Goal: Information Seeking & Learning: Learn about a topic

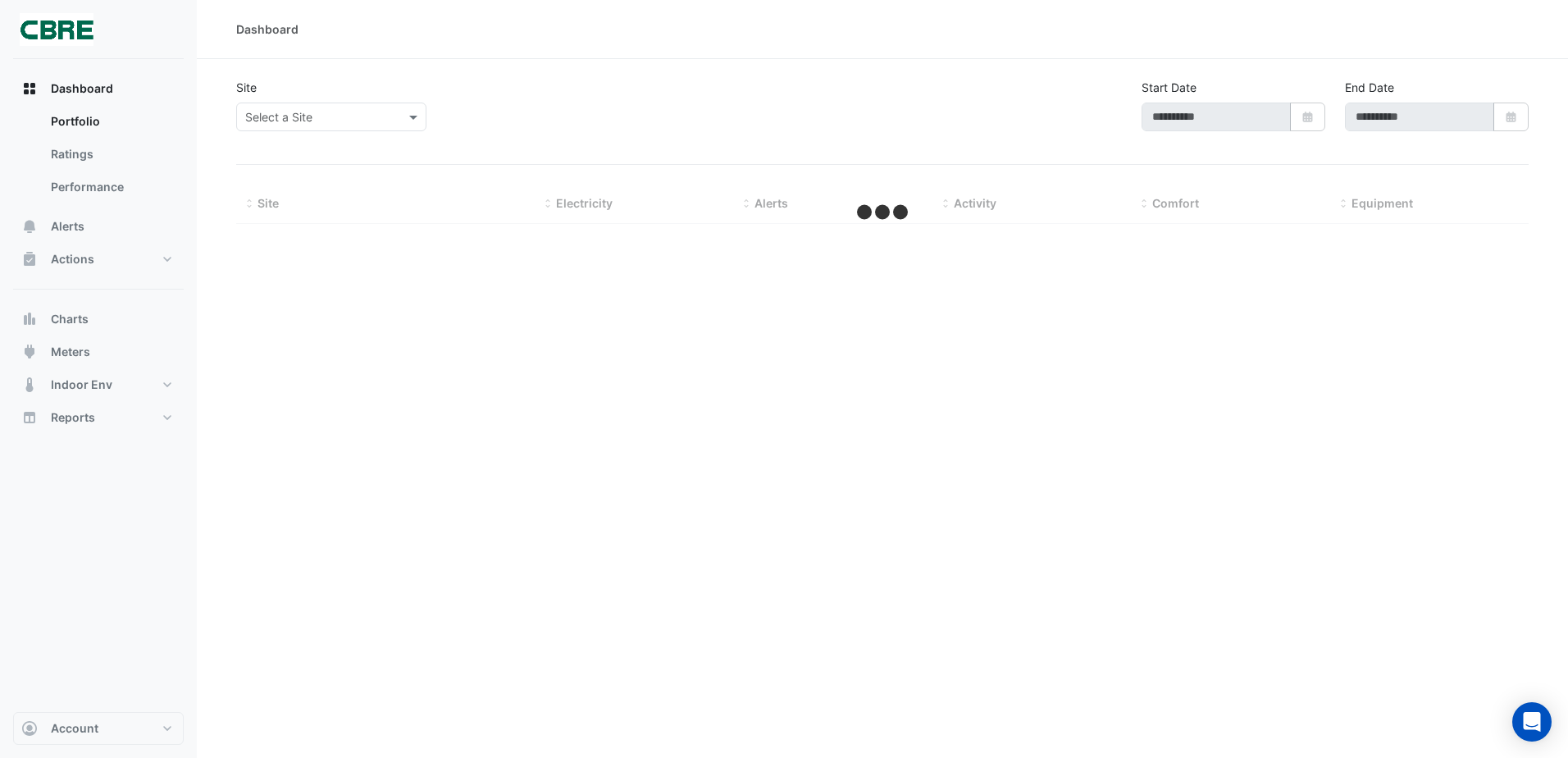
type input "**********"
select select "**"
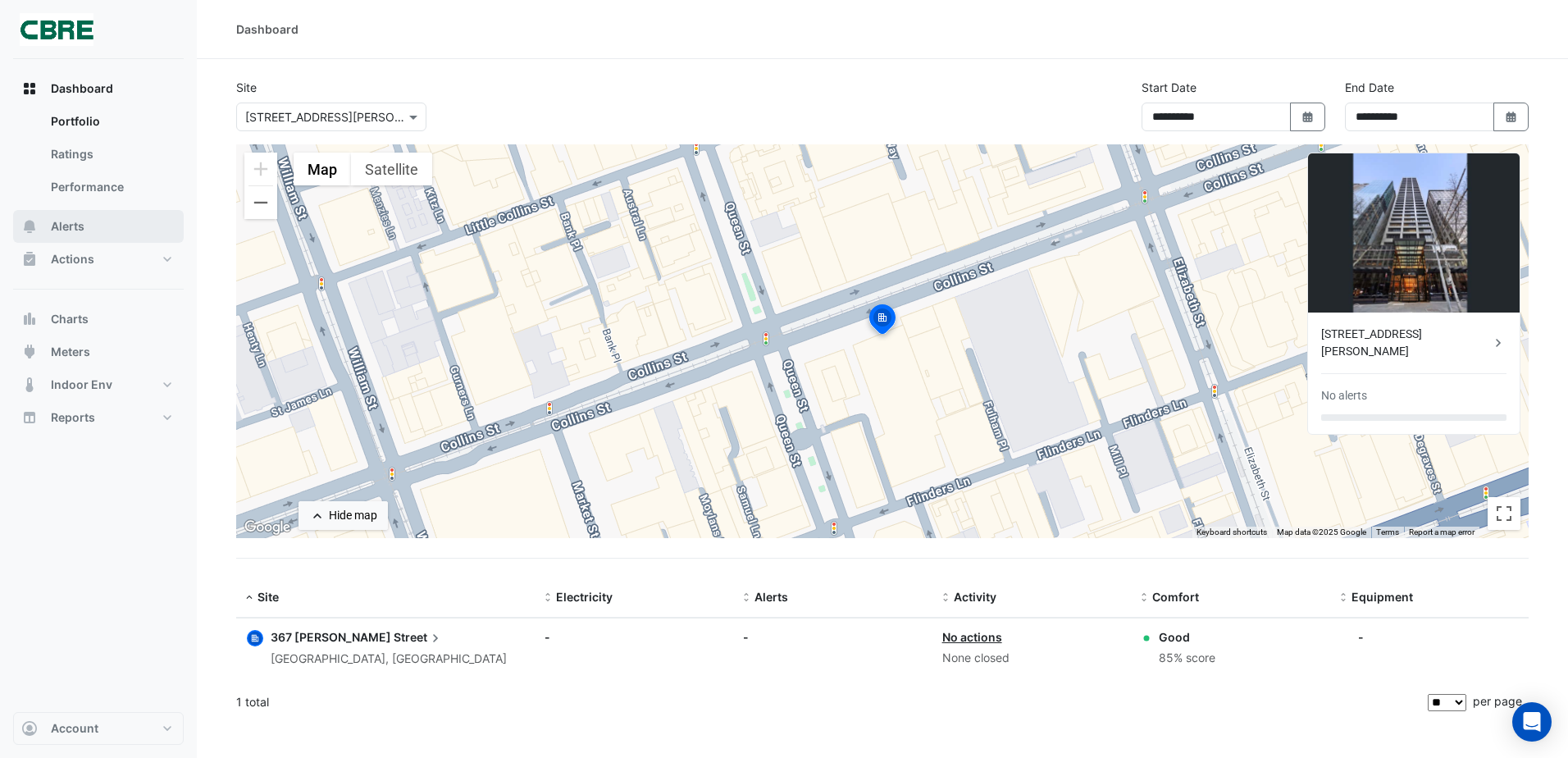
click at [77, 221] on span "Alerts" at bounding box center [67, 226] width 33 height 16
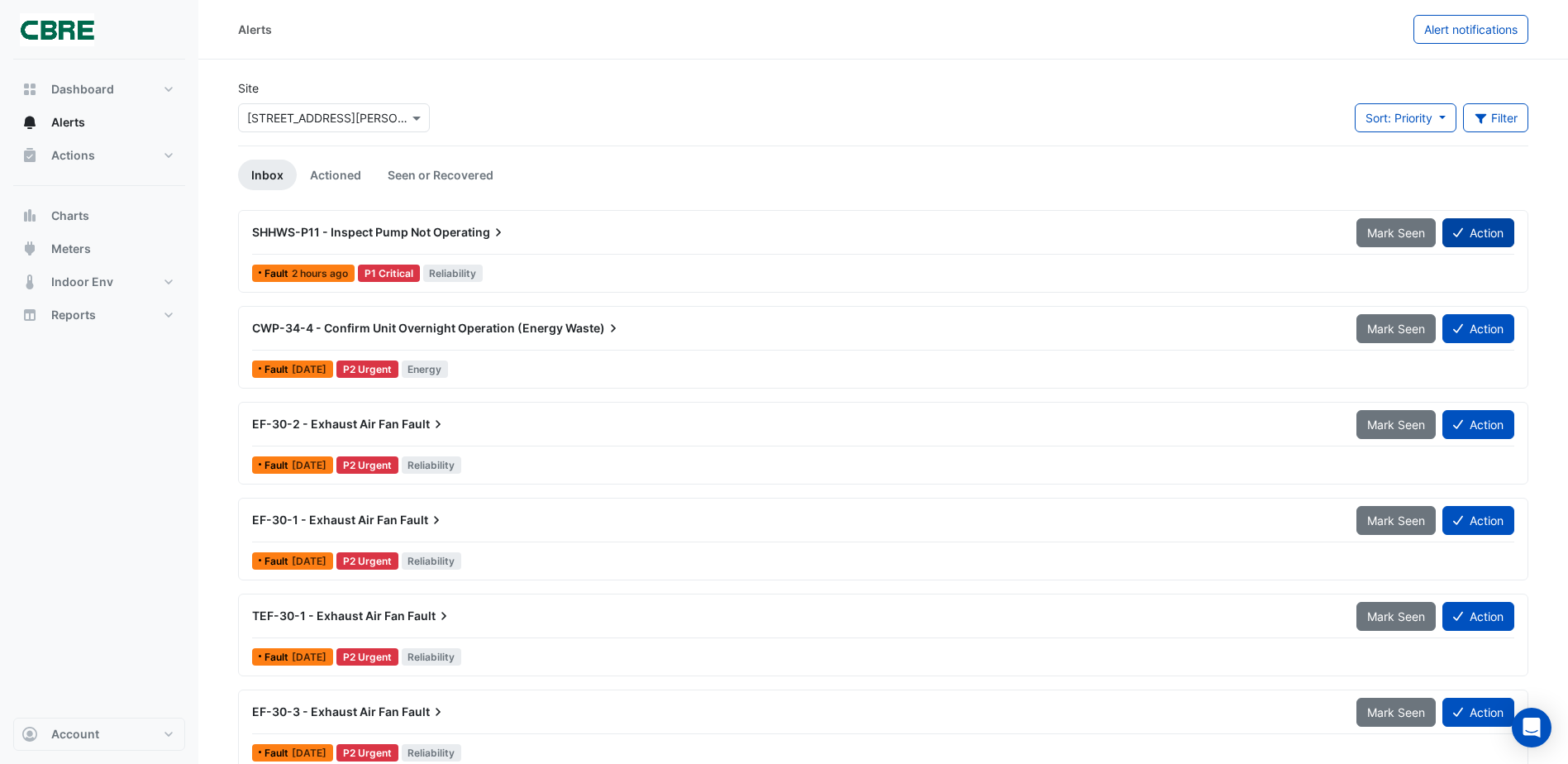
click at [1477, 239] on button "Action" at bounding box center [1478, 233] width 72 height 29
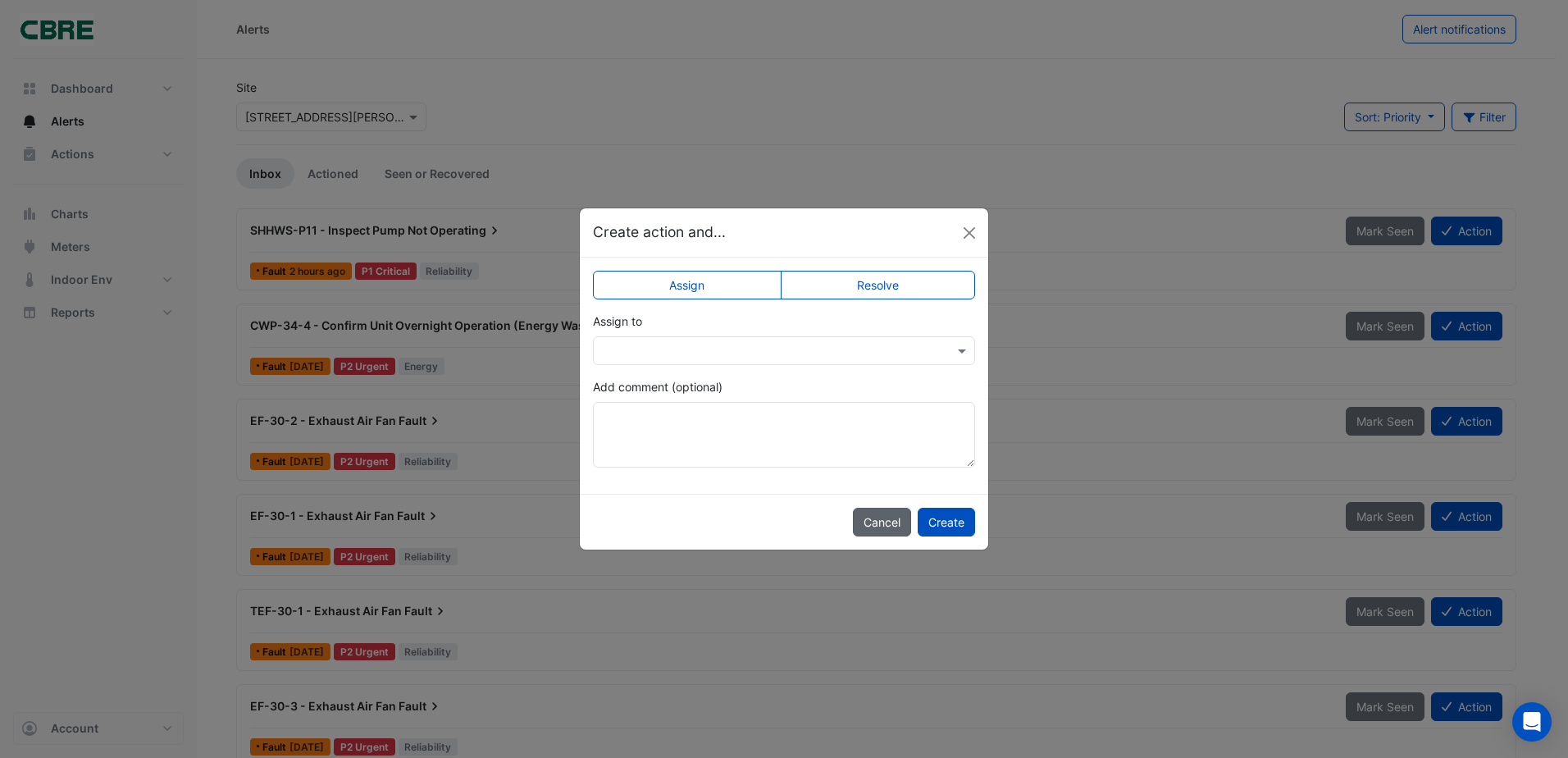
click at [875, 531] on button "Cancel" at bounding box center [882, 522] width 58 height 29
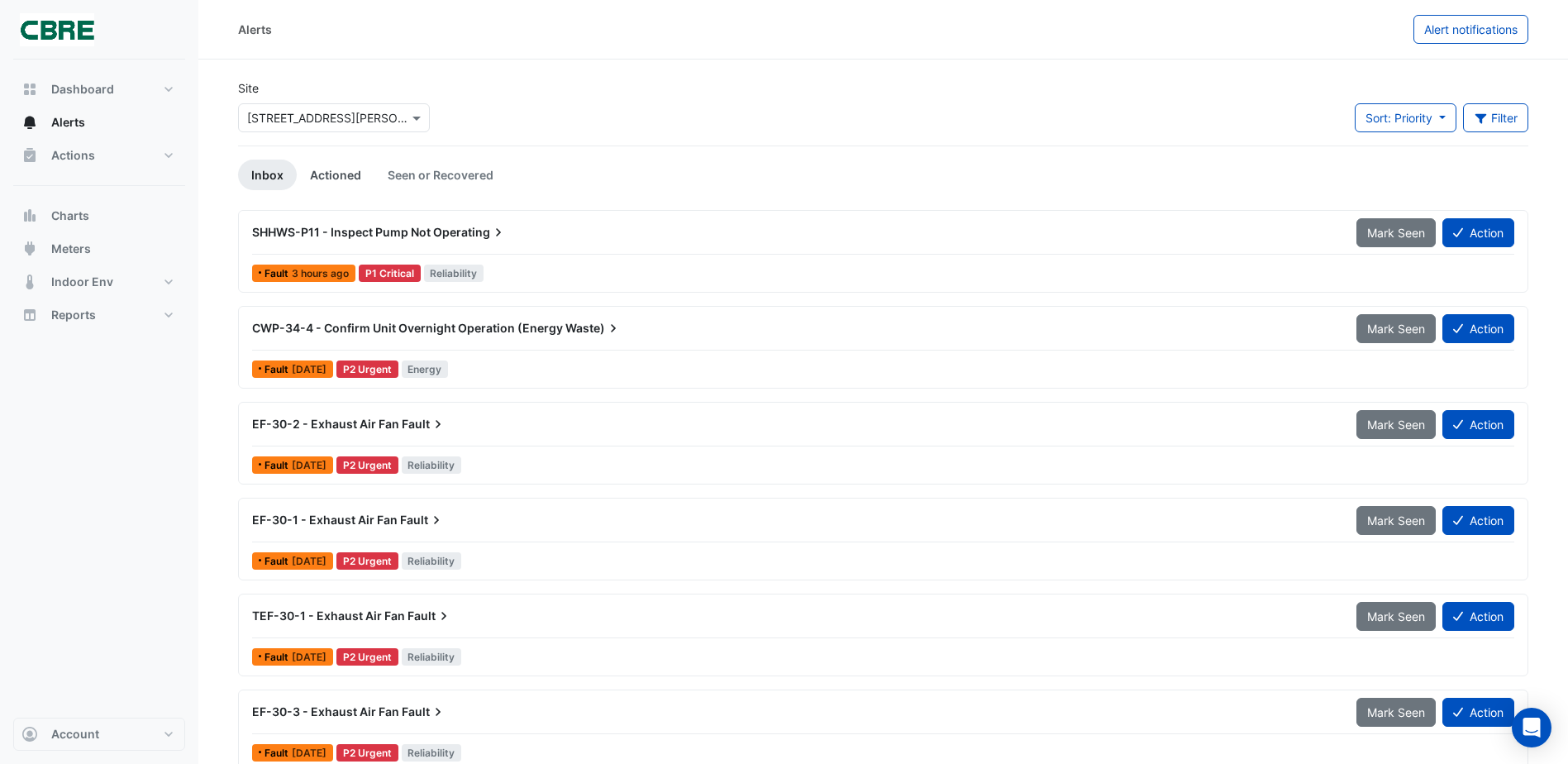
click at [345, 162] on link "Actioned" at bounding box center [336, 174] width 78 height 30
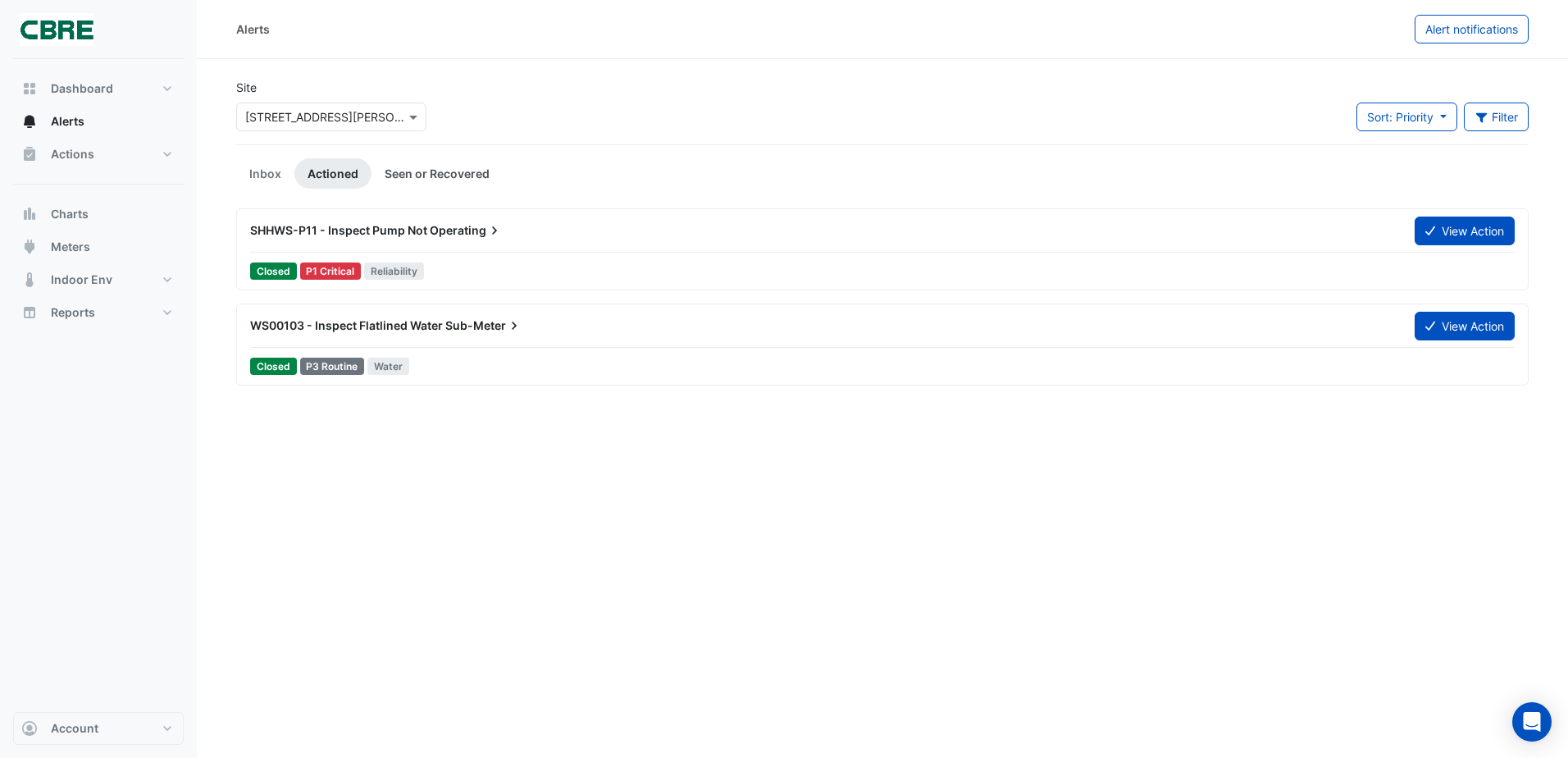
click at [449, 169] on link "Seen or Recovered" at bounding box center [437, 173] width 131 height 30
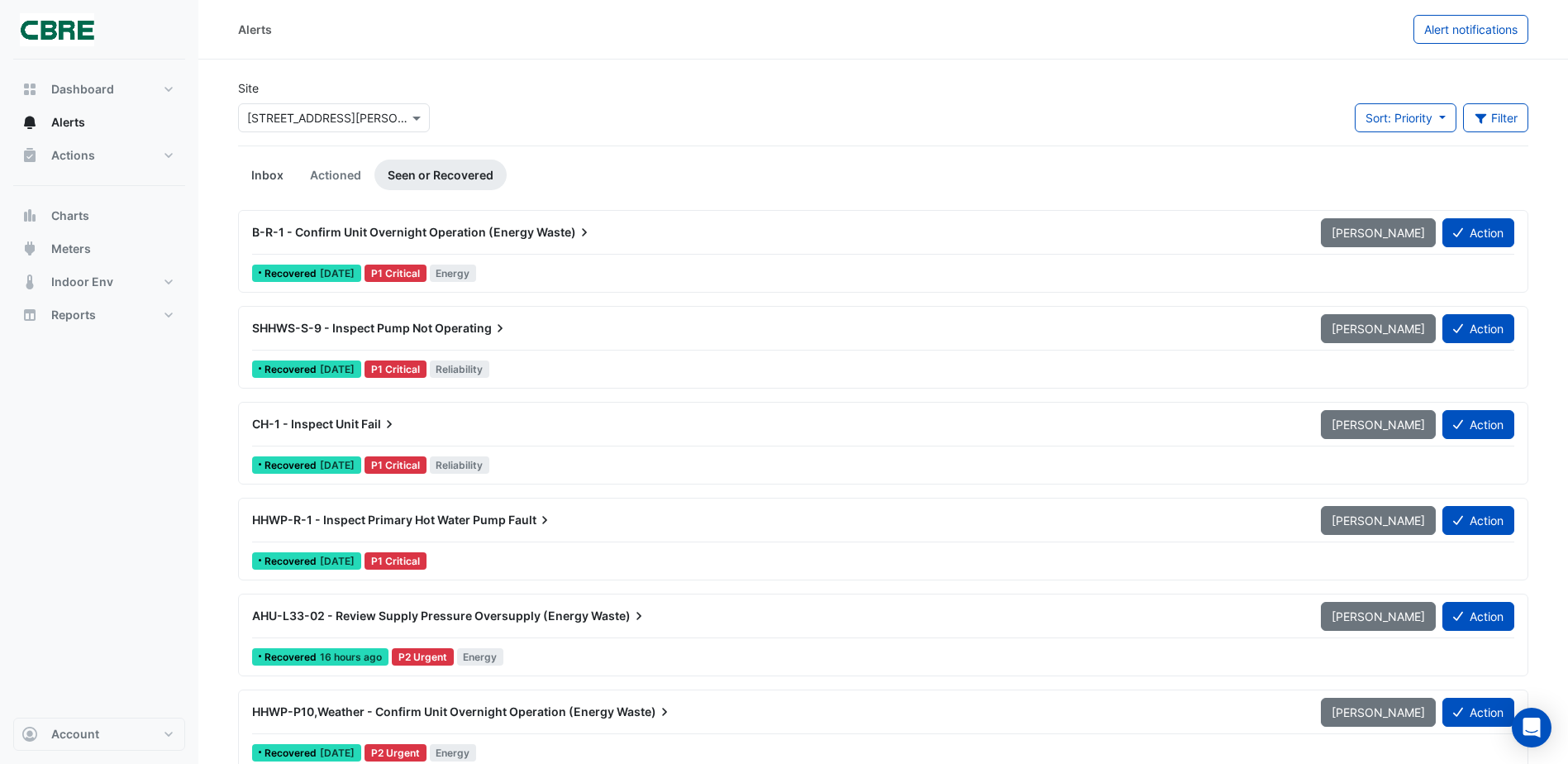
click at [262, 170] on link "Inbox" at bounding box center [268, 174] width 59 height 30
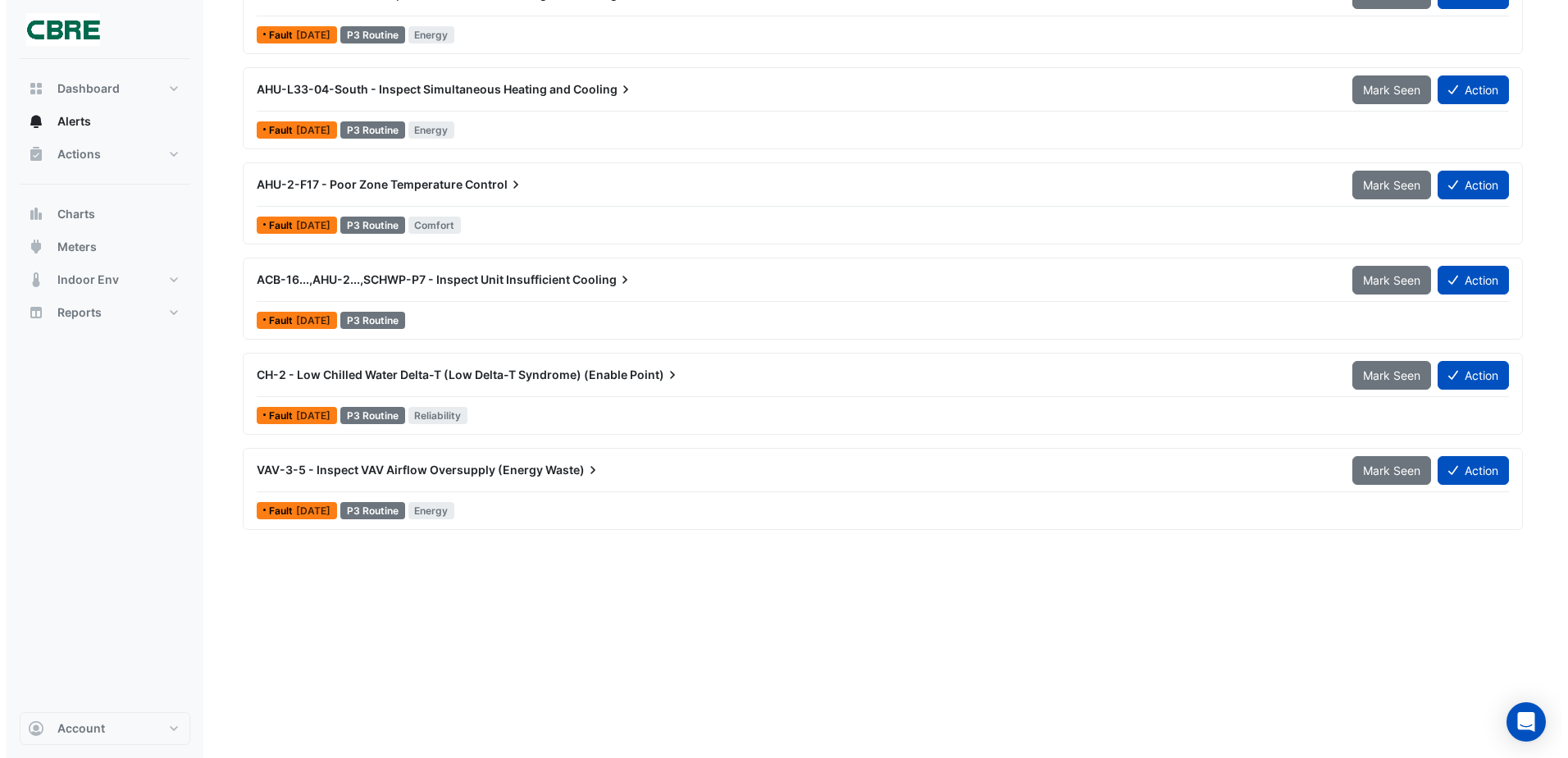
scroll to position [6233, 0]
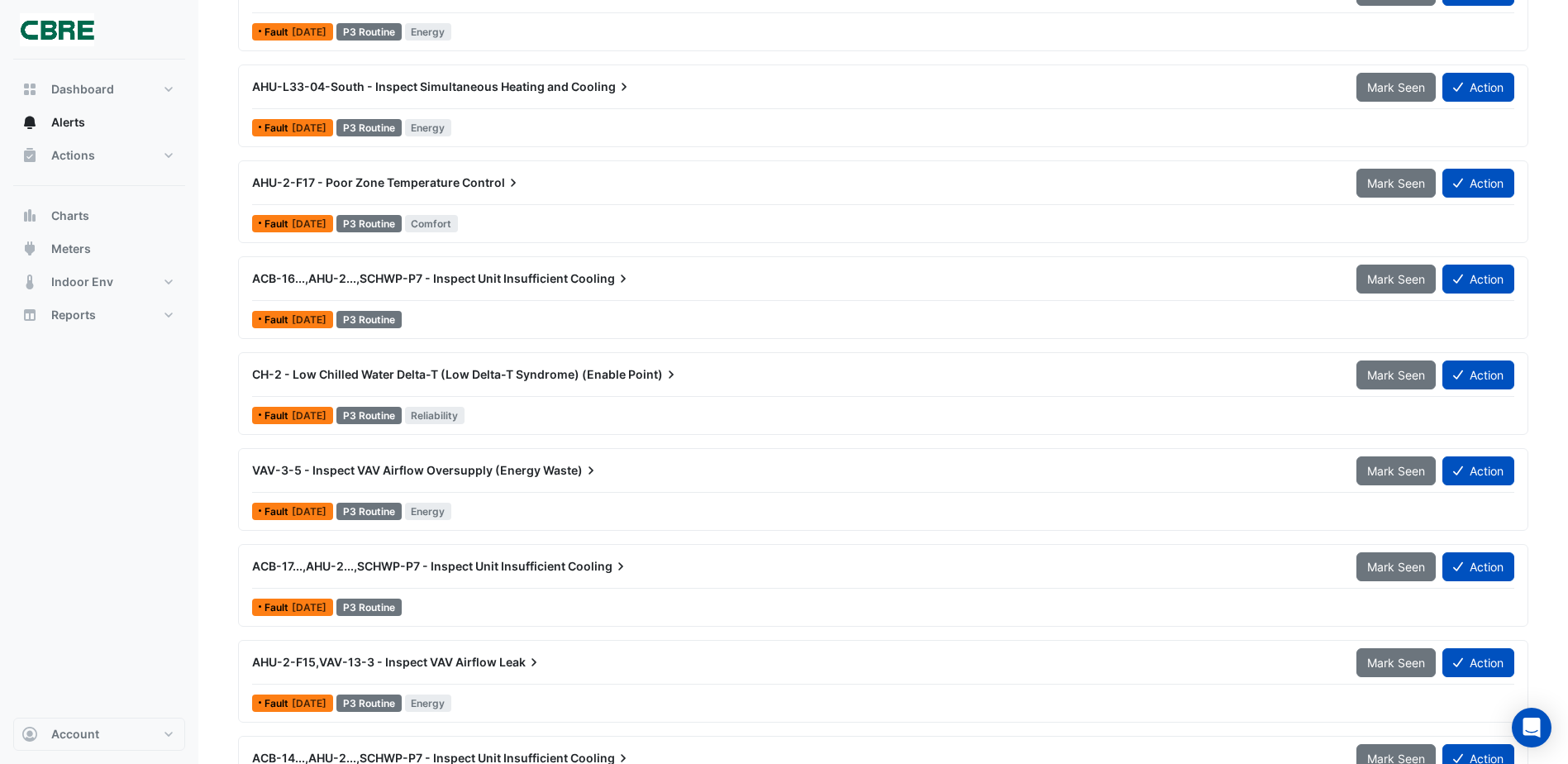
click at [469, 474] on span "VAV-3-5 - Inspect VAV Airflow Oversupply (Energy" at bounding box center [396, 470] width 288 height 14
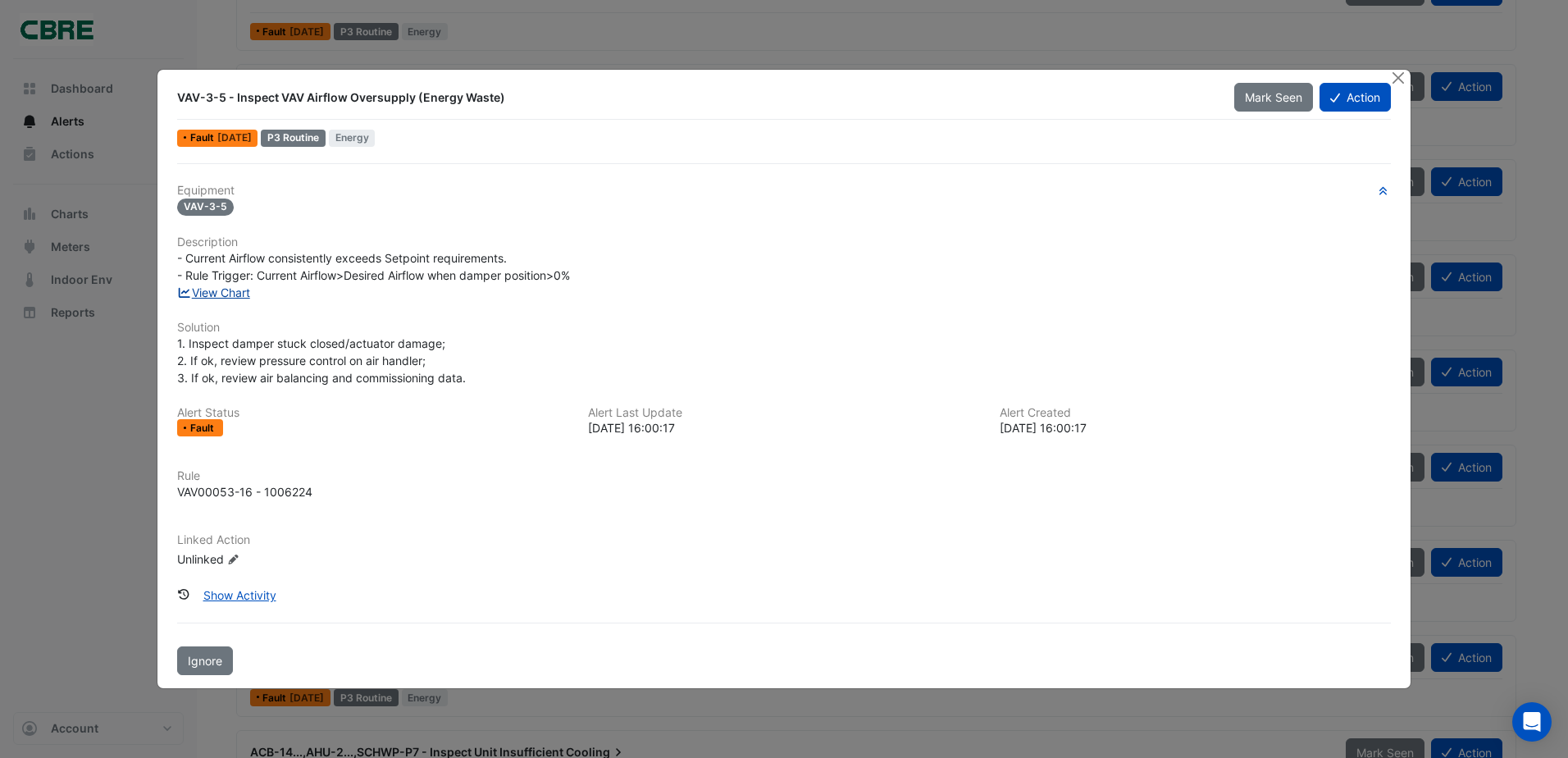
click at [209, 297] on link "View Chart" at bounding box center [213, 292] width 73 height 14
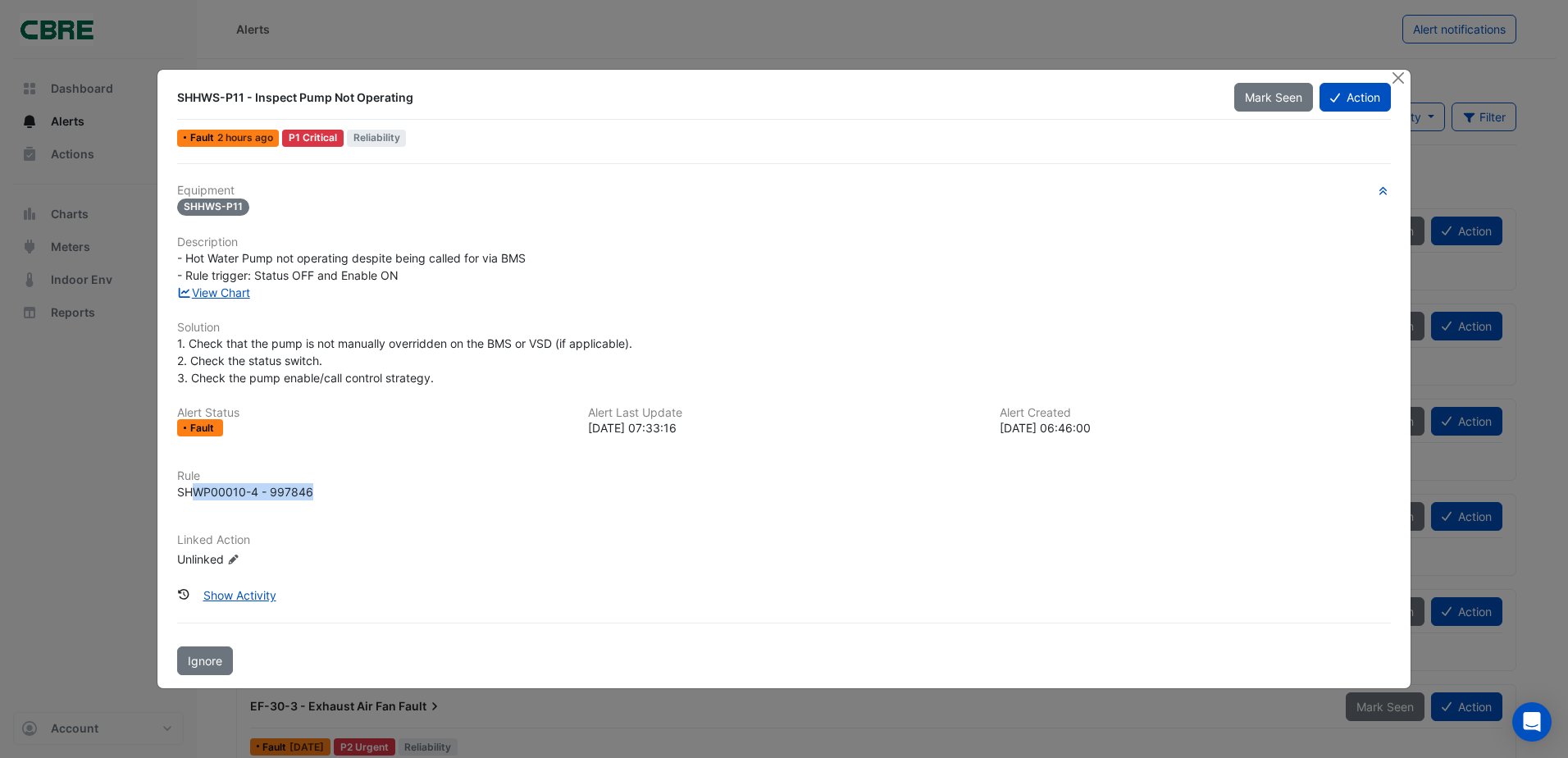
drag, startPoint x: 197, startPoint y: 490, endPoint x: 369, endPoint y: 494, distance: 172.0
click at [369, 494] on div "SHWP00010-4 - 997846" at bounding box center [784, 492] width 1213 height 17
drag, startPoint x: 196, startPoint y: 275, endPoint x: 421, endPoint y: 277, distance: 225.0
click at [421, 277] on div "- Hot Water Pump not operating despite being called for via BMS - Rule trigger:…" at bounding box center [784, 266] width 1213 height 34
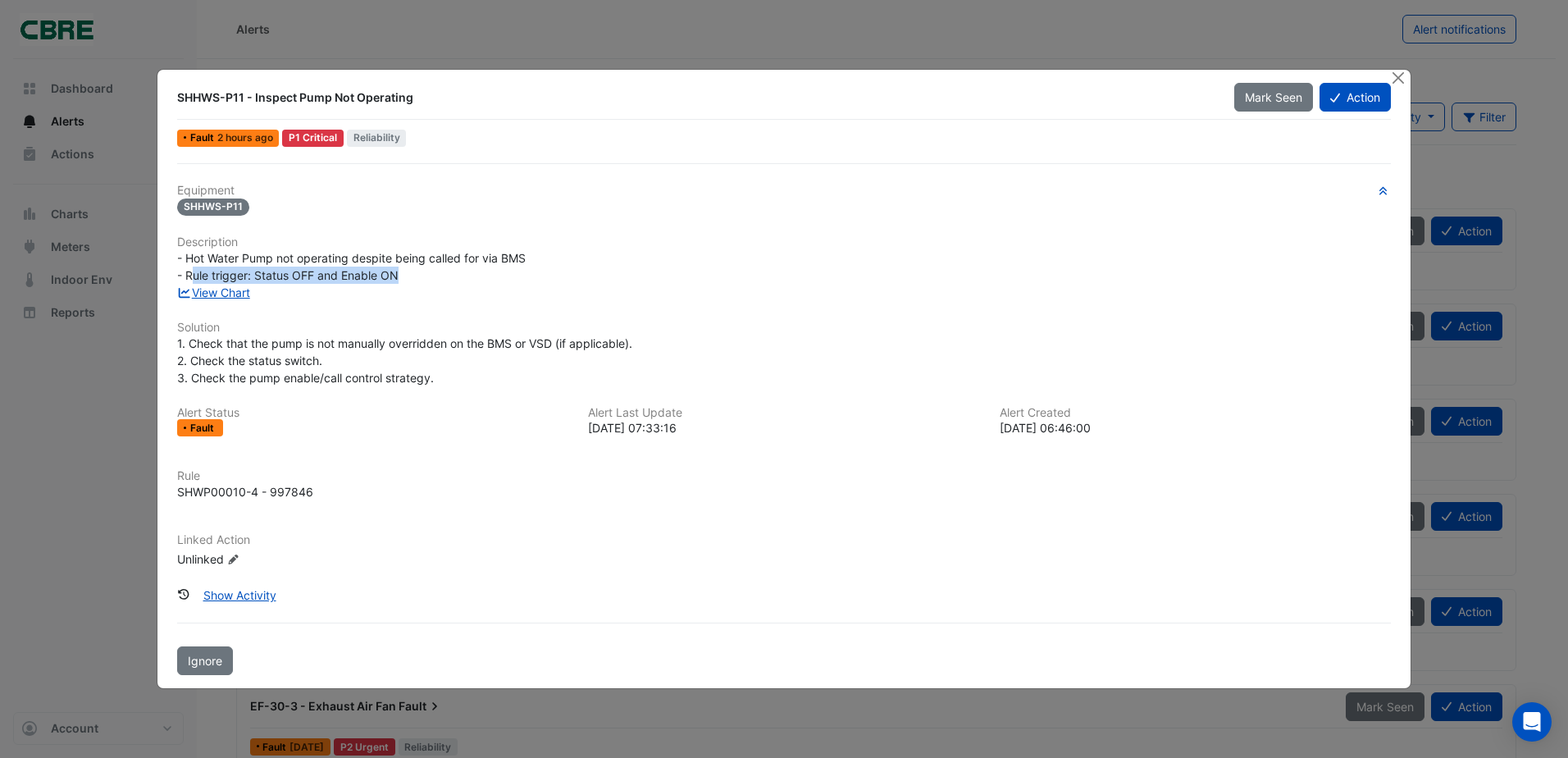
drag, startPoint x: 421, startPoint y: 277, endPoint x: 455, endPoint y: 272, distance: 34.4
click at [455, 272] on div "- Hot Water Pump not operating despite being called for via BMS - Rule trigger:…" at bounding box center [784, 266] width 1213 height 34
drag, startPoint x: 406, startPoint y: 263, endPoint x: 259, endPoint y: 261, distance: 147.0
click at [259, 261] on span "- Hot Water Pump not operating despite being called for via BMS - Rule trigger:…" at bounding box center [351, 266] width 349 height 31
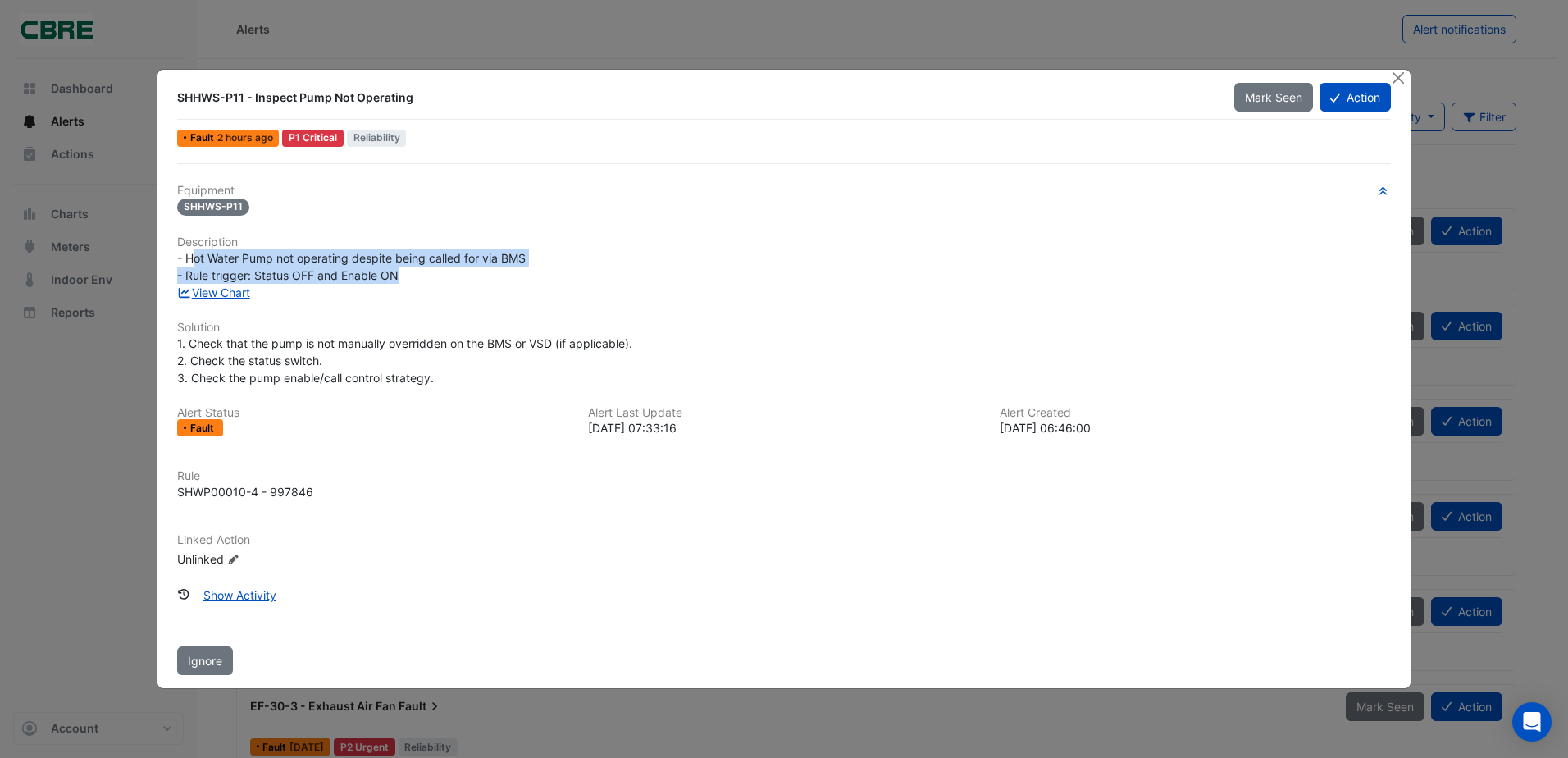
drag, startPoint x: 192, startPoint y: 250, endPoint x: 424, endPoint y: 279, distance: 233.8
click at [424, 279] on div "- Hot Water Pump not operating despite being called for via BMS - Rule trigger:…" at bounding box center [784, 266] width 1213 height 34
drag, startPoint x: 424, startPoint y: 279, endPoint x: 380, endPoint y: 279, distance: 44.0
click at [424, 279] on div "- Hot Water Pump not operating despite being called for via BMS - Rule trigger:…" at bounding box center [784, 266] width 1213 height 34
click at [1280, 93] on span "Mark Seen" at bounding box center [1273, 97] width 57 height 14
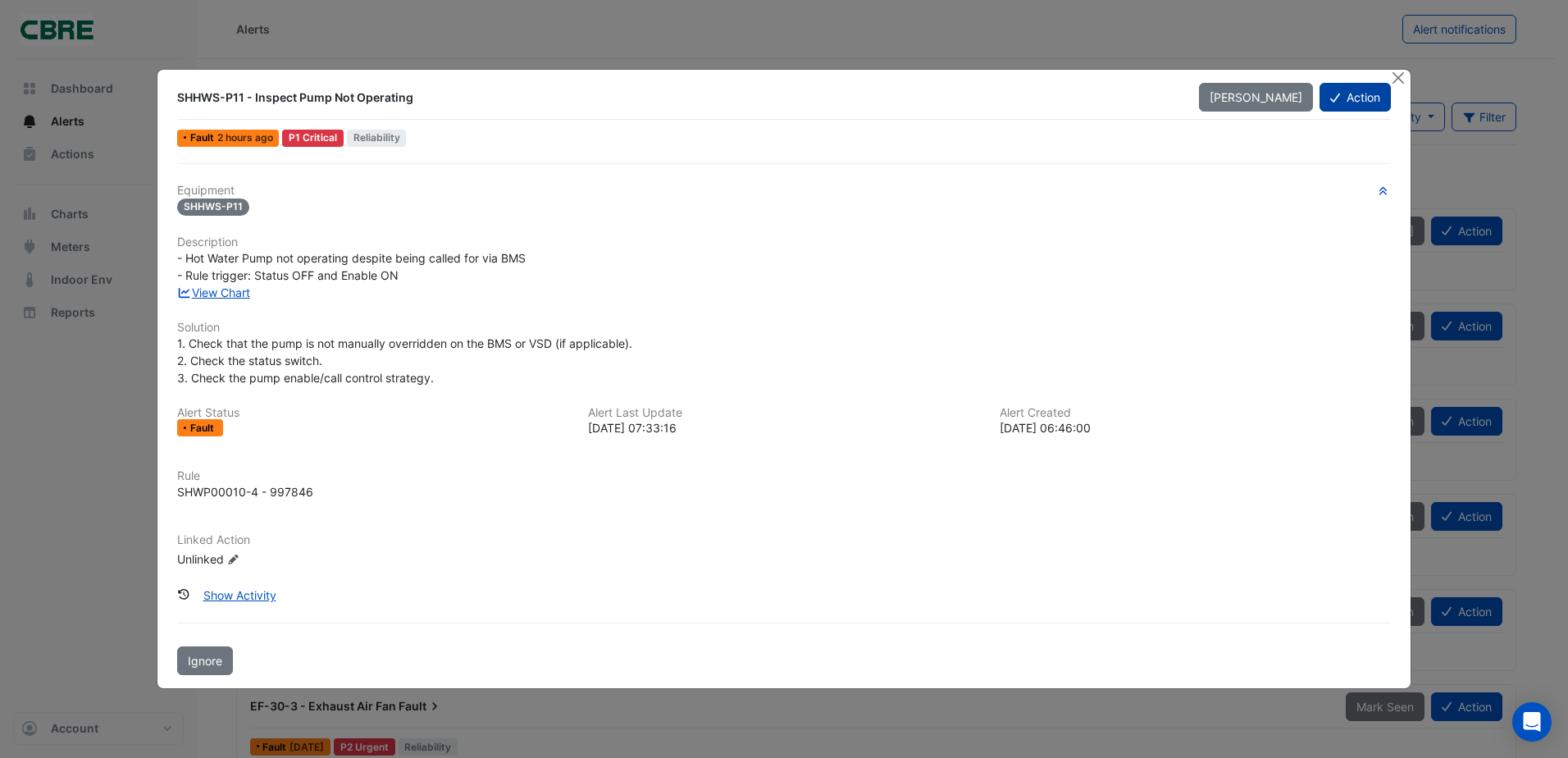
click at [1380, 98] on button "Action" at bounding box center [1355, 98] width 71 height 29
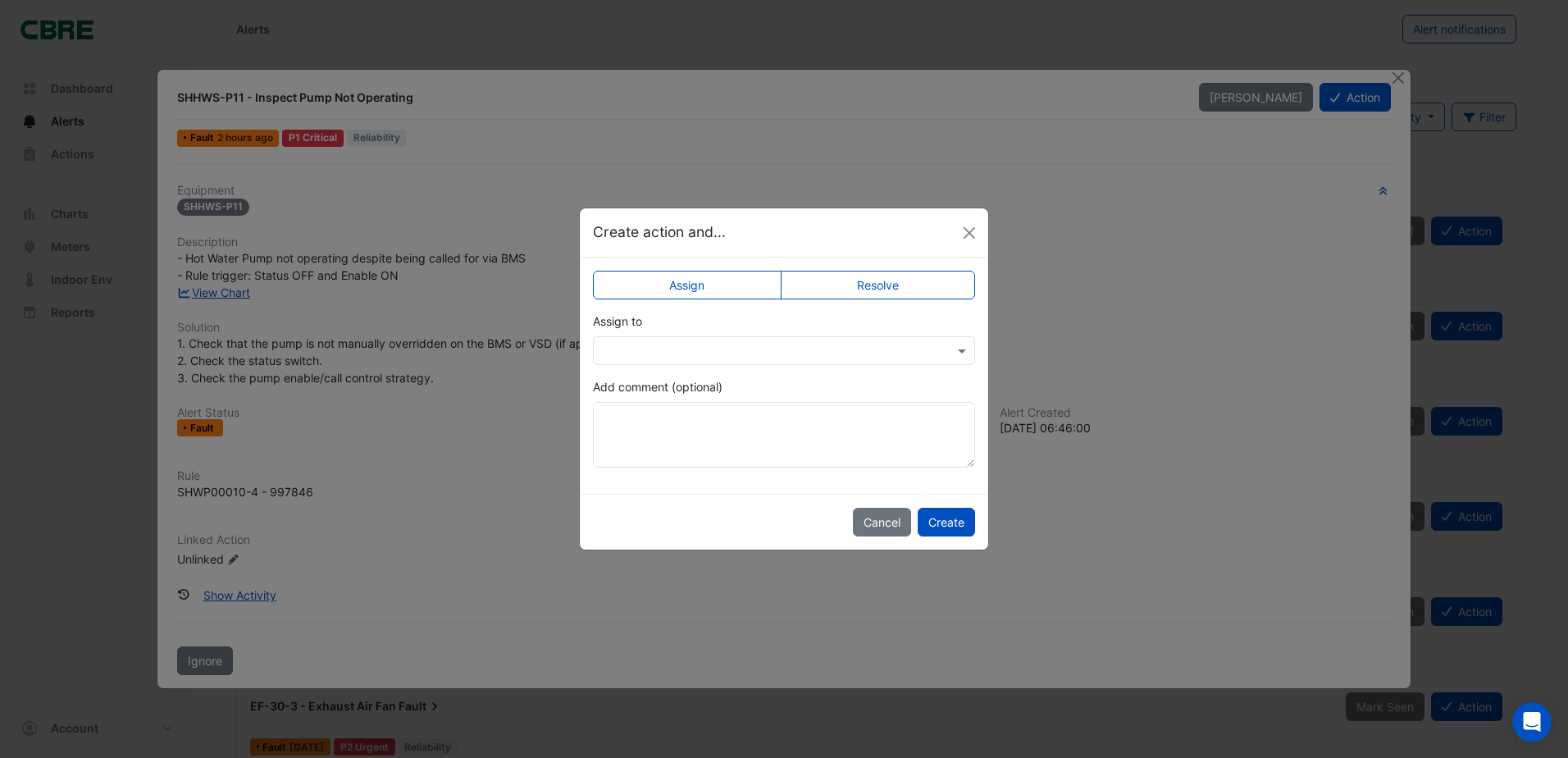
click at [876, 292] on label "Resolve" at bounding box center [879, 285] width 195 height 29
click at [683, 357] on input "text" at bounding box center [767, 351] width 331 height 17
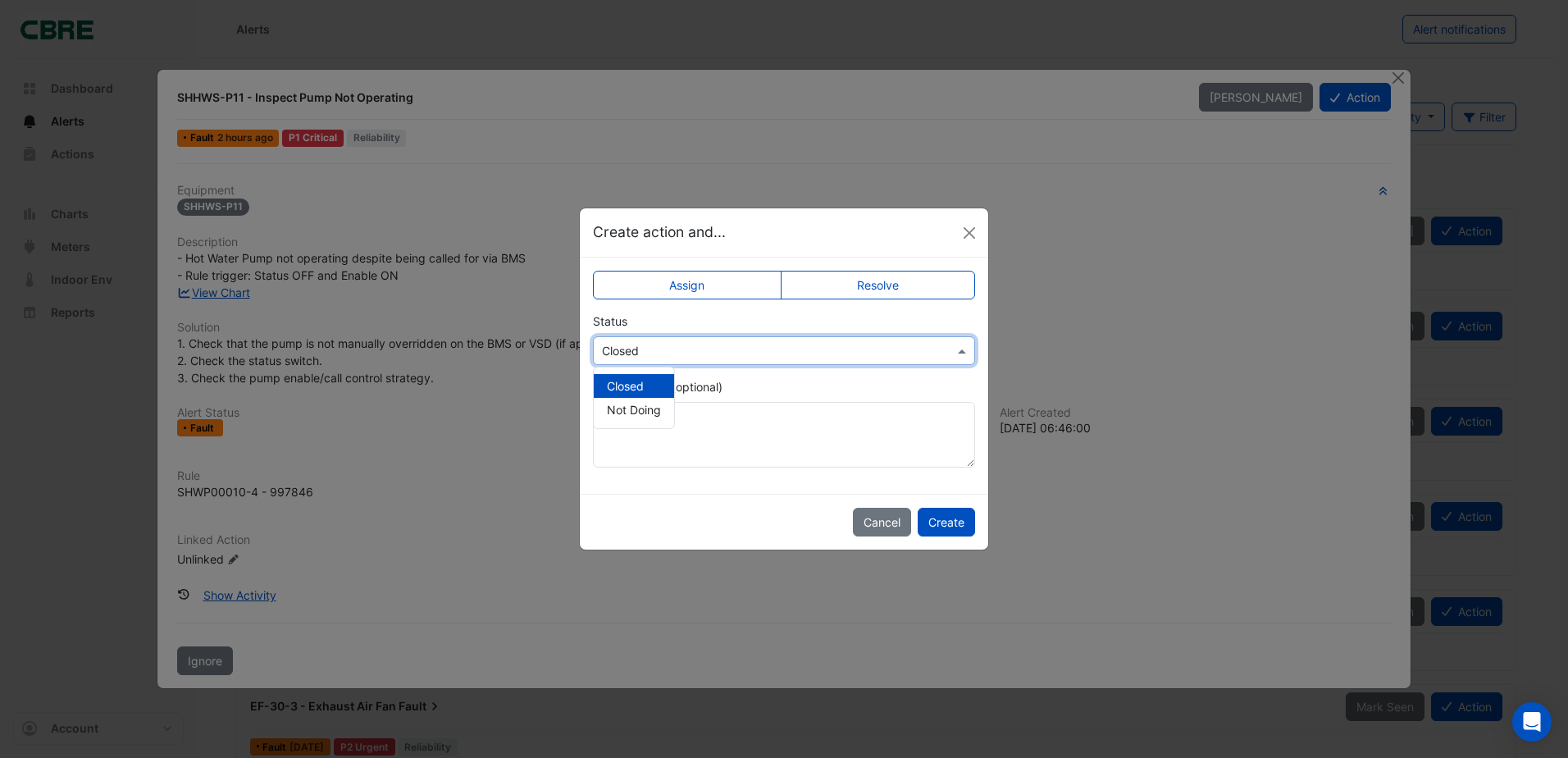
click at [684, 355] on input "text" at bounding box center [767, 351] width 331 height 17
click at [709, 427] on textarea "Add comment (optional)" at bounding box center [784, 434] width 382 height 66
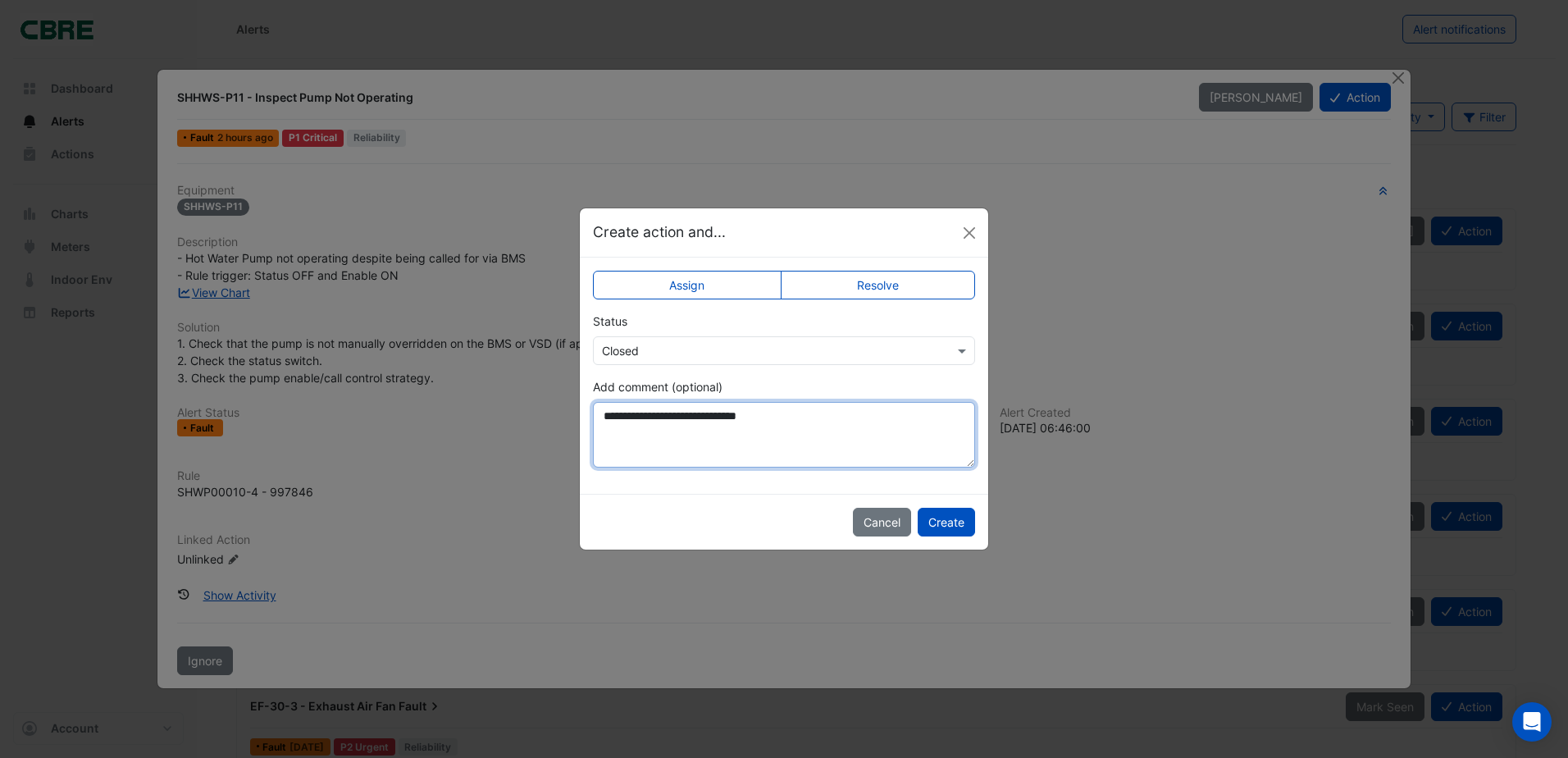
drag, startPoint x: 621, startPoint y: 415, endPoint x: 850, endPoint y: 417, distance: 229.0
click at [850, 417] on textarea "**********" at bounding box center [784, 434] width 382 height 66
type textarea "**********"
click at [949, 523] on button "Create" at bounding box center [945, 522] width 57 height 29
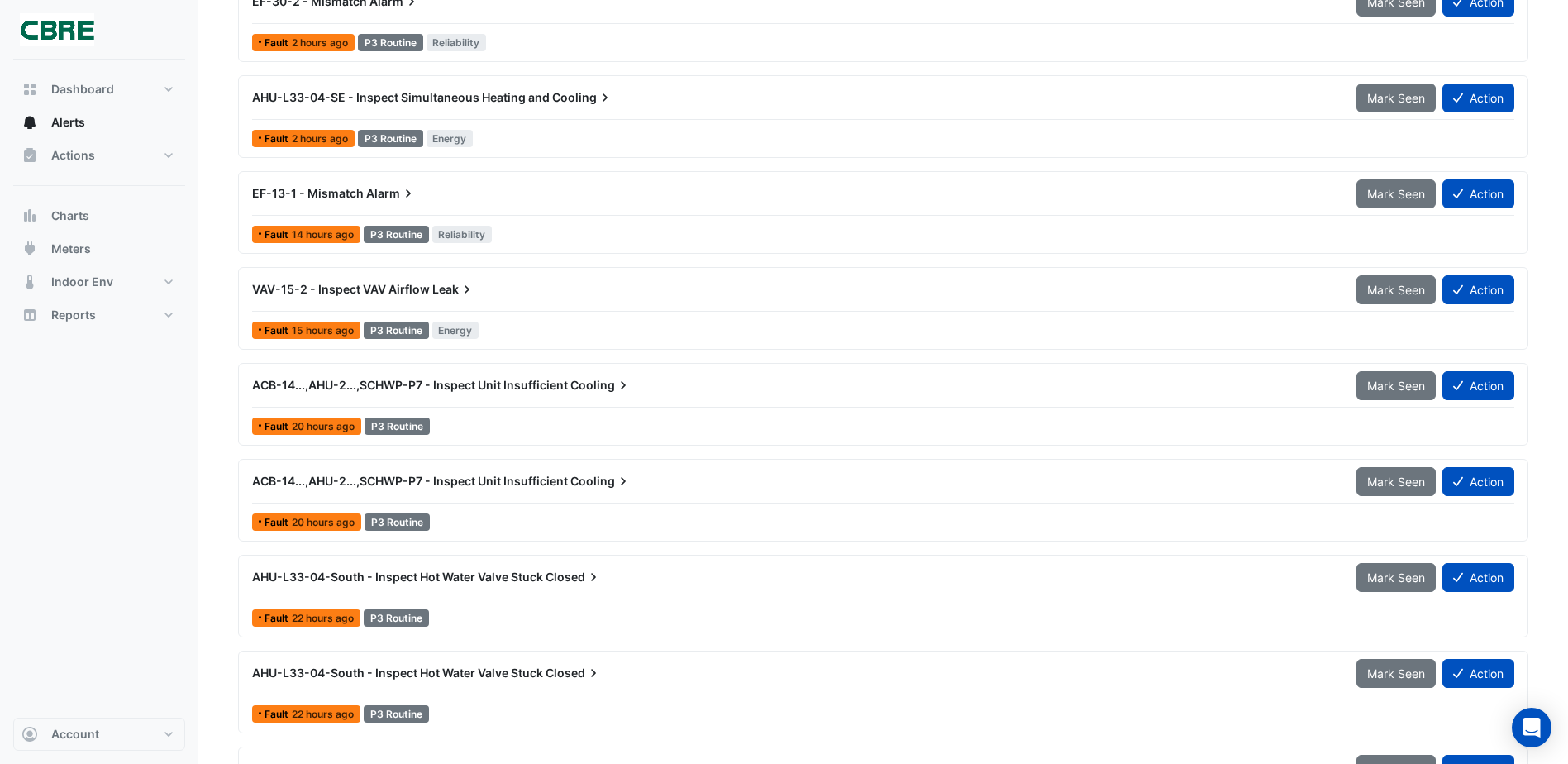
scroll to position [1488, 0]
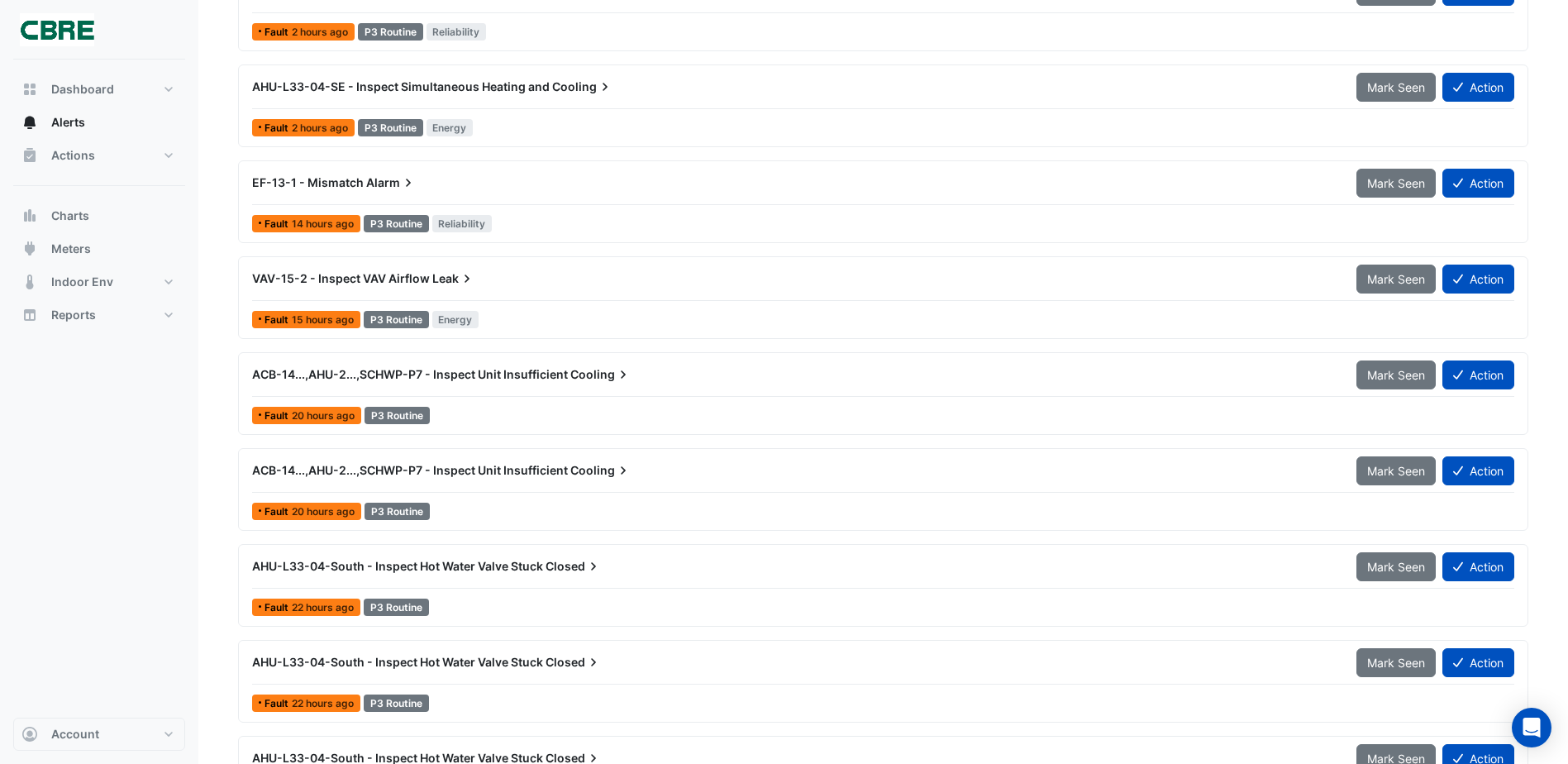
click at [320, 272] on span "VAV-15-2 - Inspect VAV Airflow" at bounding box center [341, 278] width 178 height 14
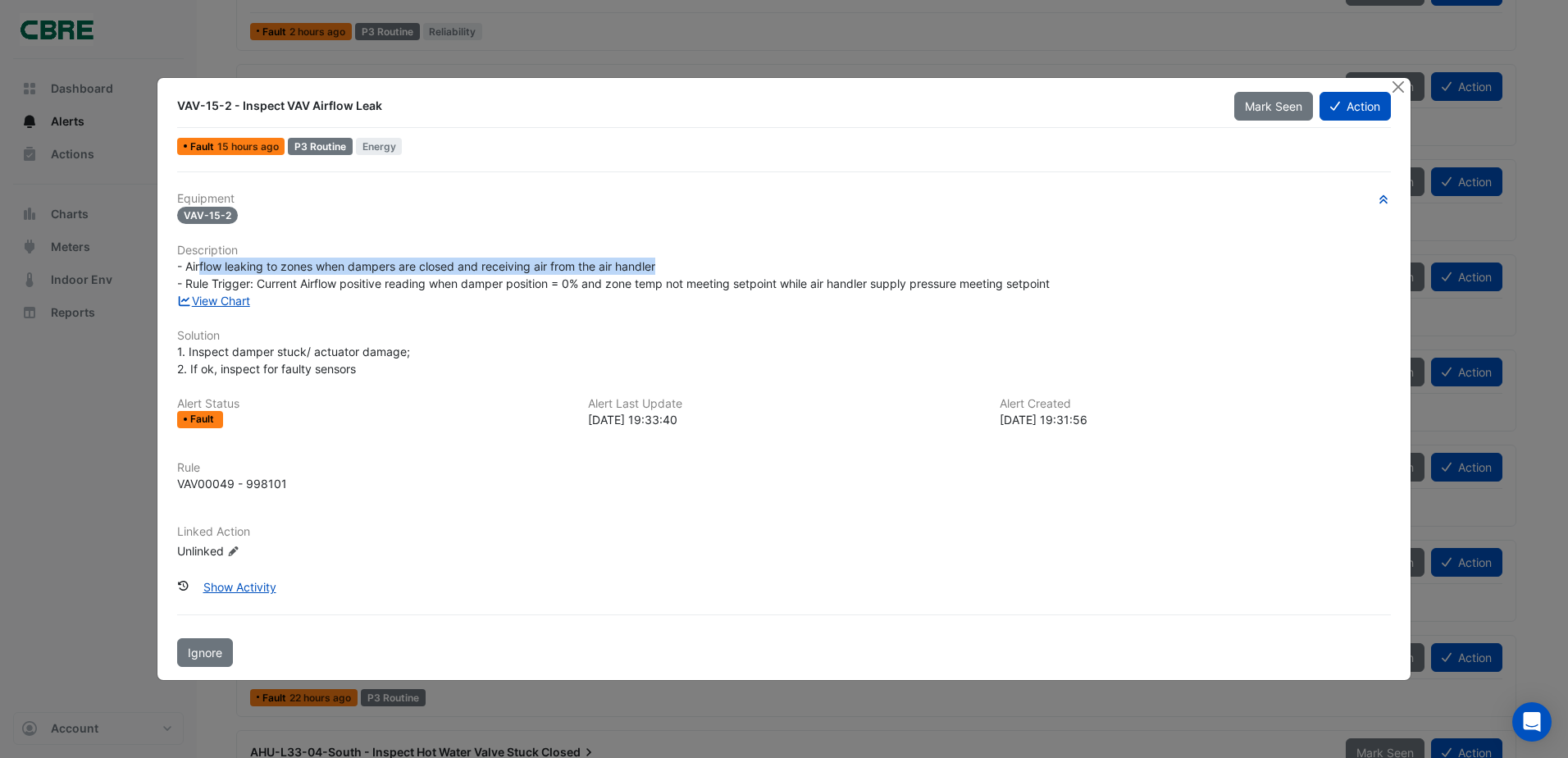
drag, startPoint x: 203, startPoint y: 262, endPoint x: 665, endPoint y: 260, distance: 462.0
click at [665, 260] on div "- Airflow leaking to zones when dampers are closed and receiving air from the a…" at bounding box center [784, 275] width 1213 height 34
drag, startPoint x: 665, startPoint y: 260, endPoint x: 653, endPoint y: 265, distance: 13.0
click at [665, 260] on div "- Airflow leaking to zones when dampers are closed and receiving air from the a…" at bounding box center [784, 275] width 1213 height 34
drag, startPoint x: 640, startPoint y: 266, endPoint x: 224, endPoint y: 268, distance: 416.0
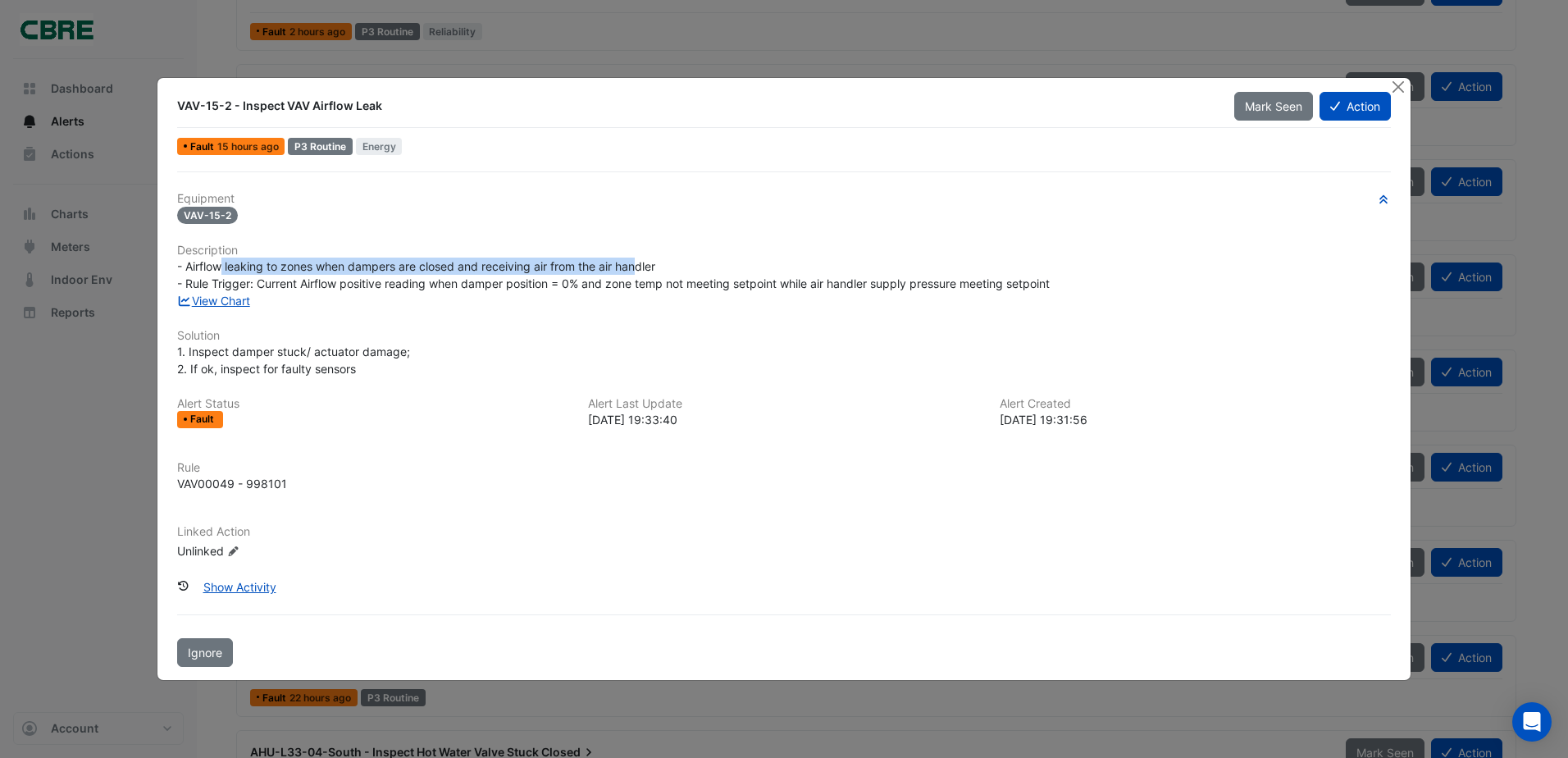
click at [224, 268] on span "- Airflow leaking to zones when dampers are closed and receiving air from the a…" at bounding box center [613, 275] width 873 height 31
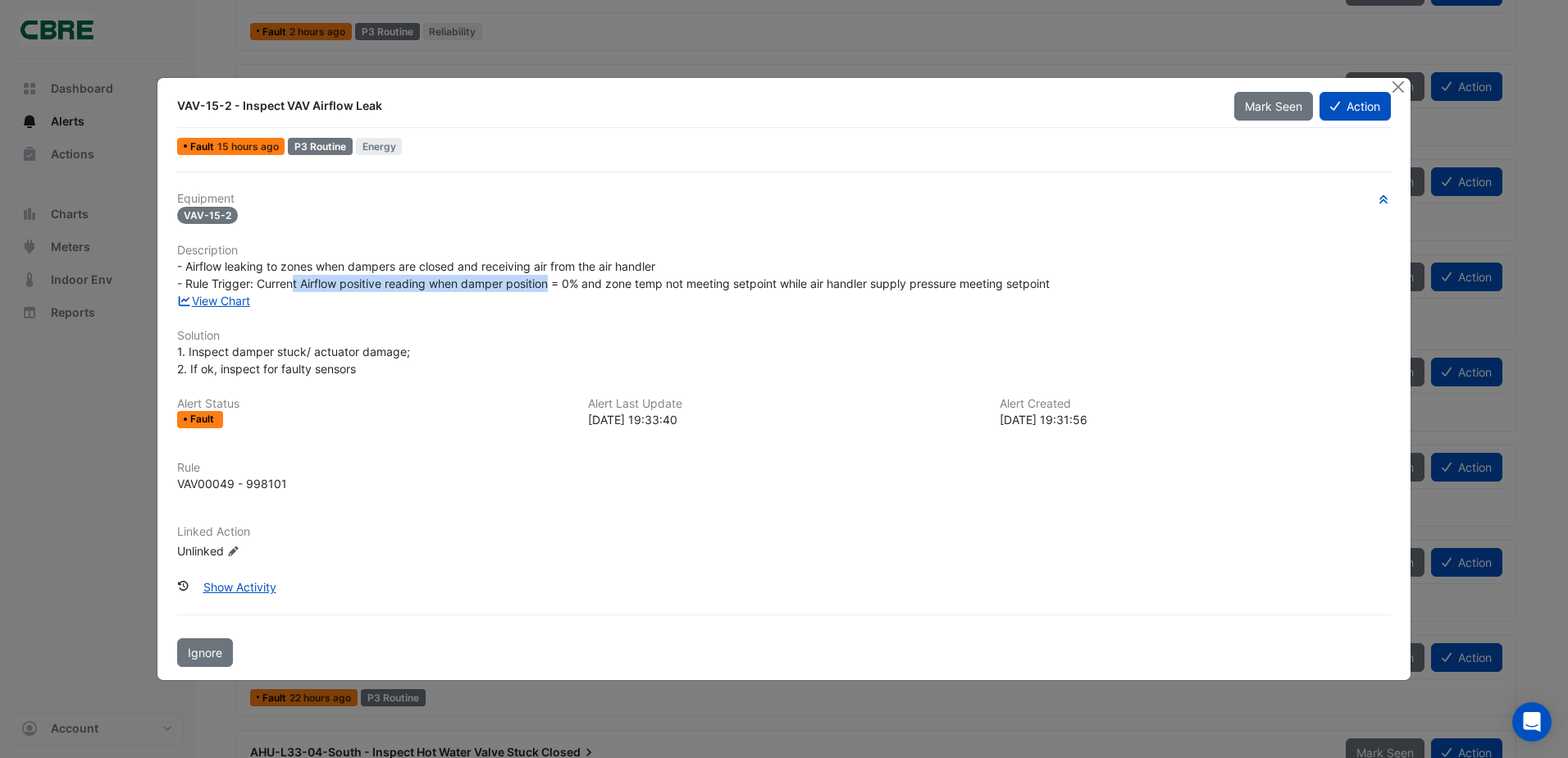
drag, startPoint x: 292, startPoint y: 289, endPoint x: 551, endPoint y: 288, distance: 259.0
click at [551, 288] on span "- Airflow leaking to zones when dampers are closed and receiving air from the a…" at bounding box center [613, 275] width 873 height 31
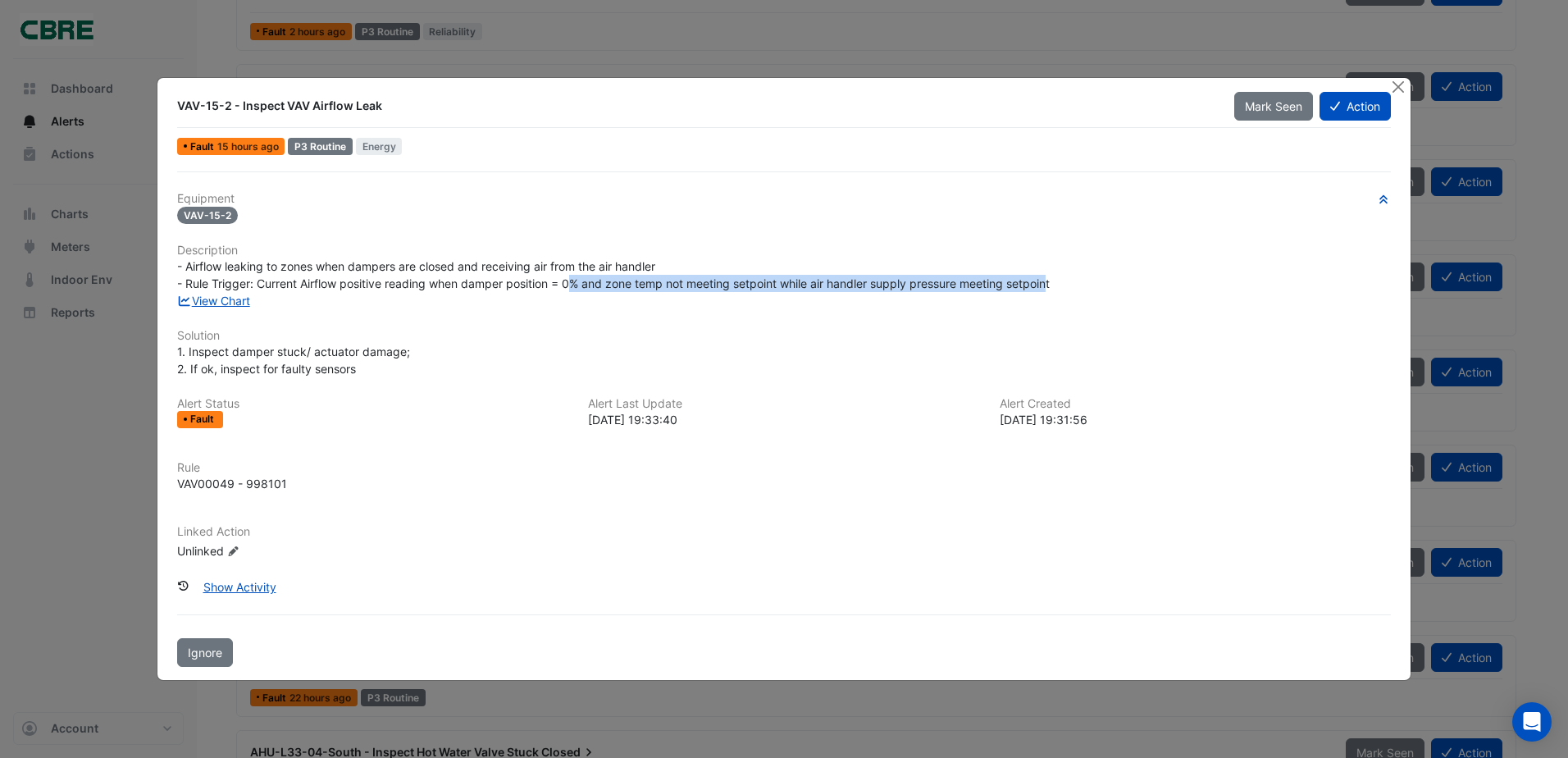
drag, startPoint x: 575, startPoint y: 280, endPoint x: 1054, endPoint y: 284, distance: 479.0
click at [1050, 284] on span "- Airflow leaking to zones when dampers are closed and receiving air from the a…" at bounding box center [613, 275] width 873 height 31
drag, startPoint x: 1038, startPoint y: 288, endPoint x: 628, endPoint y: 286, distance: 410.0
click at [628, 286] on span "- Airflow leaking to zones when dampers are closed and receiving air from the a…" at bounding box center [613, 275] width 873 height 31
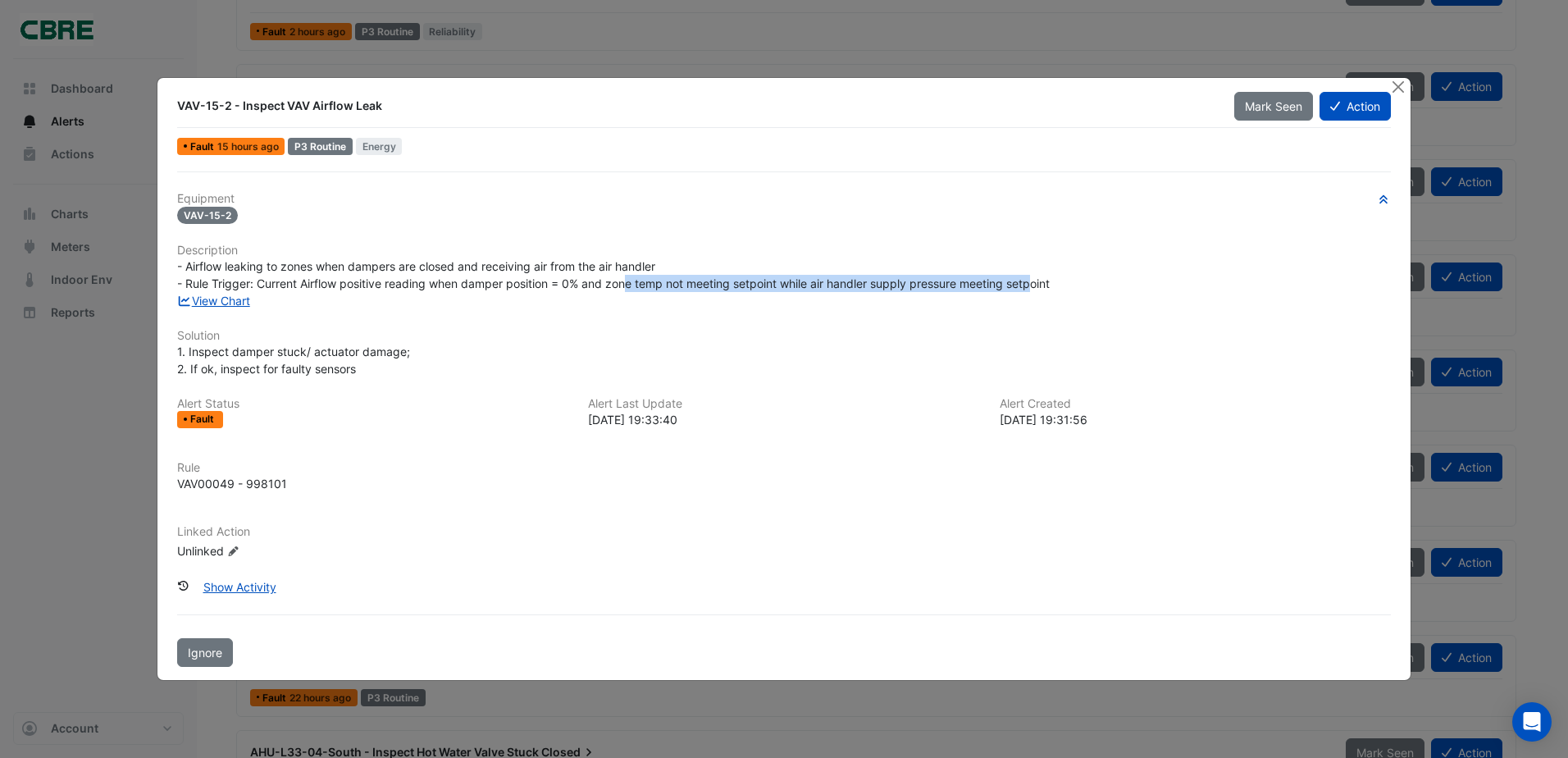
click at [628, 286] on span "- Airflow leaking to zones when dampers are closed and receiving air from the a…" at bounding box center [613, 275] width 873 height 31
click at [1393, 85] on button "Close" at bounding box center [1398, 87] width 17 height 17
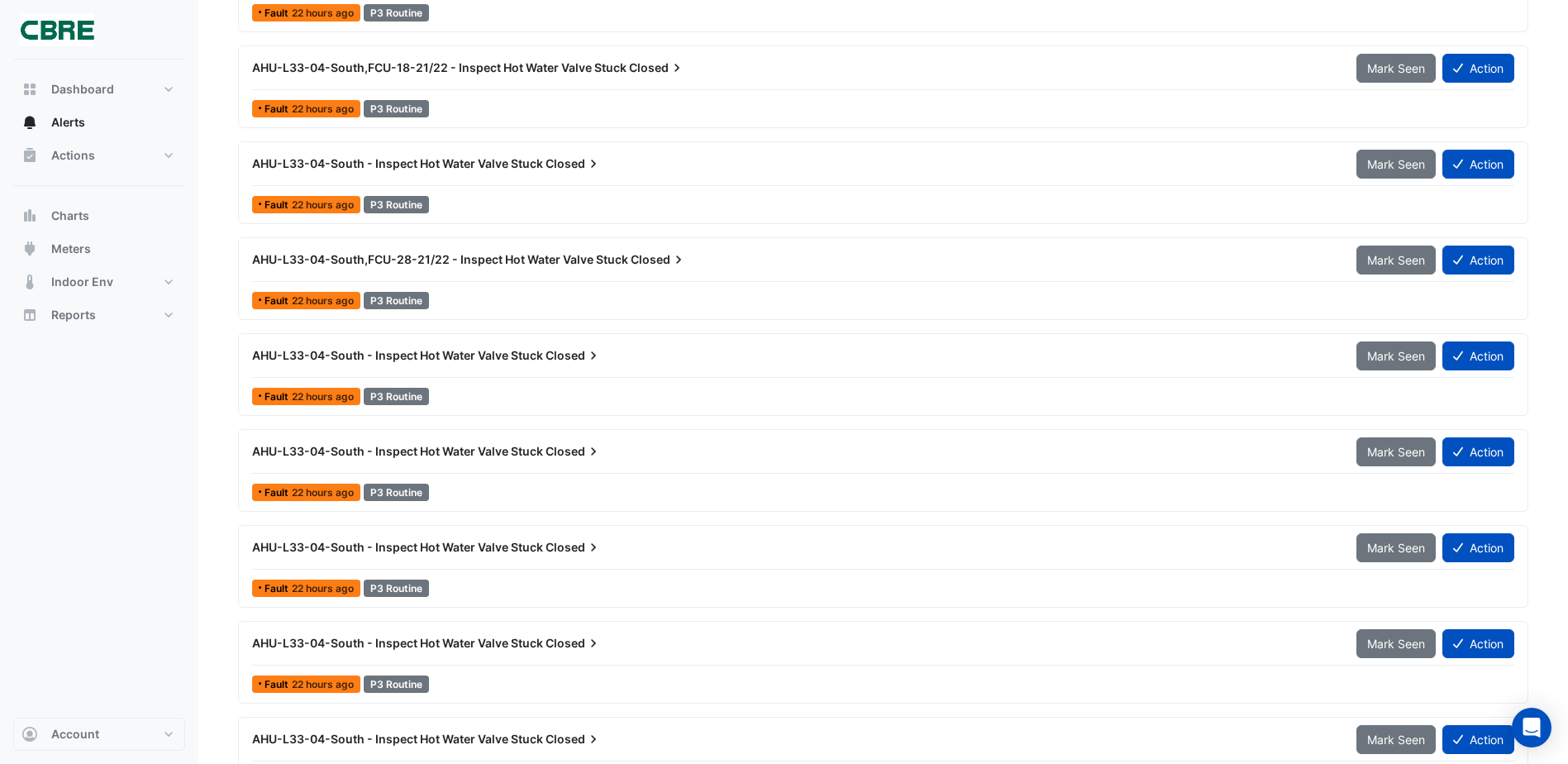
scroll to position [3306, 0]
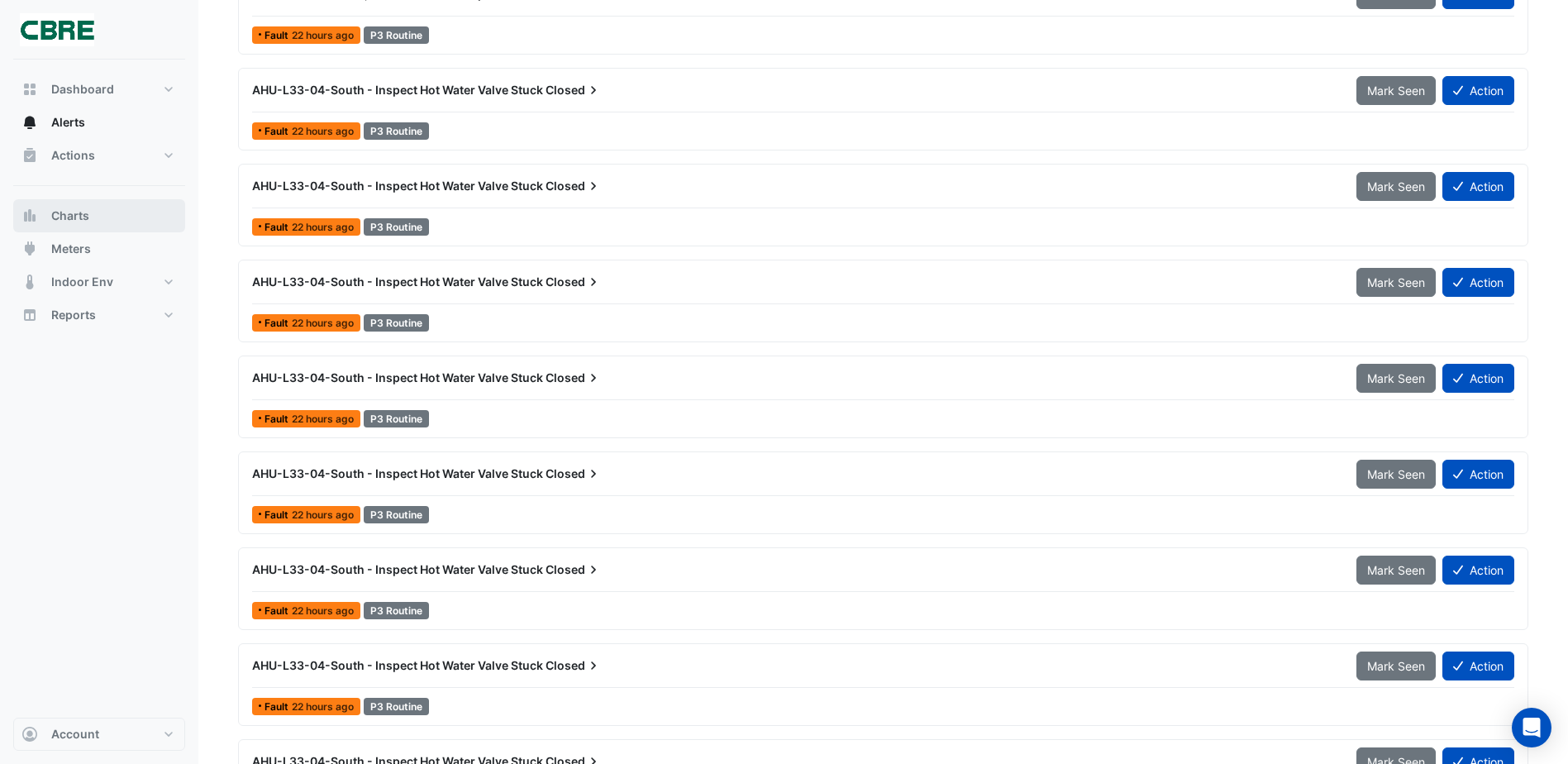
click at [69, 218] on span "Charts" at bounding box center [70, 215] width 38 height 16
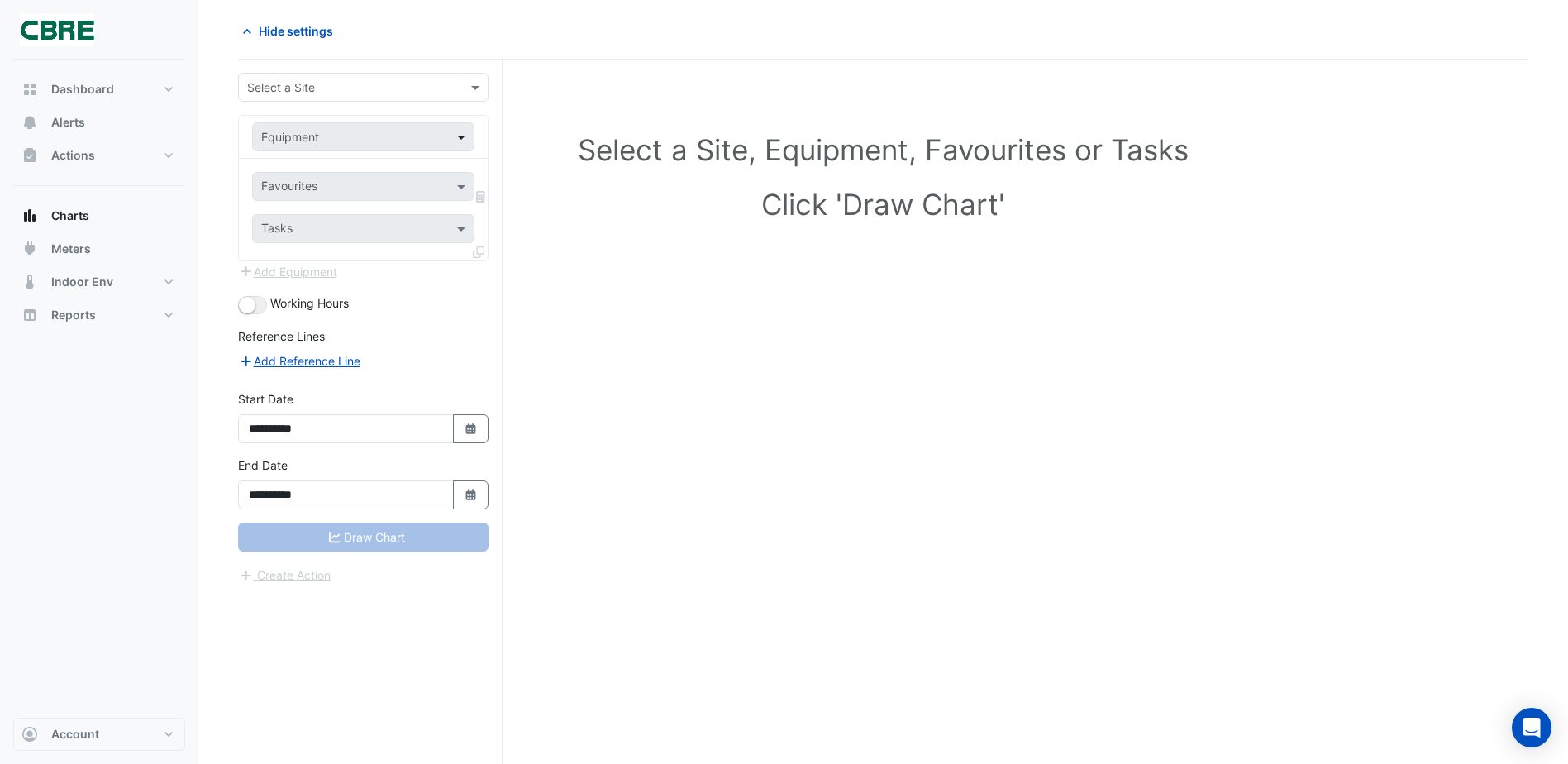
click at [459, 138] on span at bounding box center [464, 136] width 21 height 17
click at [446, 132] on div at bounding box center [364, 136] width 221 height 19
click at [460, 98] on div "Select a Site" at bounding box center [364, 87] width 250 height 29
click at [340, 125] on span "[STREET_ADDRESS][PERSON_NAME]" at bounding box center [353, 123] width 202 height 14
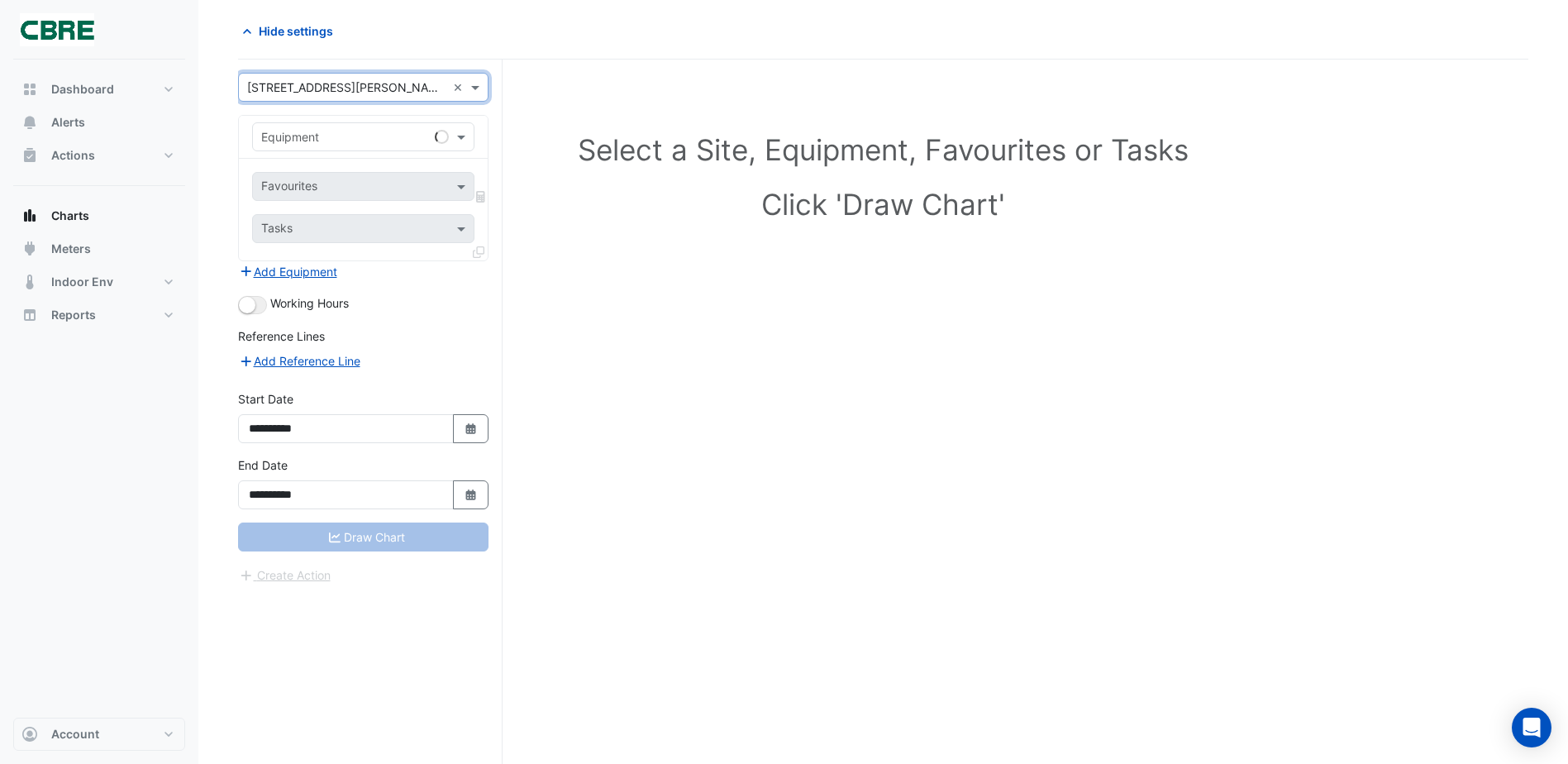
click at [389, 141] on input "text" at bounding box center [347, 137] width 171 height 17
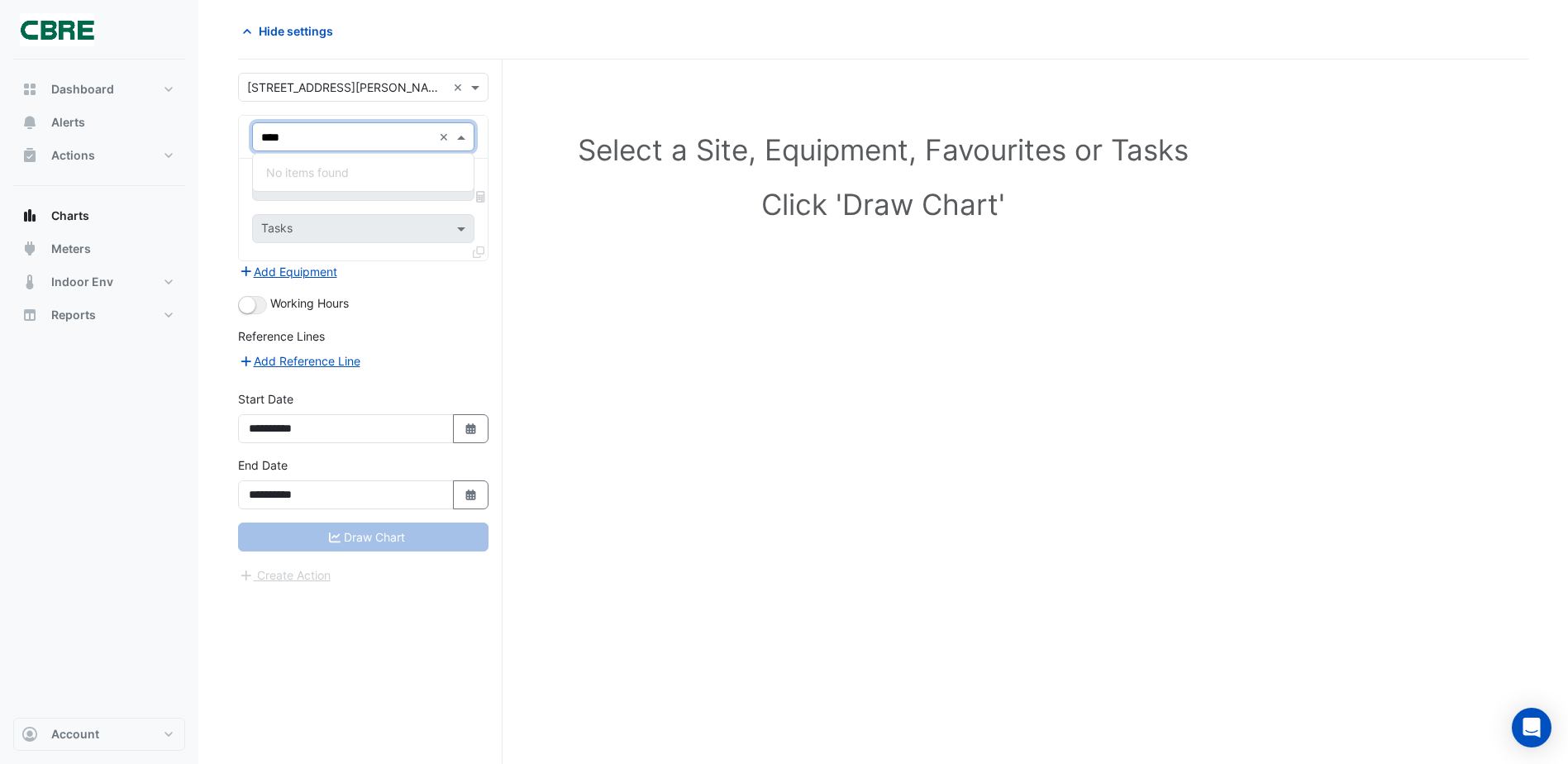
type input "***"
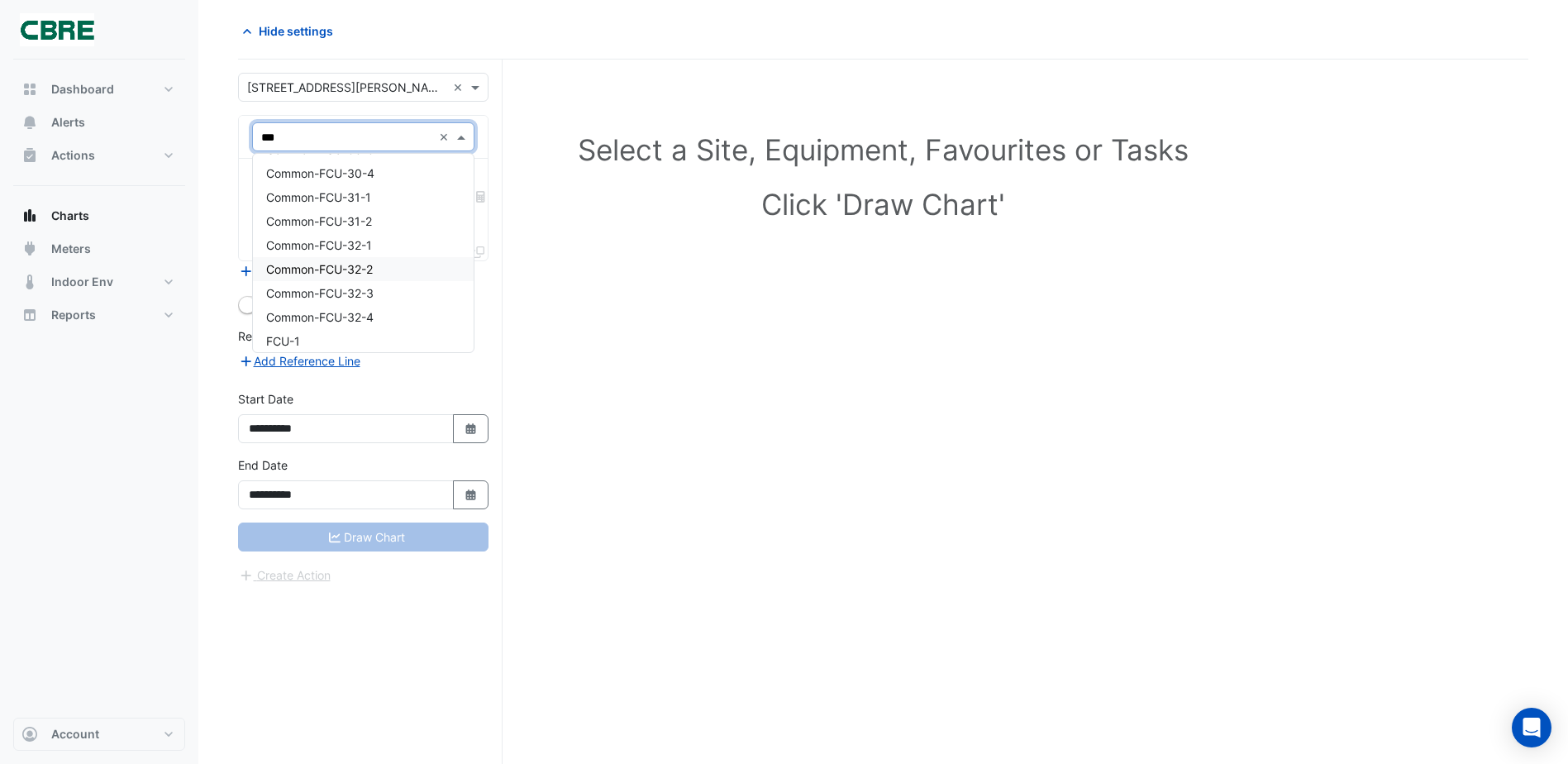
scroll to position [1075, 0]
click at [372, 226] on span "Common-FCU-31-2" at bounding box center [319, 224] width 106 height 14
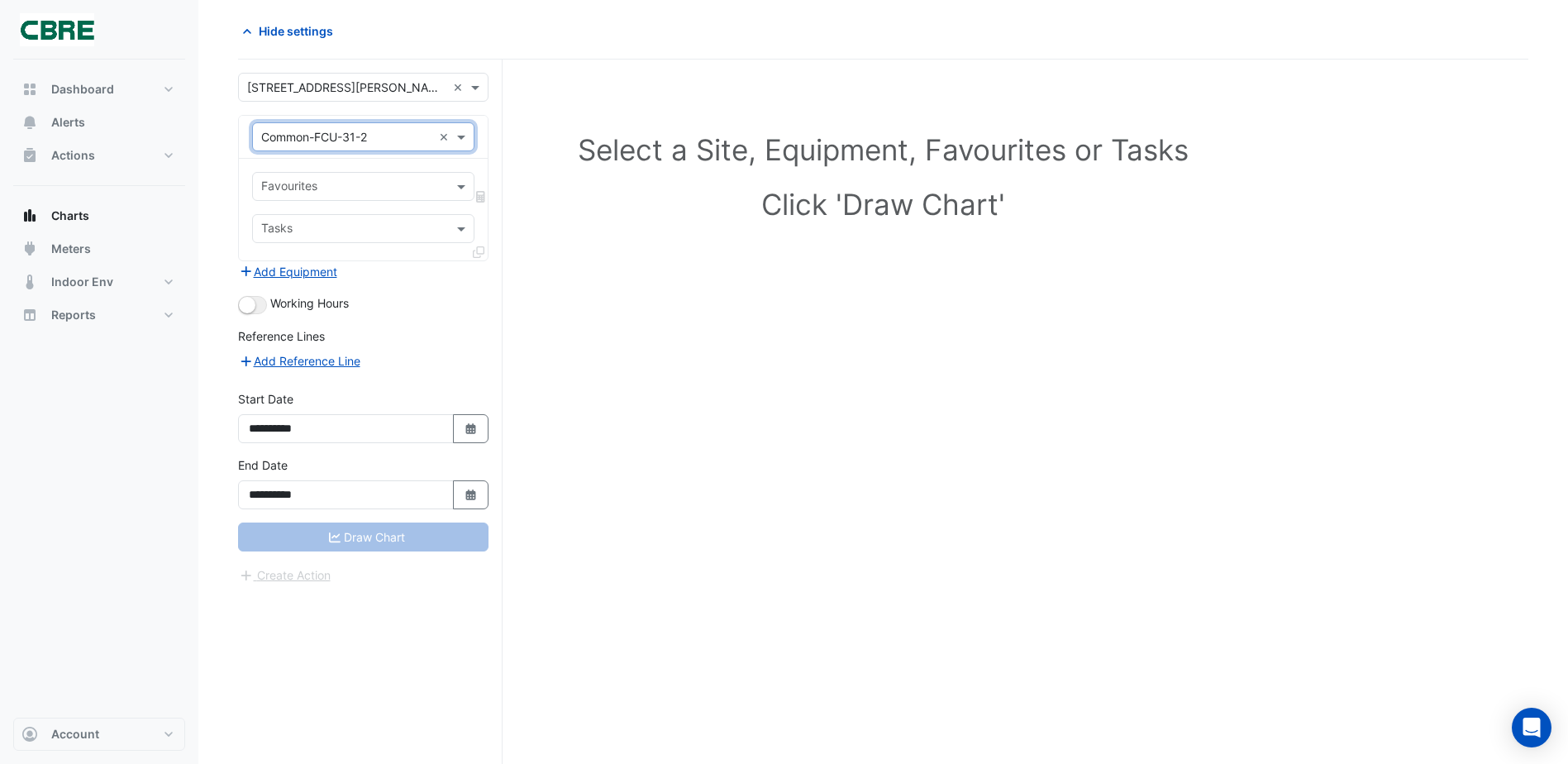
click at [326, 183] on input "text" at bounding box center [354, 188] width 185 height 17
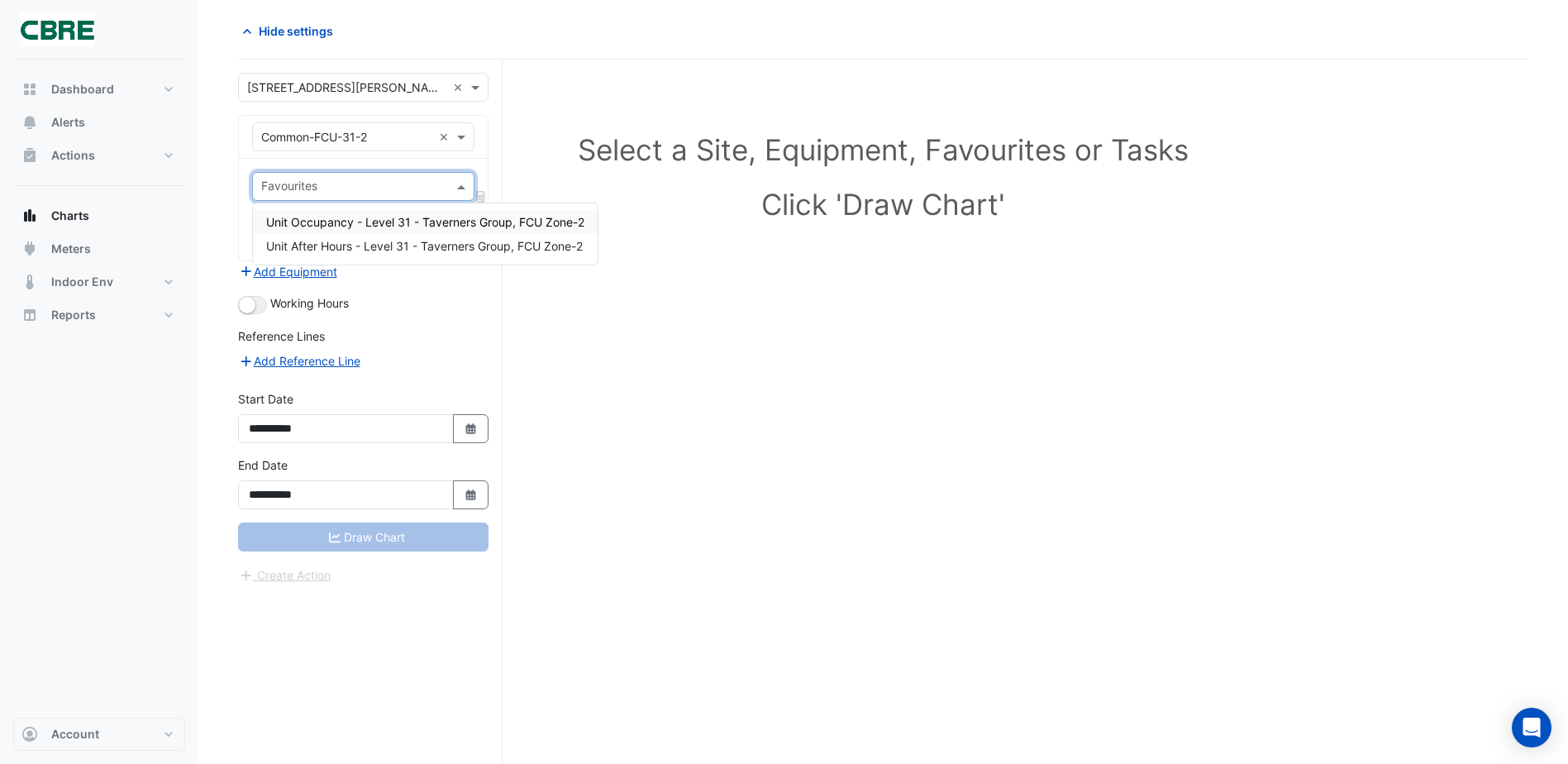
click at [327, 187] on input "text" at bounding box center [354, 188] width 185 height 17
click at [692, 341] on div "Select a Site, Equipment, Favourites or Tasks Click 'Draw Chart'" at bounding box center [883, 412] width 1291 height 704
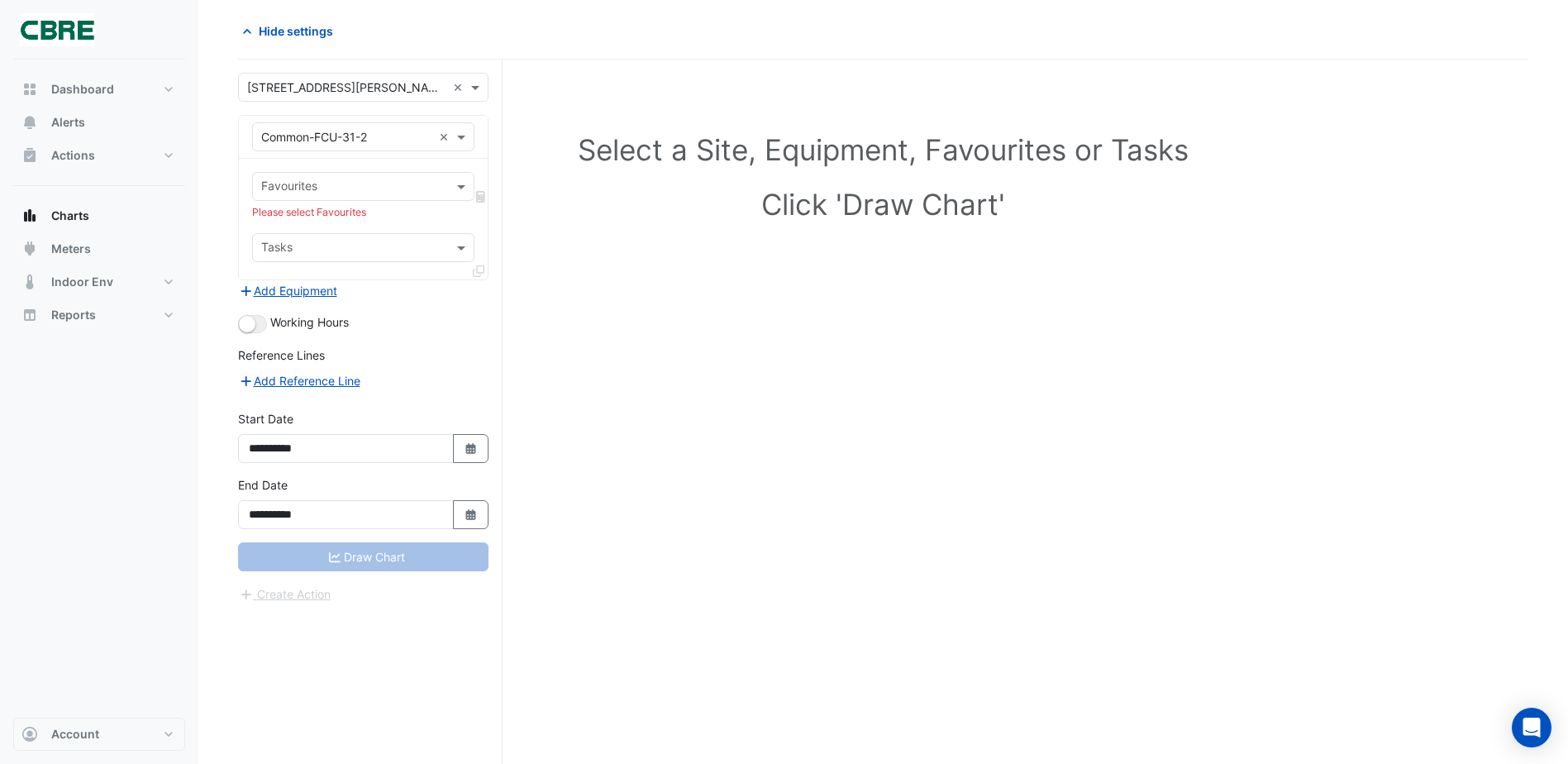
click at [395, 256] on input "text" at bounding box center [354, 249] width 185 height 17
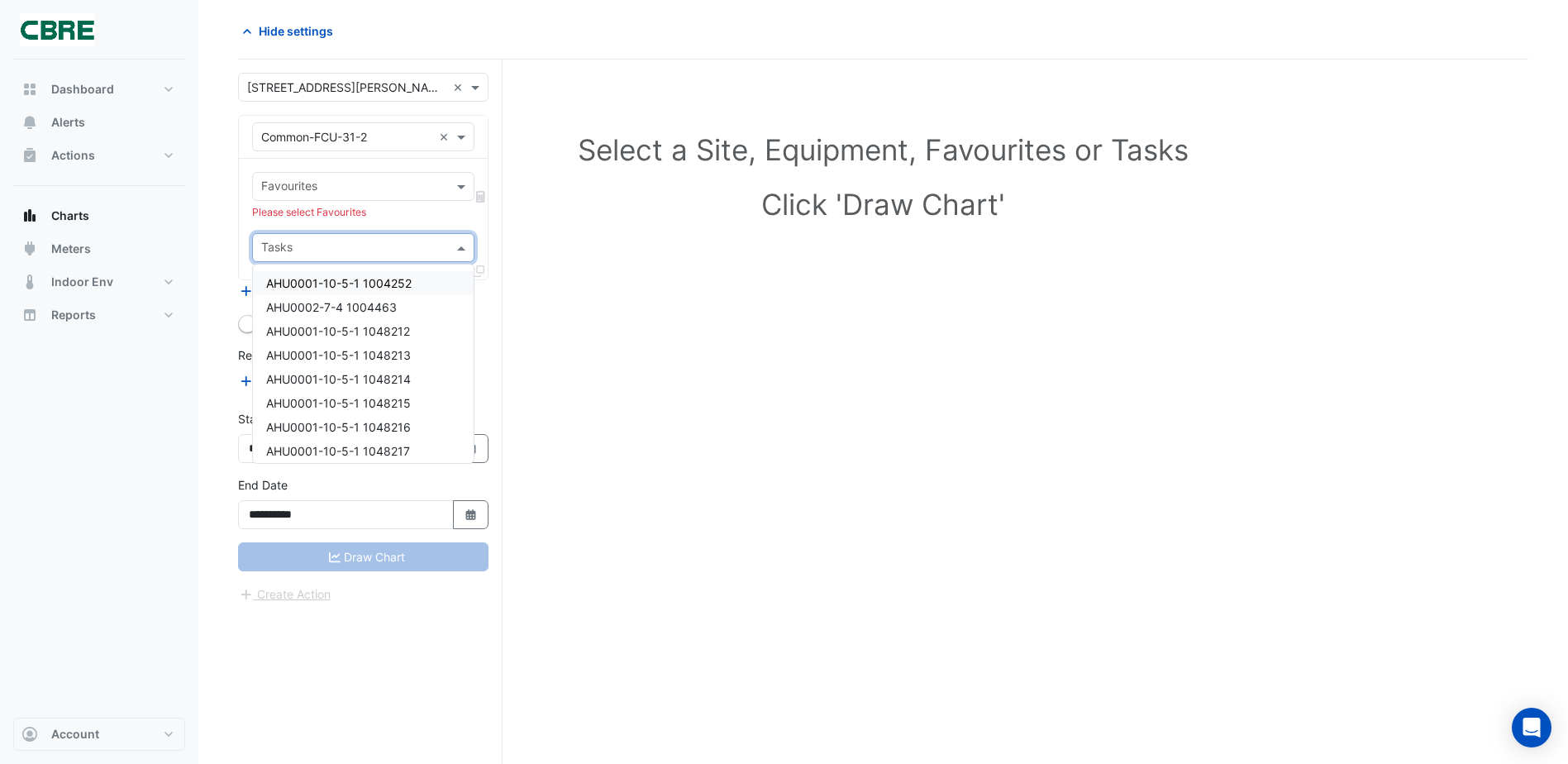
click at [401, 248] on input "text" at bounding box center [354, 249] width 185 height 17
click at [602, 301] on div "Select a Site, Equipment, Favourites or Tasks Click 'Draw Chart'" at bounding box center [883, 412] width 1291 height 704
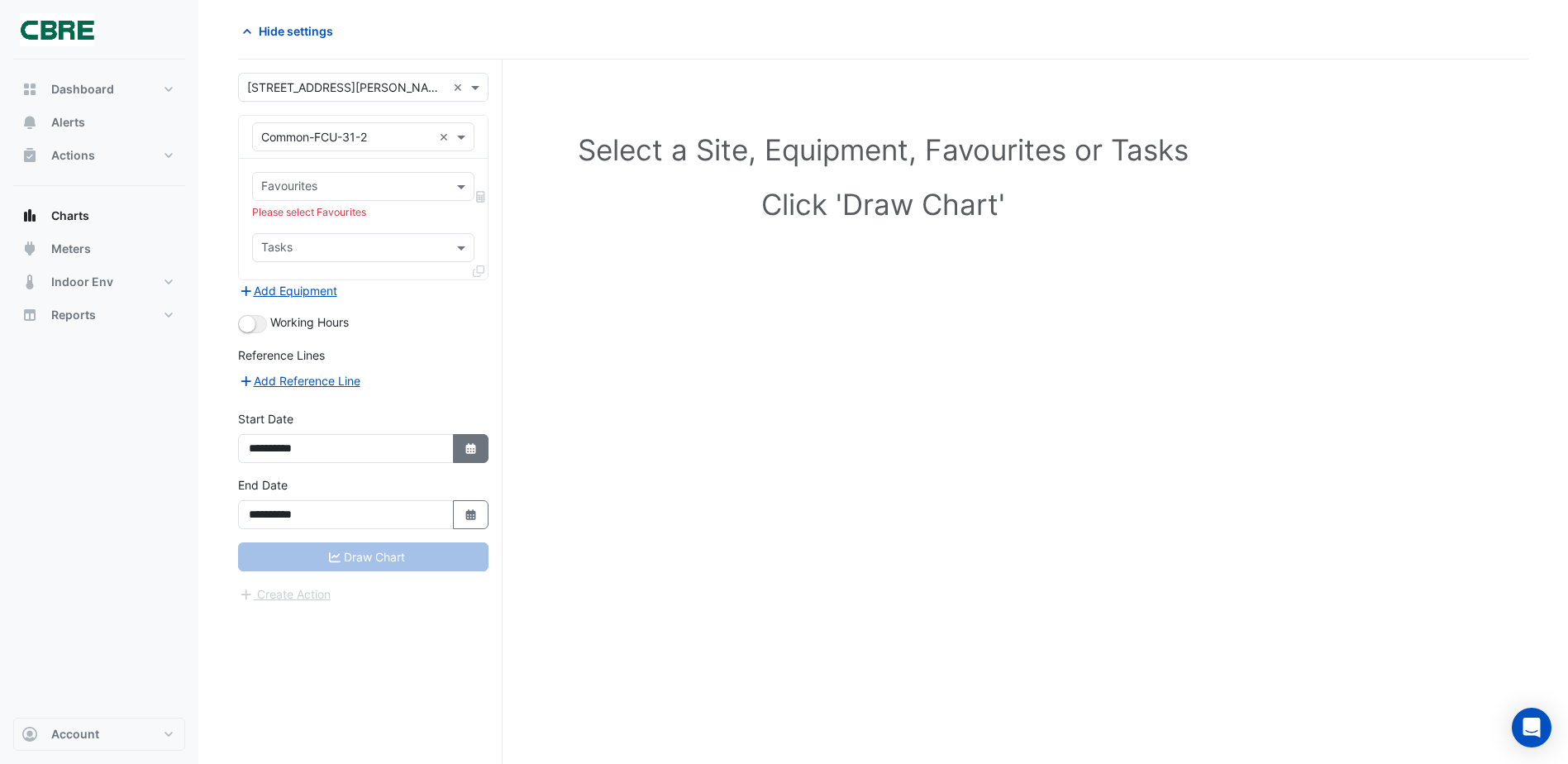
click at [458, 451] on button "Select Date" at bounding box center [471, 449] width 36 height 29
select select "*"
select select "****"
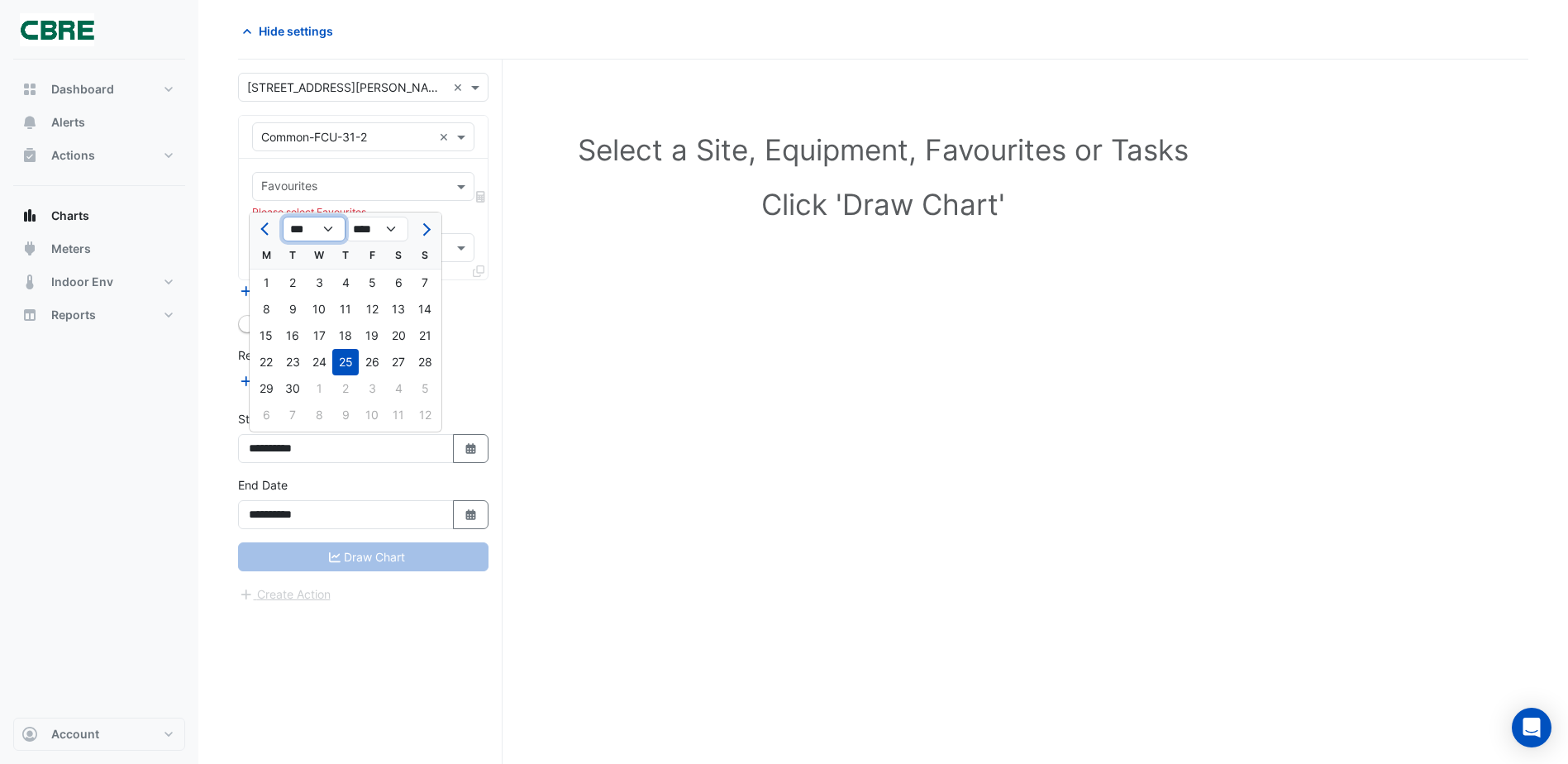
click at [327, 232] on select "*** *** *** *** *** *** *** *** *** ***" at bounding box center [313, 229] width 63 height 25
select select "**"
click at [282, 217] on select "*** *** *** *** *** *** *** *** *** ***" at bounding box center [313, 229] width 63 height 25
click at [311, 280] on div "1" at bounding box center [319, 282] width 27 height 27
type input "**********"
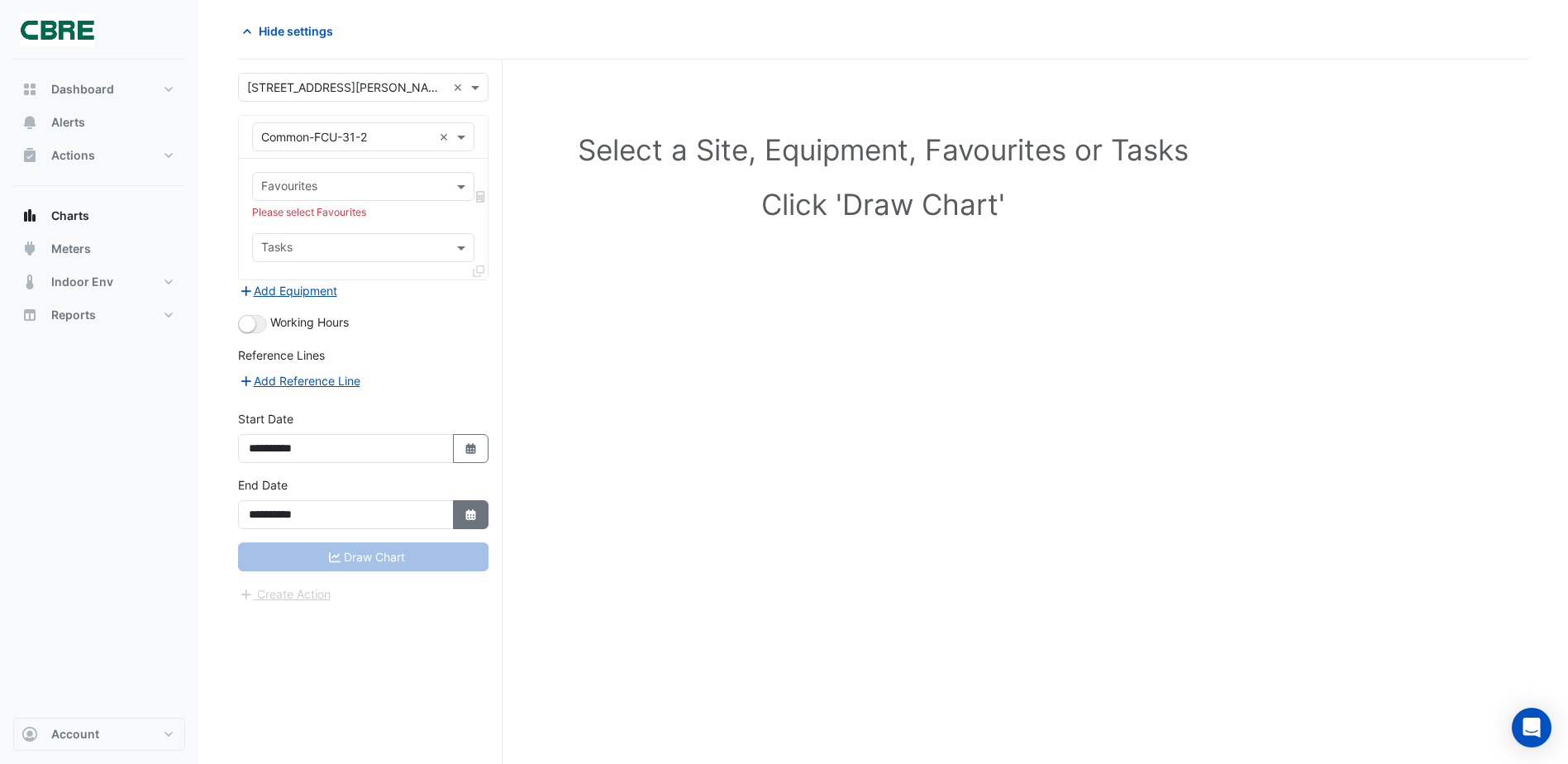
click at [466, 511] on icon "button" at bounding box center [470, 515] width 9 height 10
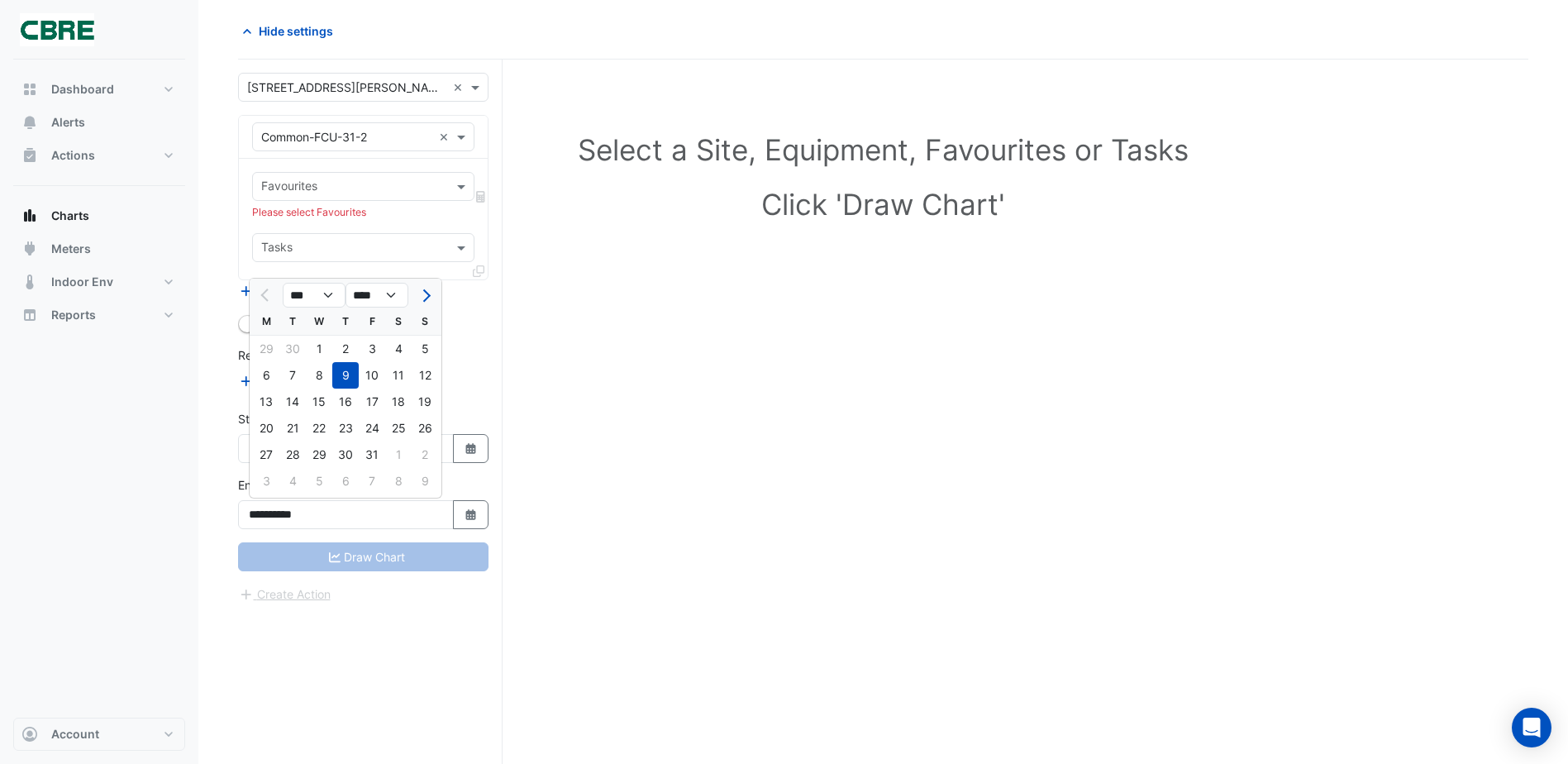
click at [346, 373] on div "9" at bounding box center [345, 375] width 27 height 27
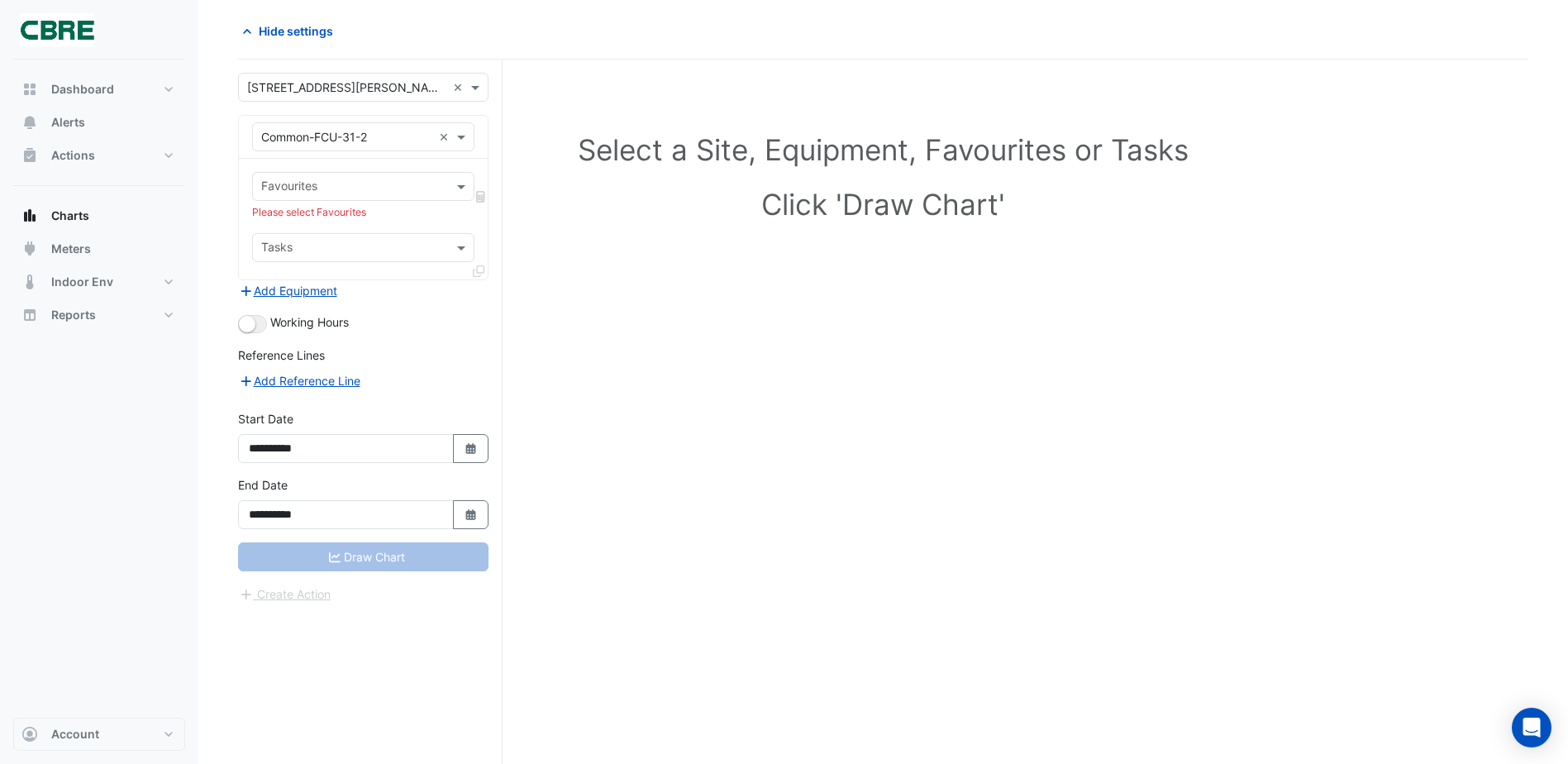
click at [357, 555] on div "Draw Chart" at bounding box center [364, 557] width 250 height 29
click at [471, 517] on icon "Select Date" at bounding box center [471, 515] width 15 height 11
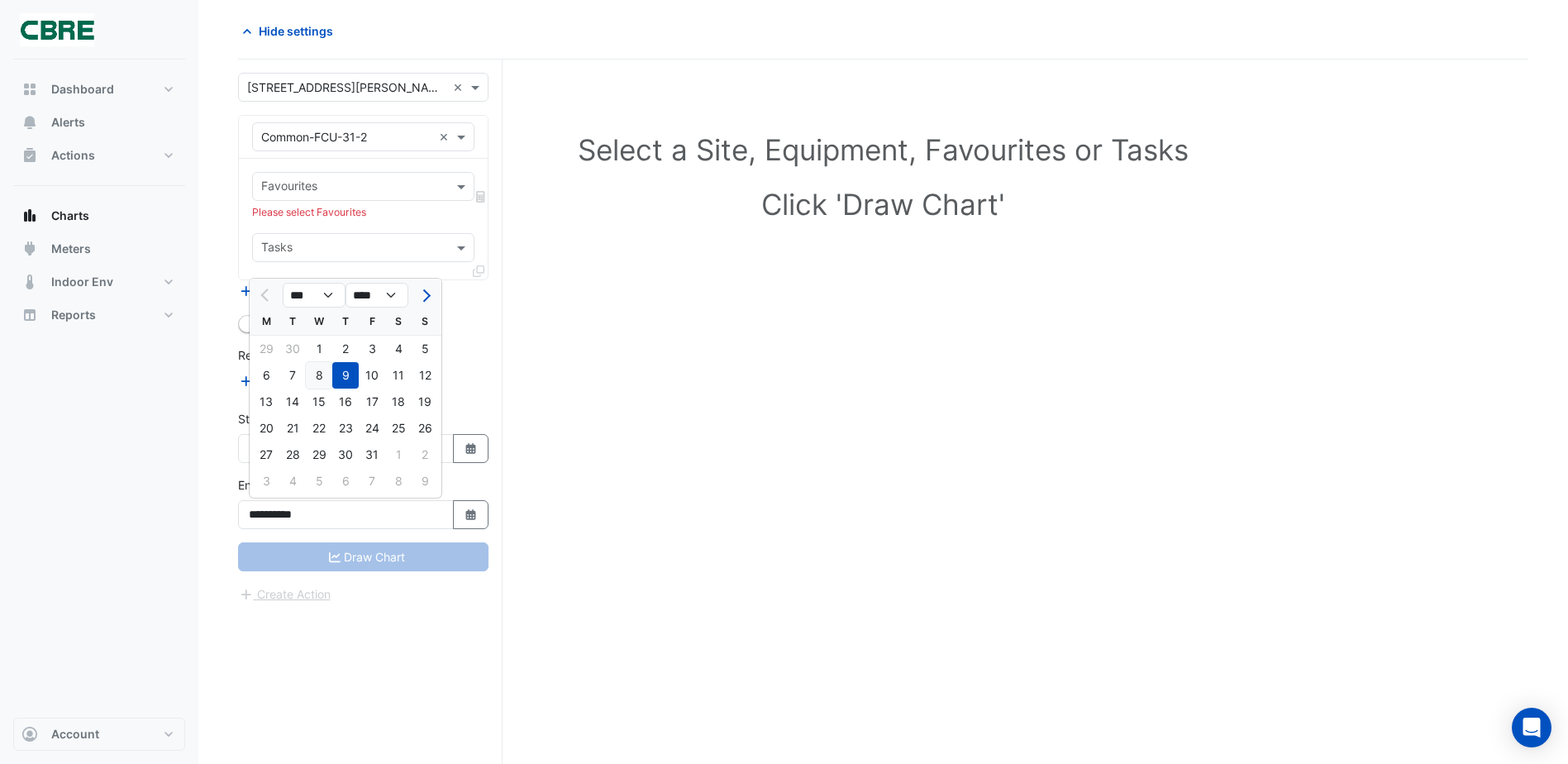
click at [317, 373] on div "8" at bounding box center [319, 375] width 27 height 27
type input "**********"
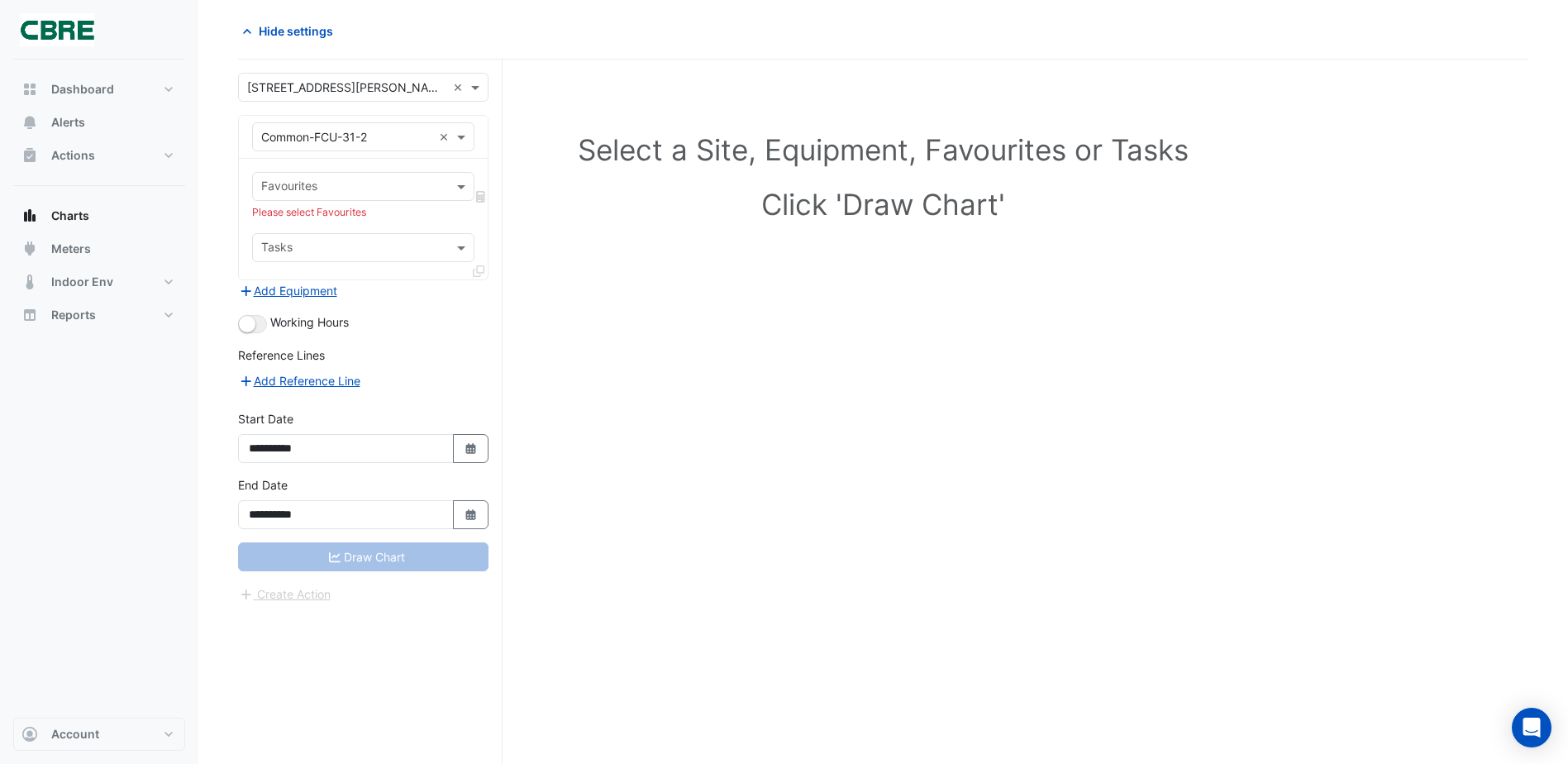
click at [359, 565] on div "Draw Chart" at bounding box center [364, 557] width 250 height 29
click at [446, 243] on div "Tasks" at bounding box center [364, 248] width 223 height 29
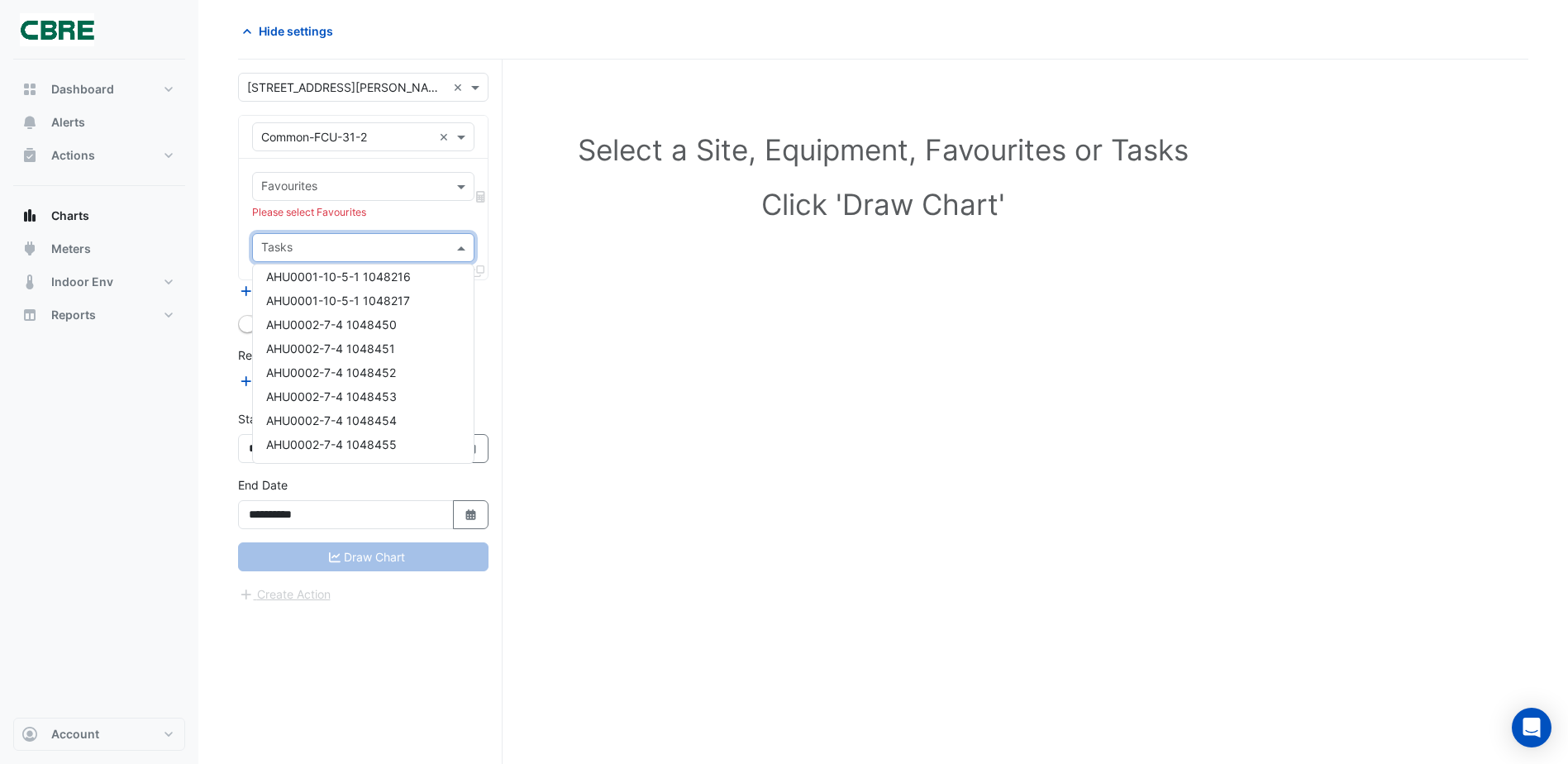
scroll to position [0, 0]
click at [577, 313] on div "Select a Site, Equipment, Favourites or Tasks Click 'Draw Chart'" at bounding box center [883, 412] width 1291 height 704
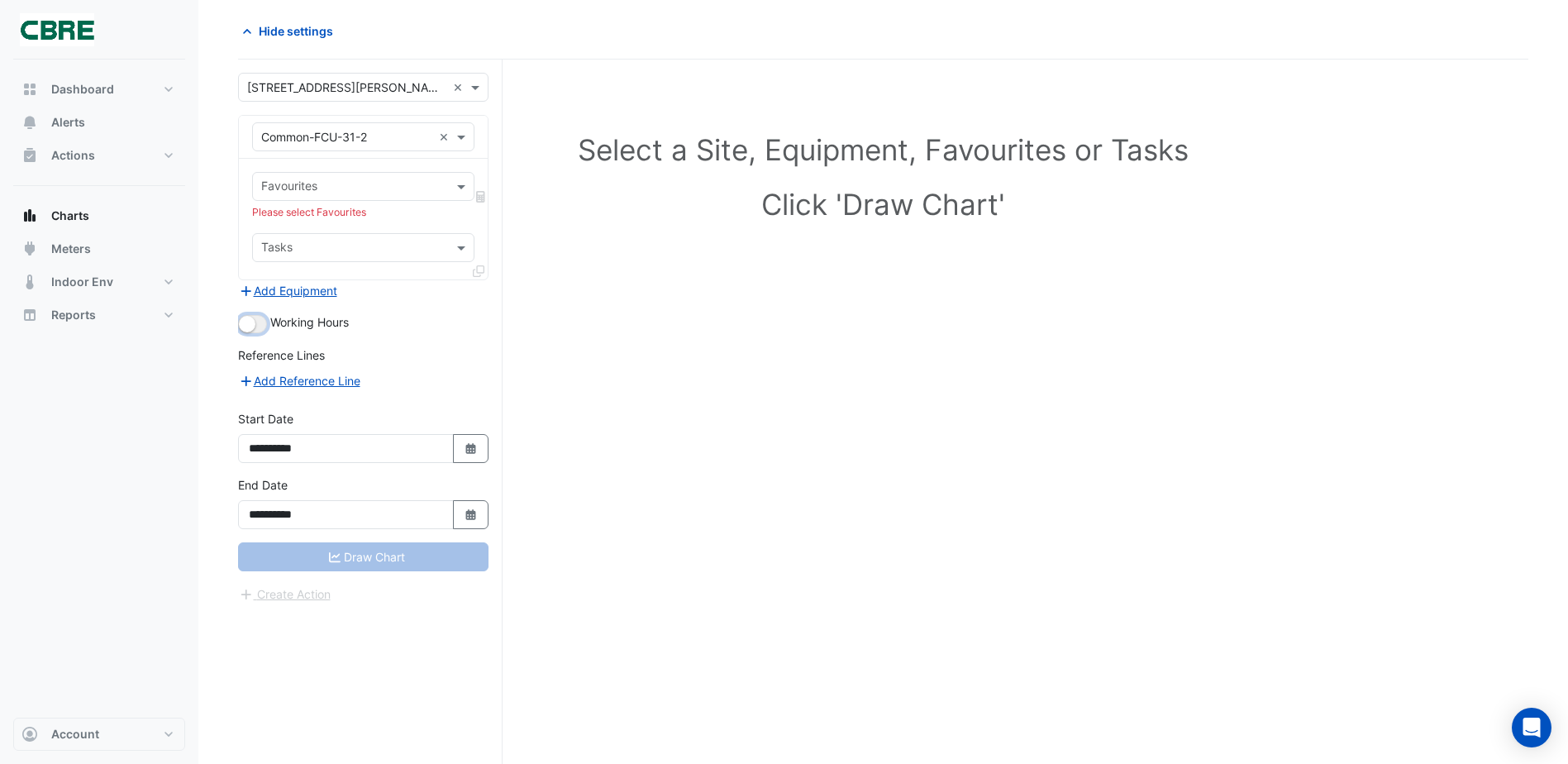
click at [248, 325] on small "button" at bounding box center [247, 324] width 16 height 16
click at [253, 326] on small "button" at bounding box center [257, 324] width 16 height 16
click at [263, 294] on button "Add Equipment" at bounding box center [288, 291] width 100 height 19
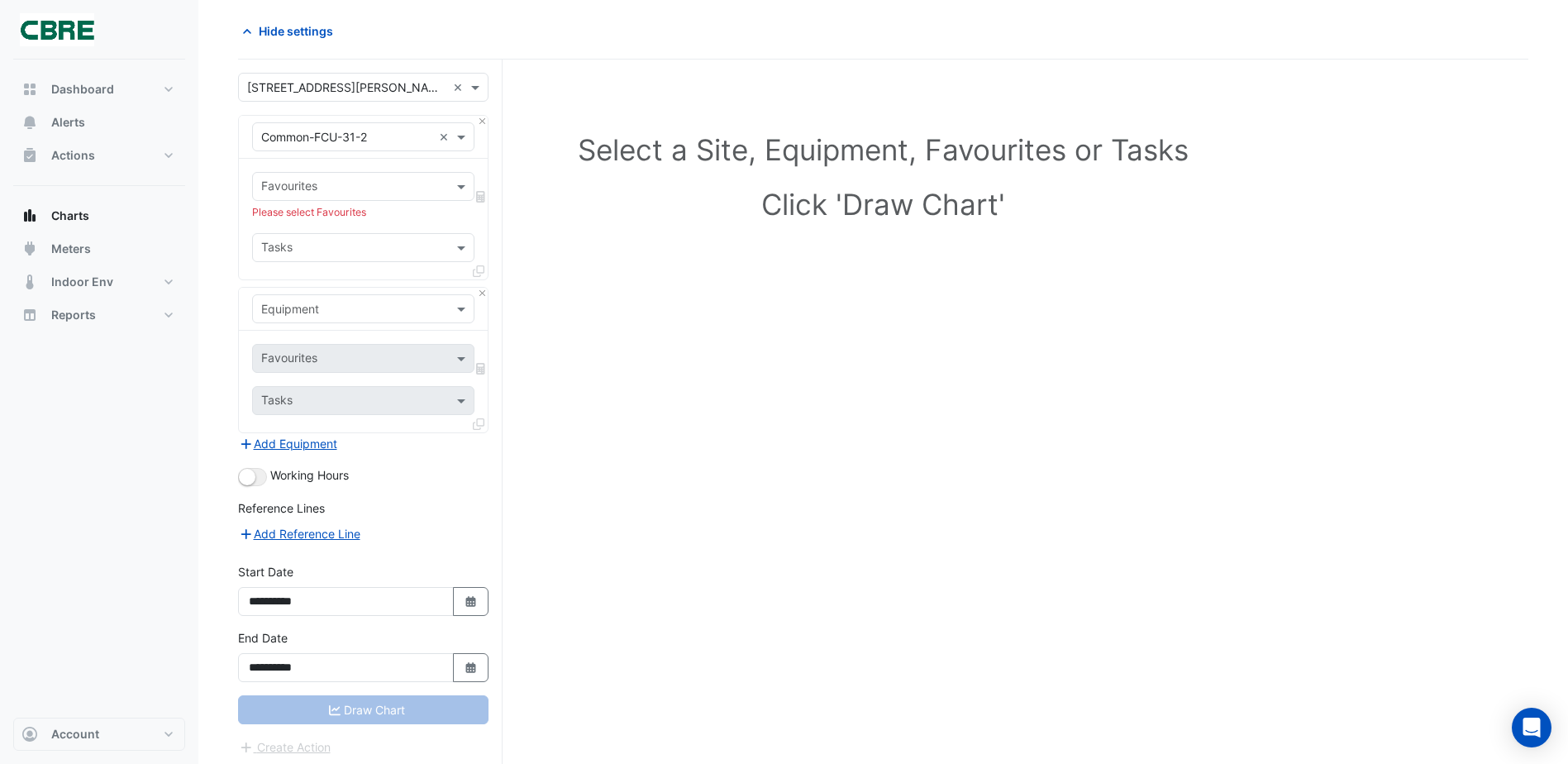
click at [594, 331] on div "Select a Site, Equipment, Favourites or Tasks Click 'Draw Chart'" at bounding box center [883, 414] width 1291 height 710
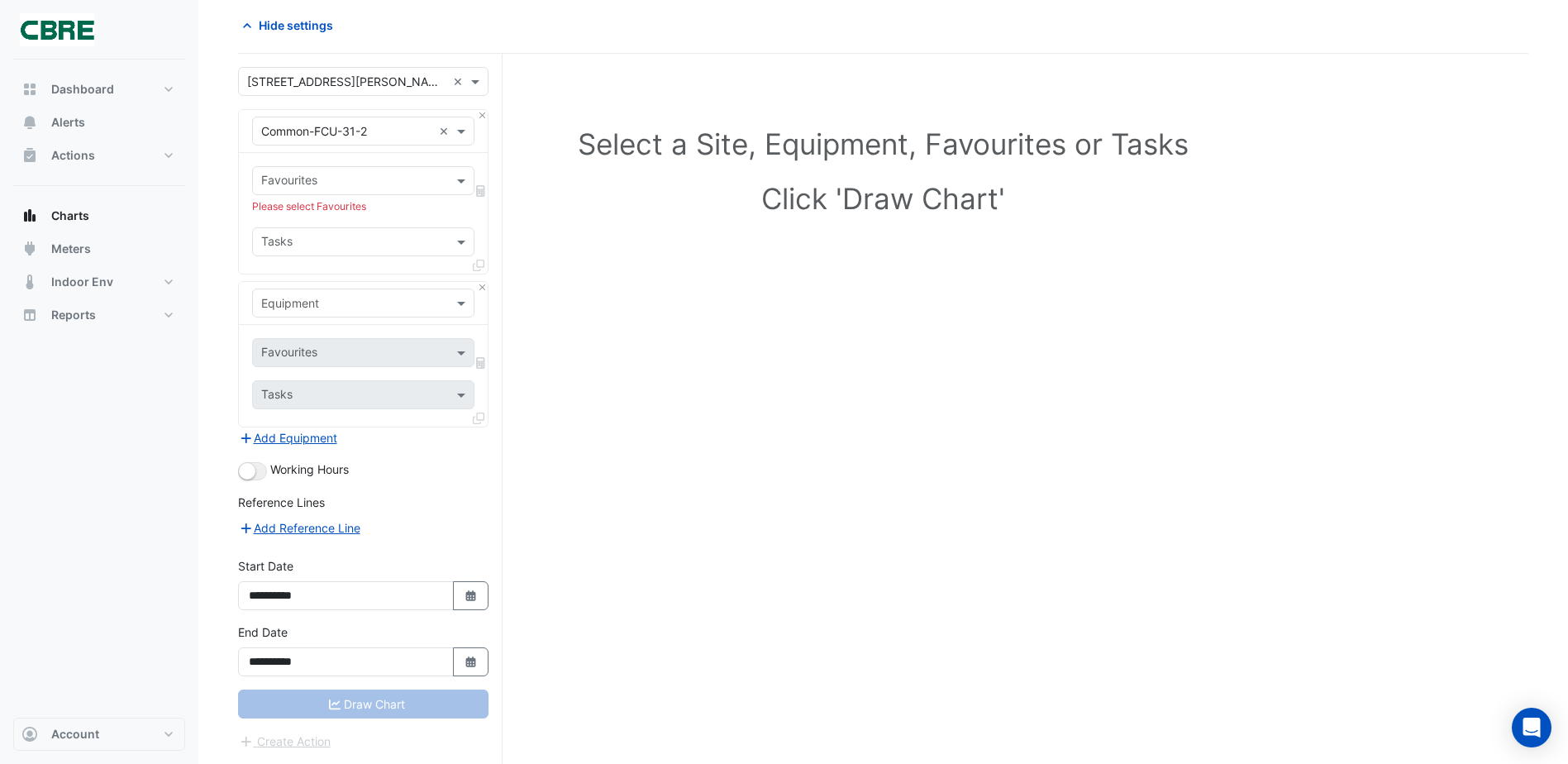
click at [640, 294] on div "Select a Site, Equipment, Favourites or Tasks Click 'Draw Chart'" at bounding box center [883, 408] width 1291 height 710
click at [391, 707] on div "Draw Chart" at bounding box center [364, 704] width 250 height 29
drag, startPoint x: 391, startPoint y: 707, endPoint x: 465, endPoint y: 592, distance: 136.8
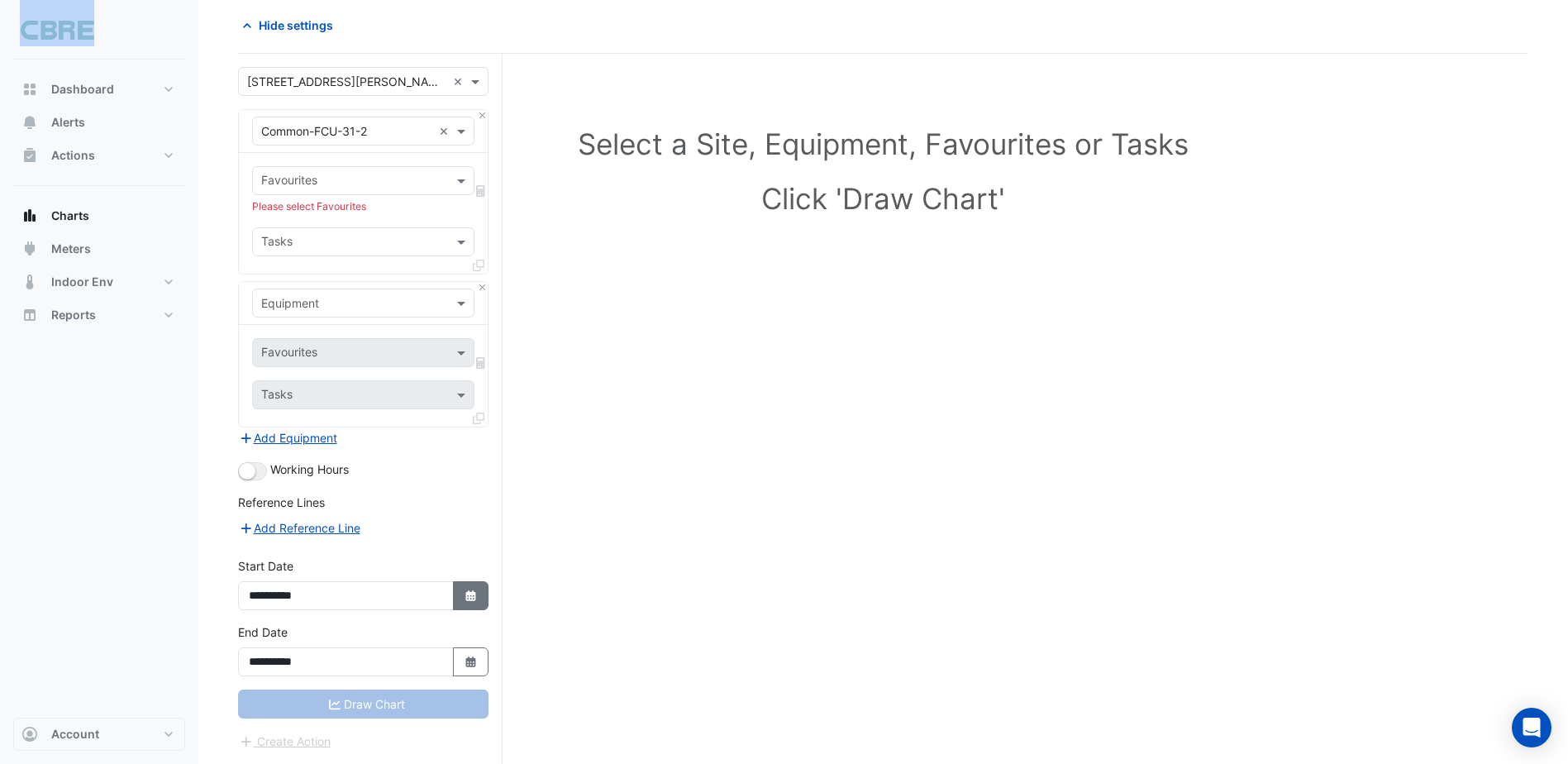
click at [465, 592] on icon "Select Date" at bounding box center [471, 596] width 15 height 11
select select "**"
select select "****"
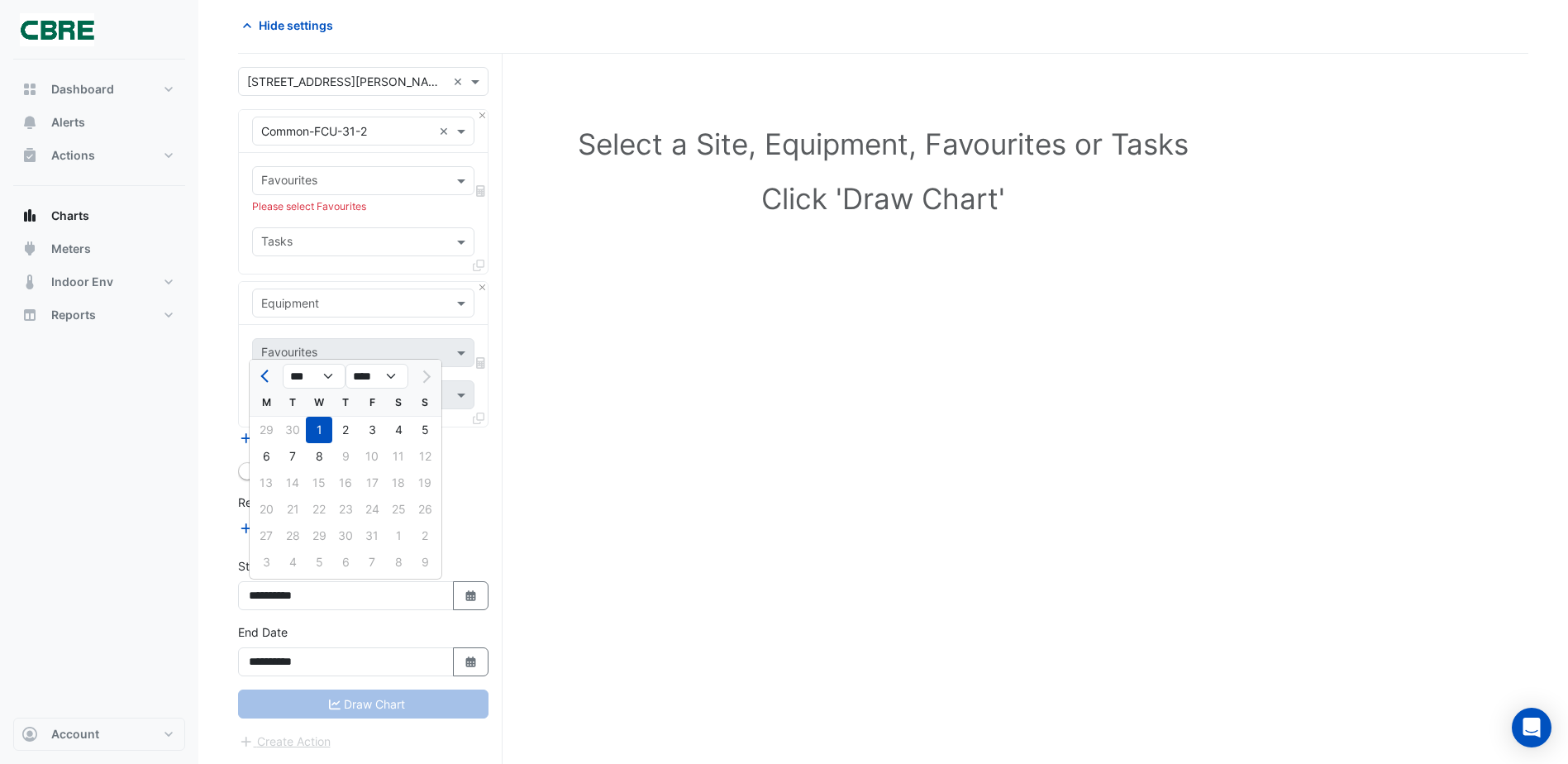
click at [327, 426] on div "1" at bounding box center [319, 430] width 27 height 27
click at [380, 181] on input "text" at bounding box center [354, 182] width 185 height 17
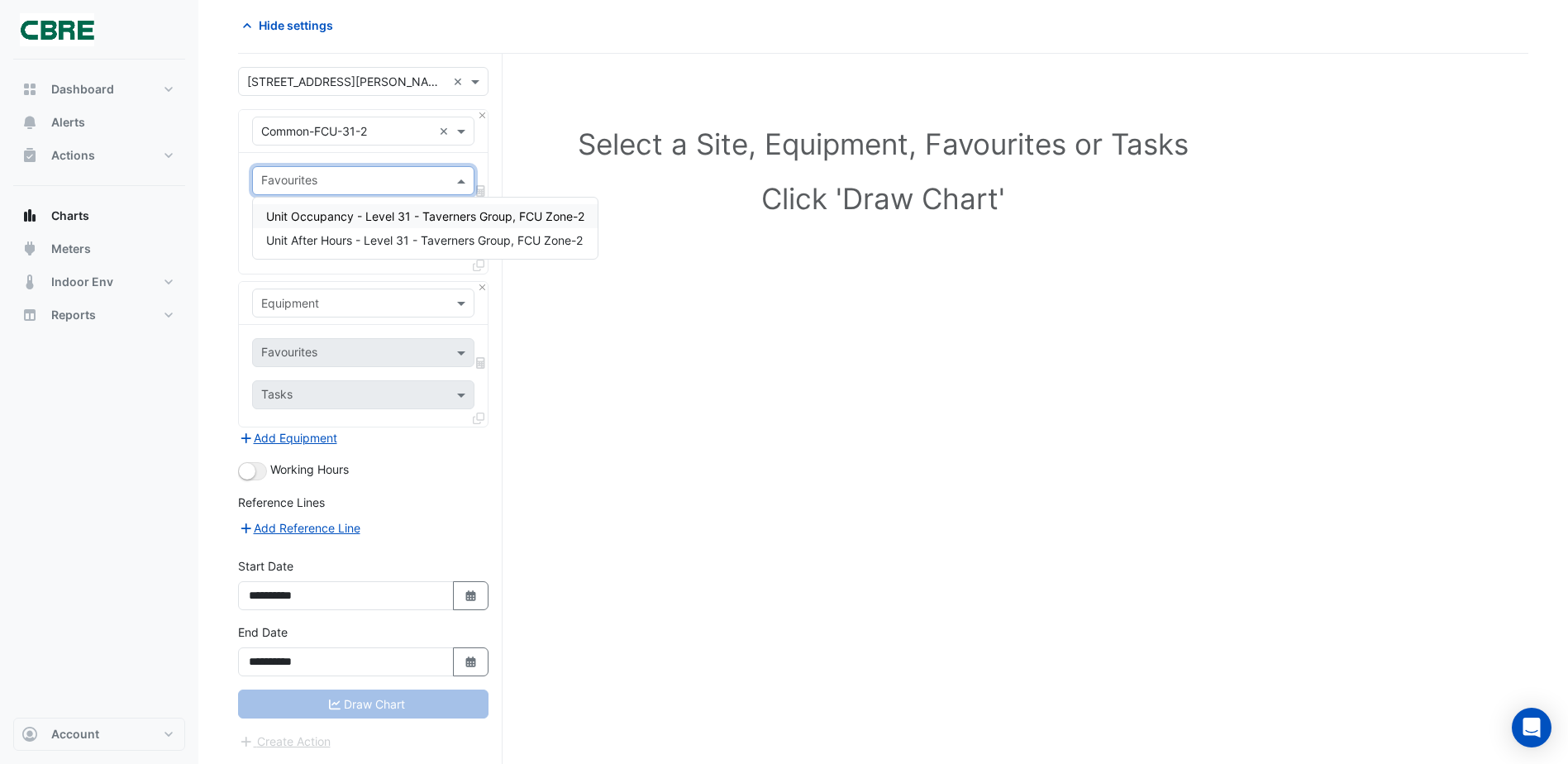
click at [353, 218] on span "Unit Occupancy - Level 31 - Taverners Group, FCU Zone-2" at bounding box center [425, 216] width 319 height 14
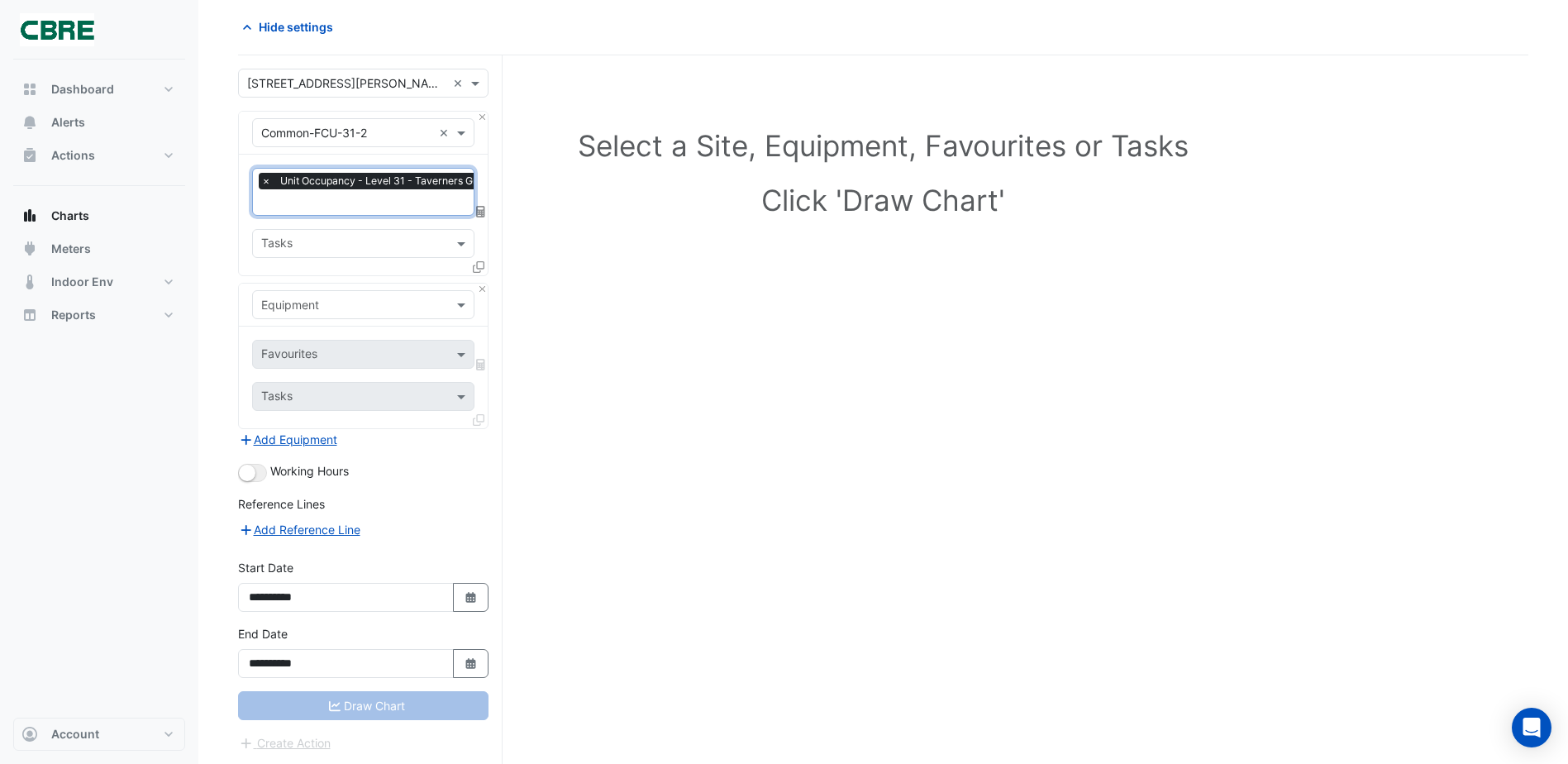
click at [357, 709] on div "Draw Chart" at bounding box center [364, 706] width 250 height 29
click at [396, 226] on div "× Unit Occupancy - Level 31 - Taverners Group, FCU Zone-2 × Tasks" at bounding box center [364, 215] width 249 height 121
click at [380, 247] on input "text" at bounding box center [354, 245] width 185 height 17
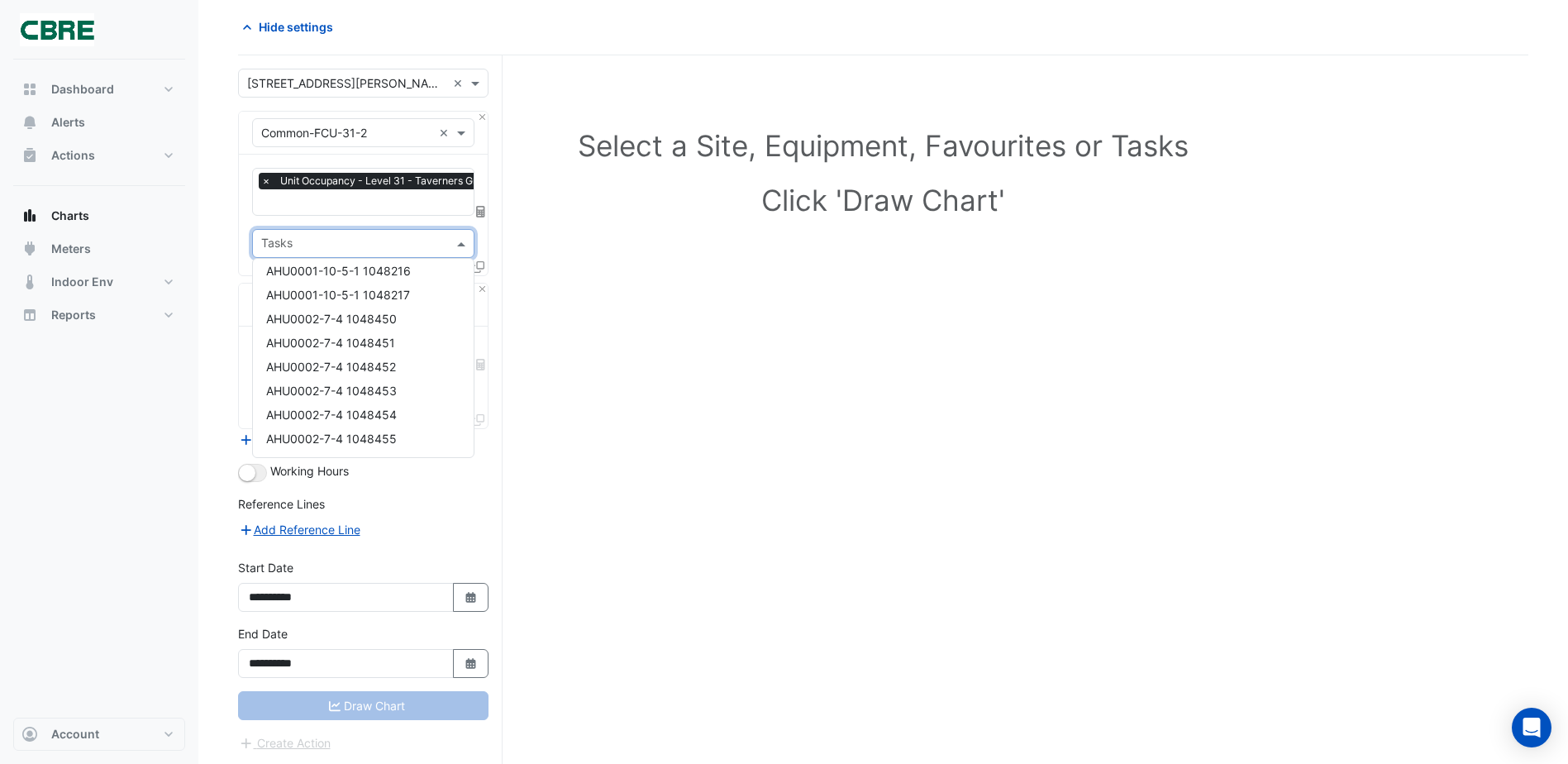
scroll to position [0, 0]
click at [583, 271] on div "Select a Site, Equipment, Favourites or Tasks Click 'Draw Chart'" at bounding box center [883, 176] width 1271 height 202
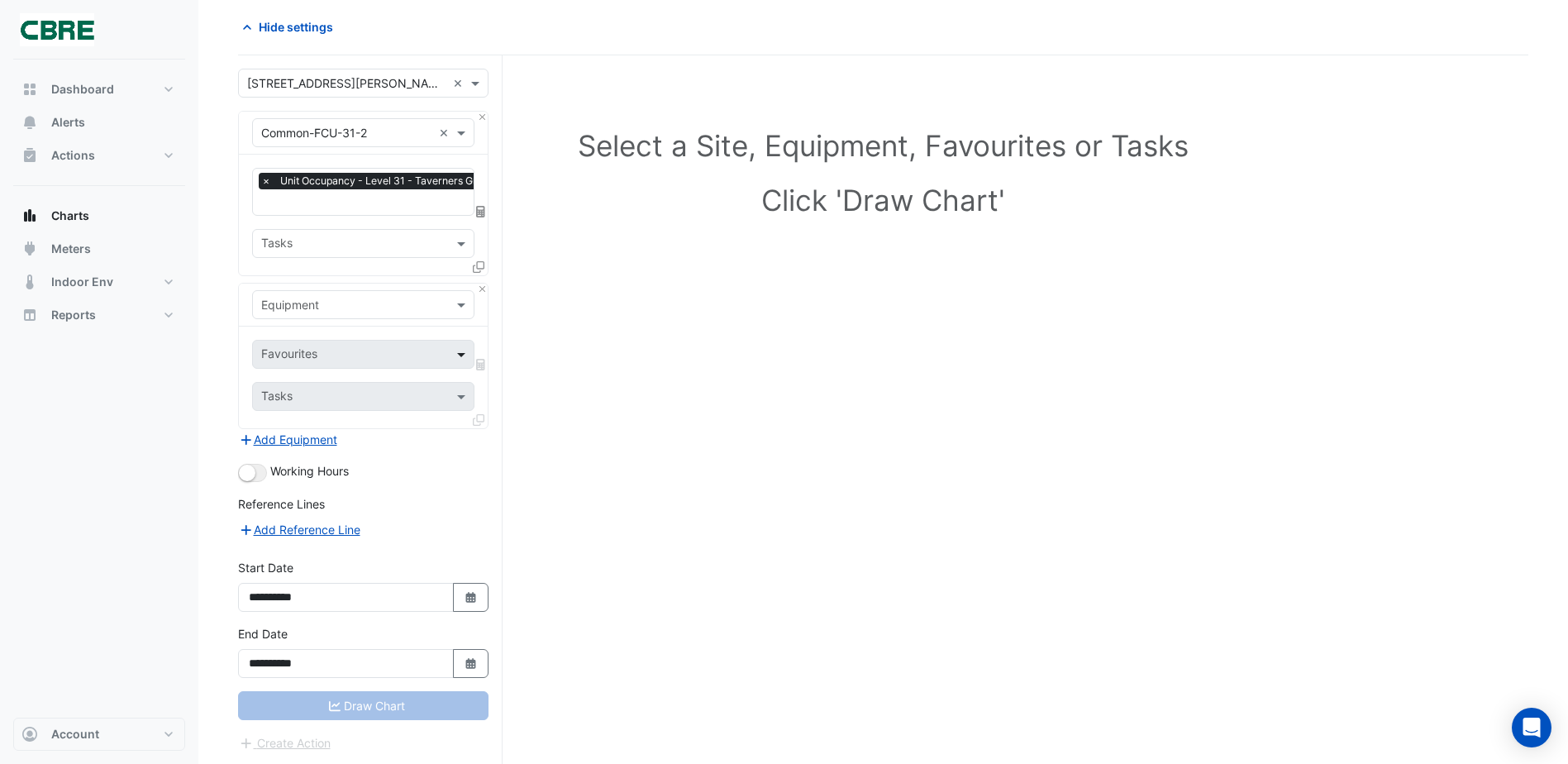
click at [458, 345] on span at bounding box center [464, 354] width 21 height 17
click at [458, 354] on span at bounding box center [464, 354] width 21 height 17
click at [357, 717] on div "Draw Chart" at bounding box center [364, 706] width 250 height 29
click at [324, 521] on button "Add Reference Line" at bounding box center [300, 529] width 123 height 19
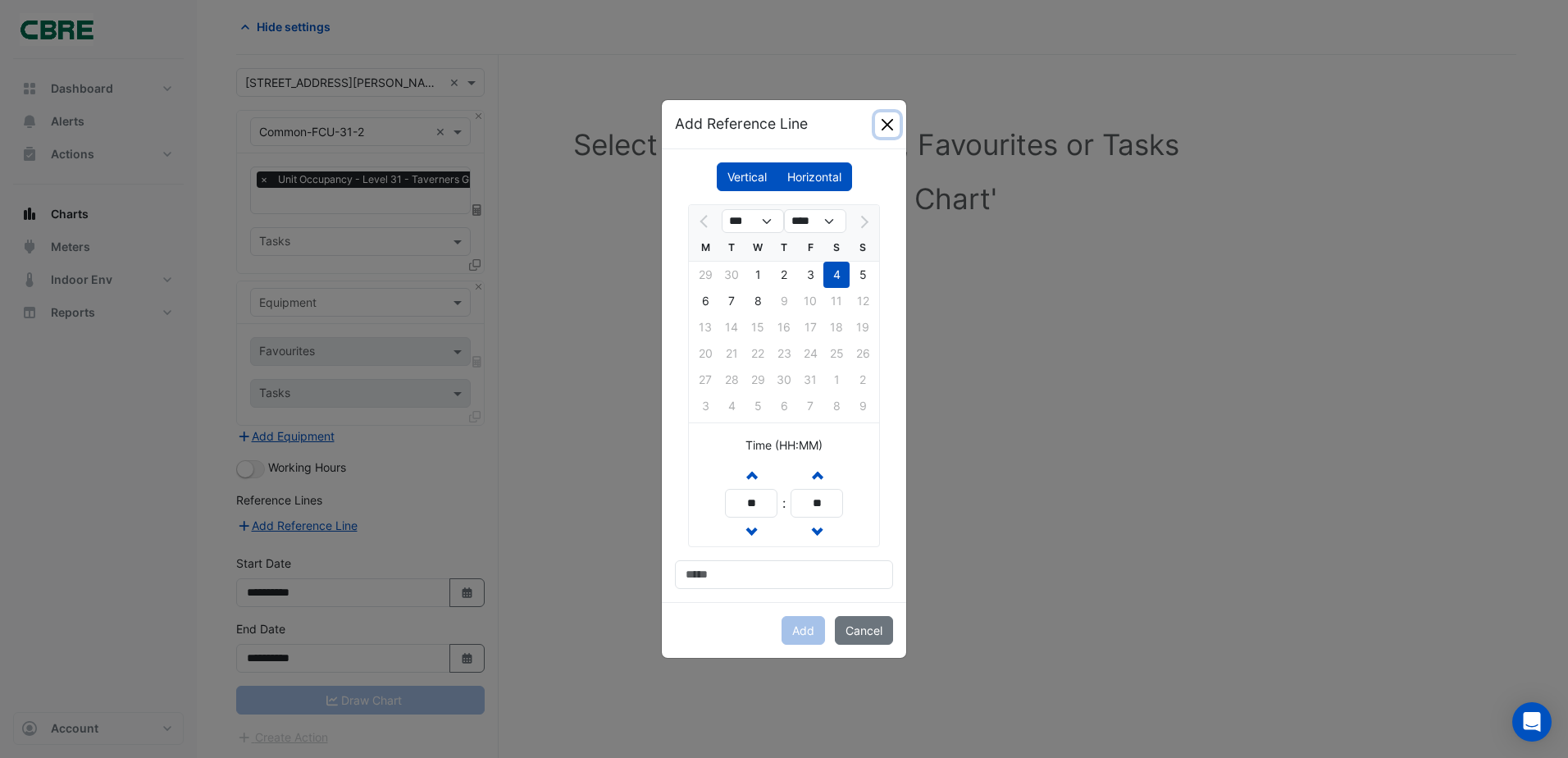
click at [887, 127] on button "Close" at bounding box center [887, 124] width 25 height 25
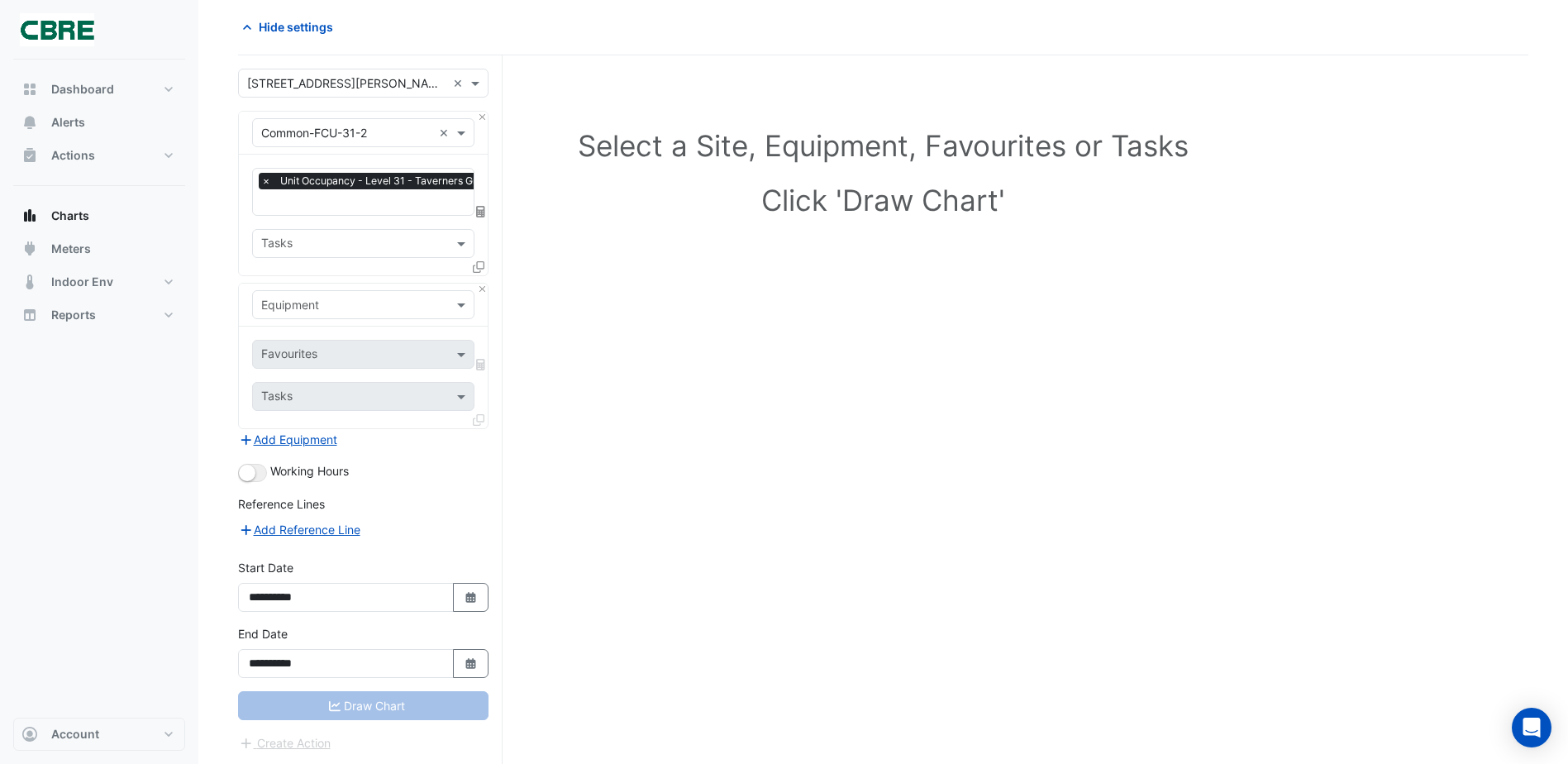
click at [338, 67] on div "× 367 Collins Street × × Common-FCU-31-2 × × Unit Occupancy - Level 31 - Tavern…" at bounding box center [370, 410] width 264 height 710
click at [334, 76] on input "text" at bounding box center [346, 84] width 199 height 17
click at [319, 118] on span "[STREET_ADDRESS][PERSON_NAME]" at bounding box center [353, 118] width 202 height 14
drag, startPoint x: 577, startPoint y: 130, endPoint x: 602, endPoint y: 130, distance: 25.0
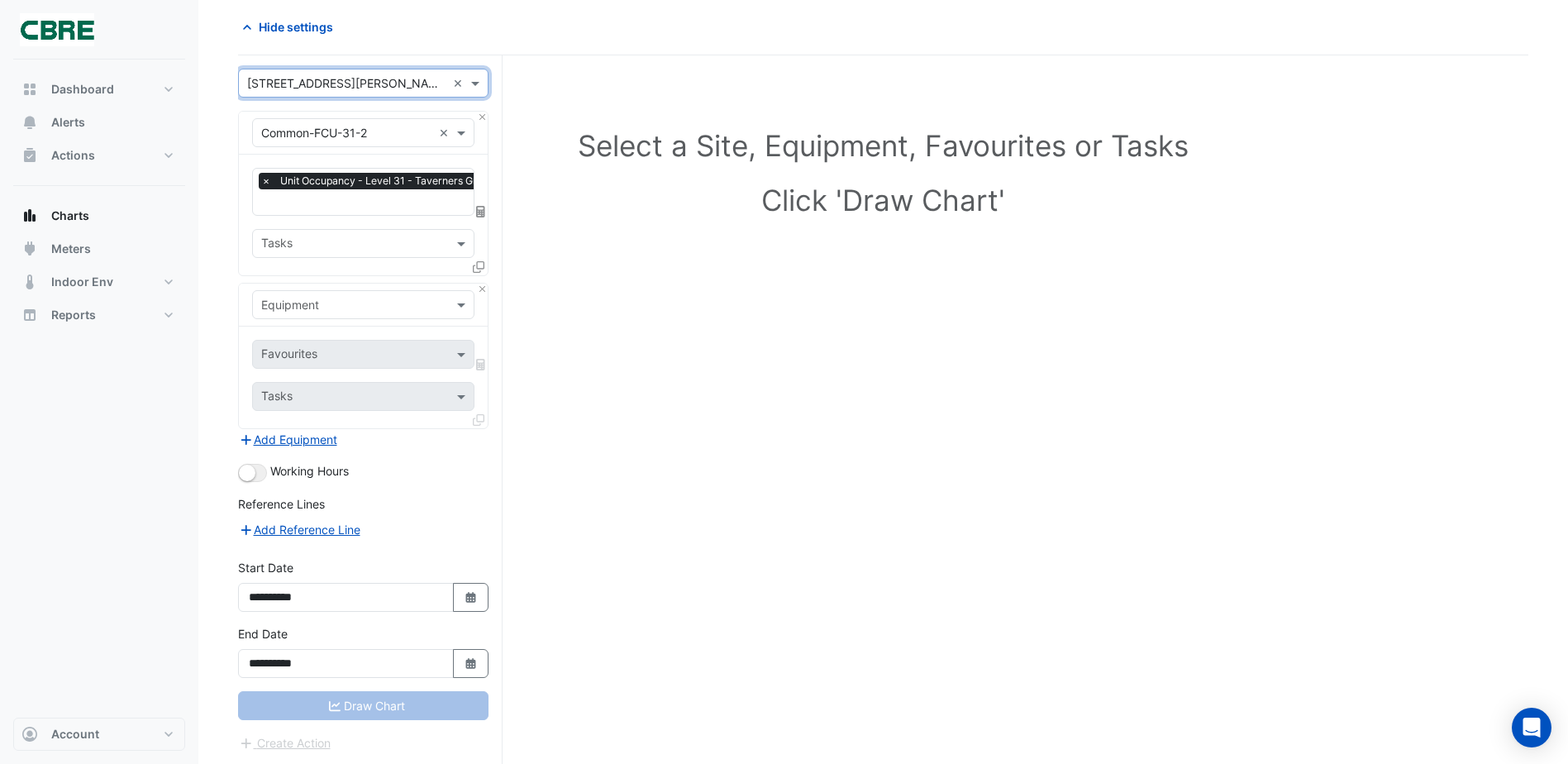
click at [602, 130] on h1 "Select a Site, Equipment, Favourites or Tasks" at bounding box center [883, 145] width 1217 height 35
drag, startPoint x: 602, startPoint y: 130, endPoint x: 652, endPoint y: 130, distance: 50.0
click at [645, 130] on h1 "Select a Site, Equipment, Favourites or Tasks" at bounding box center [883, 145] width 1217 height 35
click at [747, 146] on h1 "Select a Site, Equipment, Favourites or Tasks" at bounding box center [883, 145] width 1217 height 35
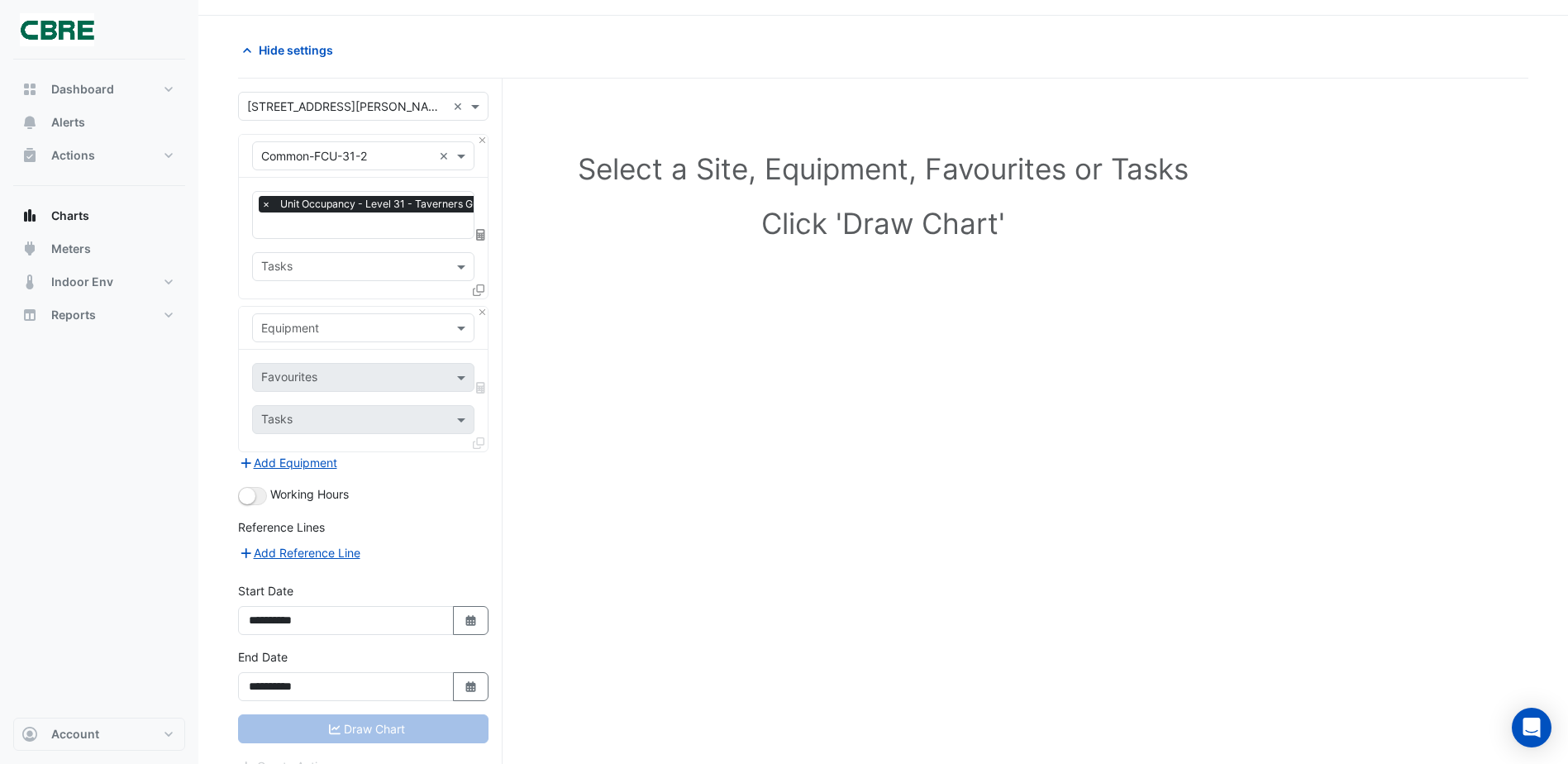
scroll to position [67, 0]
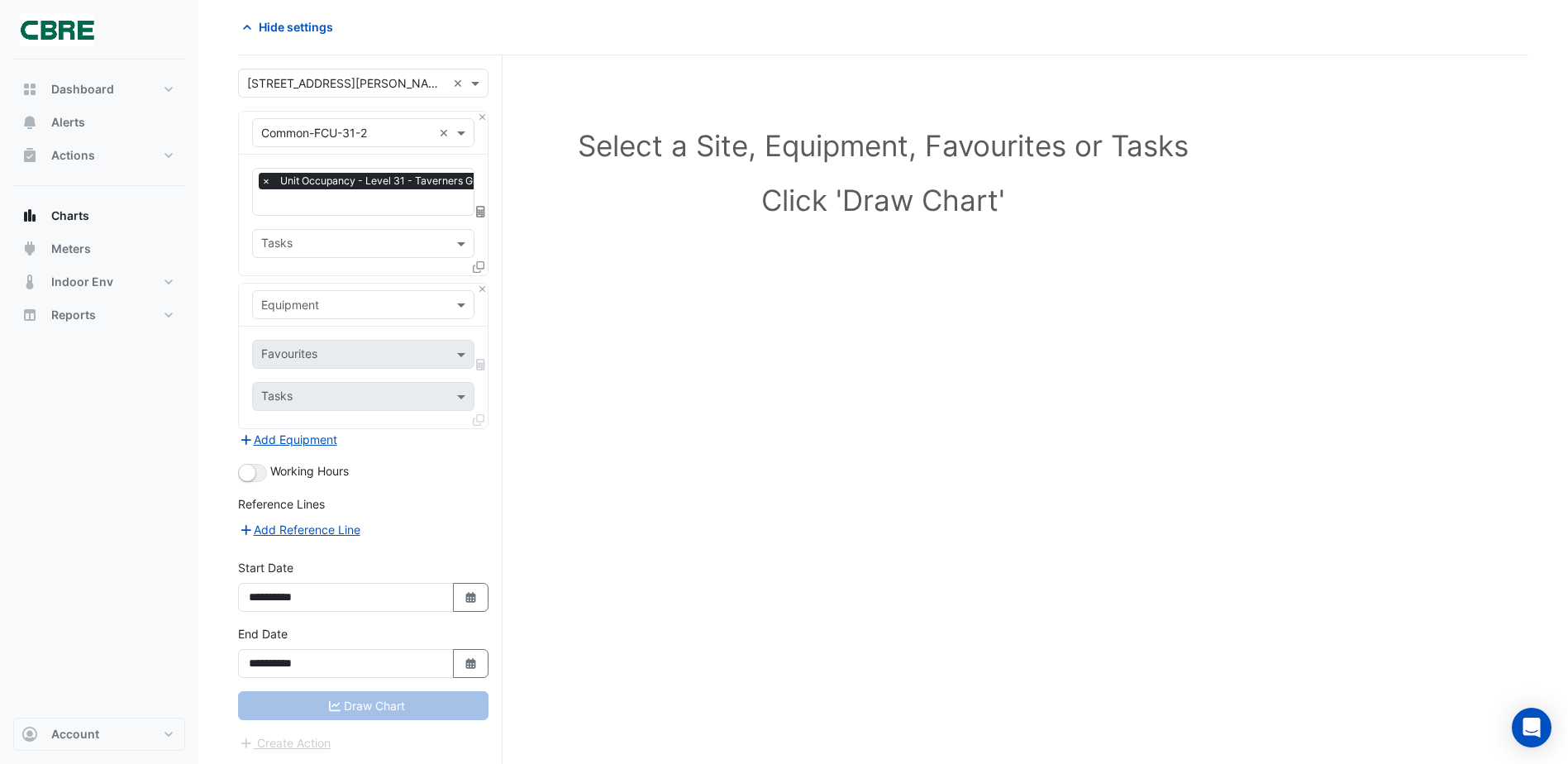
click at [351, 733] on div "Create Action" at bounding box center [364, 742] width 250 height 20
click at [376, 709] on div "Draw Chart" at bounding box center [364, 706] width 250 height 29
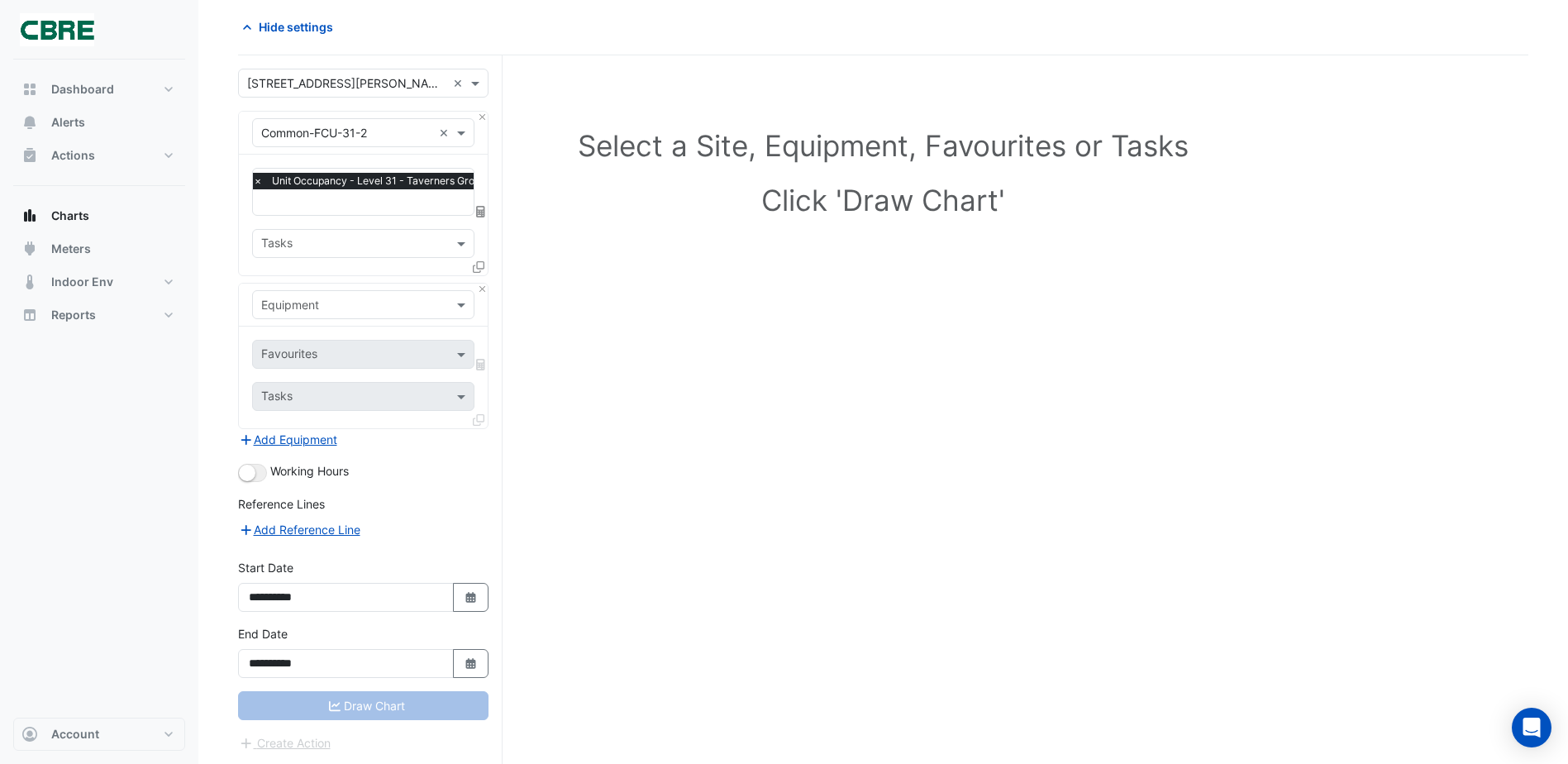
click at [371, 202] on input "text" at bounding box center [405, 204] width 304 height 17
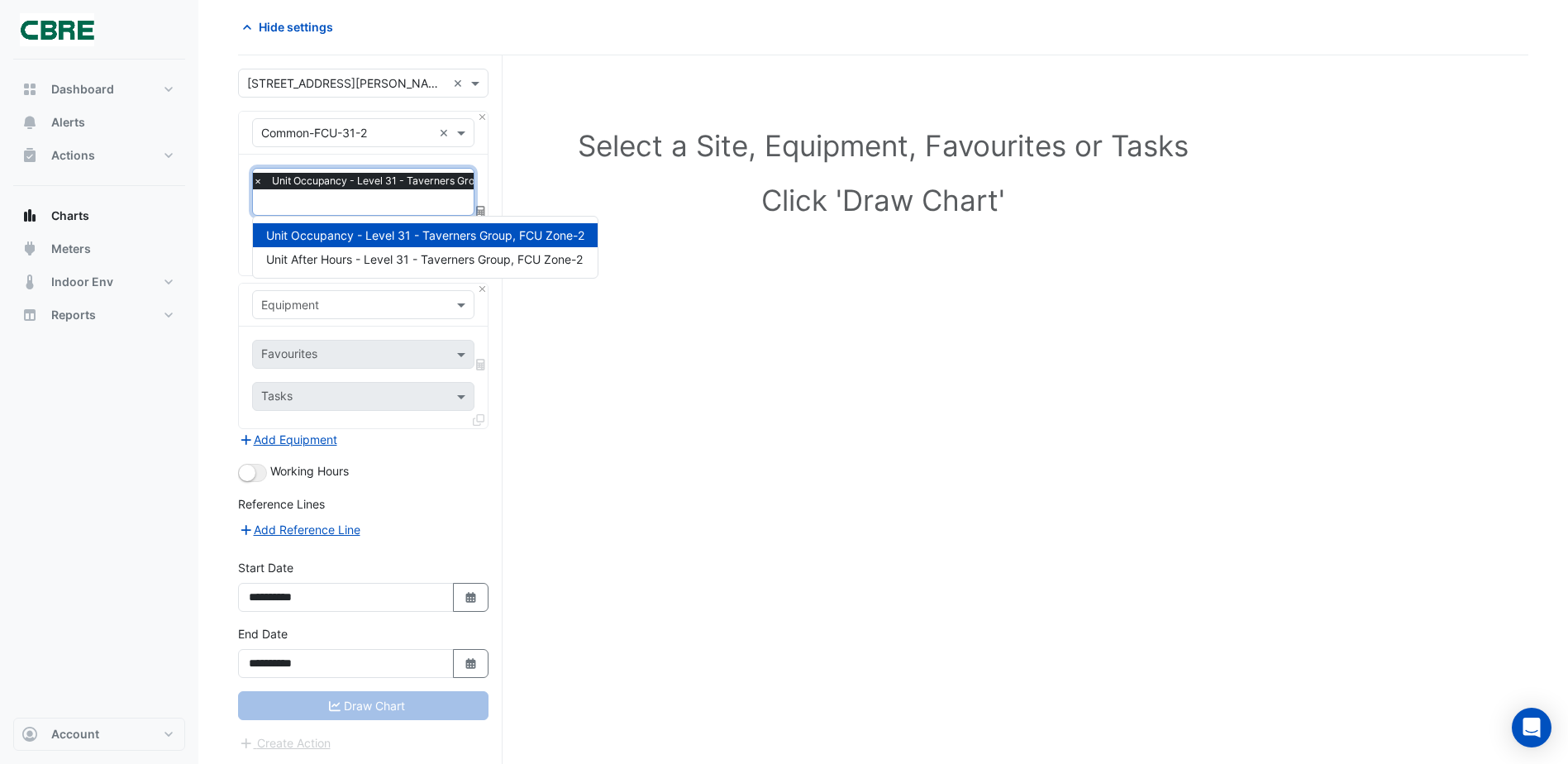
click at [347, 142] on div "× Common-FCU-31-2 ×" at bounding box center [364, 133] width 223 height 29
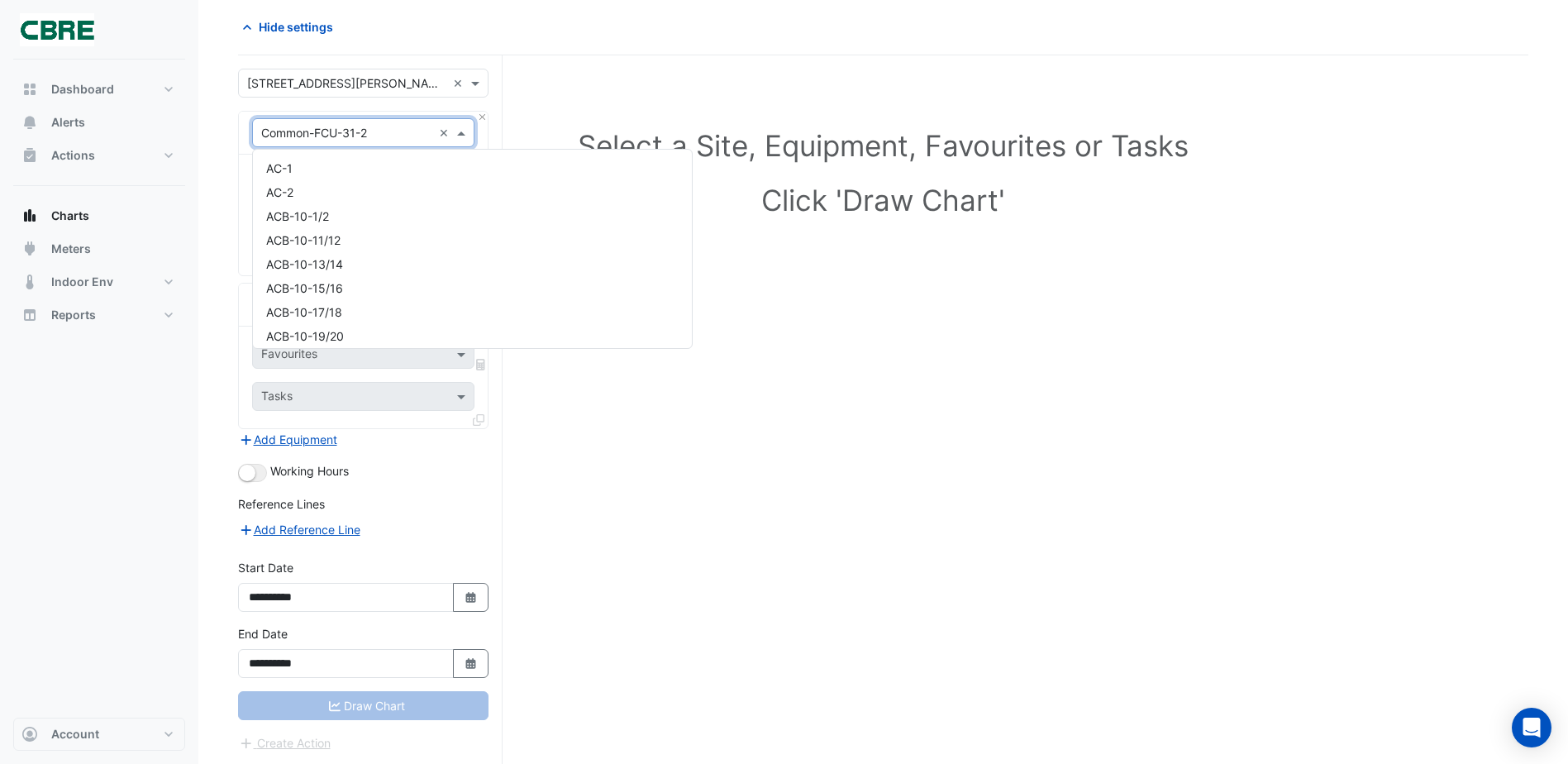
scroll to position [6959, 0]
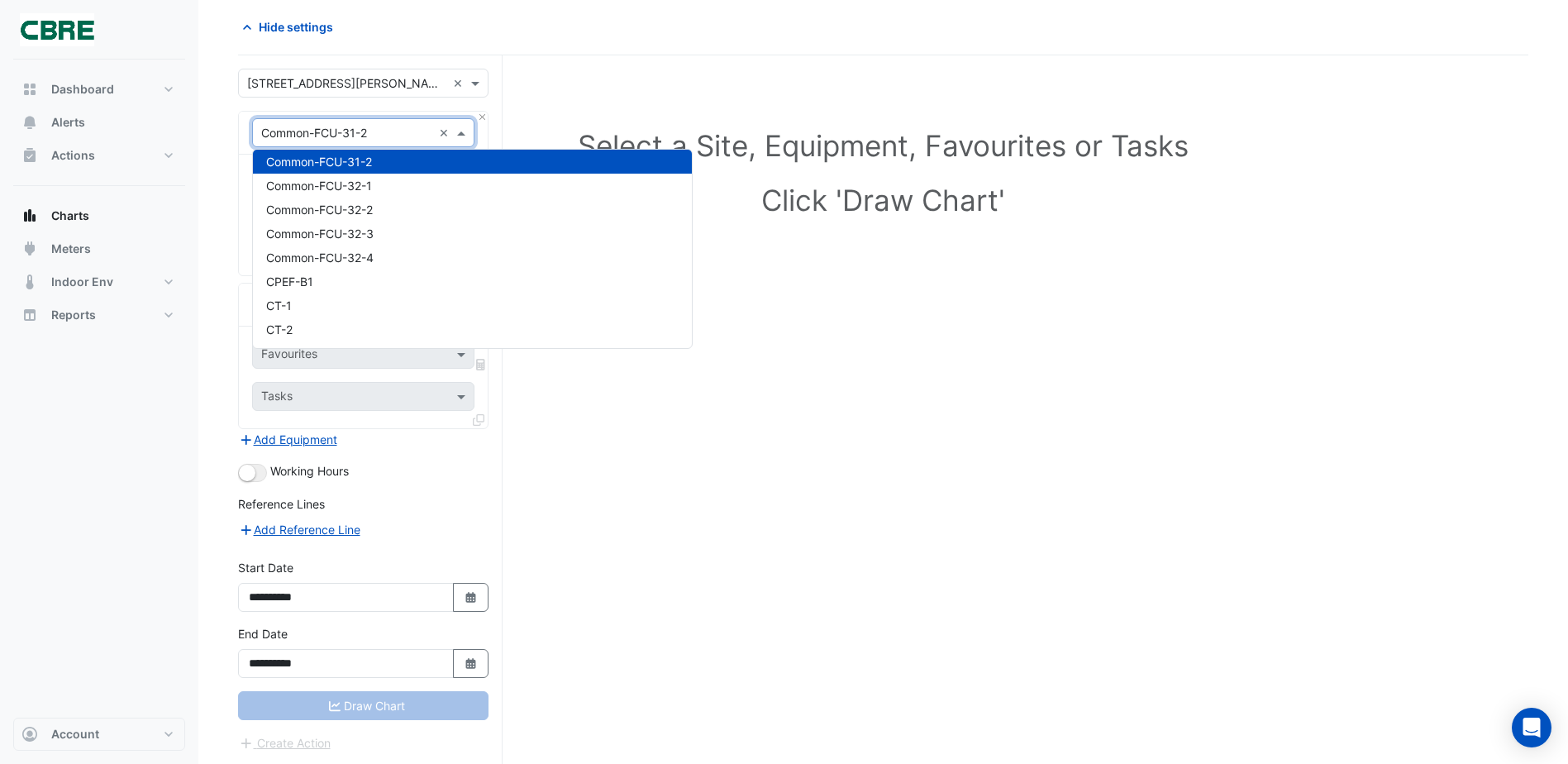
click at [347, 132] on input "text" at bounding box center [347, 134] width 171 height 17
click at [1028, 589] on div "Select a Site, Equipment, Favourites or Tasks Click 'Draw Chart'" at bounding box center [883, 410] width 1291 height 710
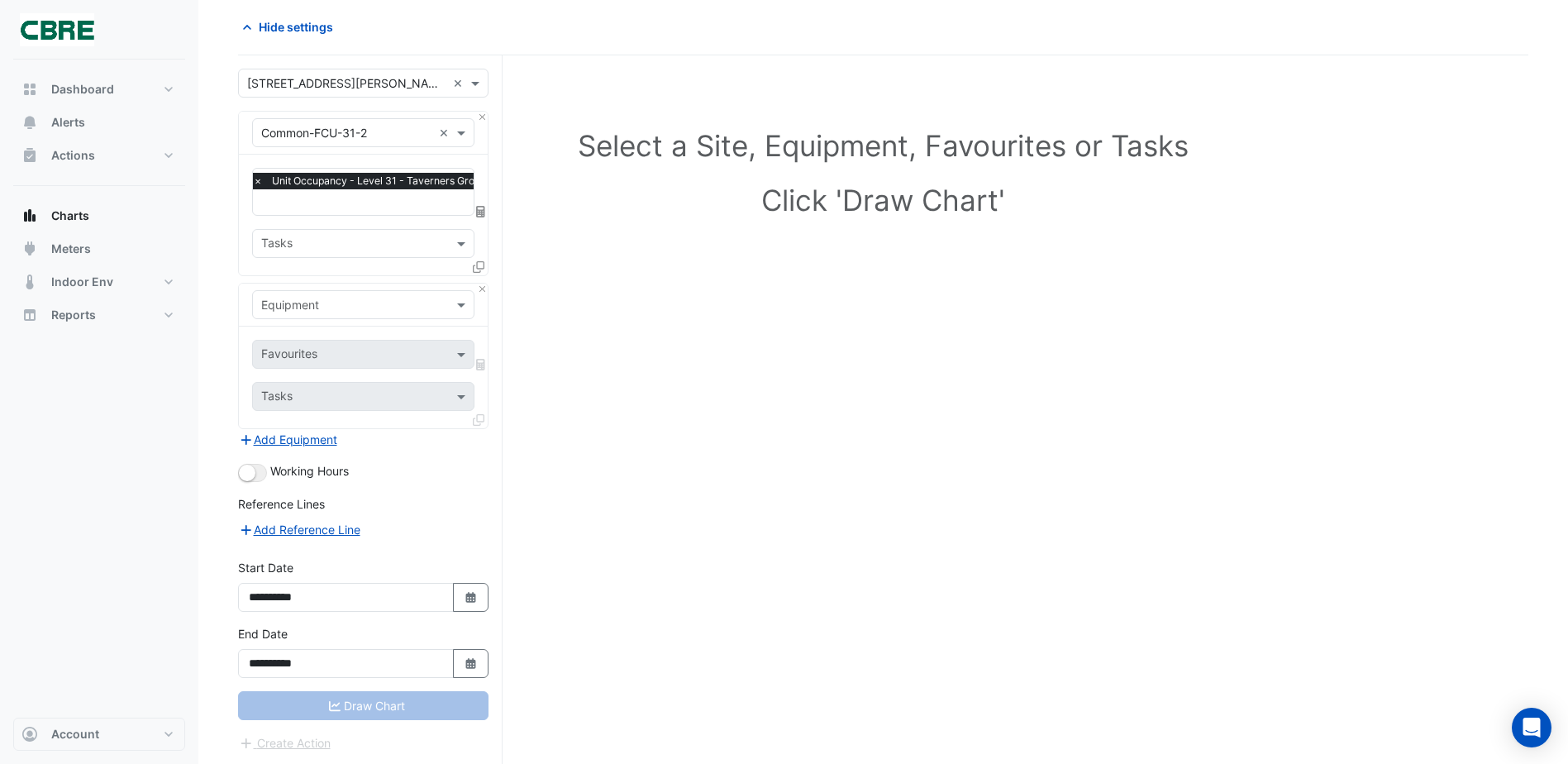
click at [403, 132] on input "text" at bounding box center [347, 134] width 171 height 17
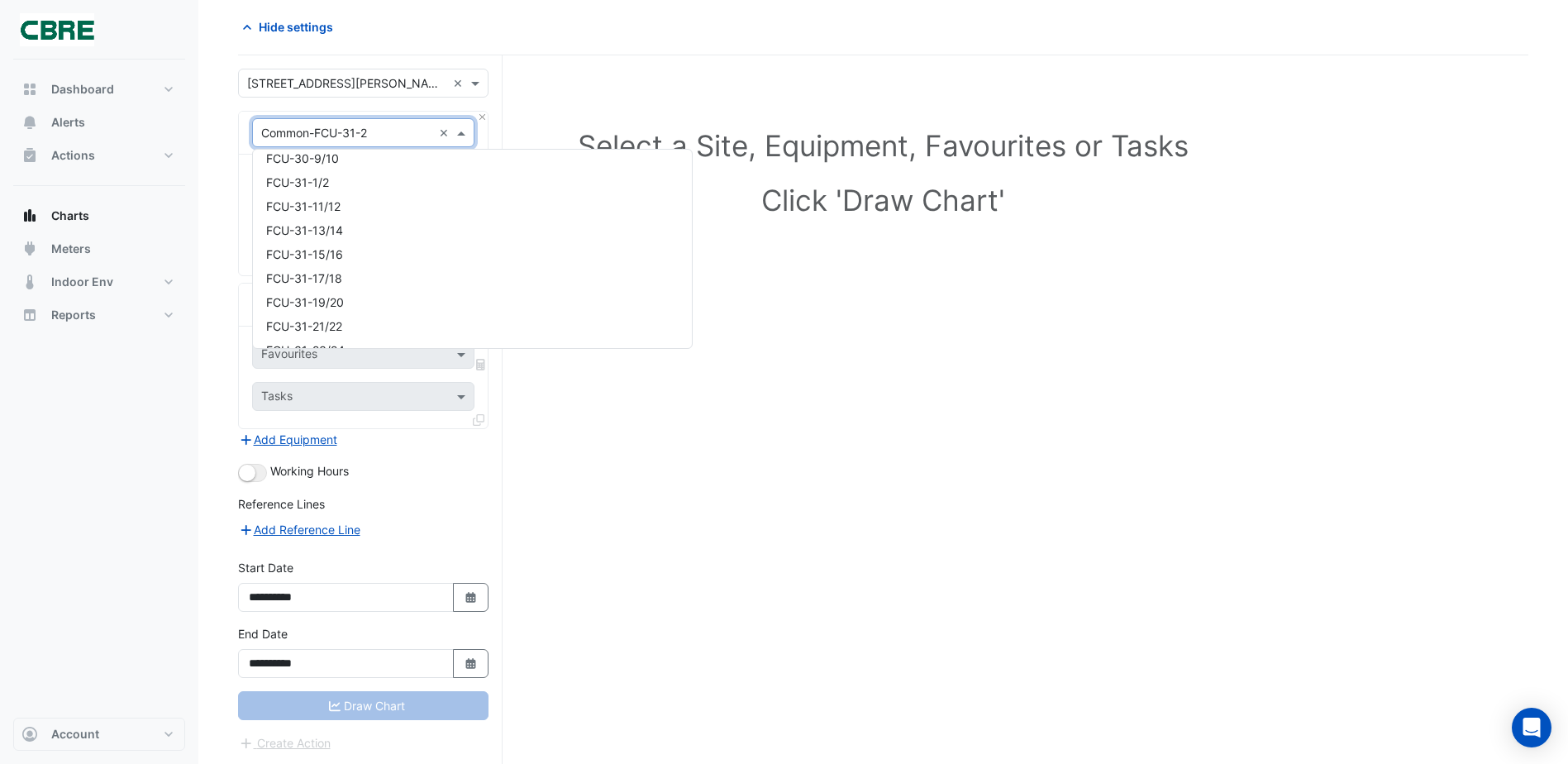
scroll to position [13118, 0]
click at [518, 184] on div "FCU-31-1/2" at bounding box center [472, 186] width 439 height 24
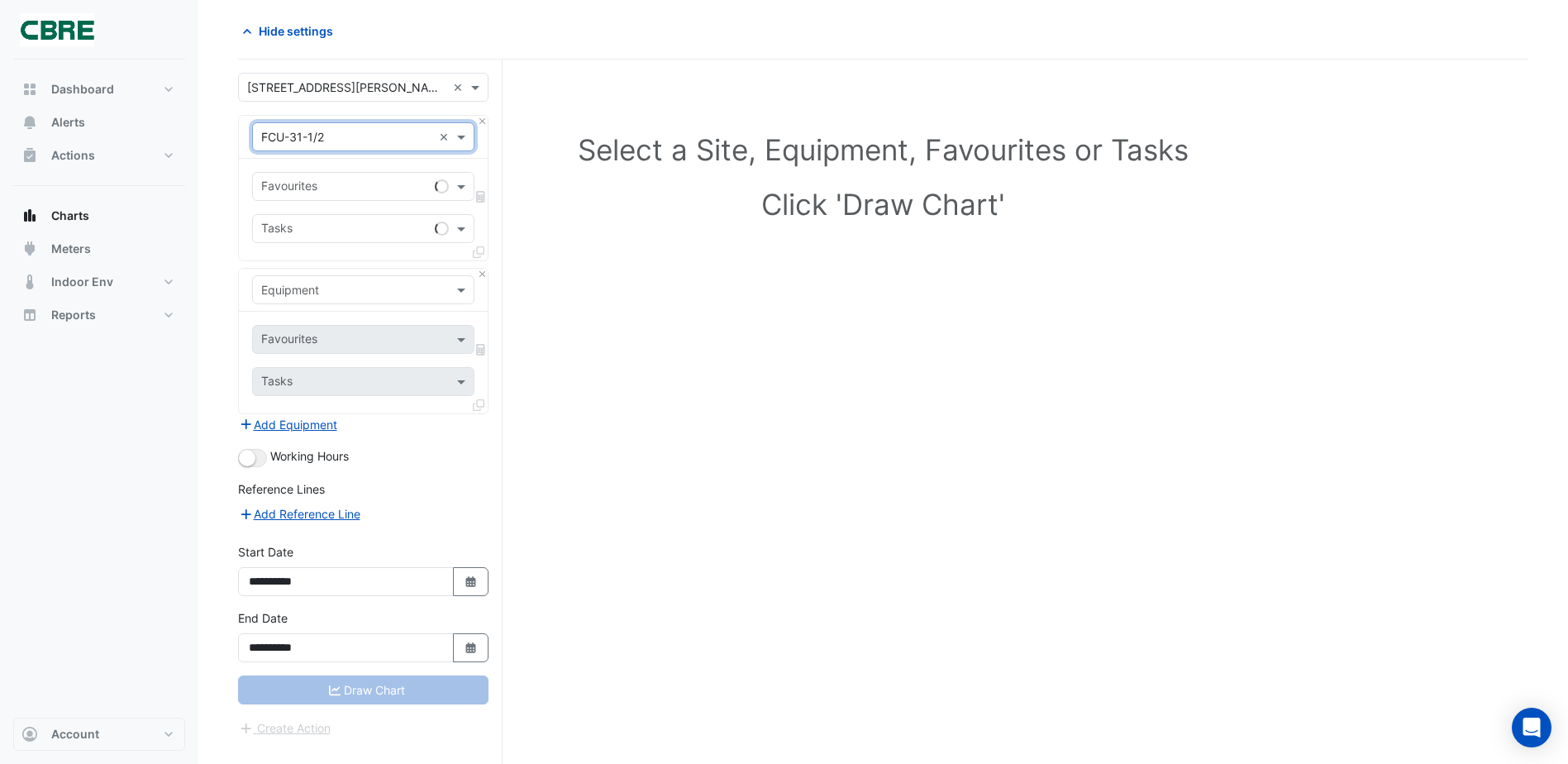
scroll to position [0, 0]
click at [350, 695] on div "Draw Chart" at bounding box center [364, 690] width 250 height 29
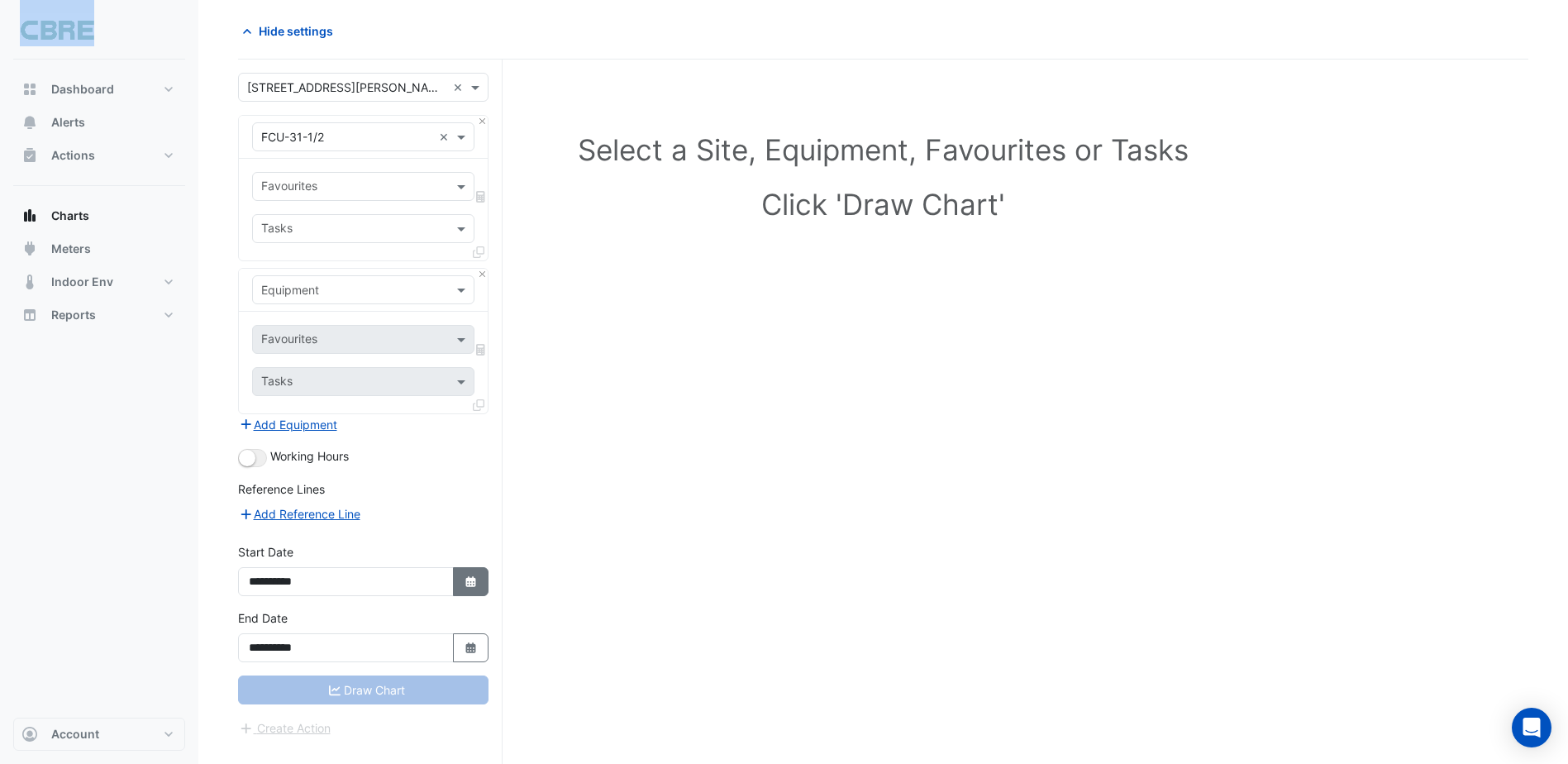
drag, startPoint x: 350, startPoint y: 695, endPoint x: 471, endPoint y: 578, distance: 168.3
click at [471, 578] on icon "button" at bounding box center [470, 581] width 9 height 10
select select "**"
select select "****"
click at [302, 362] on select "*** *** *** *** *** *** *** *** *** ***" at bounding box center [313, 362] width 63 height 25
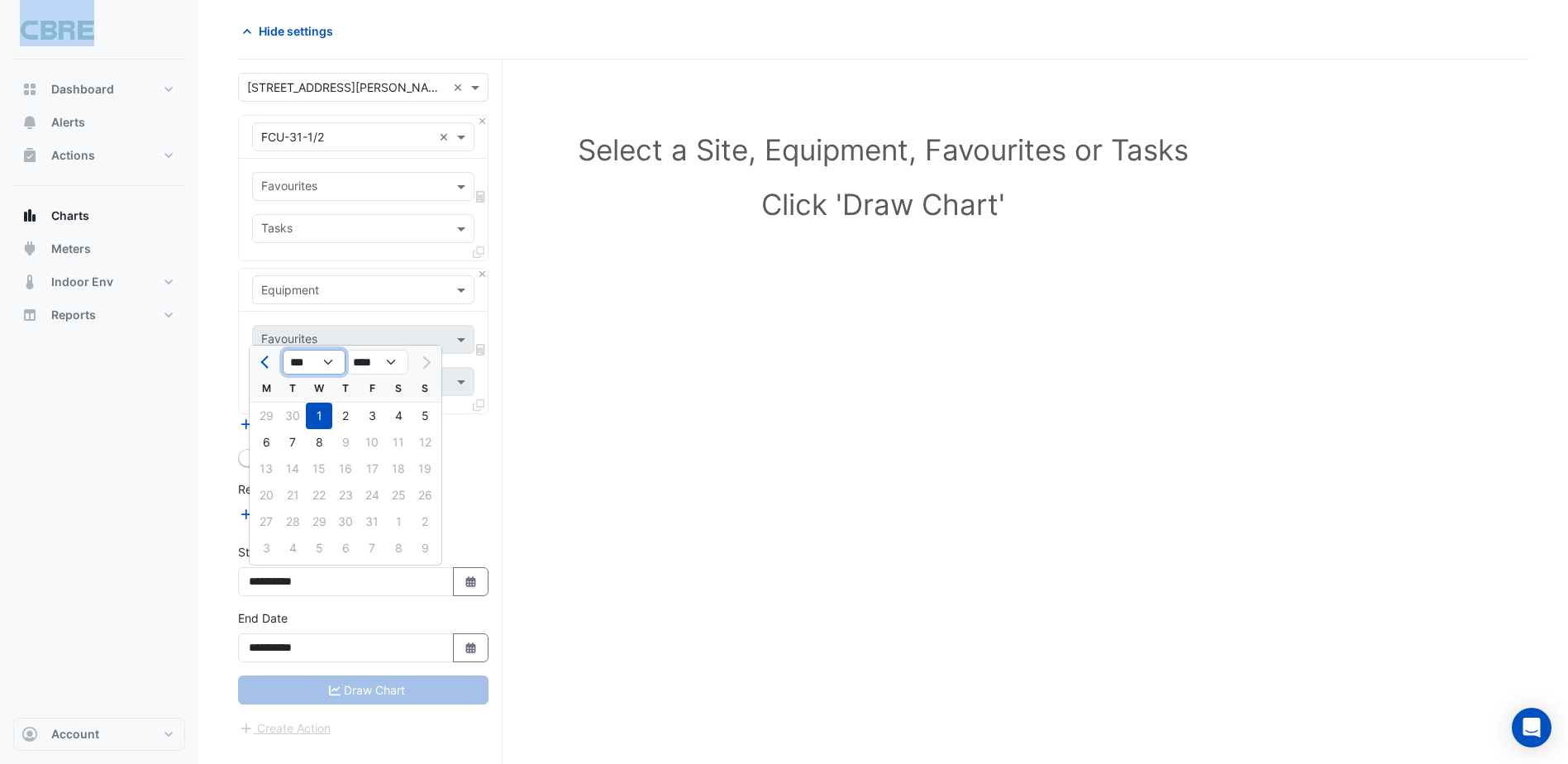
select select "*"
click at [282, 350] on select "*** *** *** *** *** *** *** *** *** ***" at bounding box center [313, 362] width 63 height 25
click at [262, 411] on div "1" at bounding box center [266, 415] width 27 height 27
type input "**********"
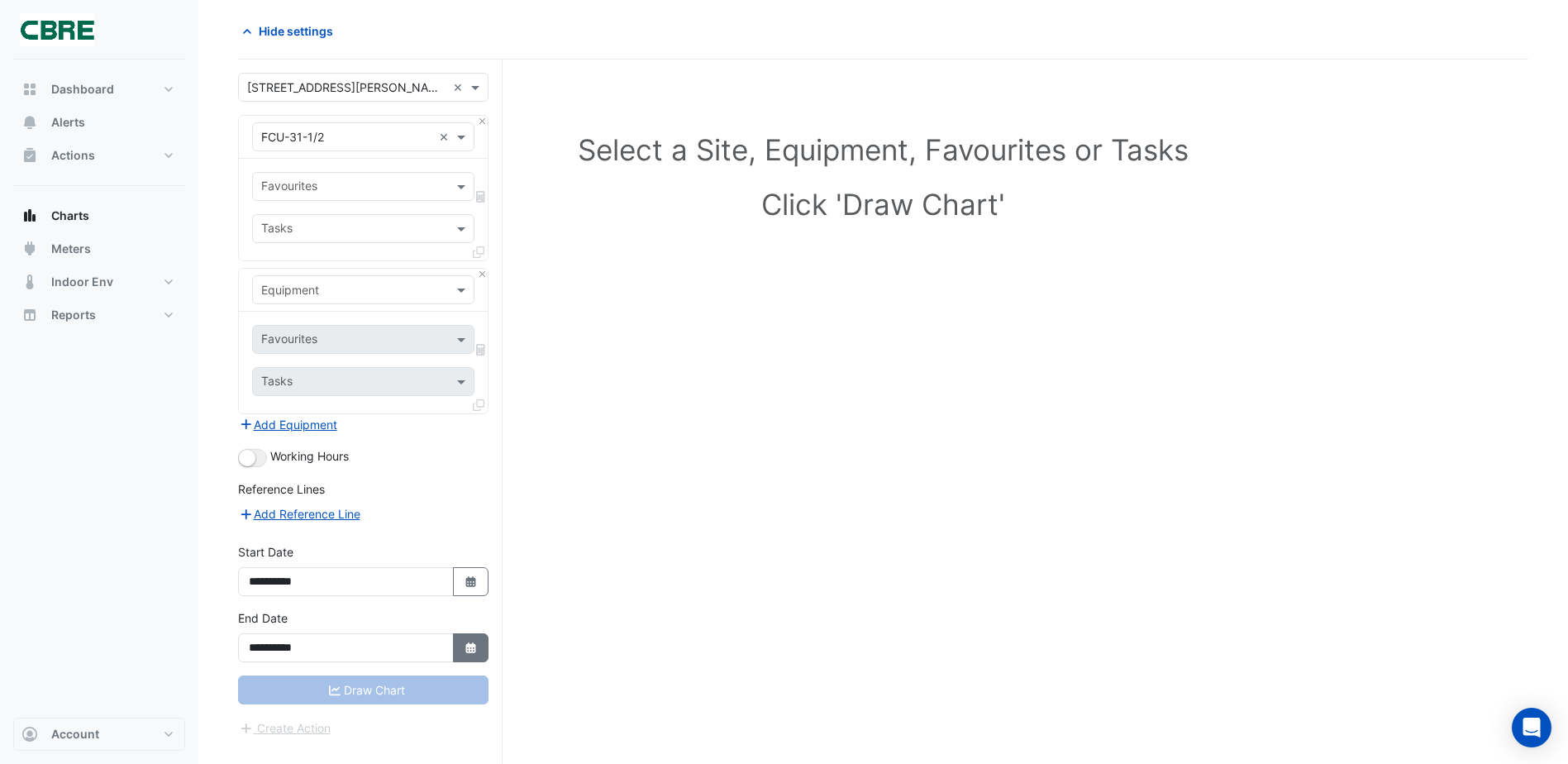
click at [464, 639] on button "Select Date" at bounding box center [471, 647] width 36 height 29
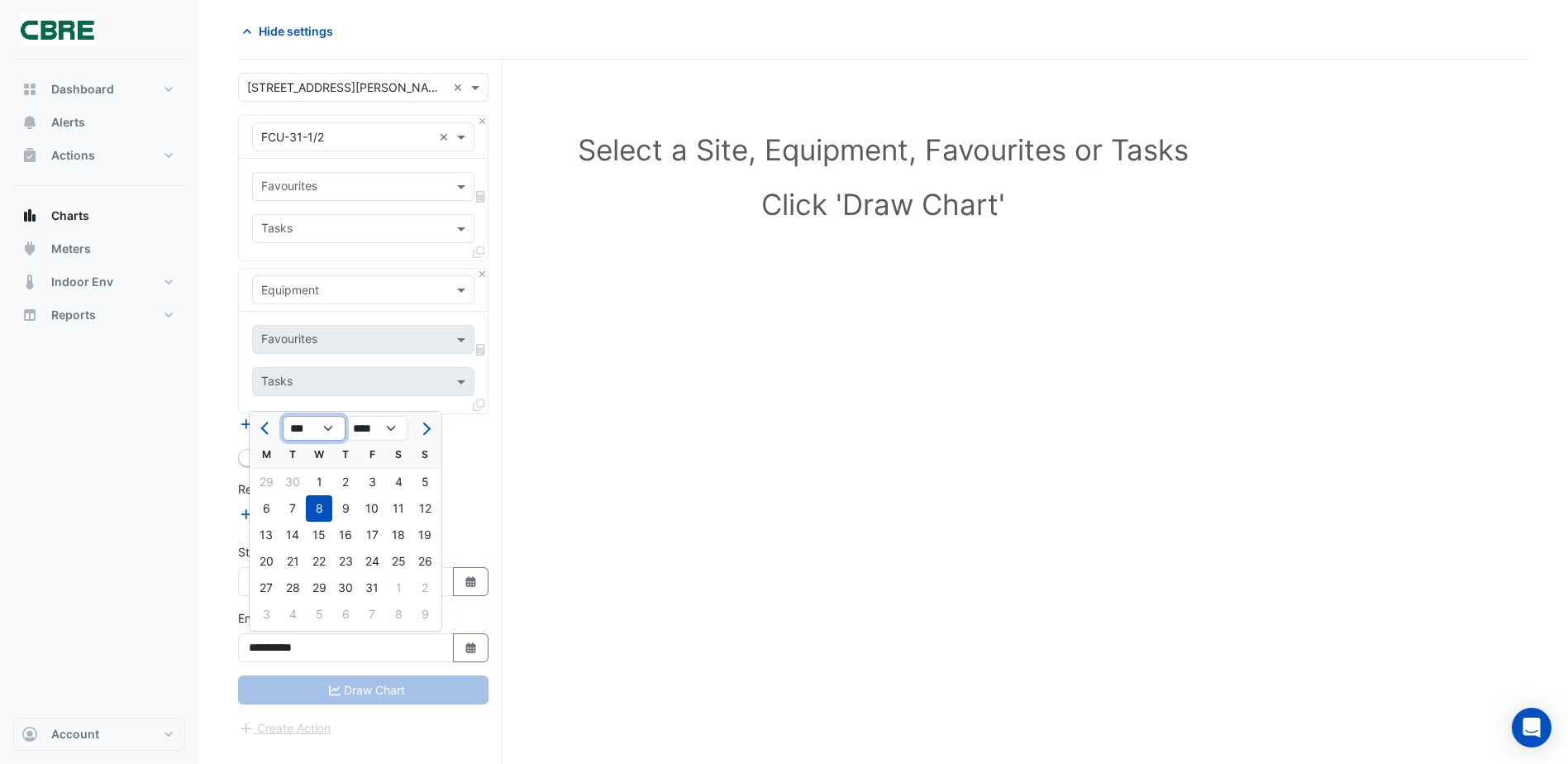
click at [299, 433] on select "*** *** *** ***" at bounding box center [313, 428] width 63 height 25
select select "*"
click at [282, 416] on select "*** *** *** ***" at bounding box center [313, 428] width 63 height 25
click at [294, 581] on div "30" at bounding box center [293, 587] width 27 height 27
type input "**********"
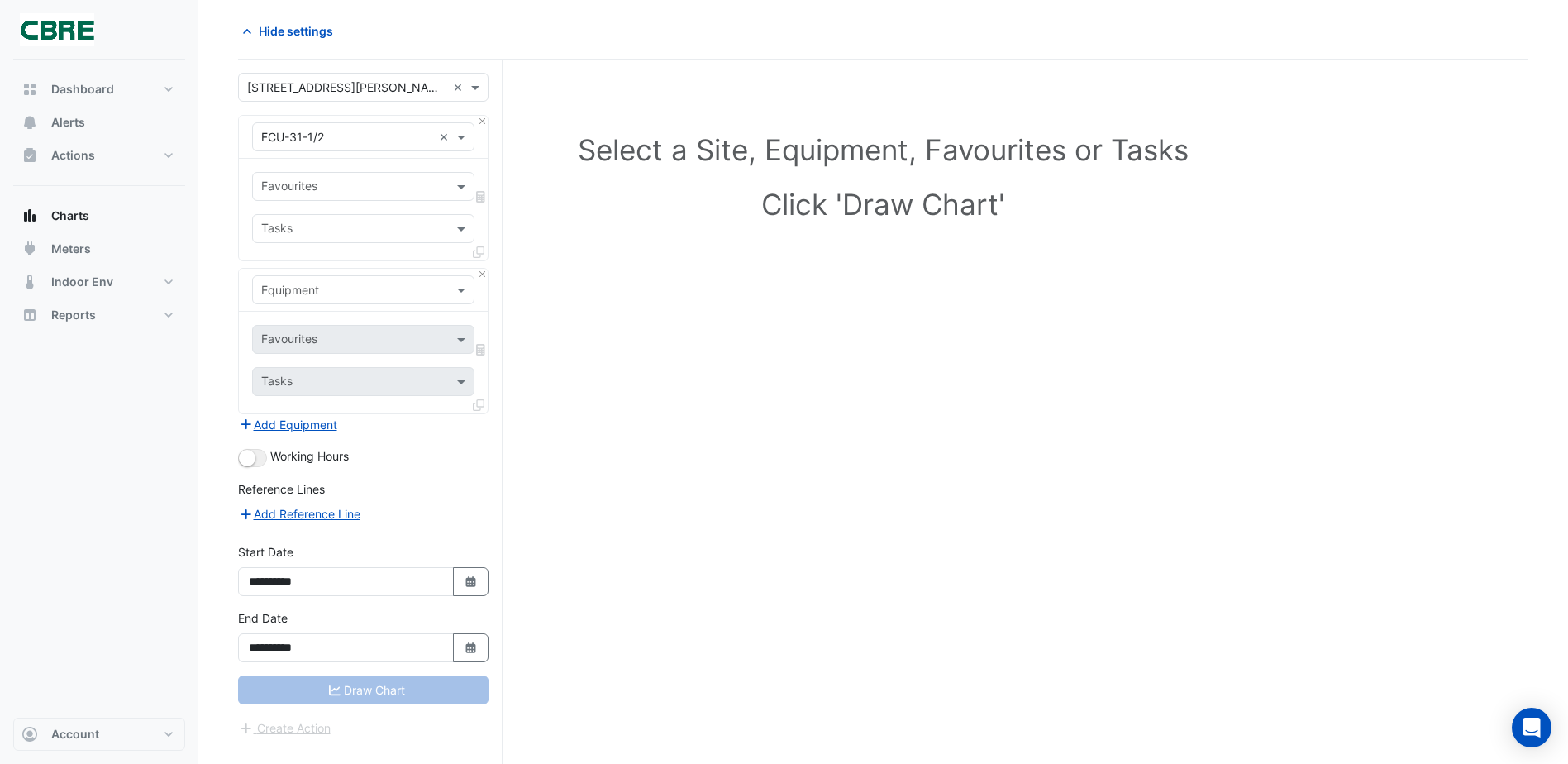
click at [737, 611] on div "Select a Site, Equipment, Favourites or Tasks Click 'Draw Chart'" at bounding box center [883, 412] width 1291 height 704
drag, startPoint x: 412, startPoint y: 679, endPoint x: 411, endPoint y: 697, distance: 18.0
click at [410, 691] on div "Draw Chart" at bounding box center [364, 690] width 250 height 29
click at [411, 697] on div "Draw Chart" at bounding box center [364, 690] width 250 height 29
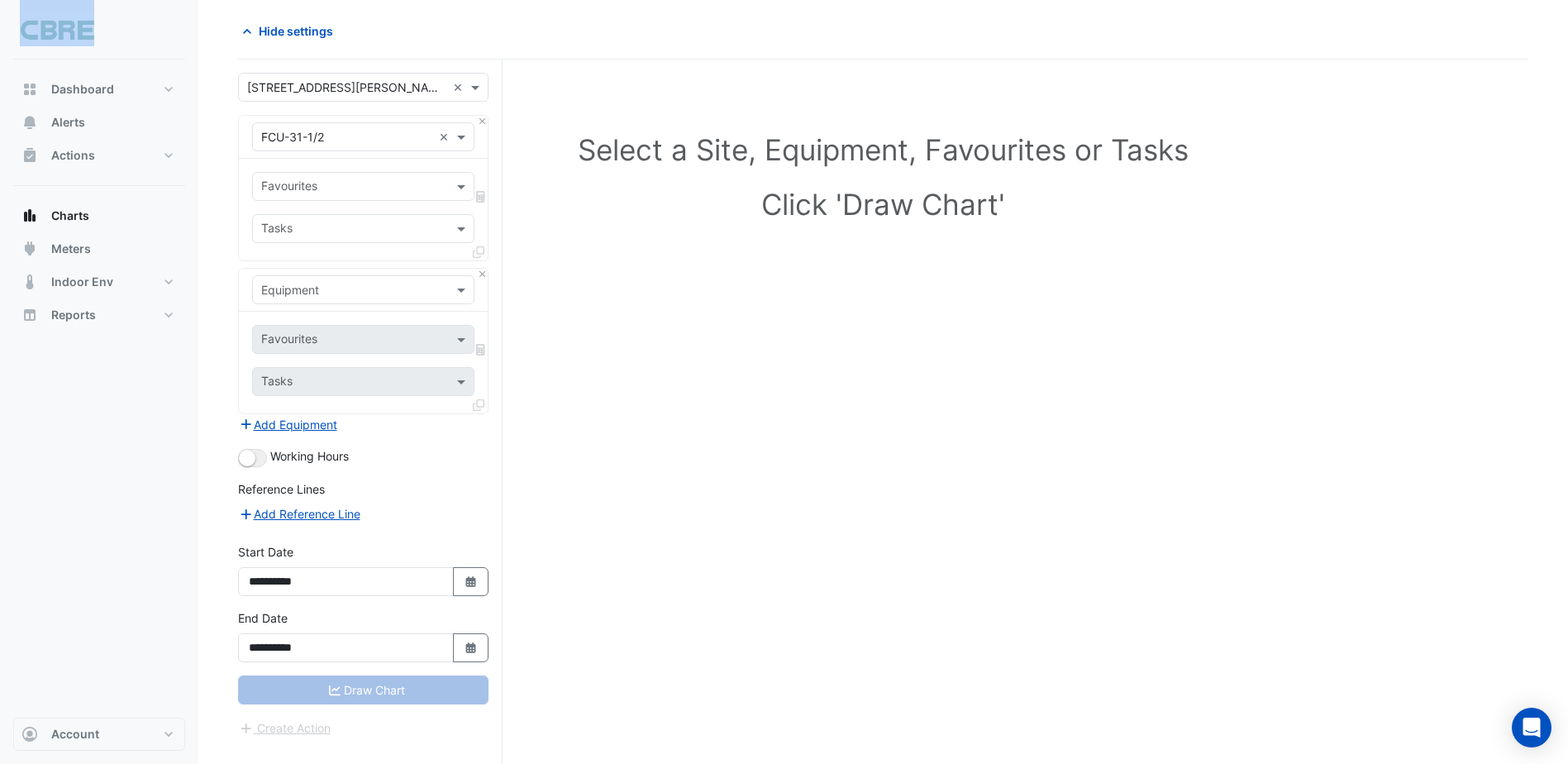
click at [378, 288] on input "text" at bounding box center [347, 291] width 171 height 17
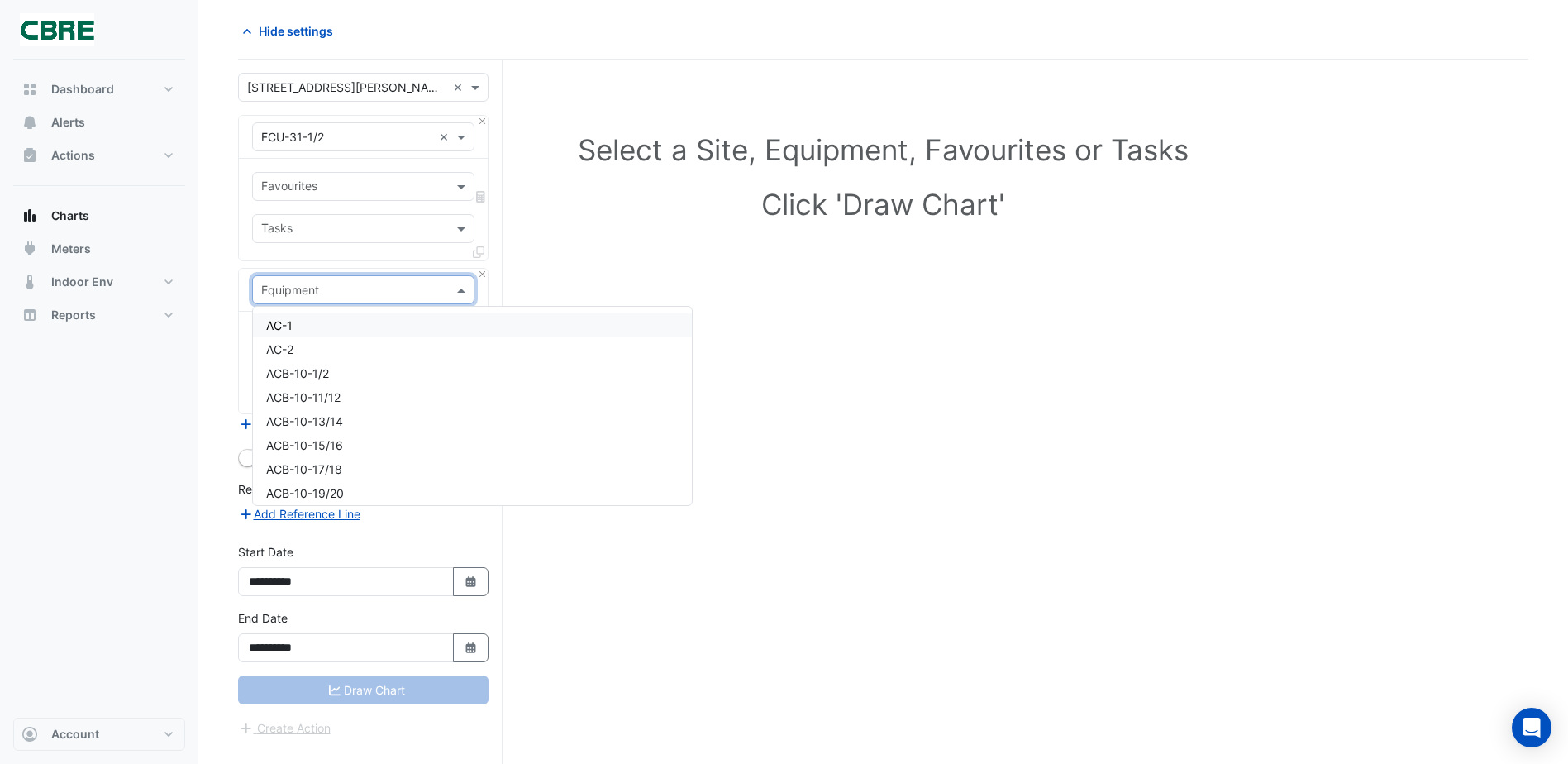
click at [378, 288] on input "text" at bounding box center [347, 291] width 171 height 17
click at [382, 216] on div "Tasks" at bounding box center [364, 229] width 223 height 29
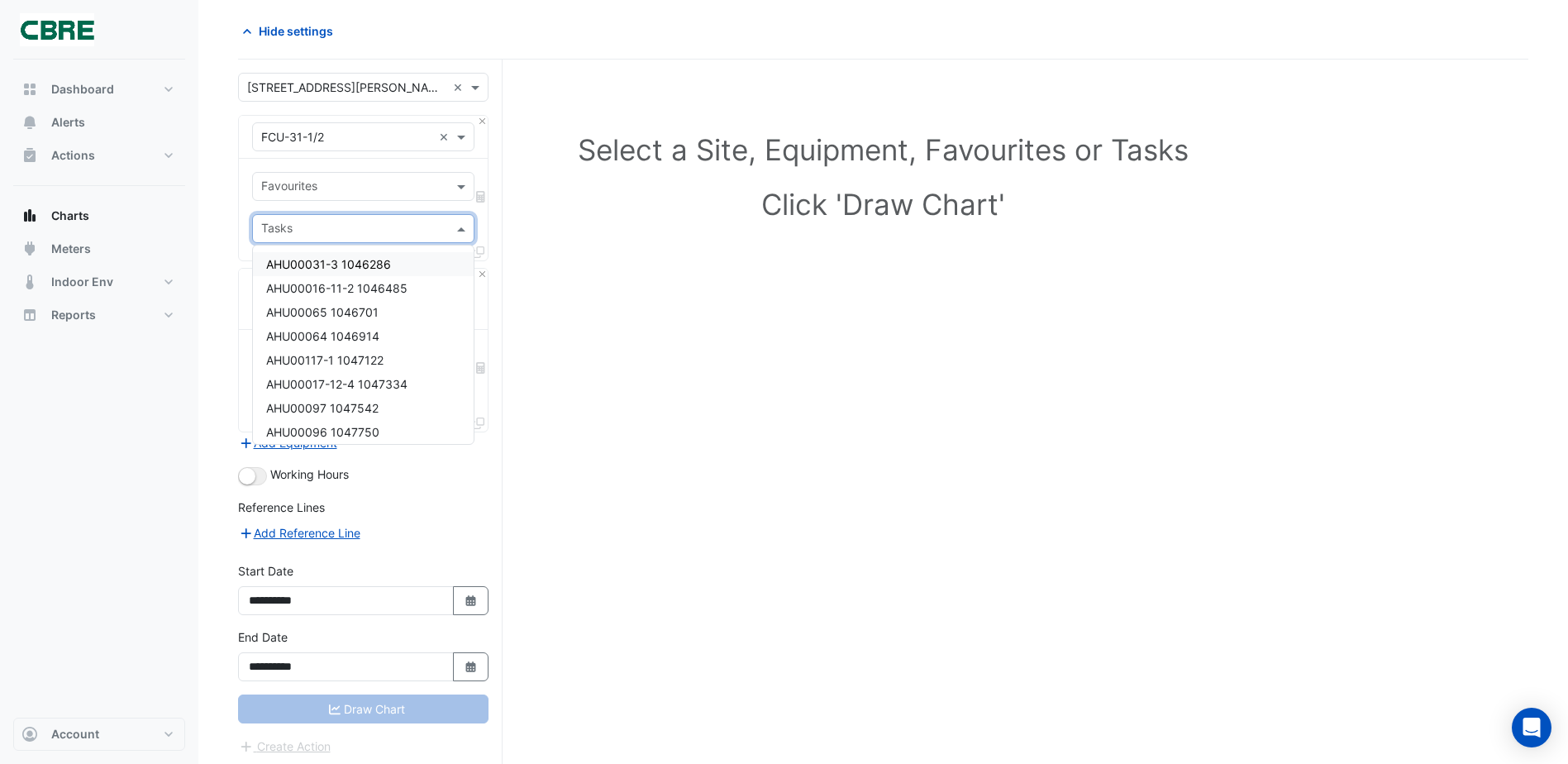
click at [389, 174] on div "Favourites" at bounding box center [364, 186] width 223 height 29
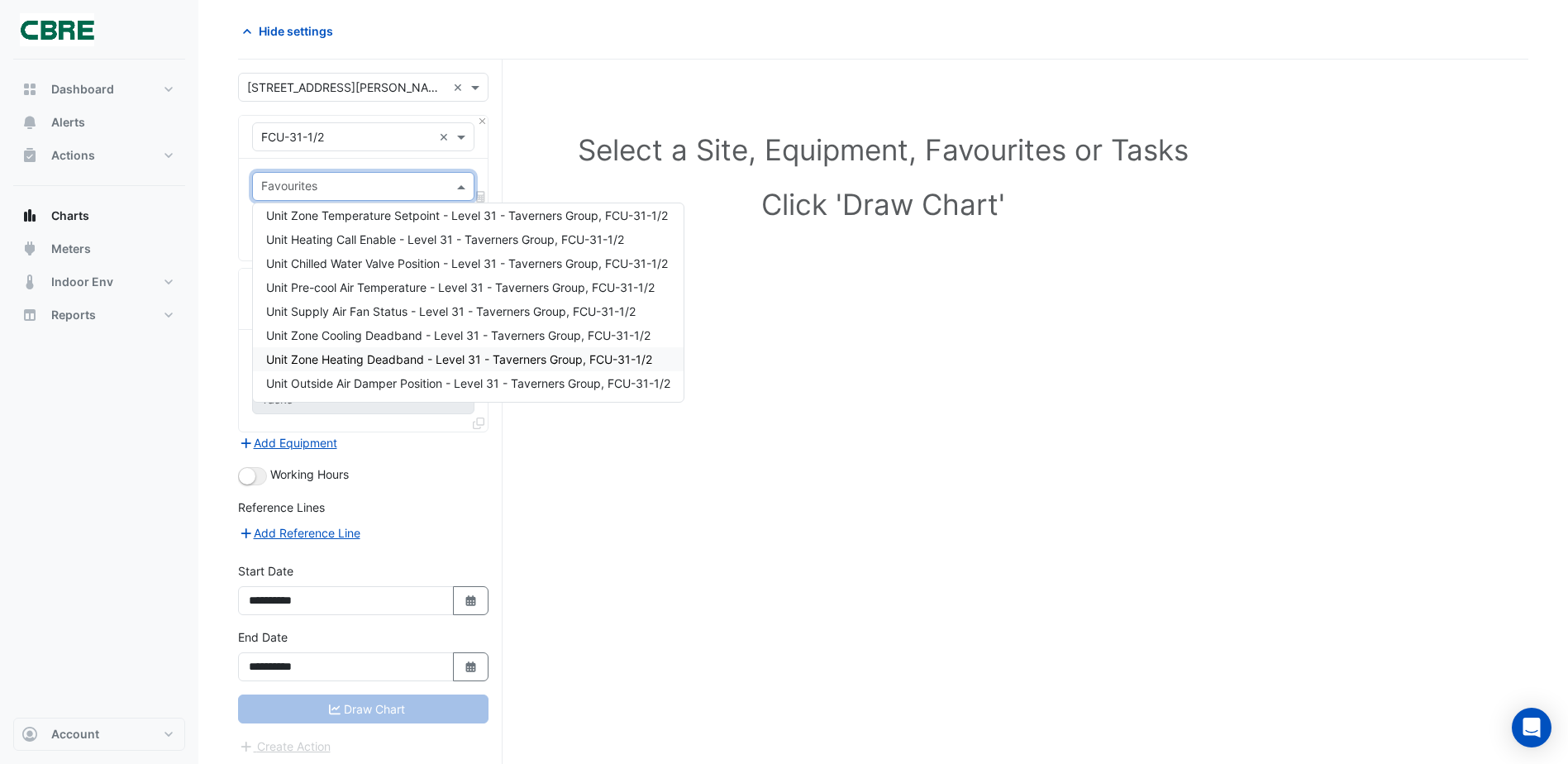
scroll to position [68, 0]
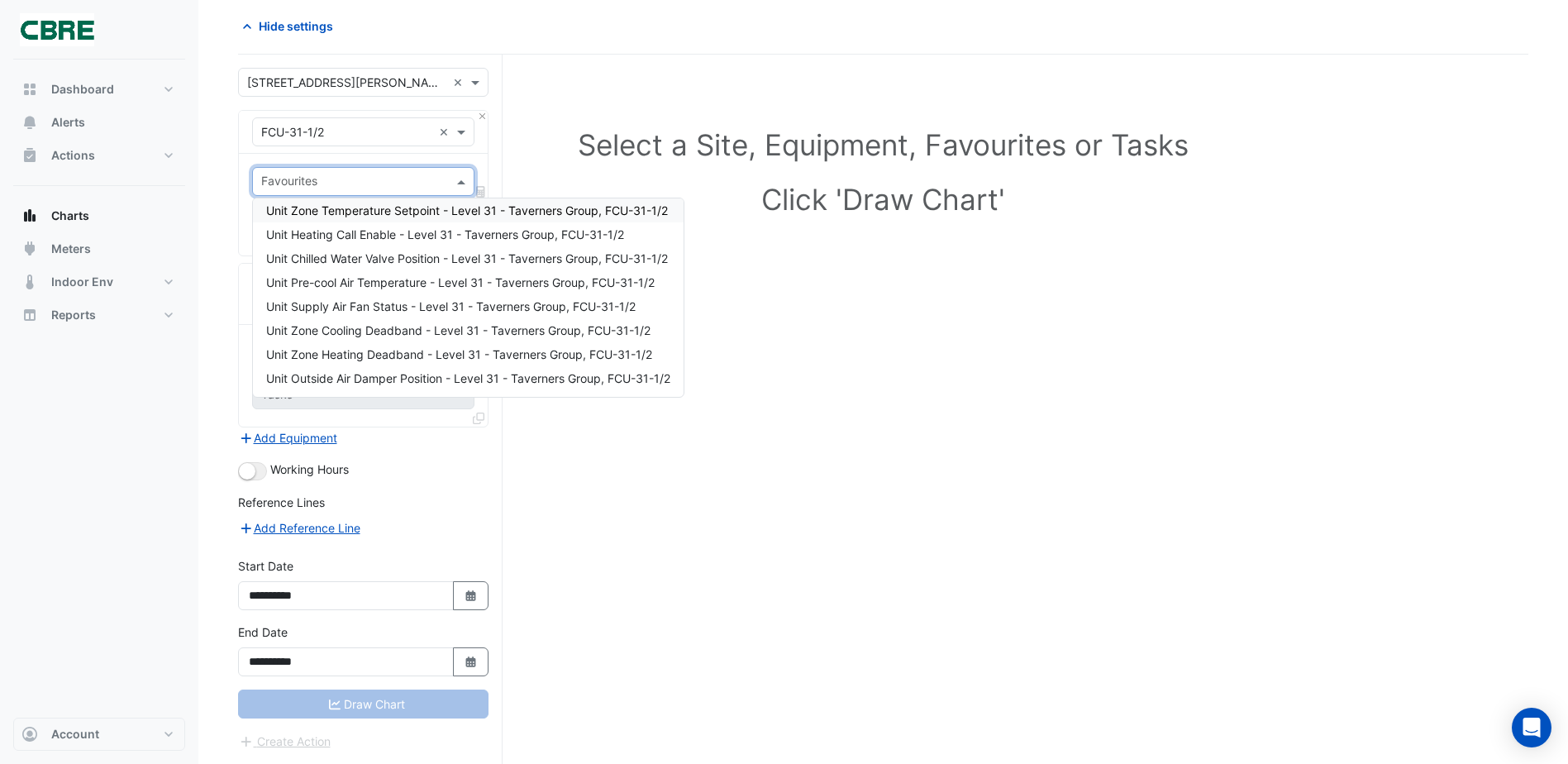
click at [344, 203] on div "Unit Zone Temperature Setpoint - Level 31 - Taverners Group, FCU-31-1/2" at bounding box center [468, 211] width 431 height 24
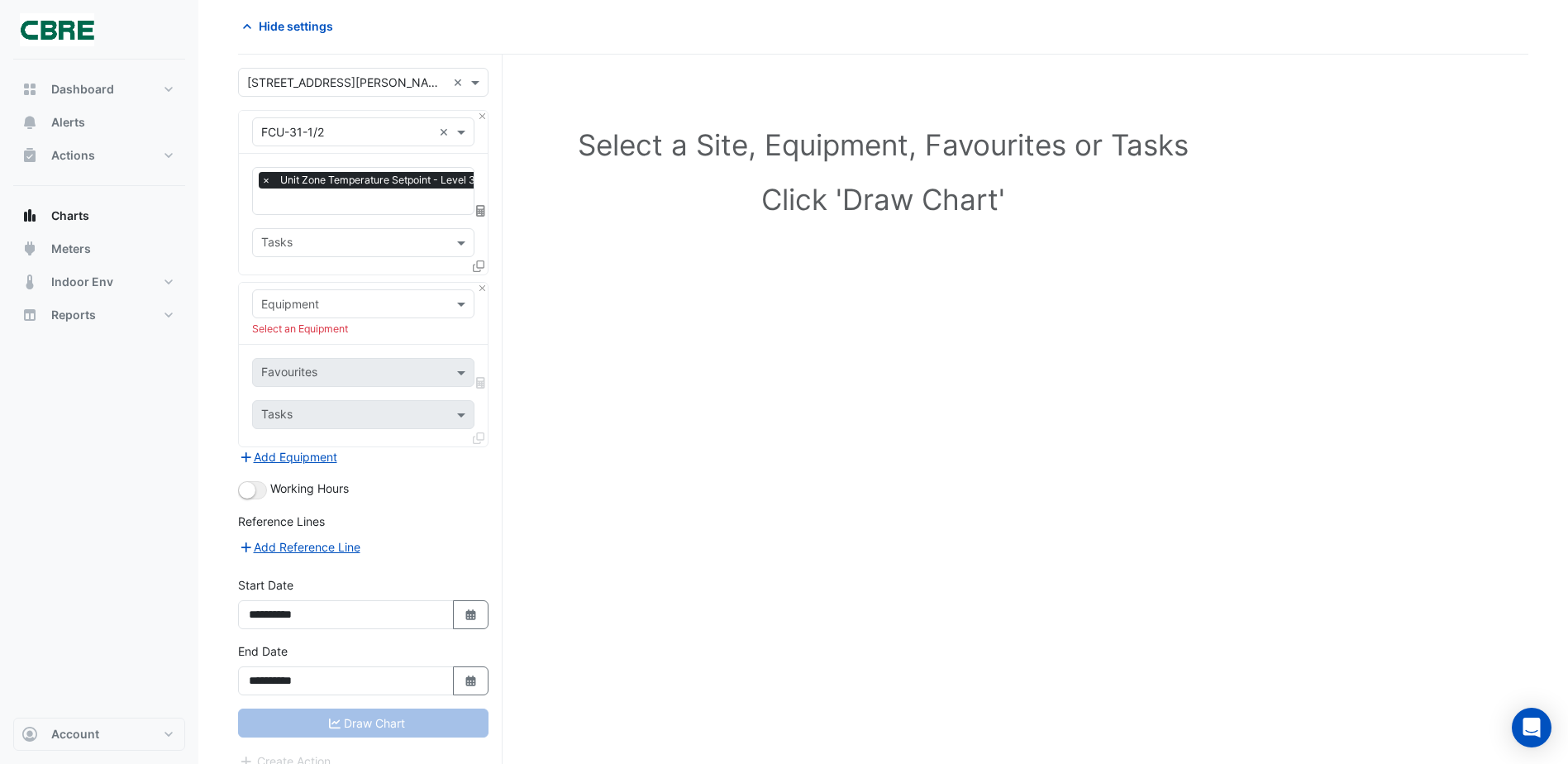
click at [366, 717] on div "Draw Chart" at bounding box center [364, 723] width 250 height 29
click at [478, 267] on icon at bounding box center [478, 266] width 11 height 11
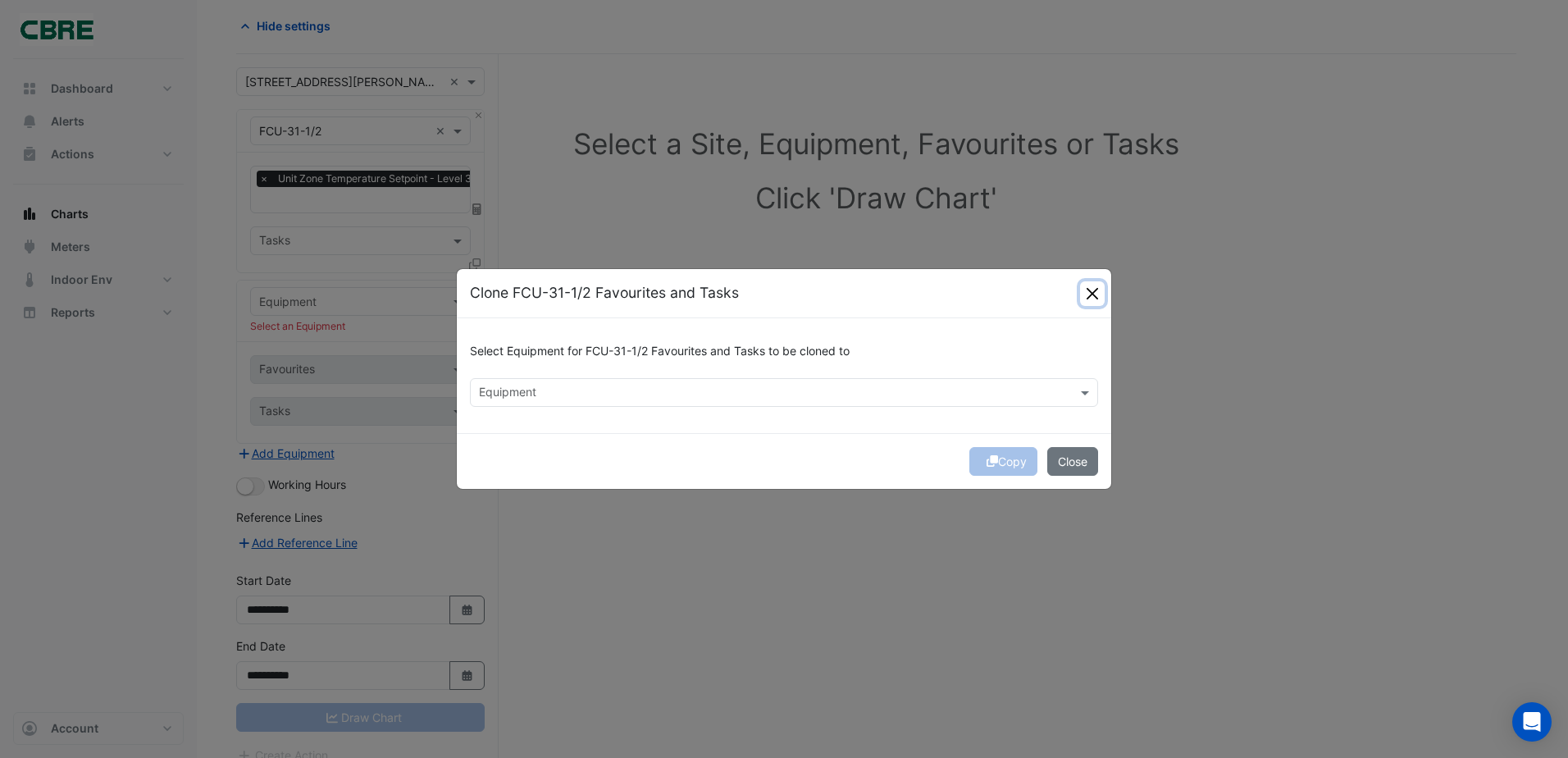
click at [1101, 281] on button "Close" at bounding box center [1092, 293] width 25 height 25
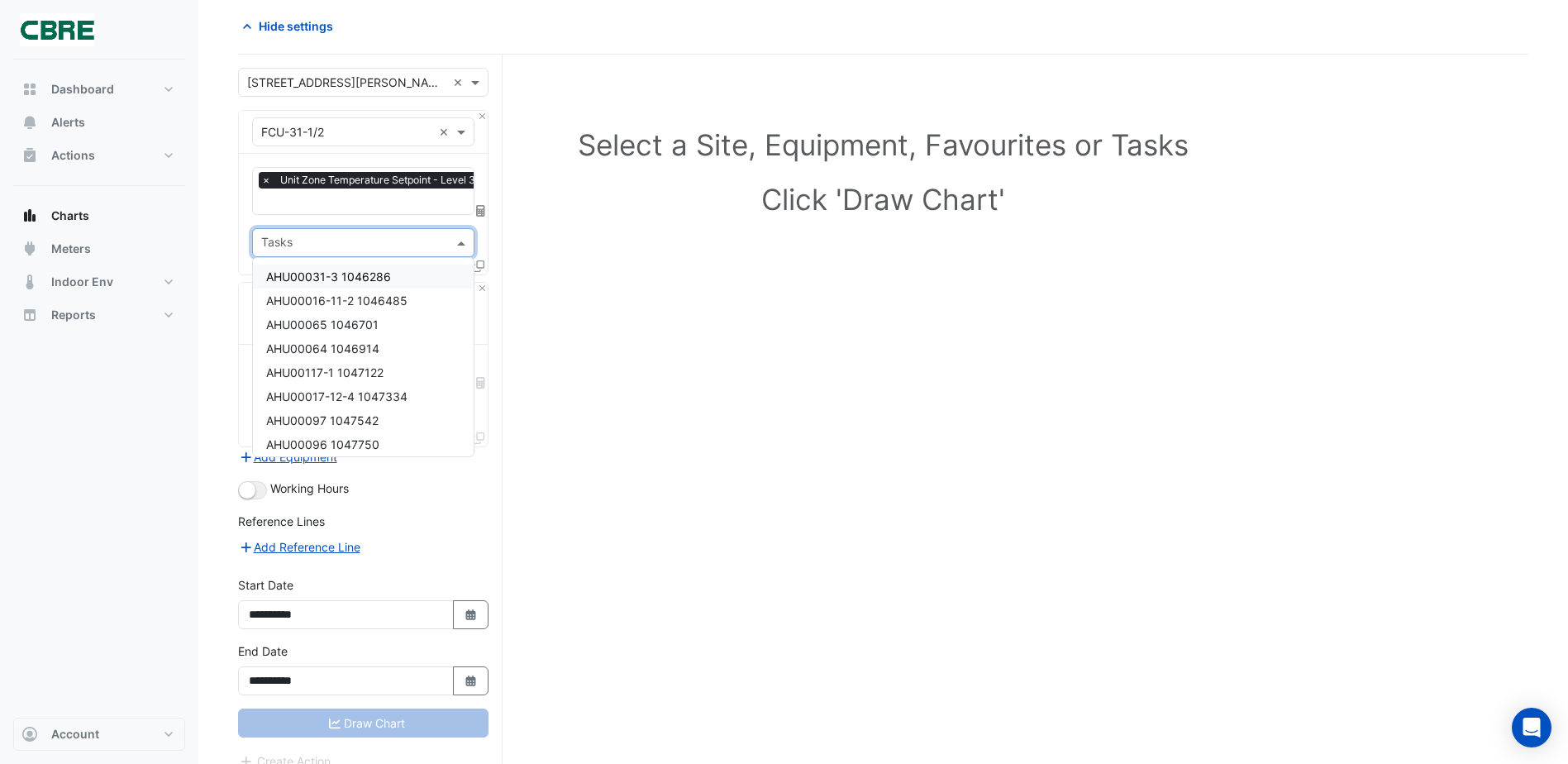
click at [341, 239] on input "text" at bounding box center [354, 244] width 185 height 17
click at [660, 311] on div "Select a Site, Equipment, Favourites or Tasks Click 'Draw Chart'" at bounding box center [883, 419] width 1291 height 729
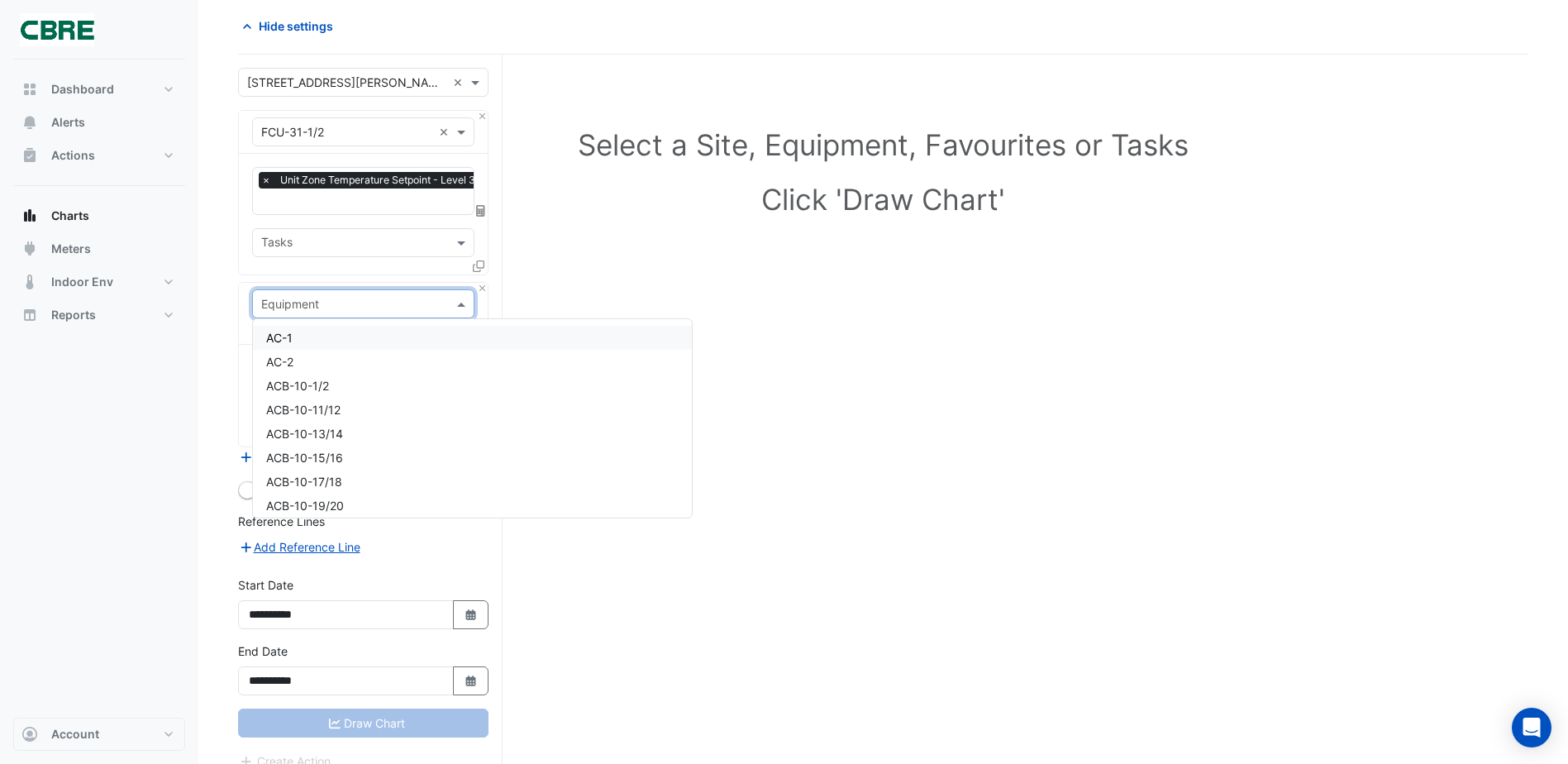
click at [341, 306] on input "text" at bounding box center [347, 305] width 171 height 17
click at [579, 281] on div "Select a Site, Equipment, Favourites or Tasks Click 'Draw Chart'" at bounding box center [883, 419] width 1291 height 729
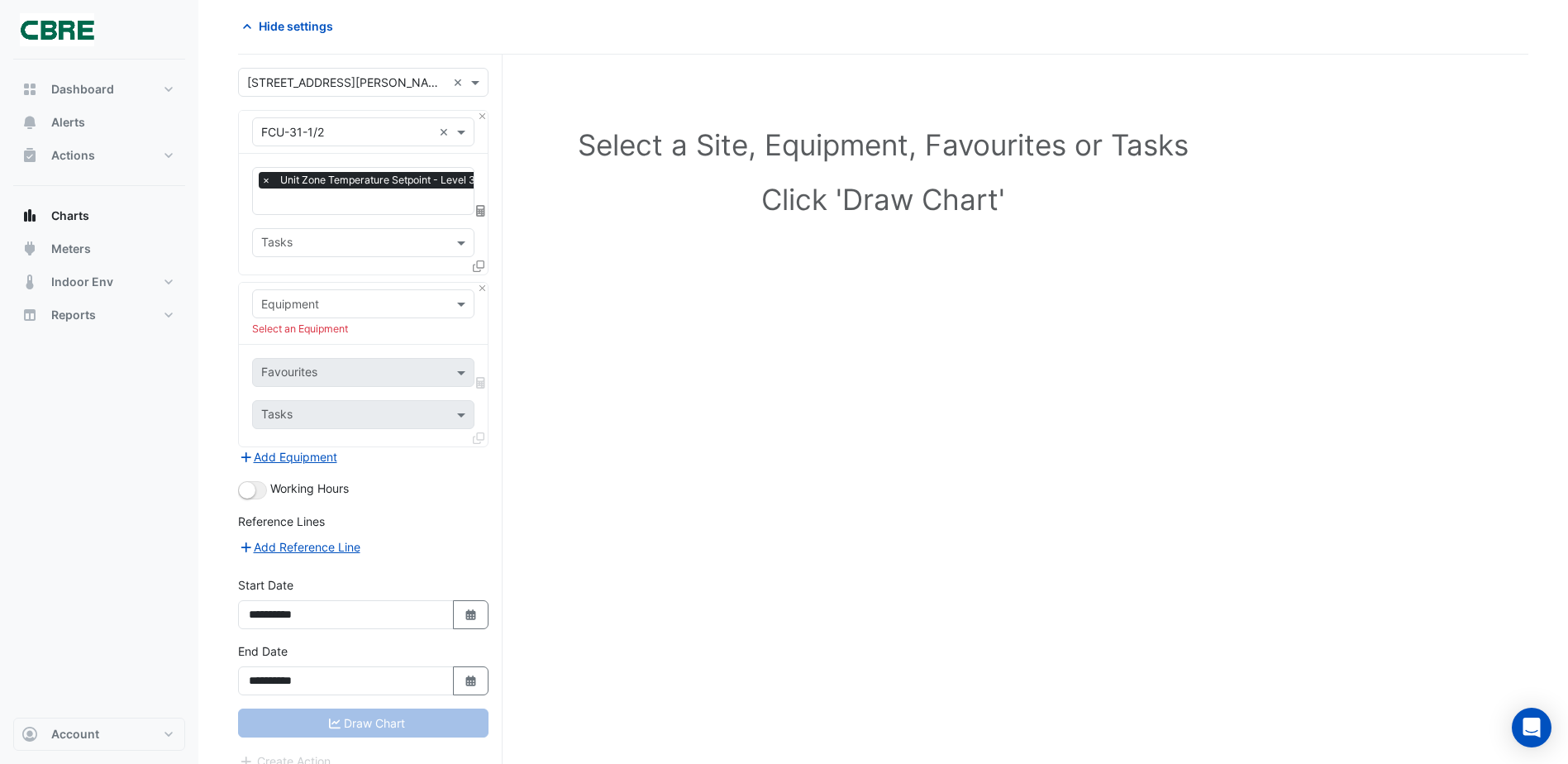
click at [484, 263] on div at bounding box center [480, 269] width 15 height 24
click at [476, 263] on icon at bounding box center [478, 266] width 11 height 11
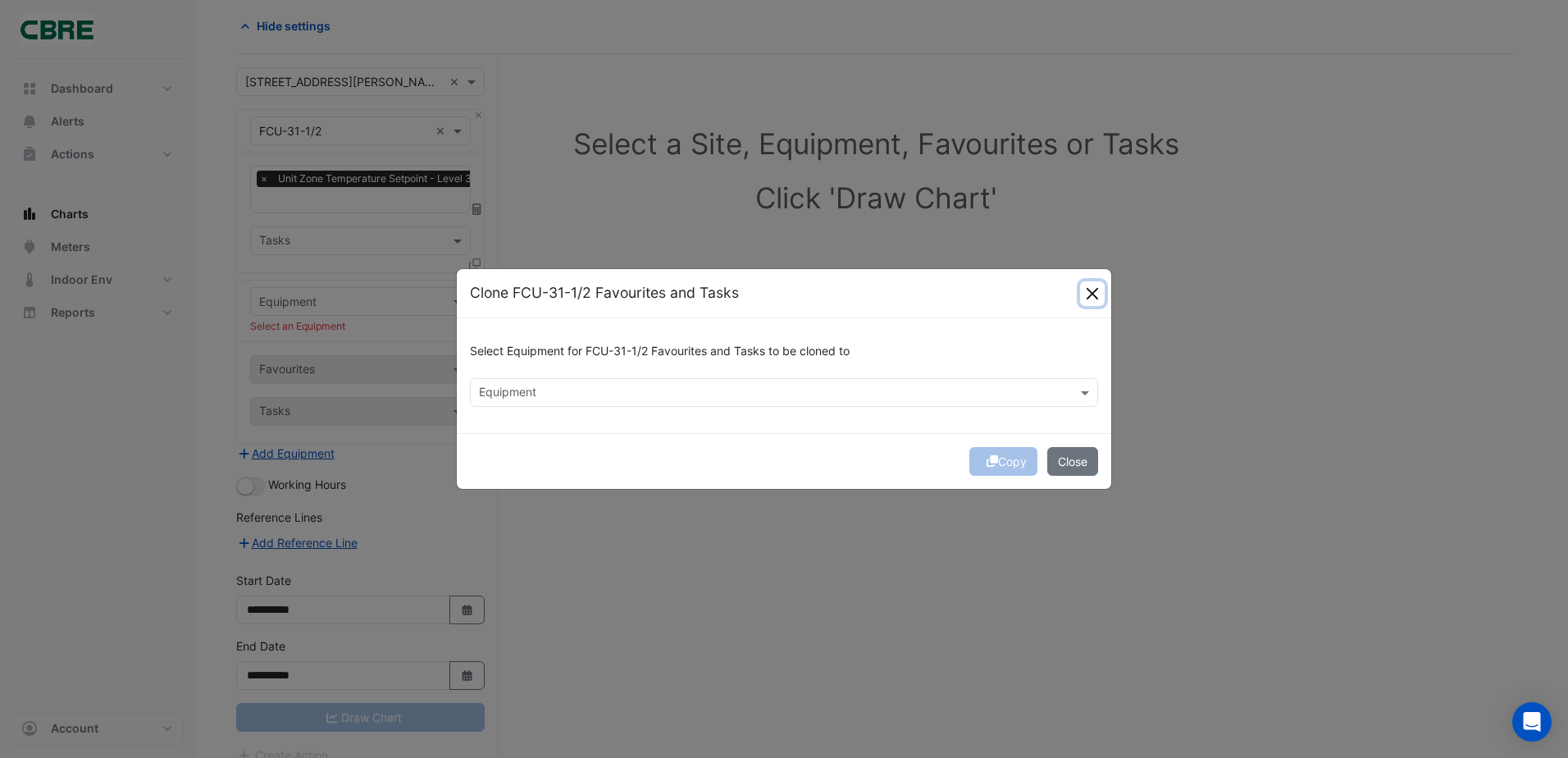
click at [1102, 291] on button "Close" at bounding box center [1092, 293] width 25 height 25
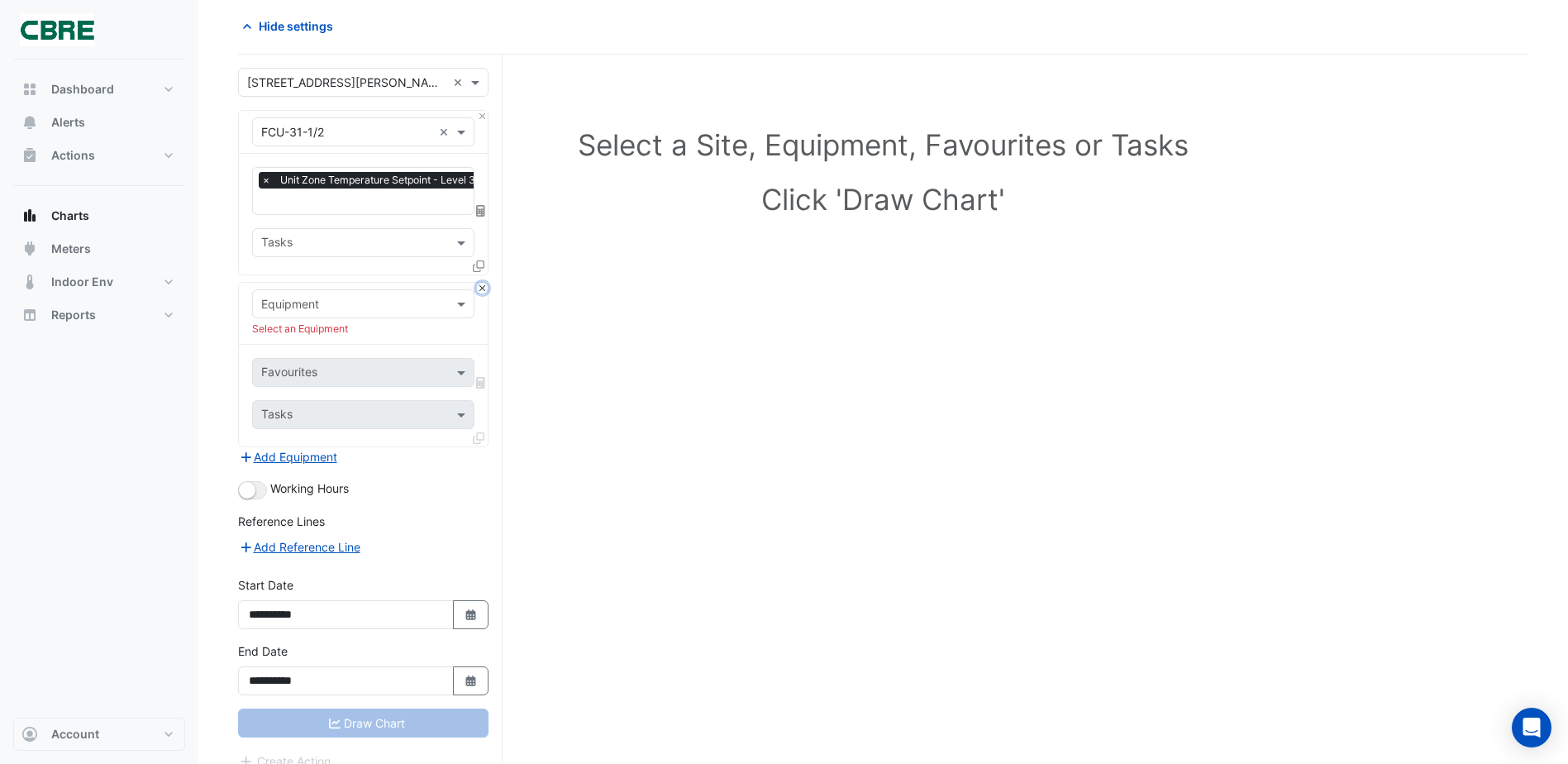
click at [482, 286] on button "Close" at bounding box center [483, 287] width 10 height 10
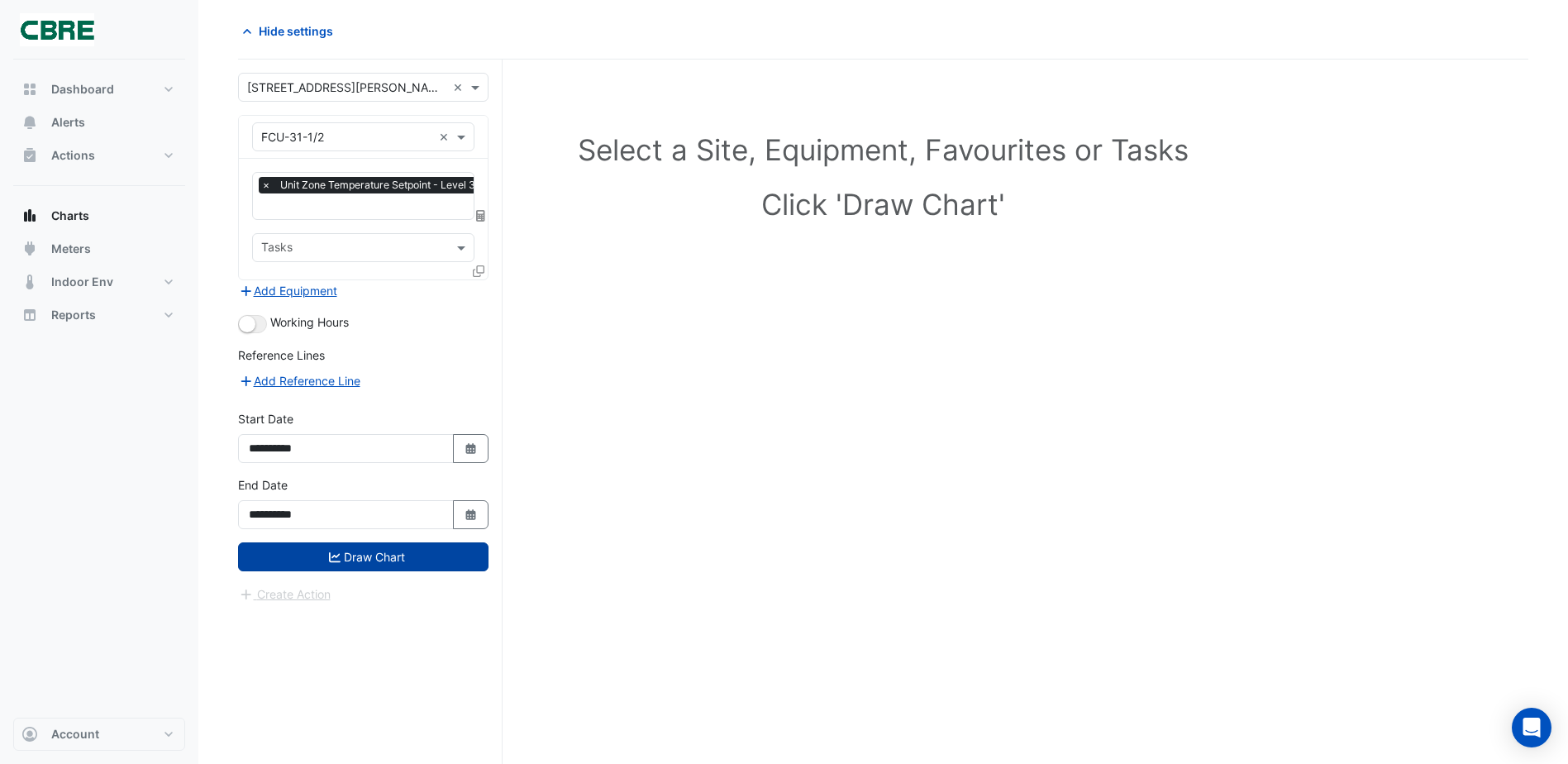
click at [364, 553] on button "Draw Chart" at bounding box center [364, 557] width 250 height 29
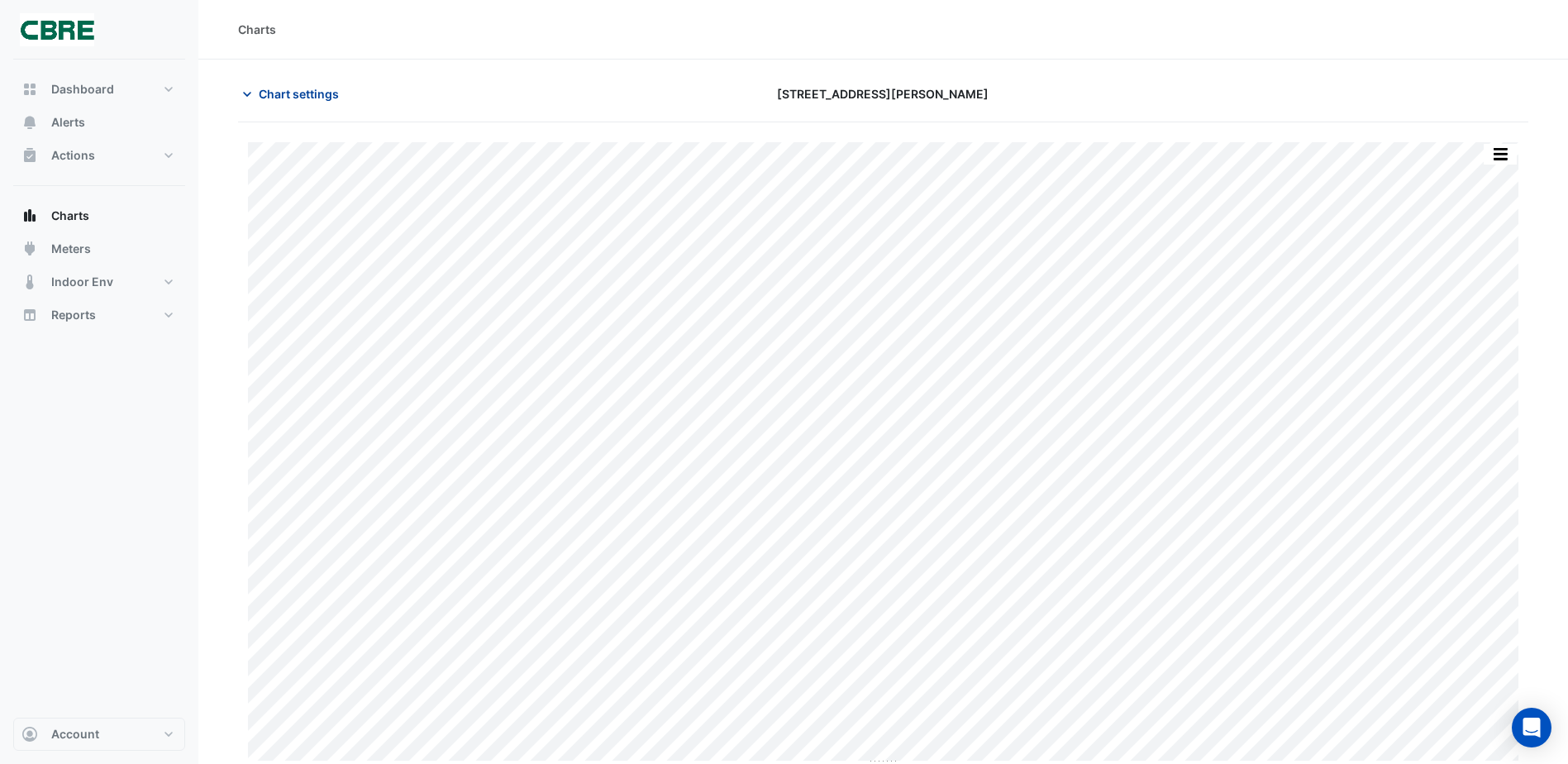
click at [307, 81] on button "Chart settings" at bounding box center [294, 94] width 111 height 29
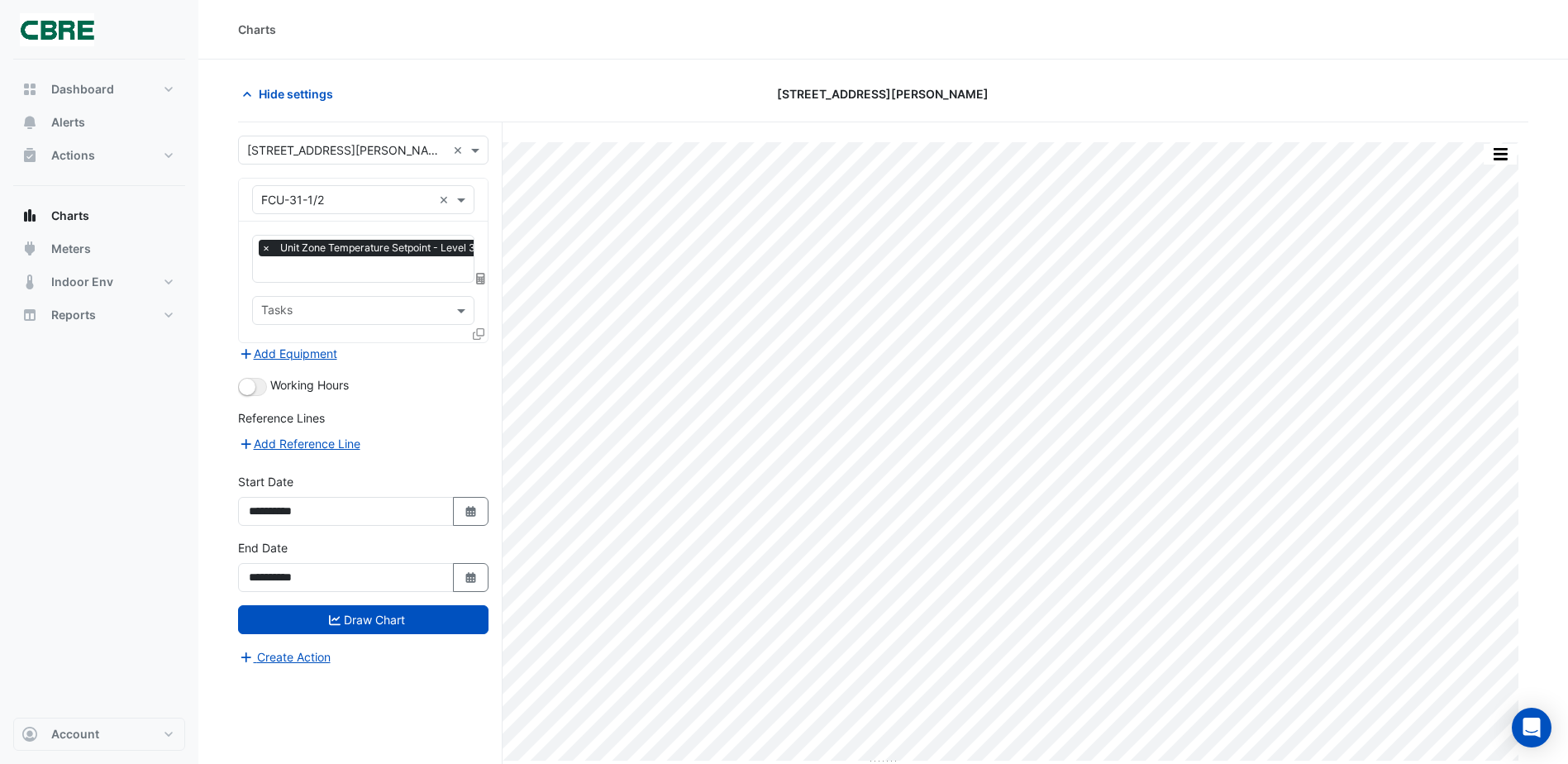
scroll to position [0, 9]
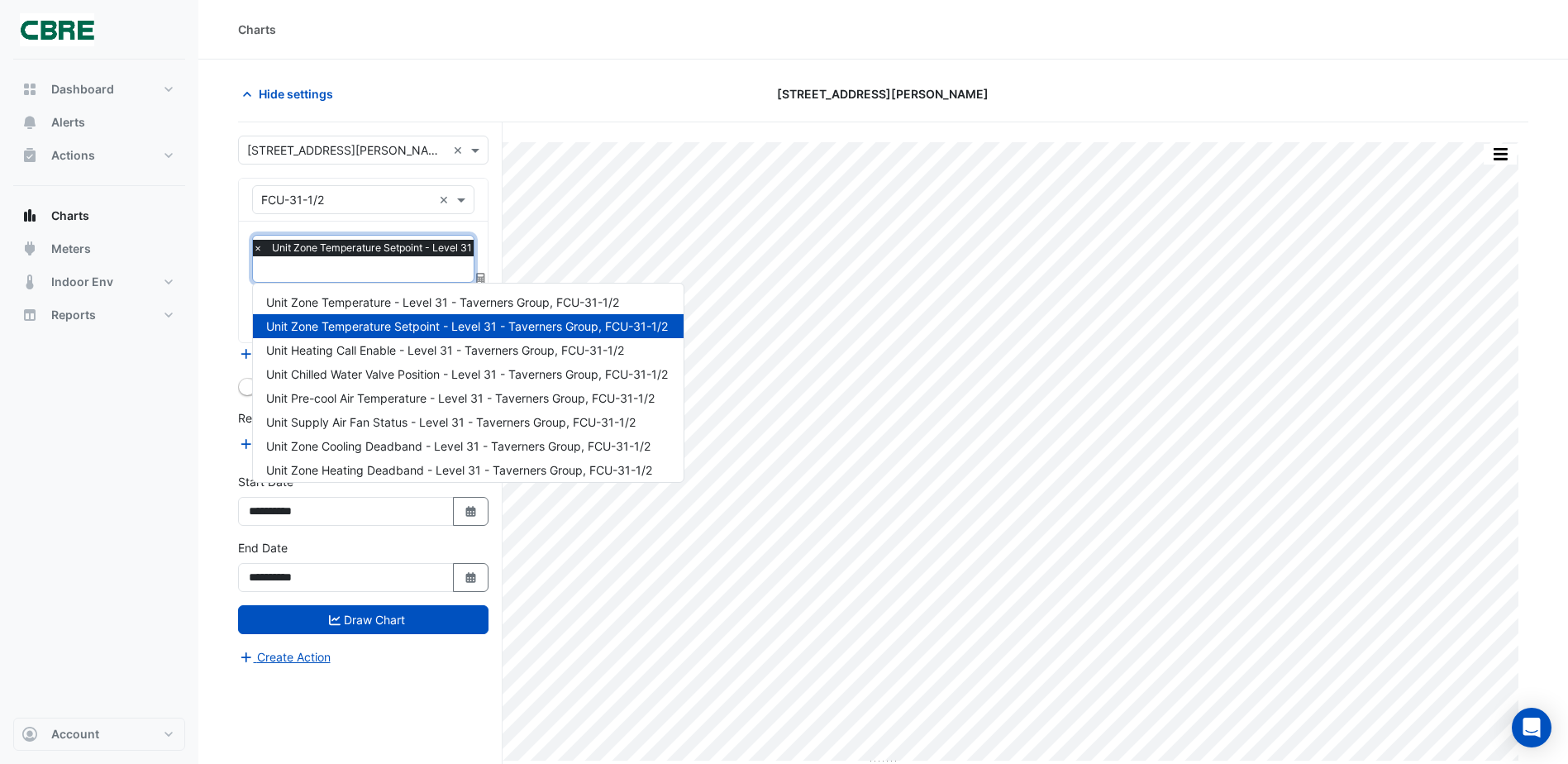
click at [438, 270] on input "text" at bounding box center [442, 271] width 378 height 17
click at [429, 304] on span "Unit Zone Temperature - Level 31 - Taverners Group, FCU-31-1/2" at bounding box center [442, 302] width 353 height 14
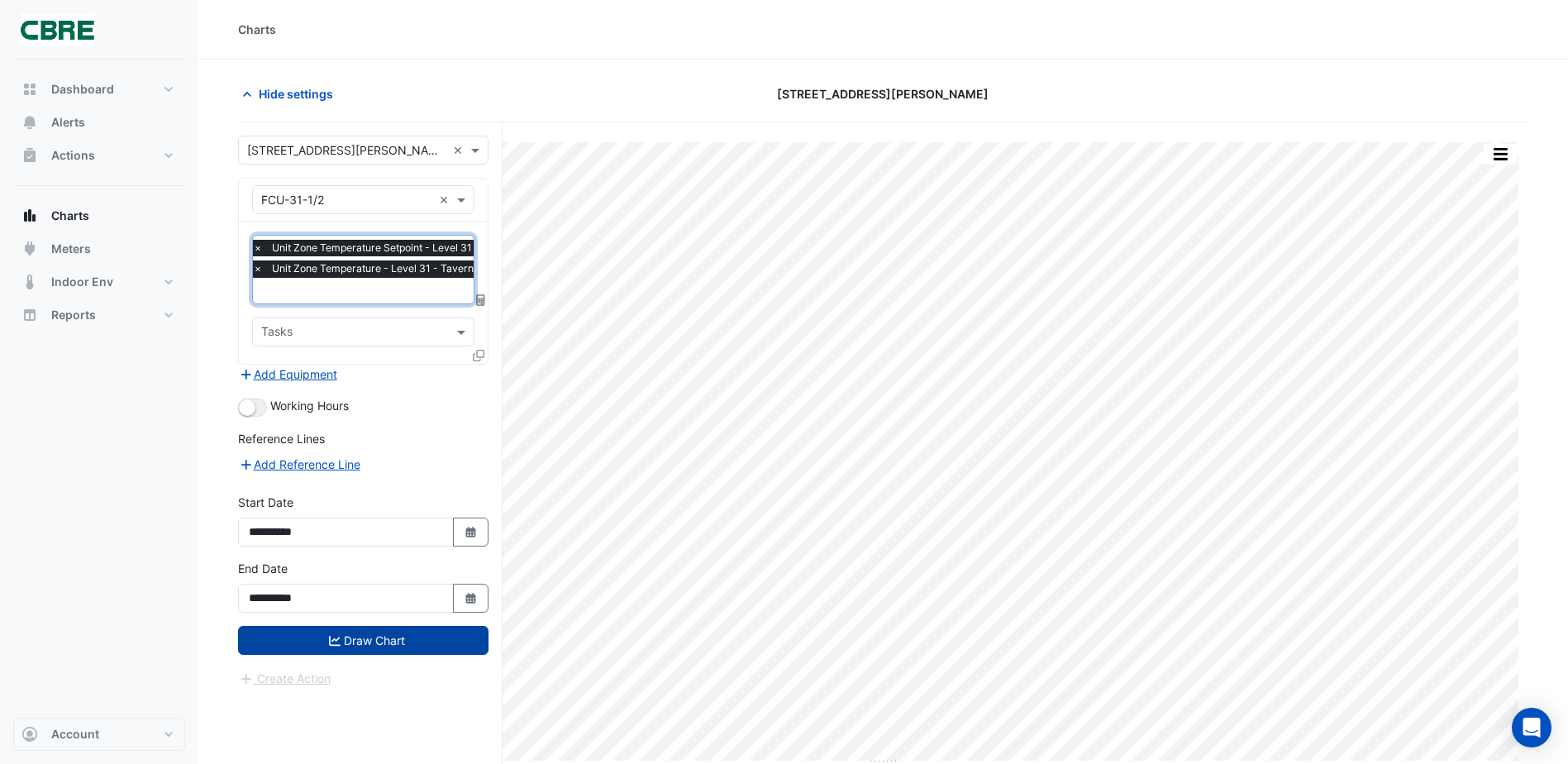
click at [390, 644] on button "Draw Chart" at bounding box center [364, 641] width 250 height 29
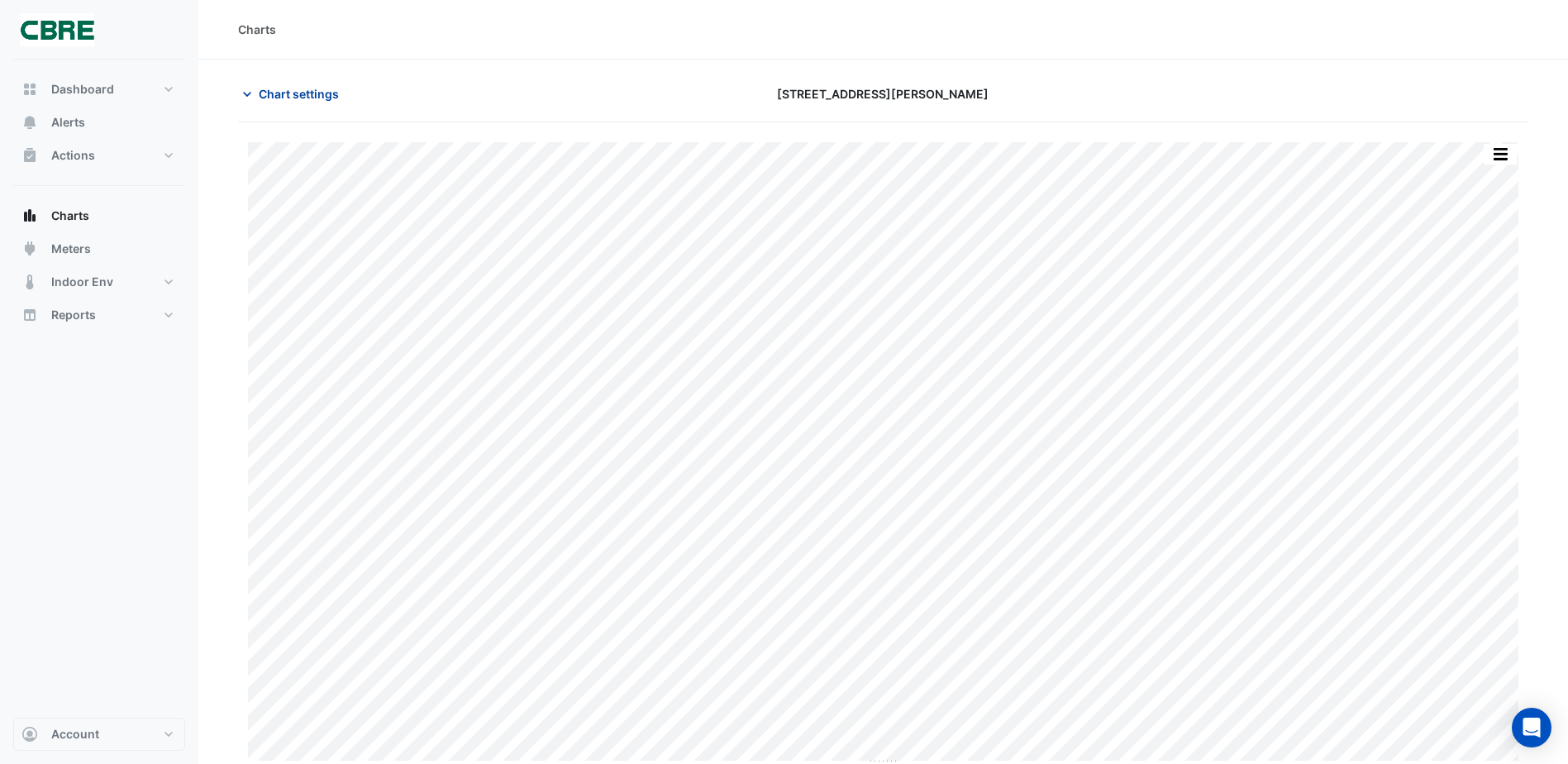
click at [301, 100] on span "Chart settings" at bounding box center [299, 94] width 80 height 17
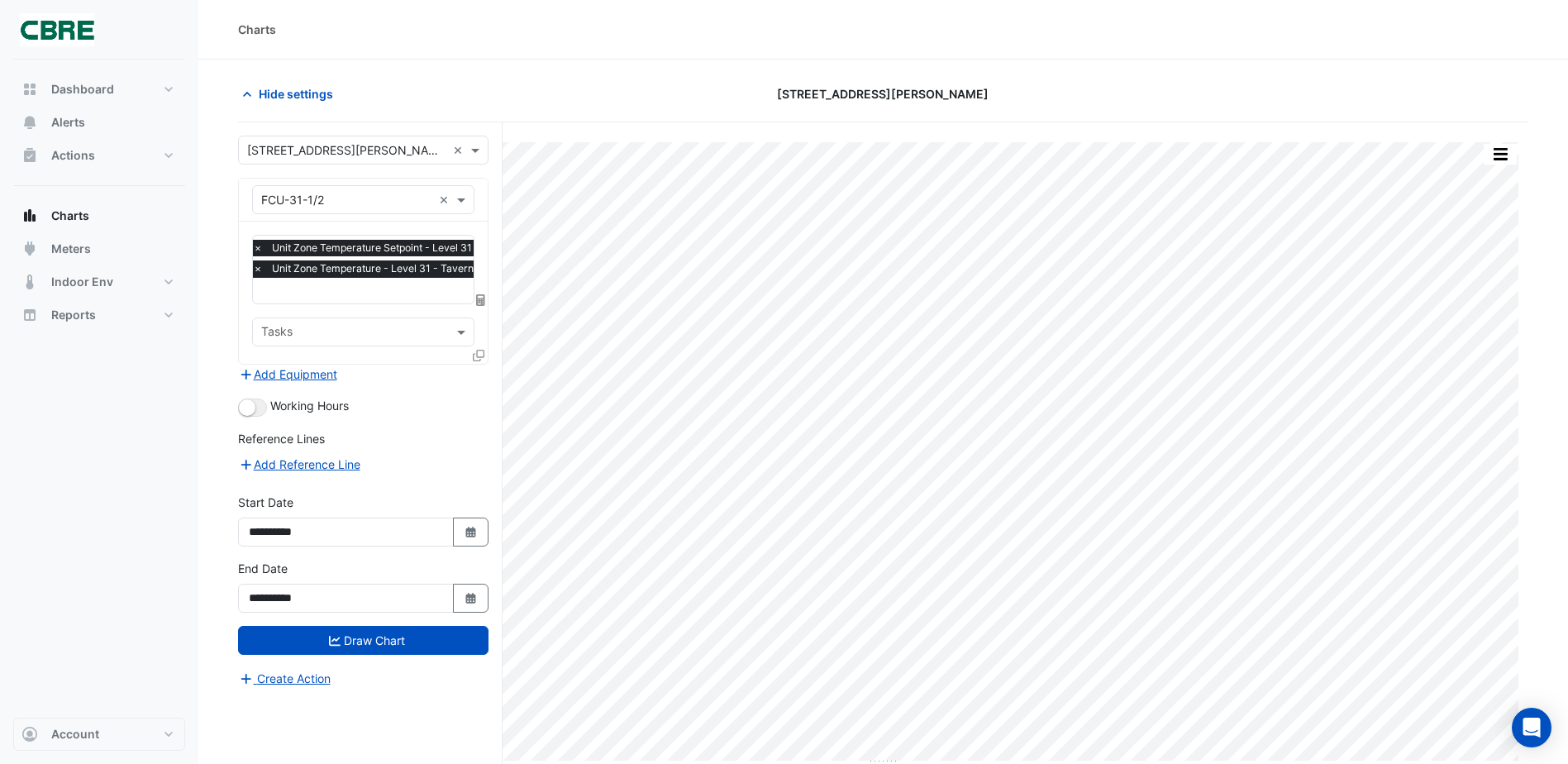
click at [485, 294] on fa-layers at bounding box center [481, 300] width 15 height 11
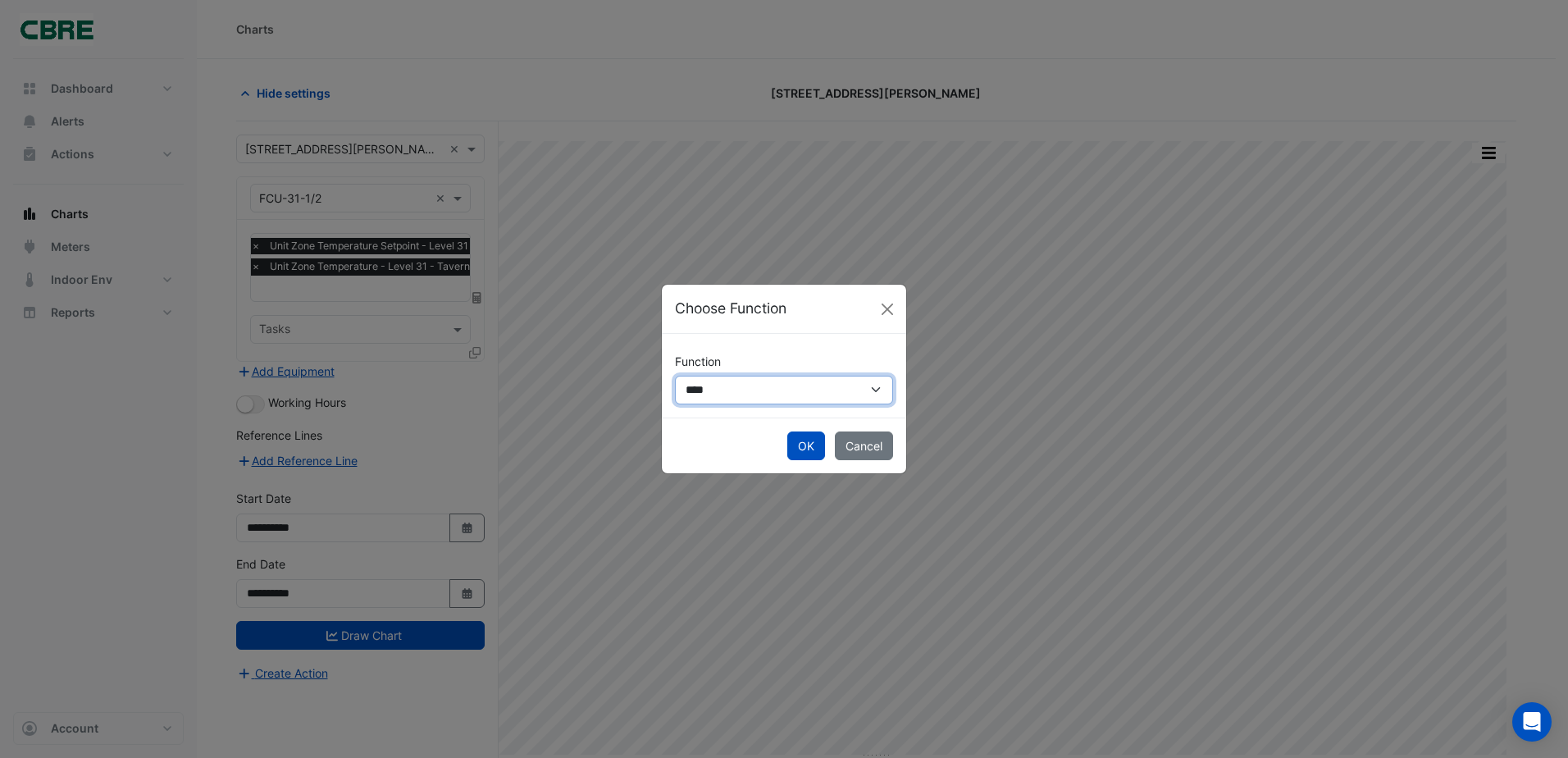
click at [747, 396] on select "**********" at bounding box center [784, 391] width 218 height 29
click at [887, 306] on button "Close" at bounding box center [887, 309] width 25 height 25
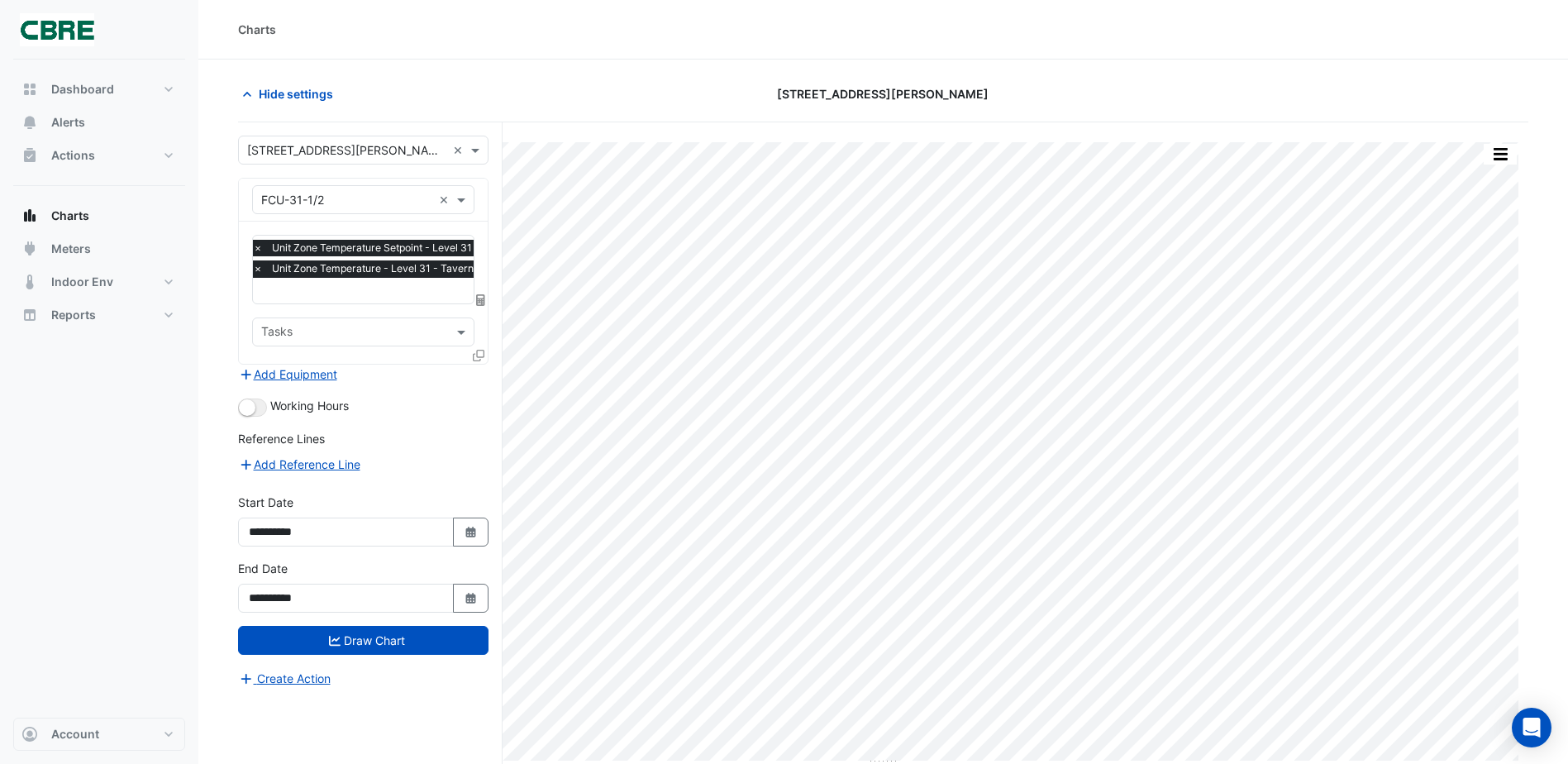
click at [378, 287] on input "text" at bounding box center [442, 292] width 378 height 17
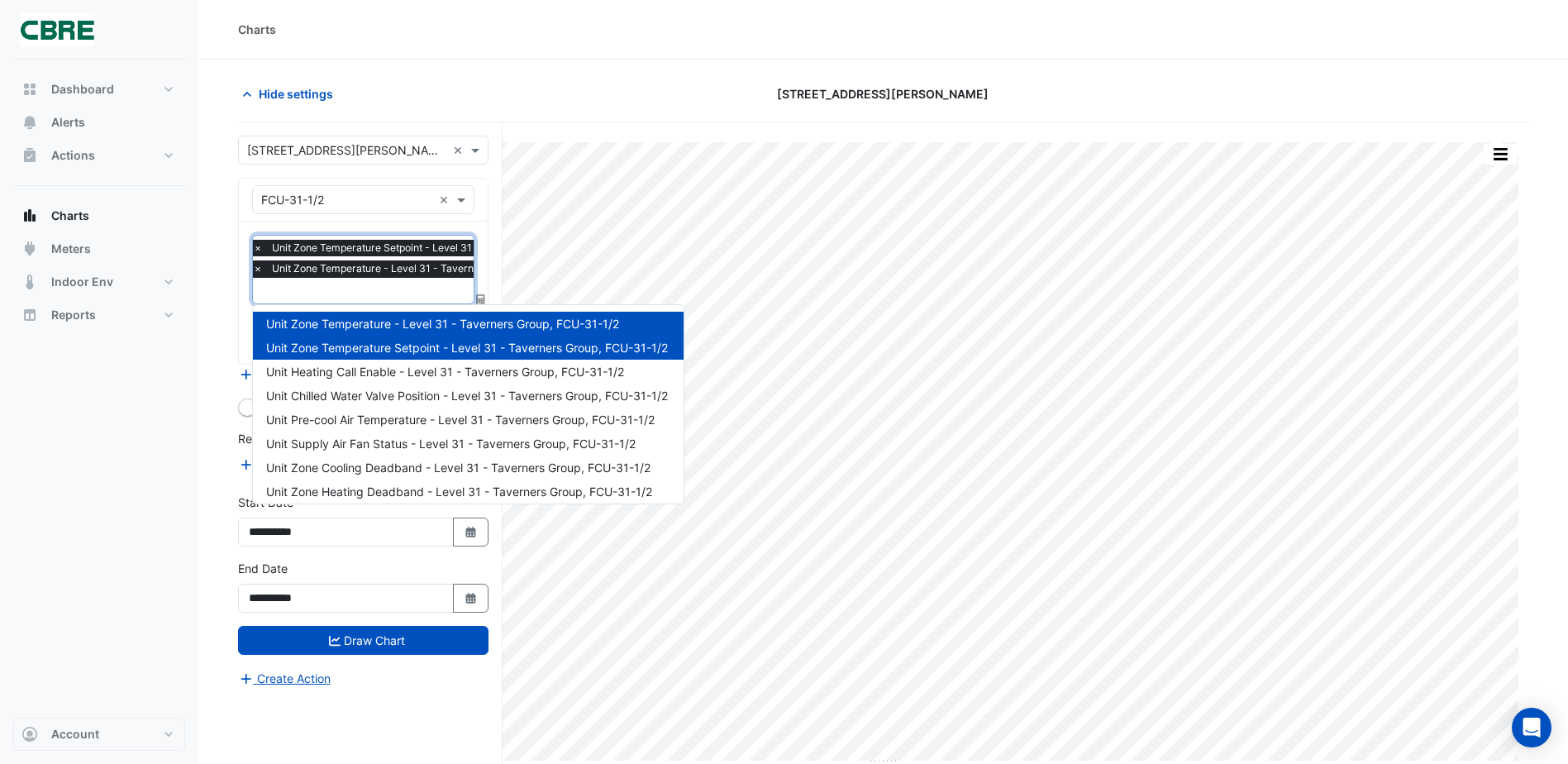
click at [259, 247] on span "×" at bounding box center [257, 248] width 15 height 16
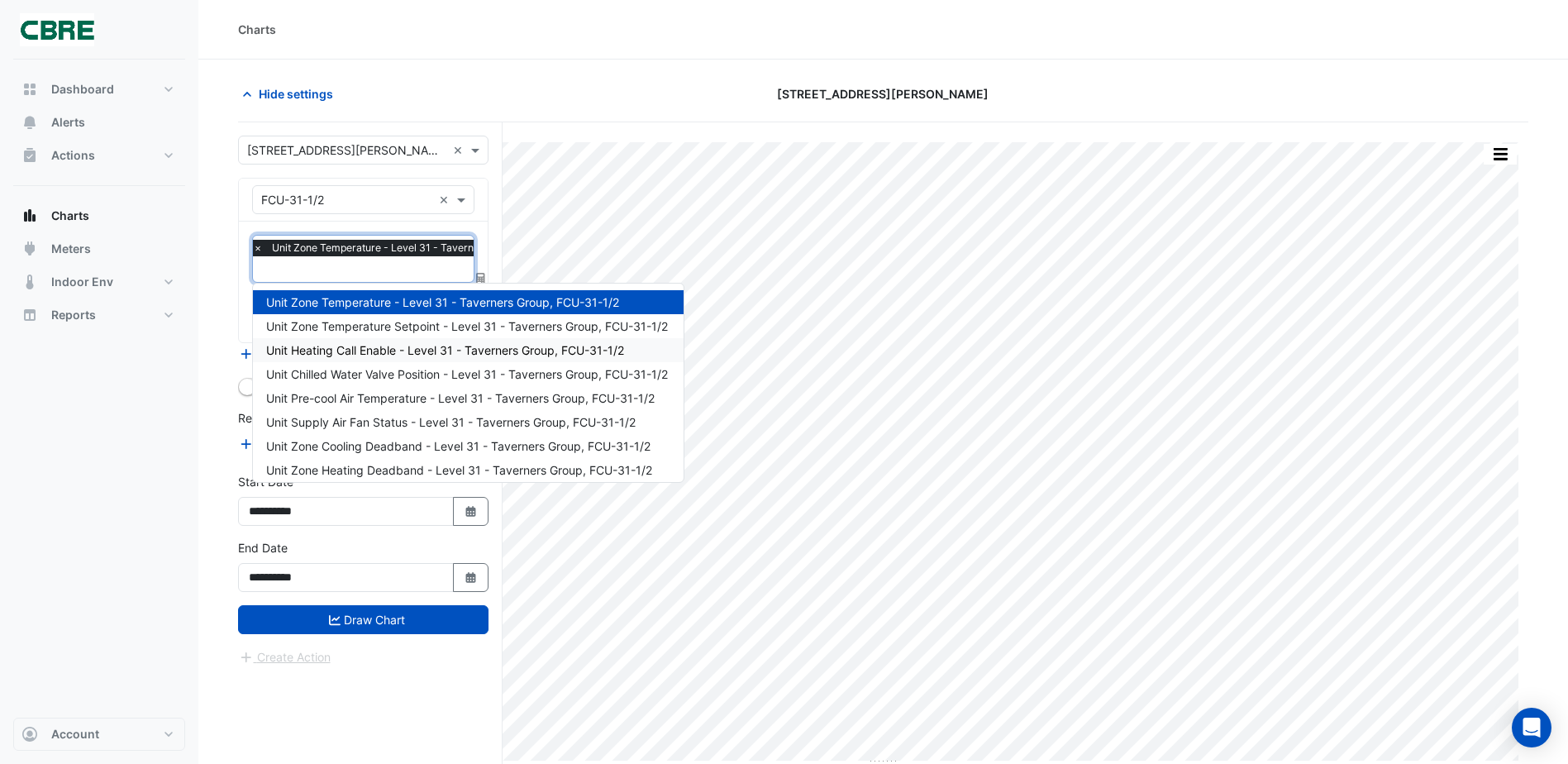
click at [331, 351] on span "Unit Heating Call Enable - Level 31 - Taverners Group, FCU-31-1/2" at bounding box center [445, 350] width 358 height 14
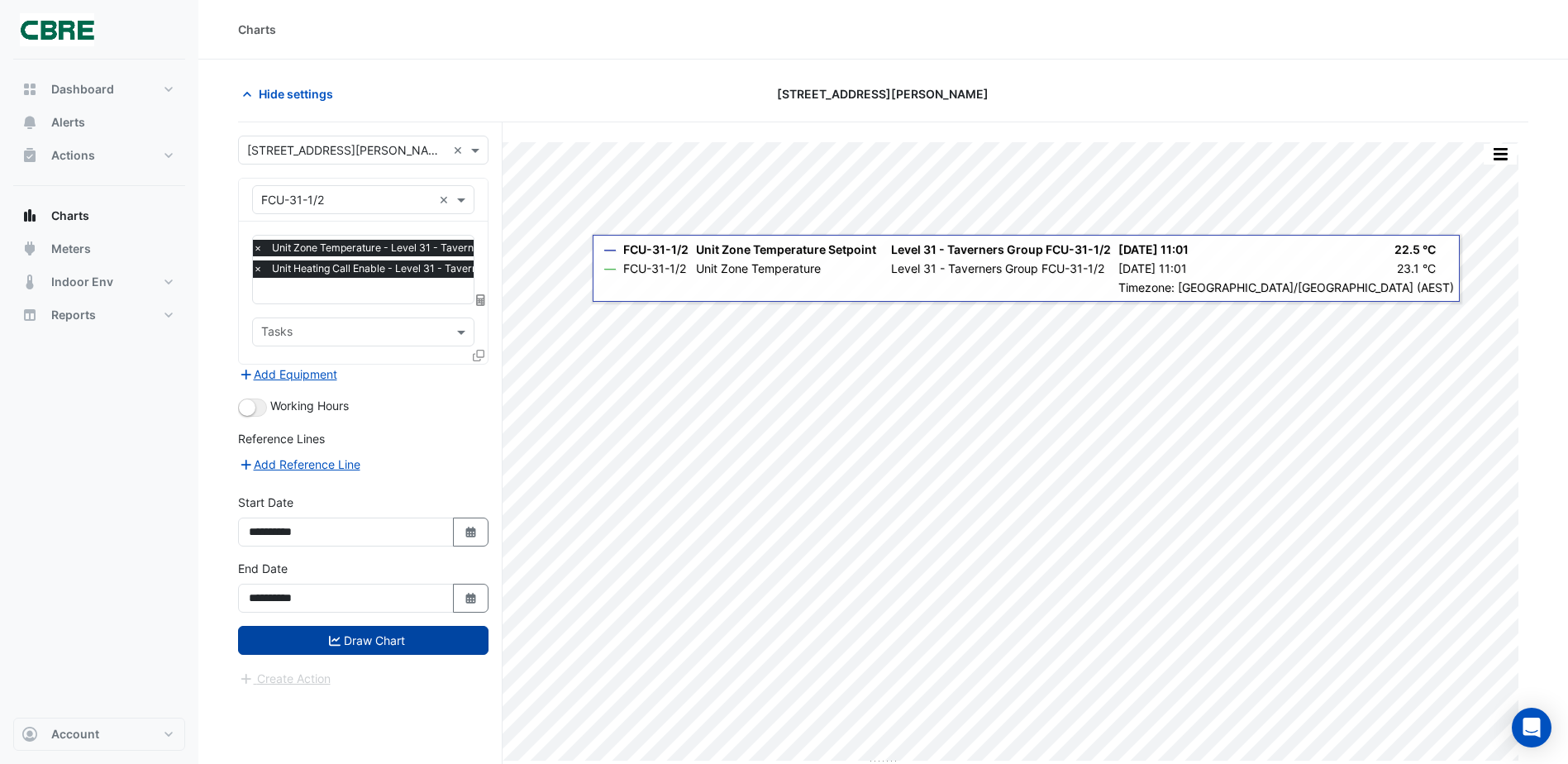
click at [415, 639] on button "Draw Chart" at bounding box center [364, 641] width 250 height 29
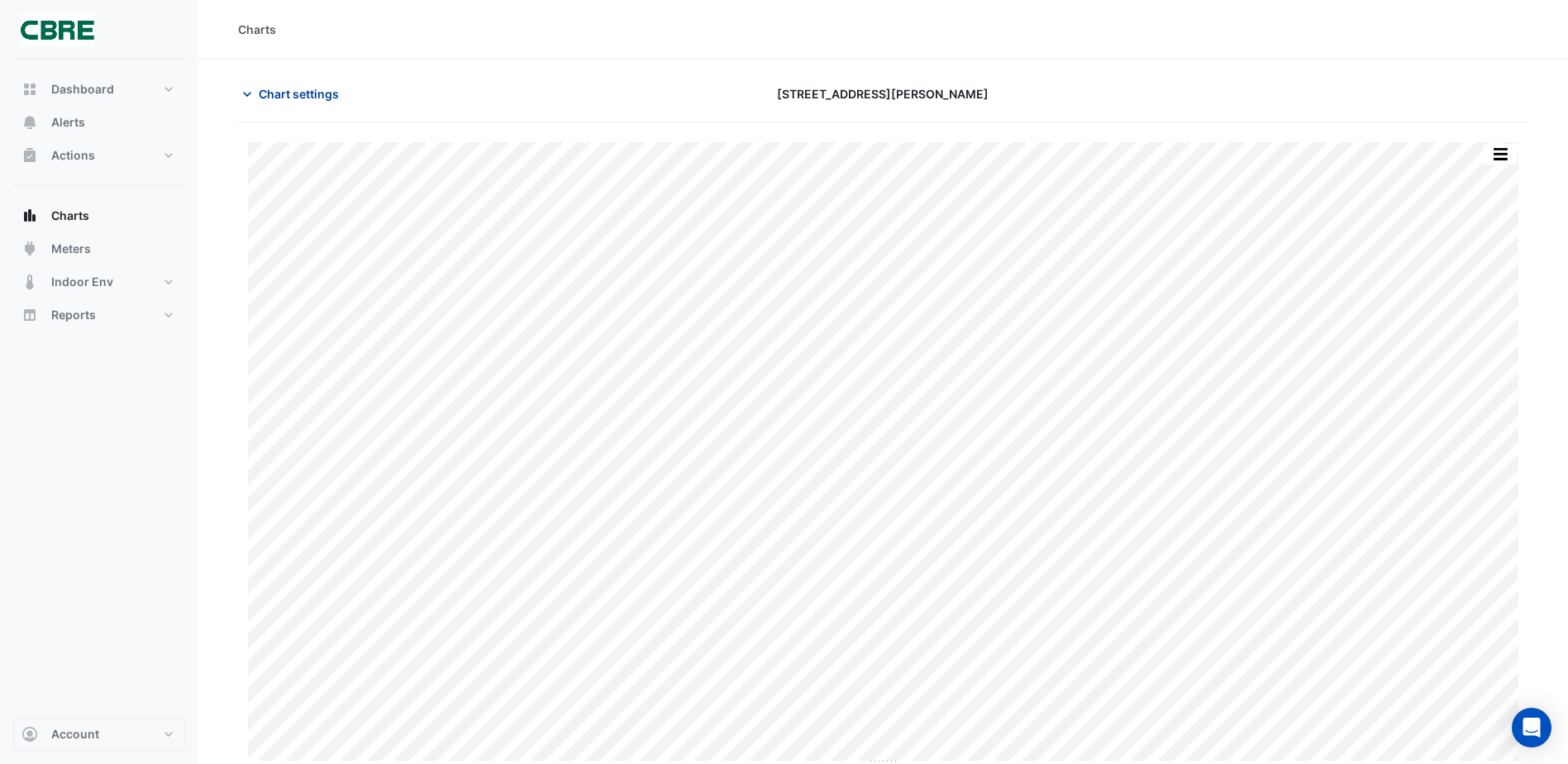
click at [284, 100] on span "Chart settings" at bounding box center [299, 94] width 80 height 17
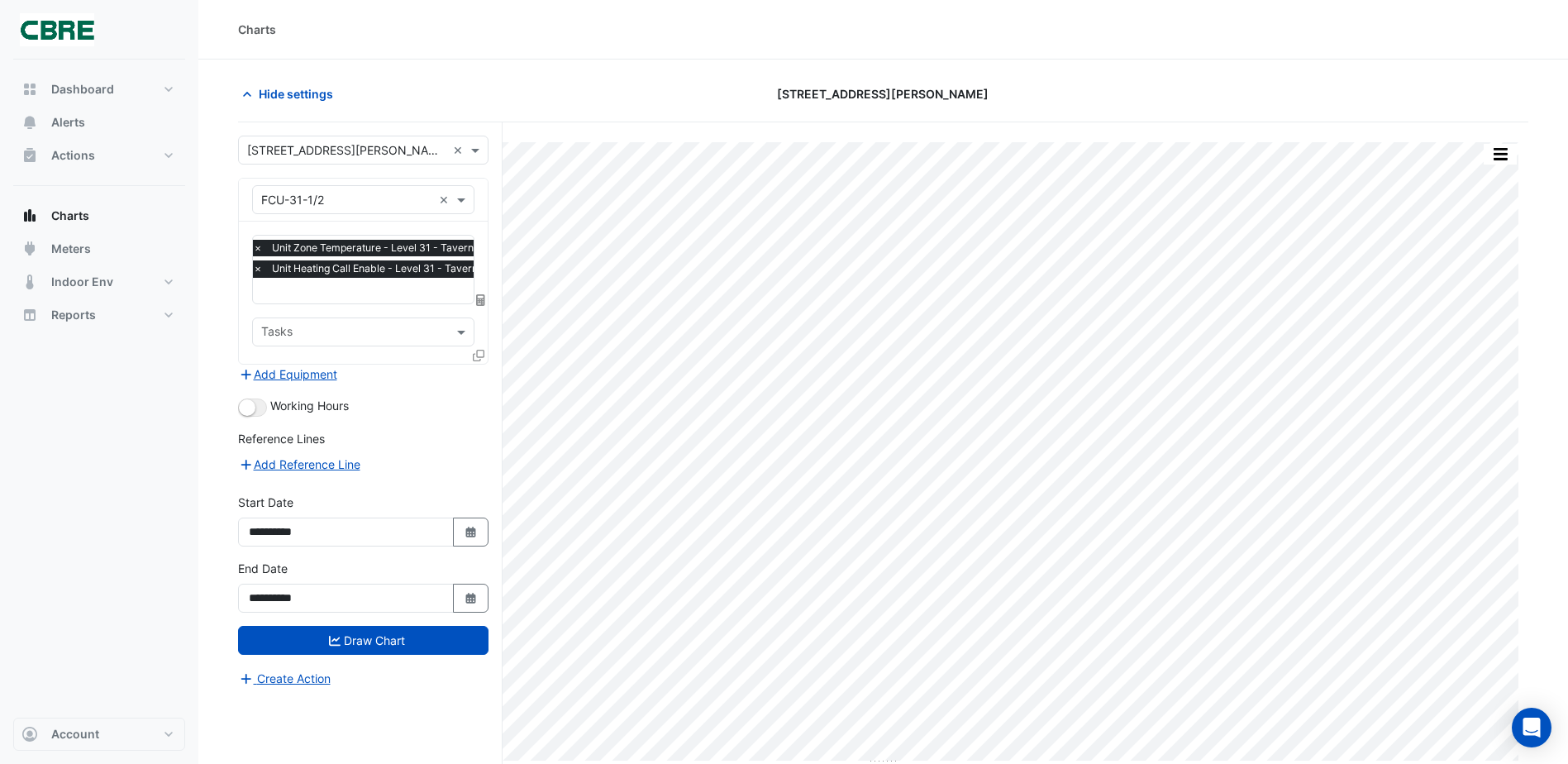
click at [262, 269] on span "×" at bounding box center [257, 268] width 15 height 16
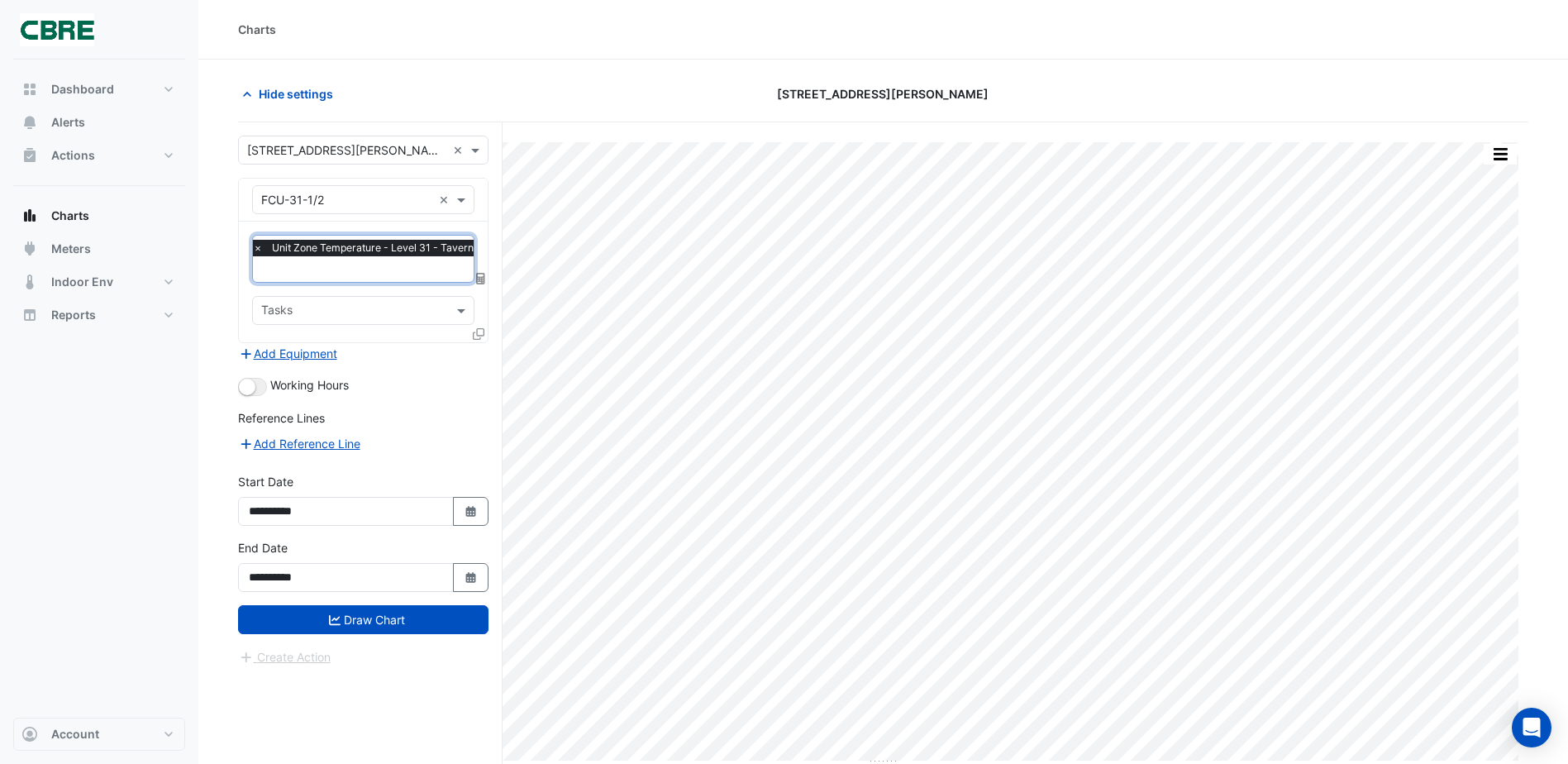
click at [262, 246] on span "×" at bounding box center [257, 248] width 15 height 16
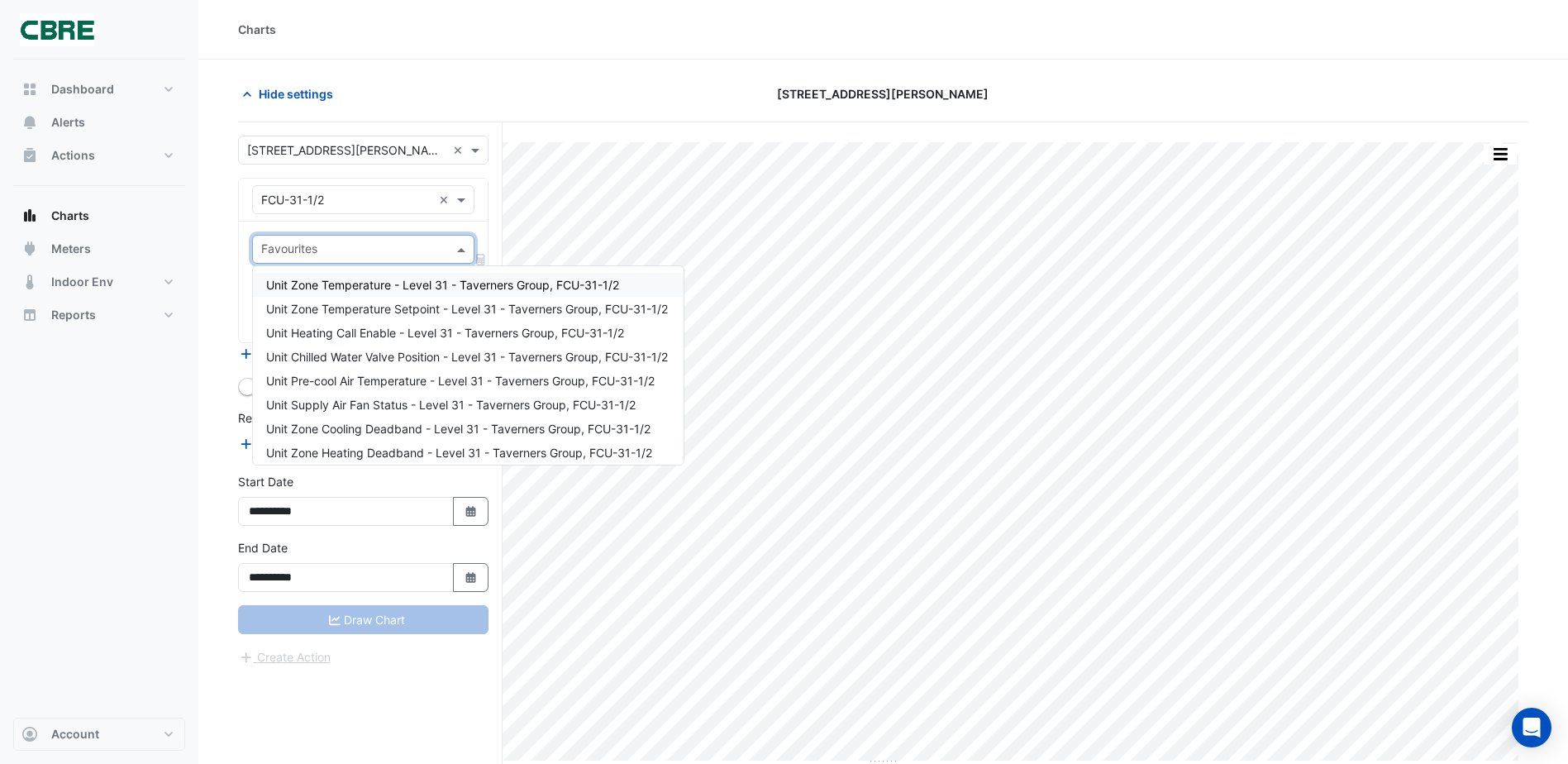
click at [304, 253] on input "text" at bounding box center [354, 251] width 185 height 17
click at [354, 351] on span "Unit Chilled Water Valve Position - Level 31 - Taverners Group, FCU-31-1/2" at bounding box center [466, 357] width 401 height 14
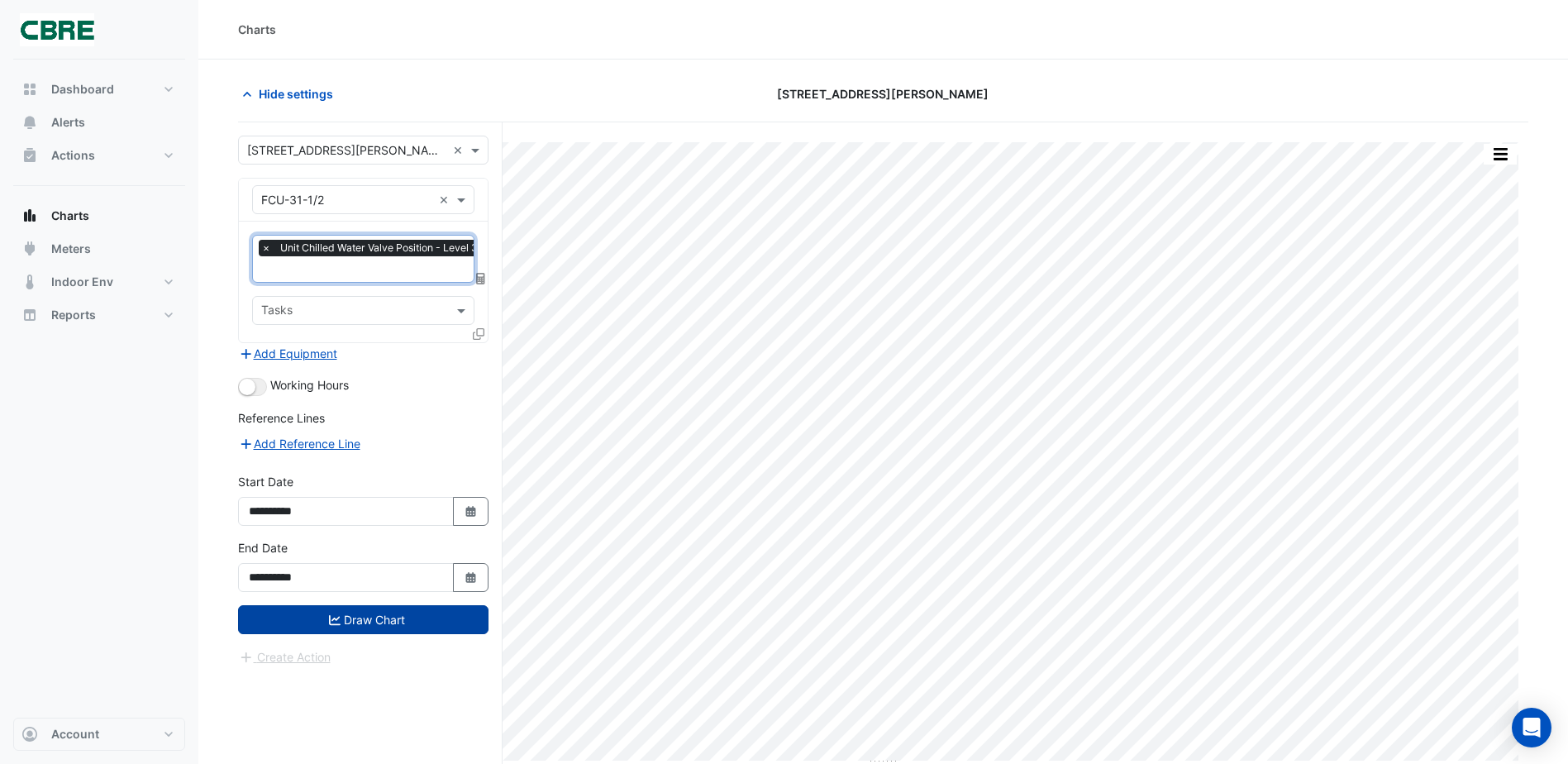
click at [377, 631] on button "Draw Chart" at bounding box center [364, 620] width 250 height 29
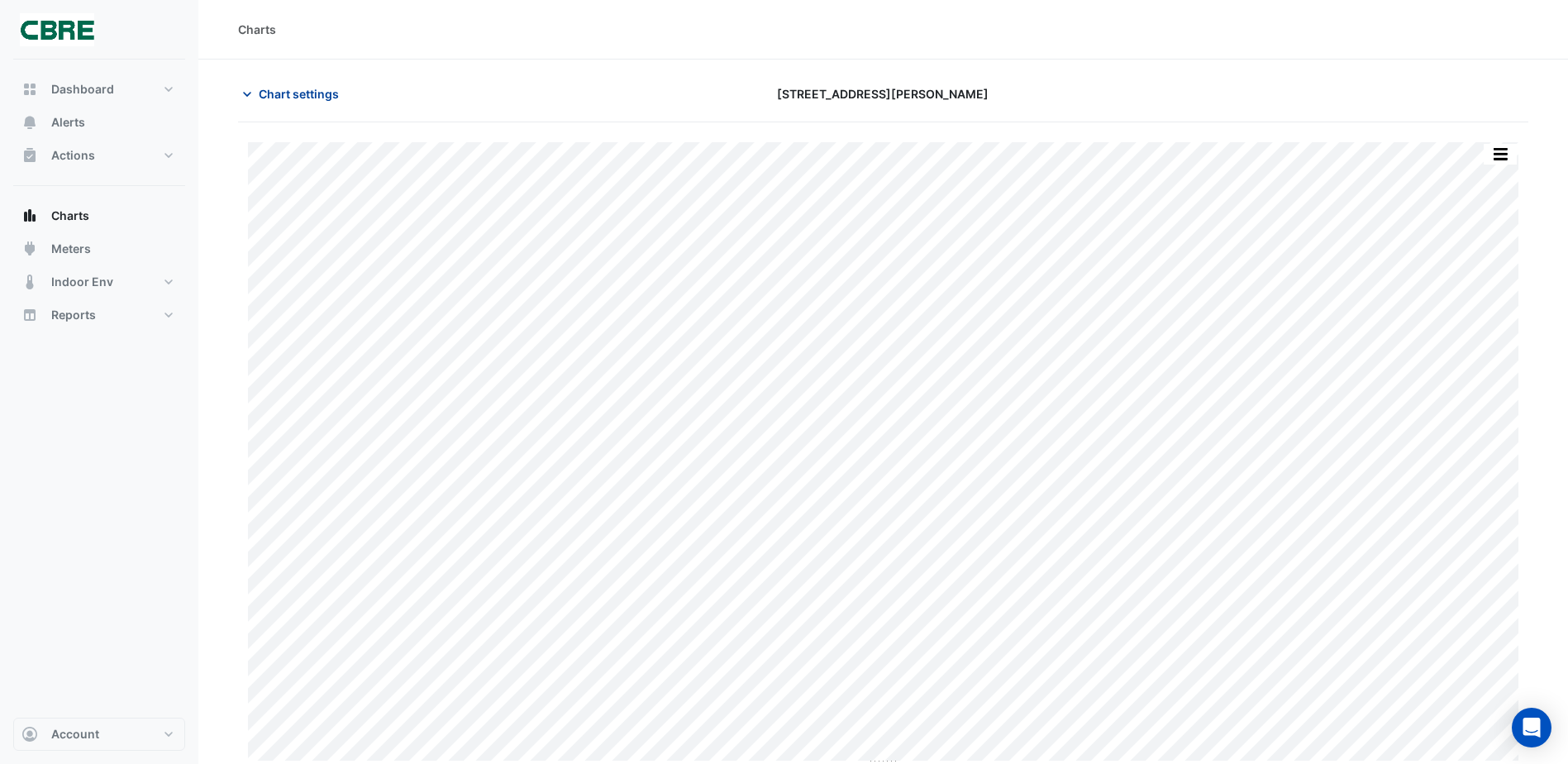
click at [302, 105] on button "Chart settings" at bounding box center [294, 94] width 111 height 29
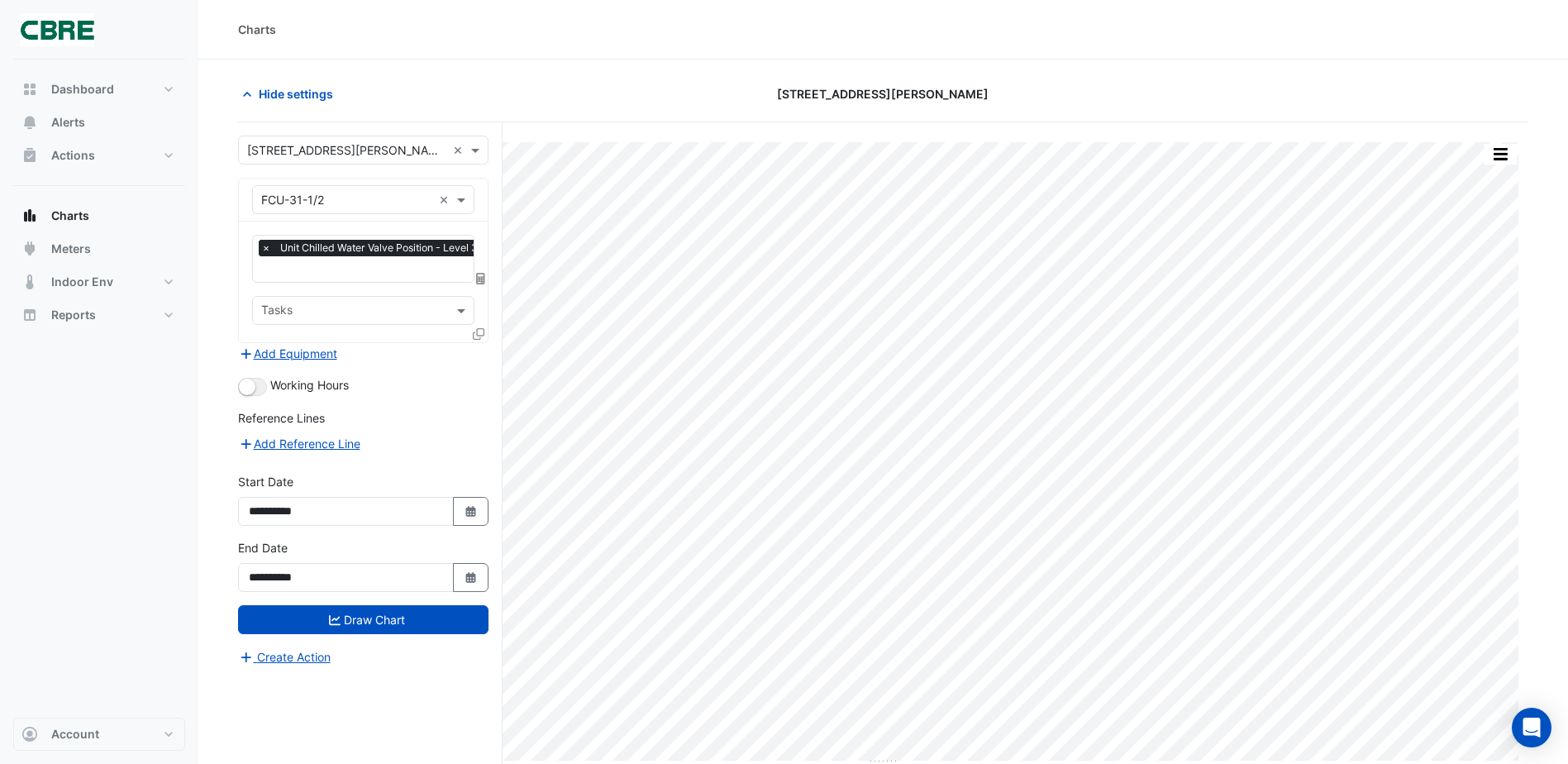
click at [269, 249] on span "×" at bounding box center [266, 248] width 15 height 16
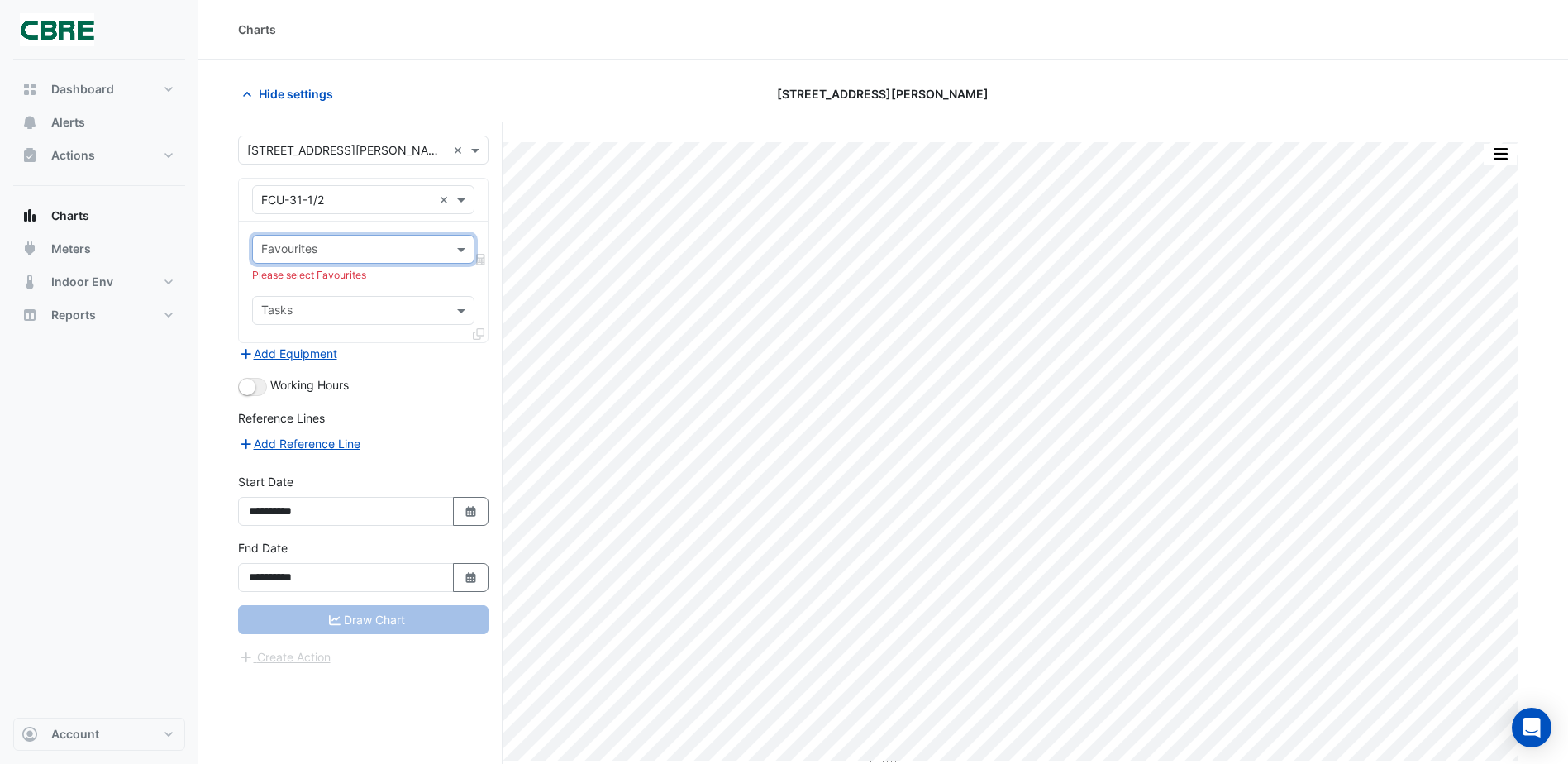
click at [279, 249] on input "text" at bounding box center [354, 251] width 185 height 17
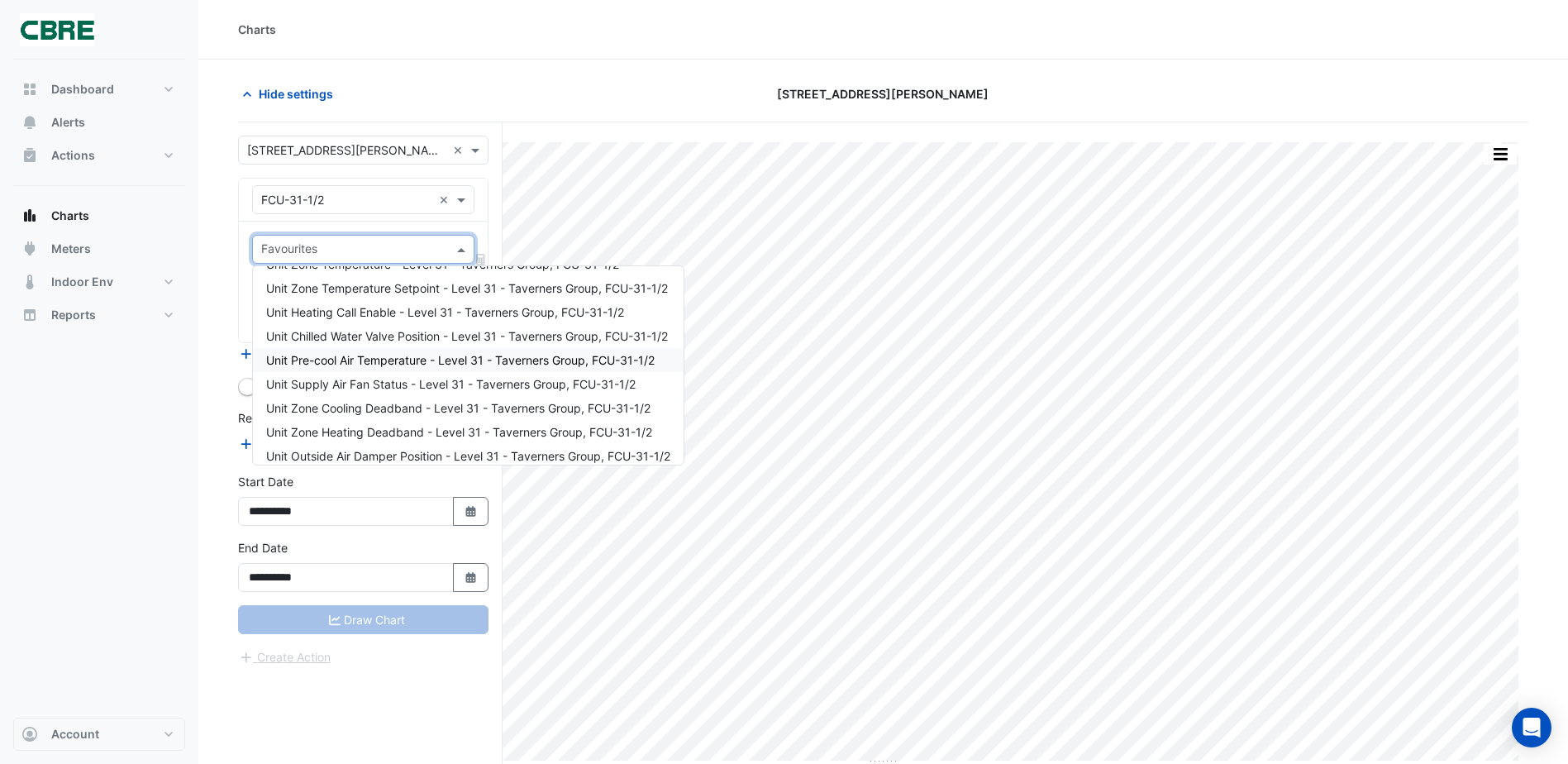
scroll to position [30, 0]
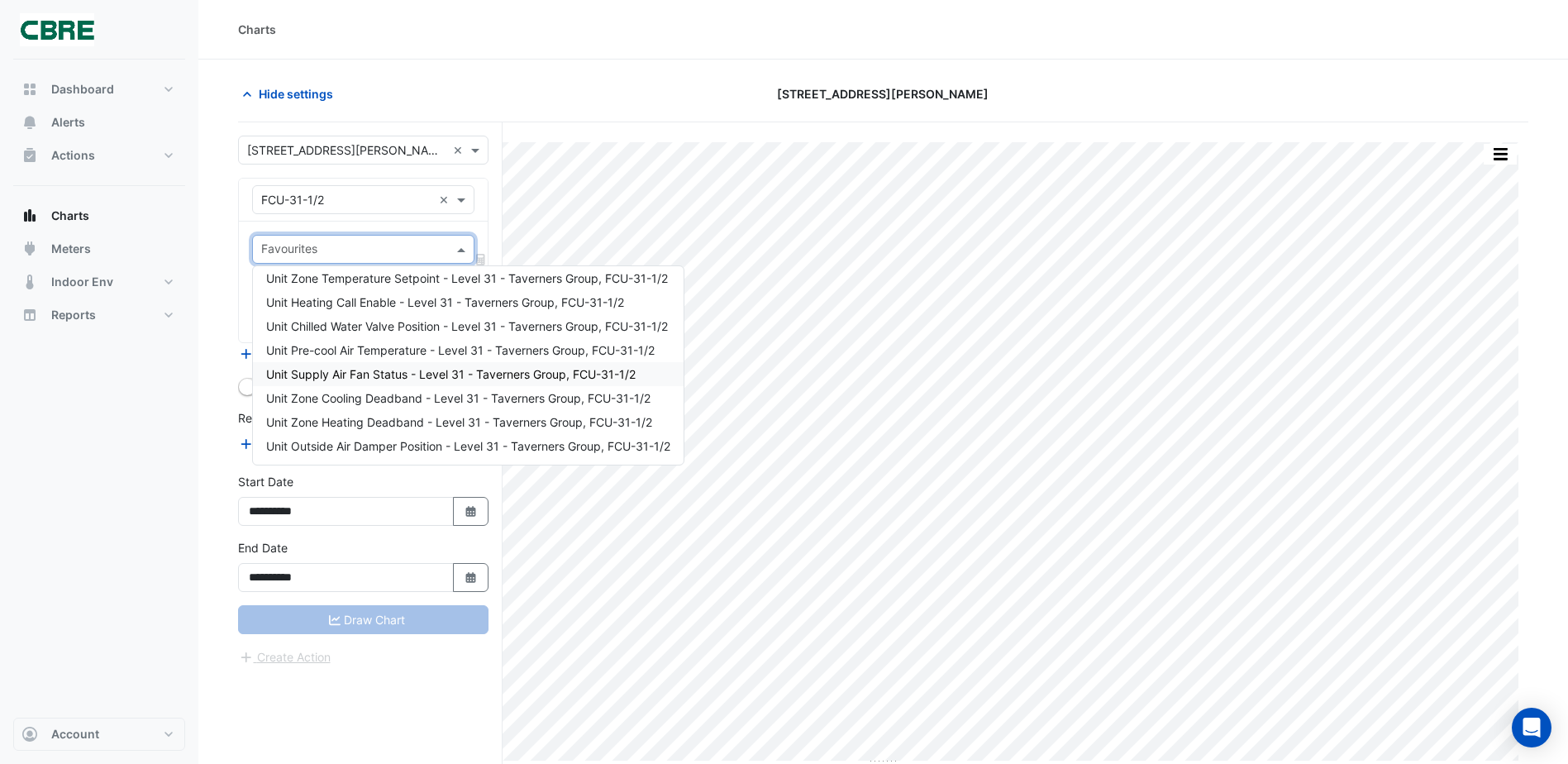
click at [388, 374] on span "Unit Supply Air Fan Status - Level 31 - Taverners Group, FCU-31-1/2" at bounding box center [451, 374] width 370 height 14
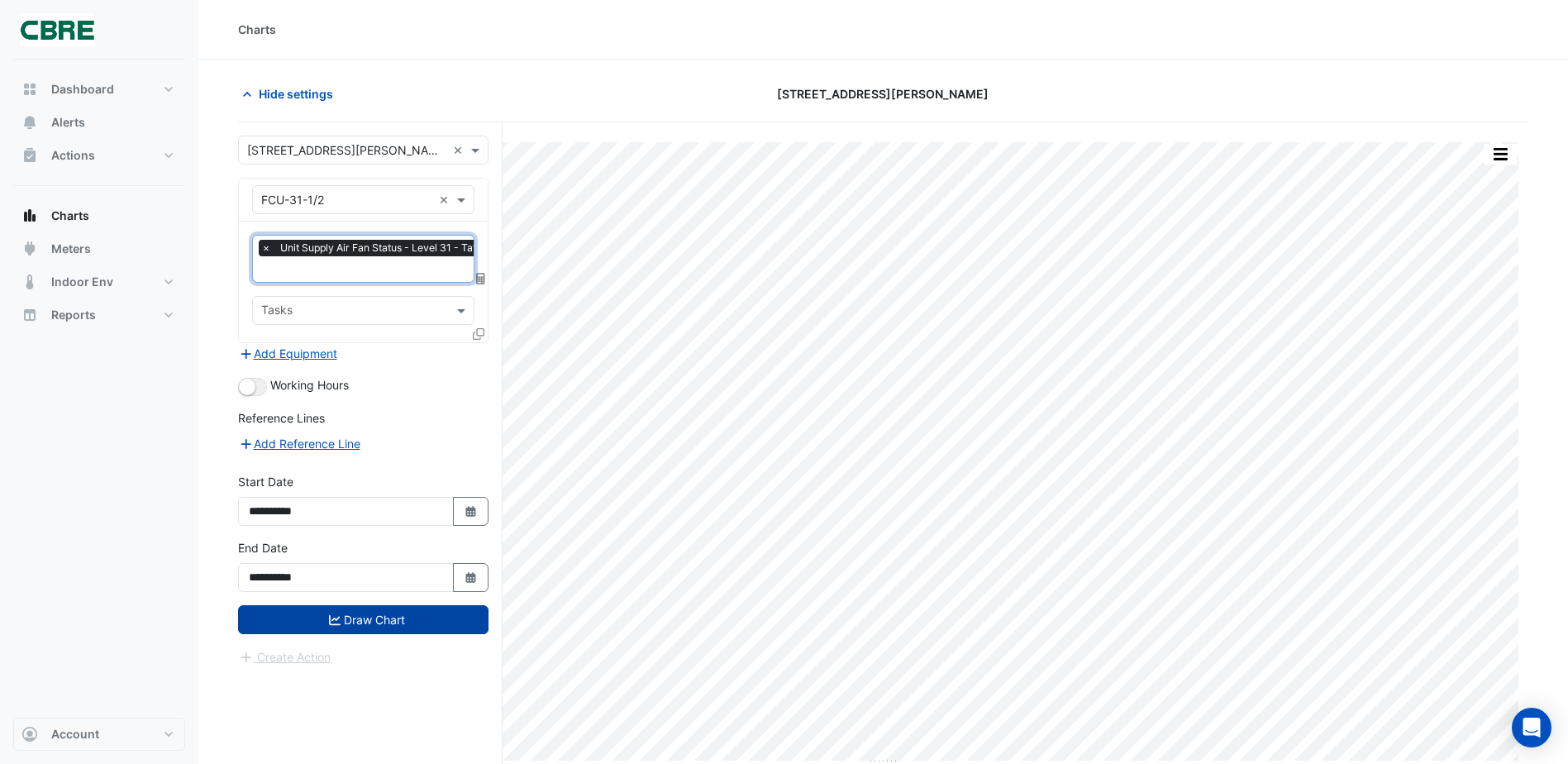
click at [361, 623] on button "Draw Chart" at bounding box center [364, 620] width 250 height 29
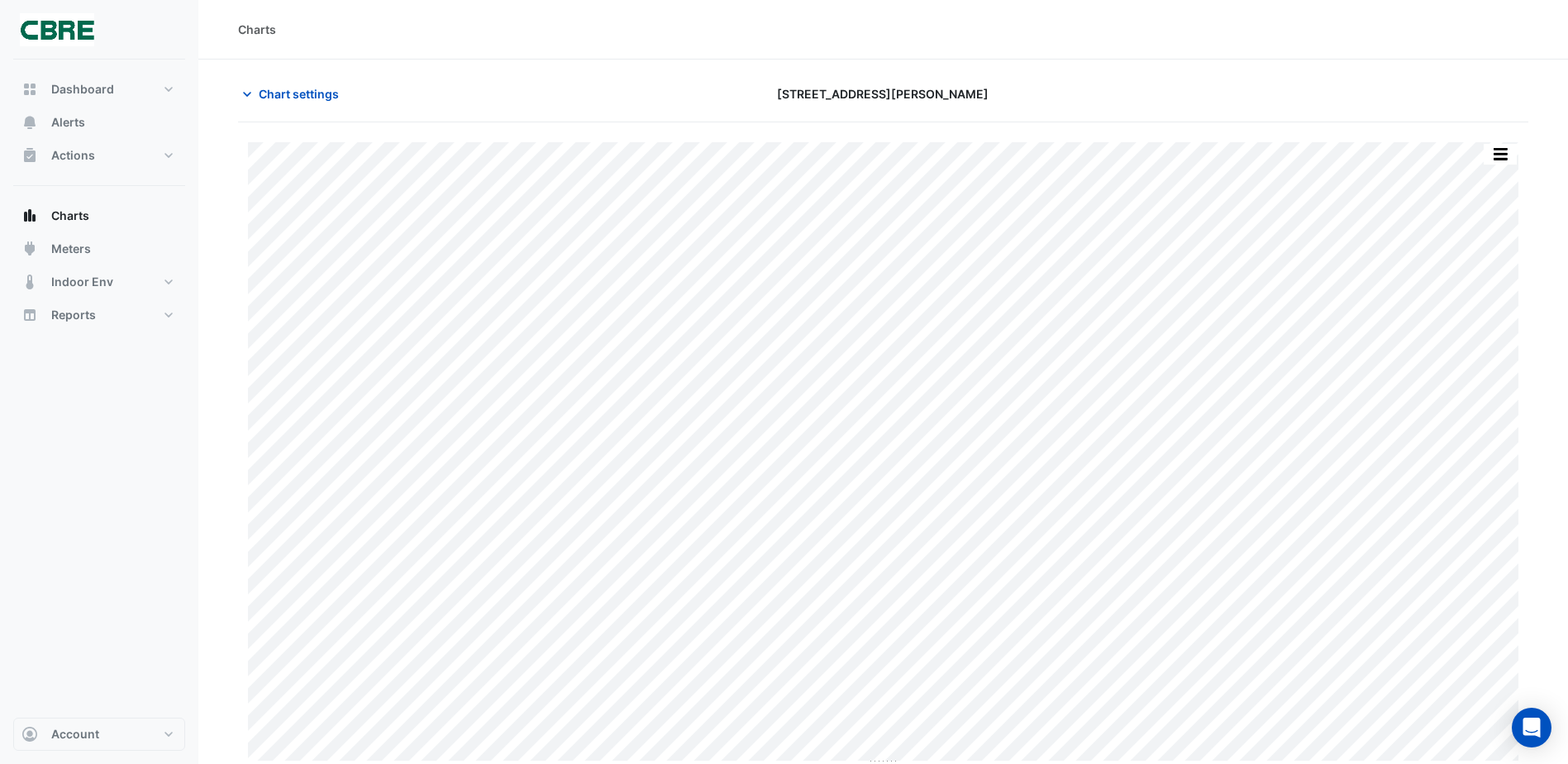
click at [285, 109] on div "Chart settings 367 Collins Street" at bounding box center [883, 101] width 1291 height 43
click at [283, 97] on span "Chart settings" at bounding box center [299, 94] width 80 height 17
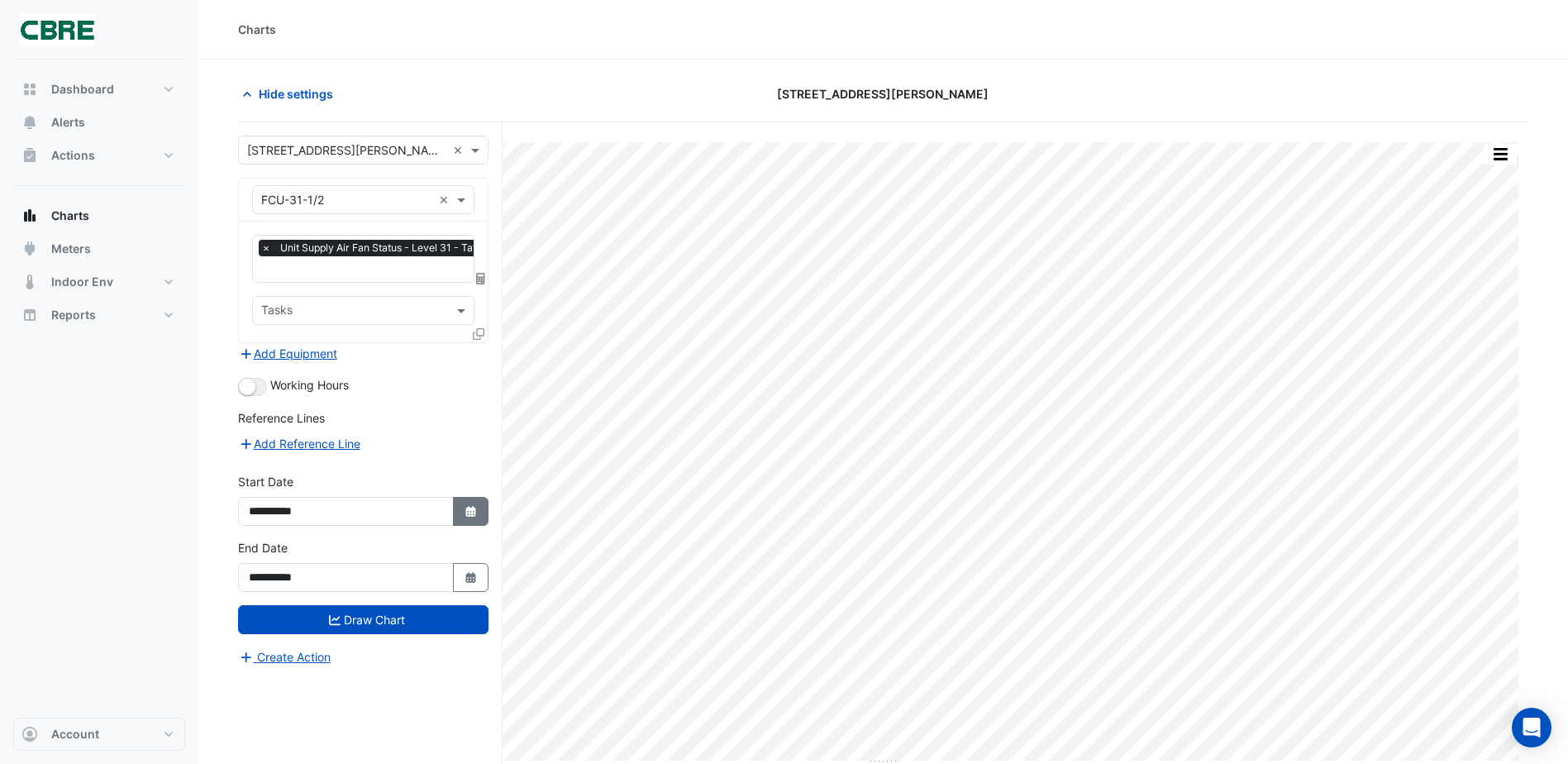
click at [473, 514] on icon "button" at bounding box center [470, 511] width 9 height 10
select select "*"
select select "****"
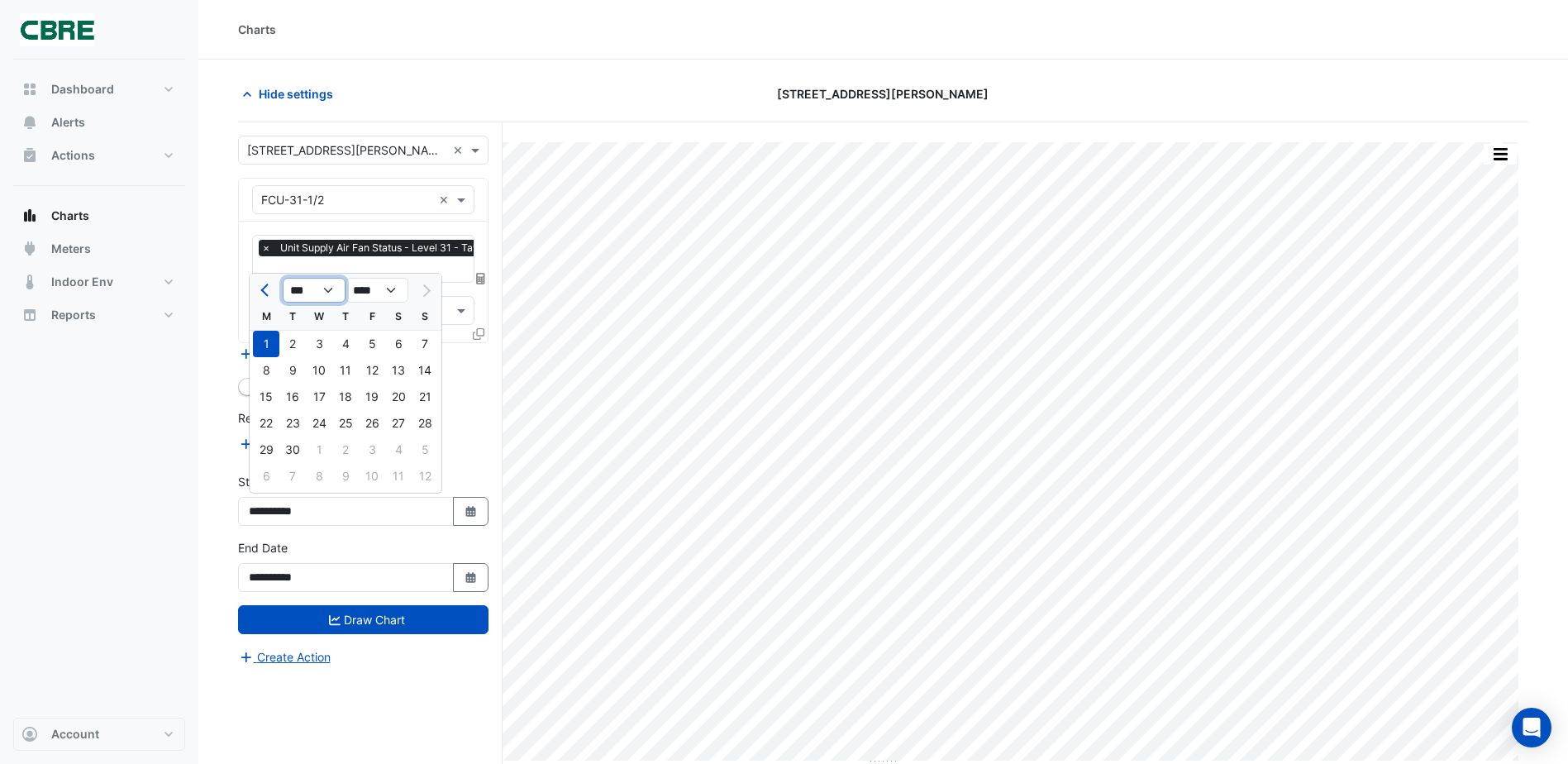
click at [326, 294] on select "*** *** *** *** *** *** *** *** ***" at bounding box center [313, 290] width 63 height 25
drag, startPoint x: 308, startPoint y: 288, endPoint x: 318, endPoint y: 286, distance: 10.2
click at [308, 288] on select "*** *** *** *** *** *** *** *** ***" at bounding box center [313, 290] width 63 height 25
click at [290, 445] on div "30" at bounding box center [293, 450] width 27 height 27
type input "**********"
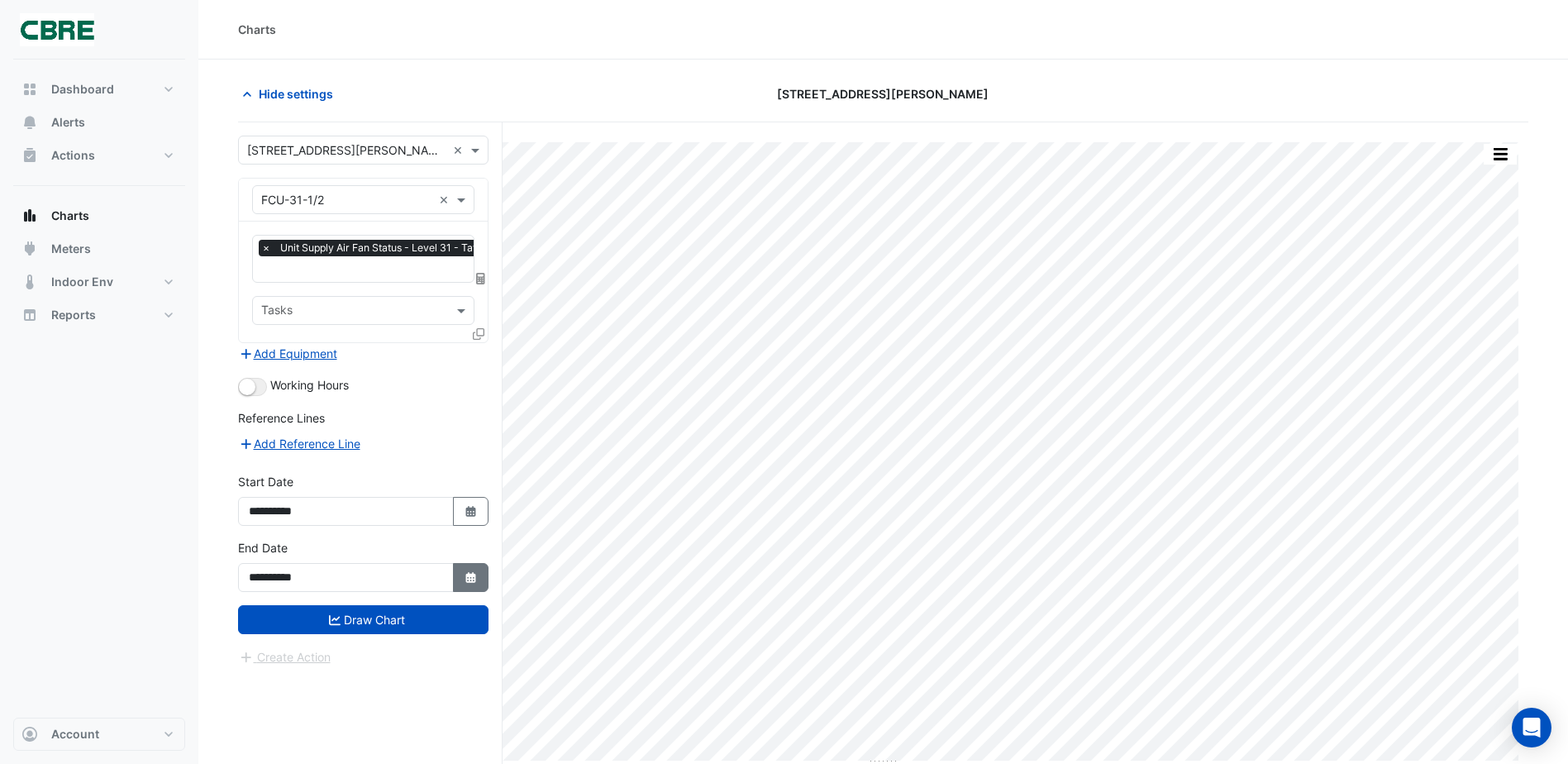
click at [472, 582] on fa-icon "Select Date" at bounding box center [471, 578] width 15 height 14
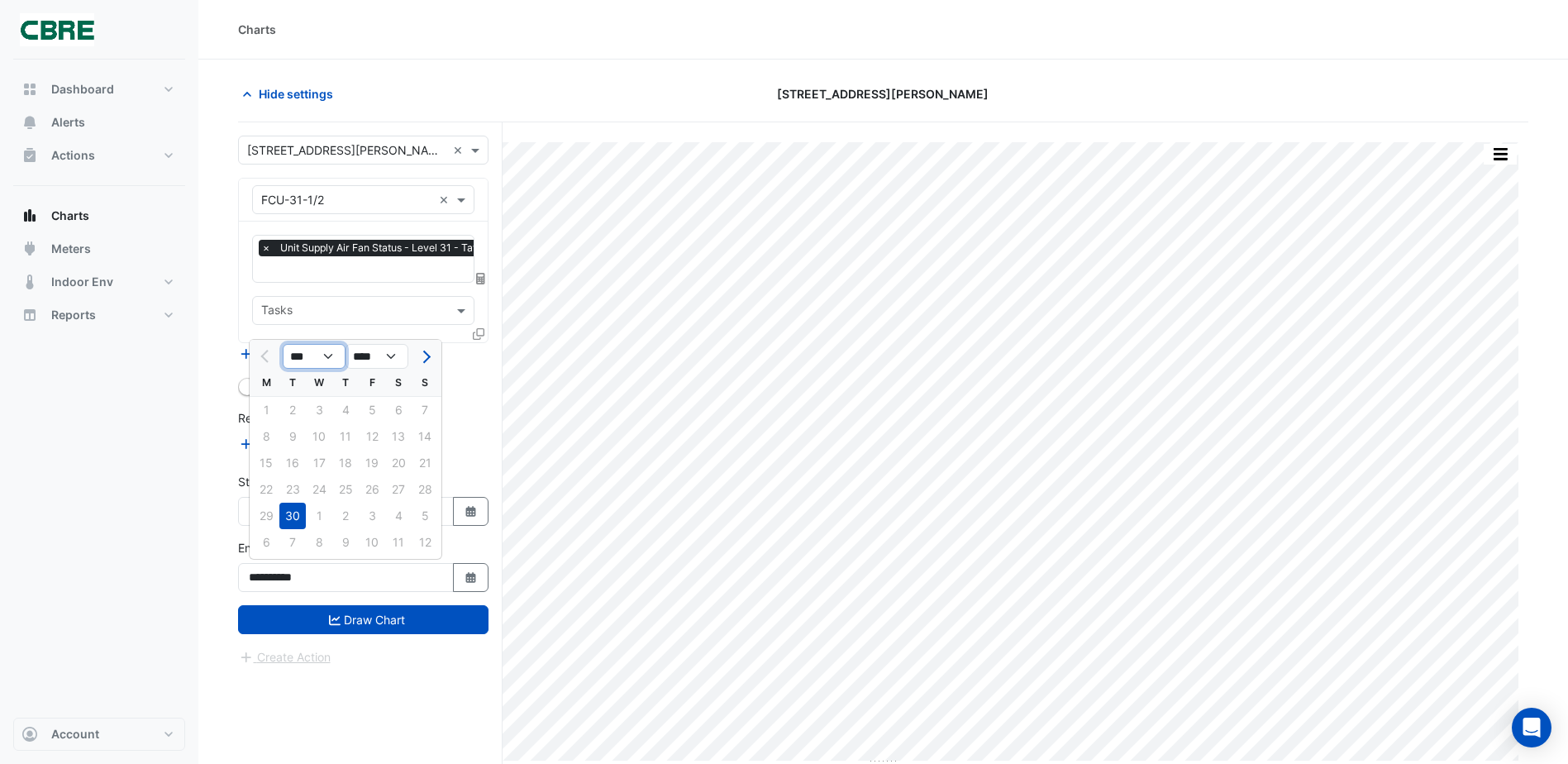
click at [325, 353] on select "*** *** *** ***" at bounding box center [313, 356] width 63 height 25
select select "**"
click at [282, 344] on select "*** *** *** ***" at bounding box center [313, 356] width 63 height 25
click at [294, 441] on div "7" at bounding box center [293, 436] width 27 height 27
type input "**********"
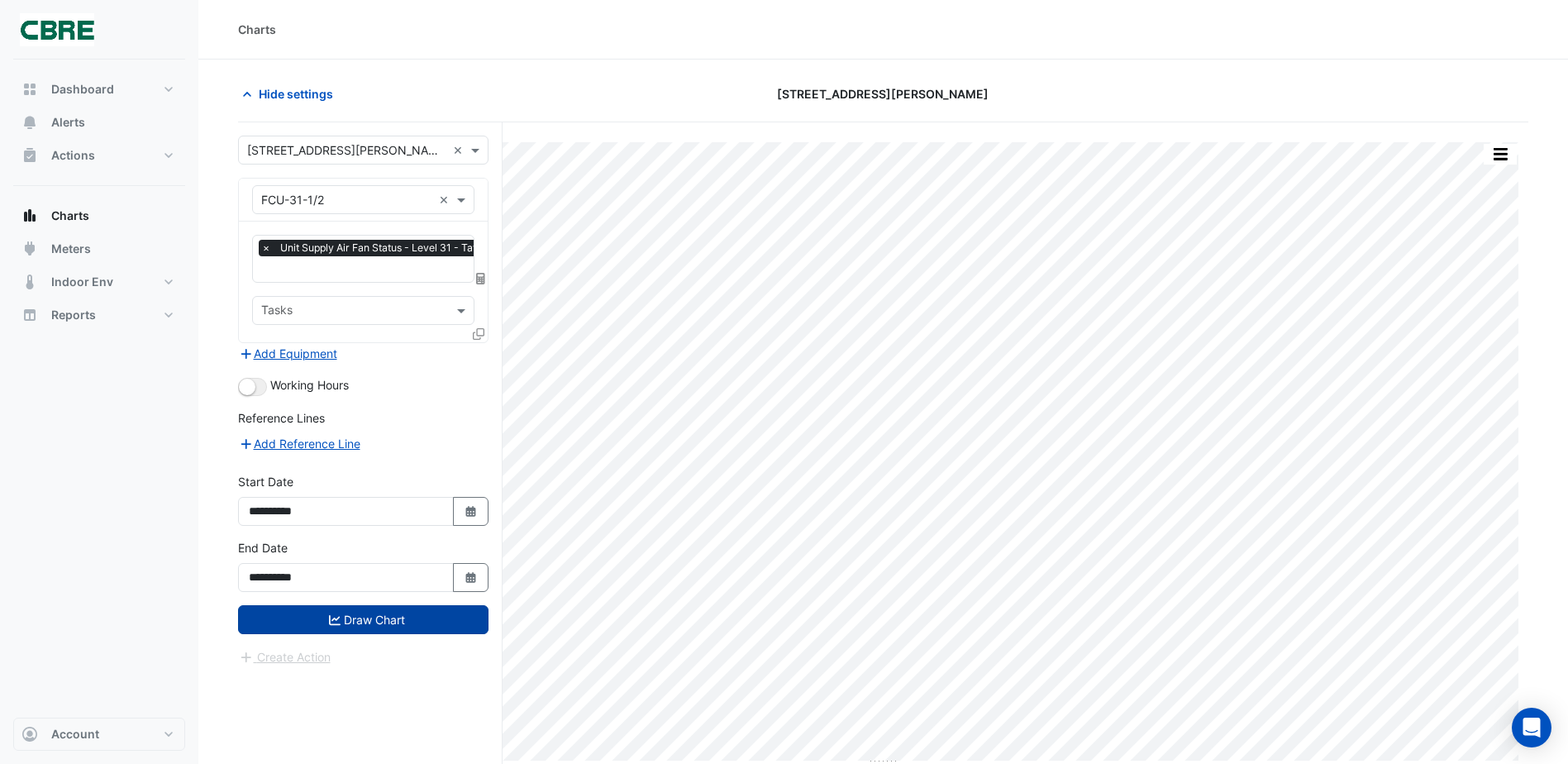
click at [333, 623] on icon "submit" at bounding box center [334, 619] width 11 height 11
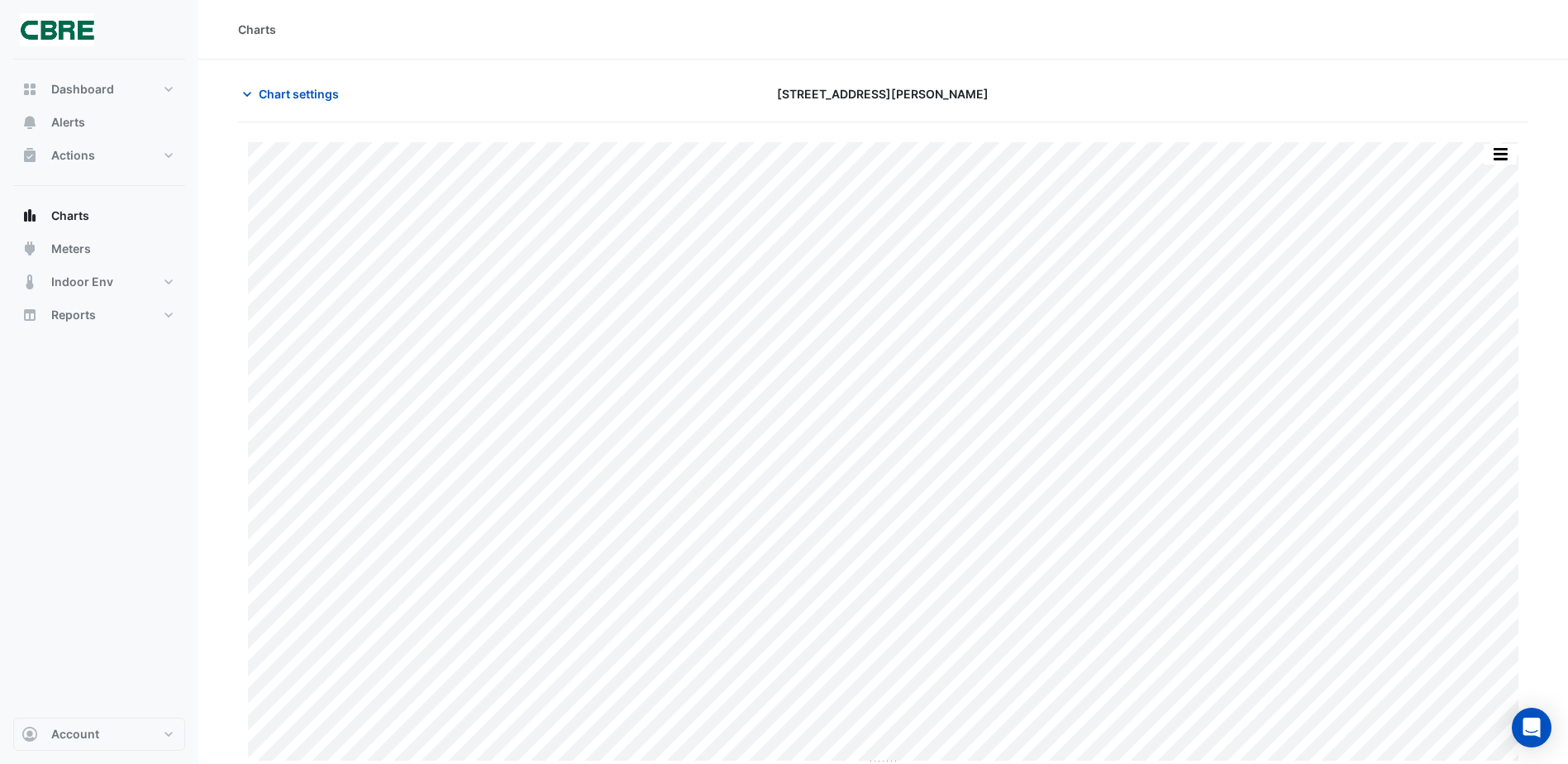
click at [273, 77] on section "Chart settings 367 Collins Street Print Save as JPEG Save as PNG Pivot Data Tab…" at bounding box center [883, 443] width 1370 height 767
click at [275, 98] on span "Chart settings" at bounding box center [299, 94] width 80 height 17
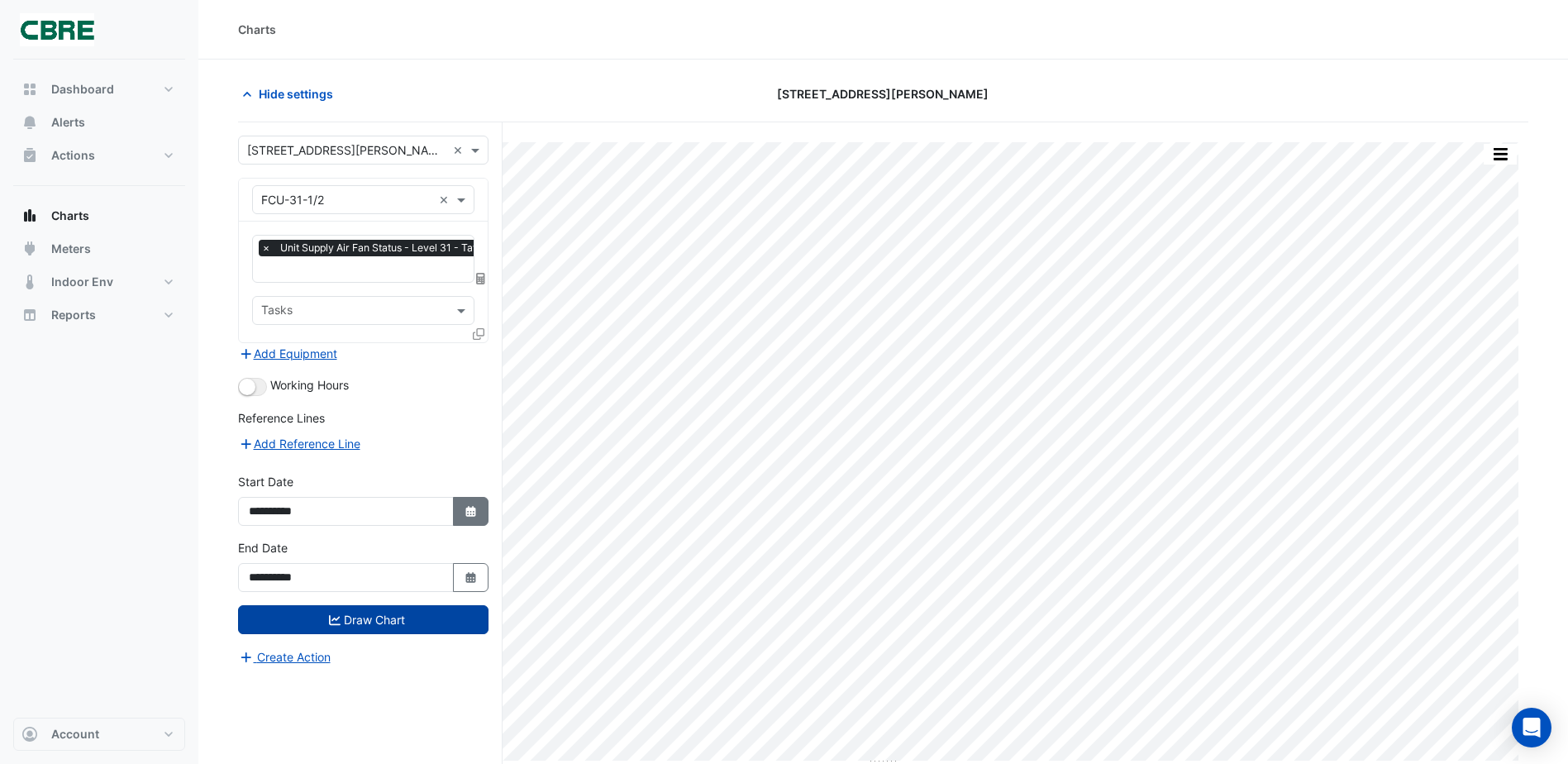
click at [470, 504] on fa-icon "Select Date" at bounding box center [471, 511] width 15 height 14
select select "*"
select select "****"
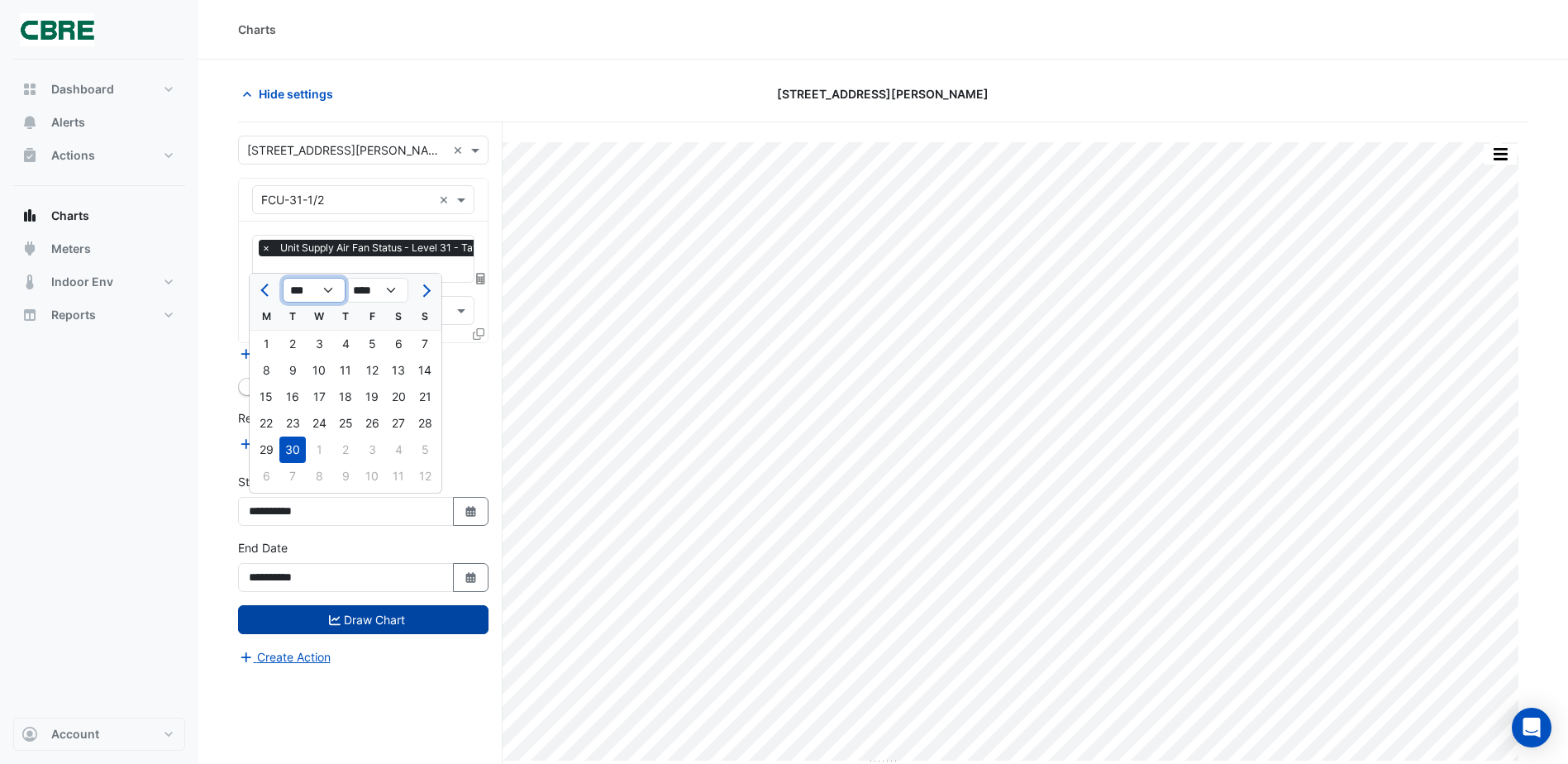
click at [327, 302] on select "*** *** *** *** *** *** *** *** *** ***" at bounding box center [313, 290] width 63 height 25
select select "**"
click at [282, 278] on select "*** *** *** *** *** *** *** *** *** ***" at bounding box center [313, 290] width 63 height 25
click at [313, 341] on div "1" at bounding box center [319, 344] width 27 height 27
type input "**********"
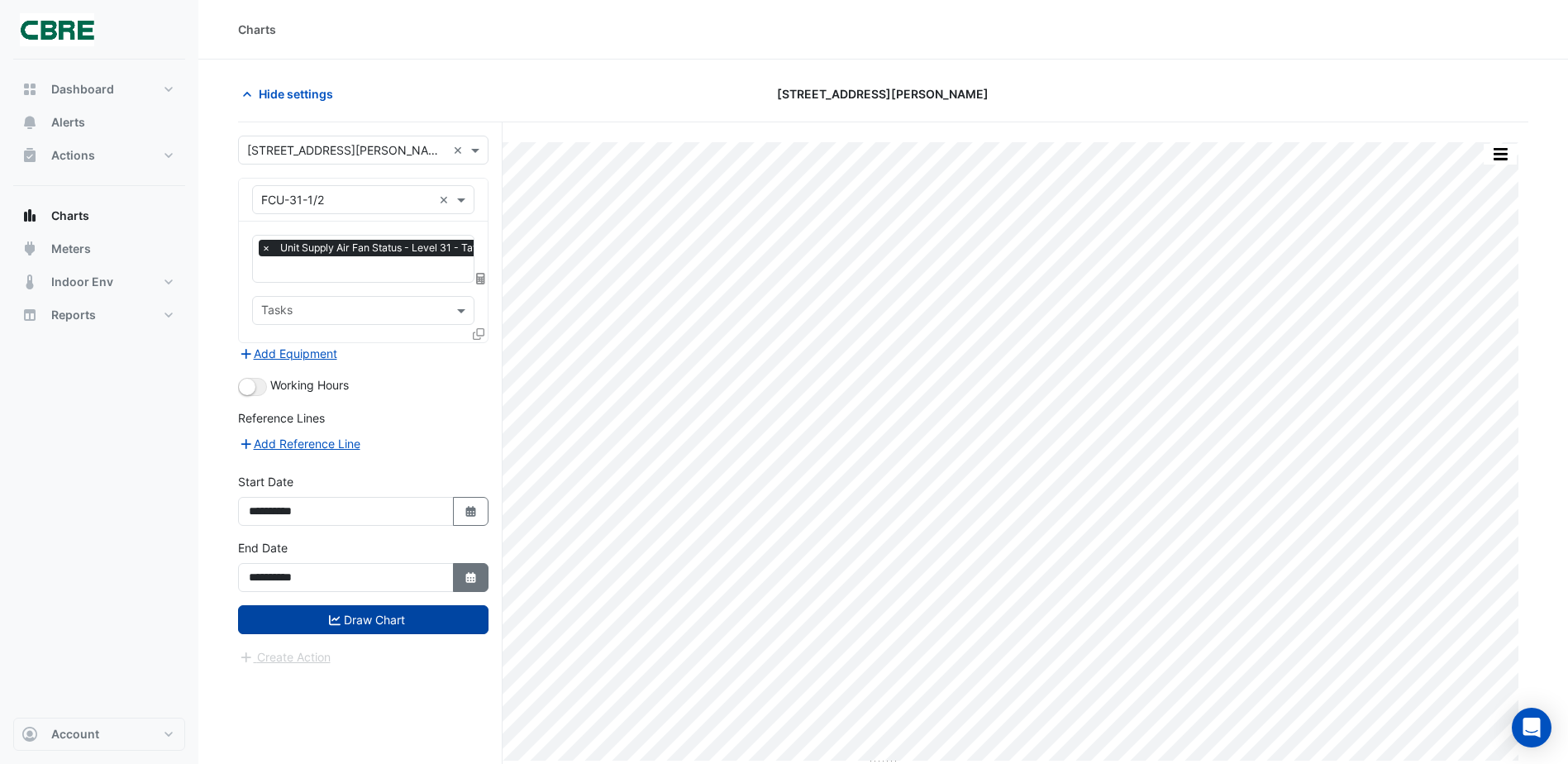
click at [471, 573] on icon "button" at bounding box center [470, 578] width 9 height 10
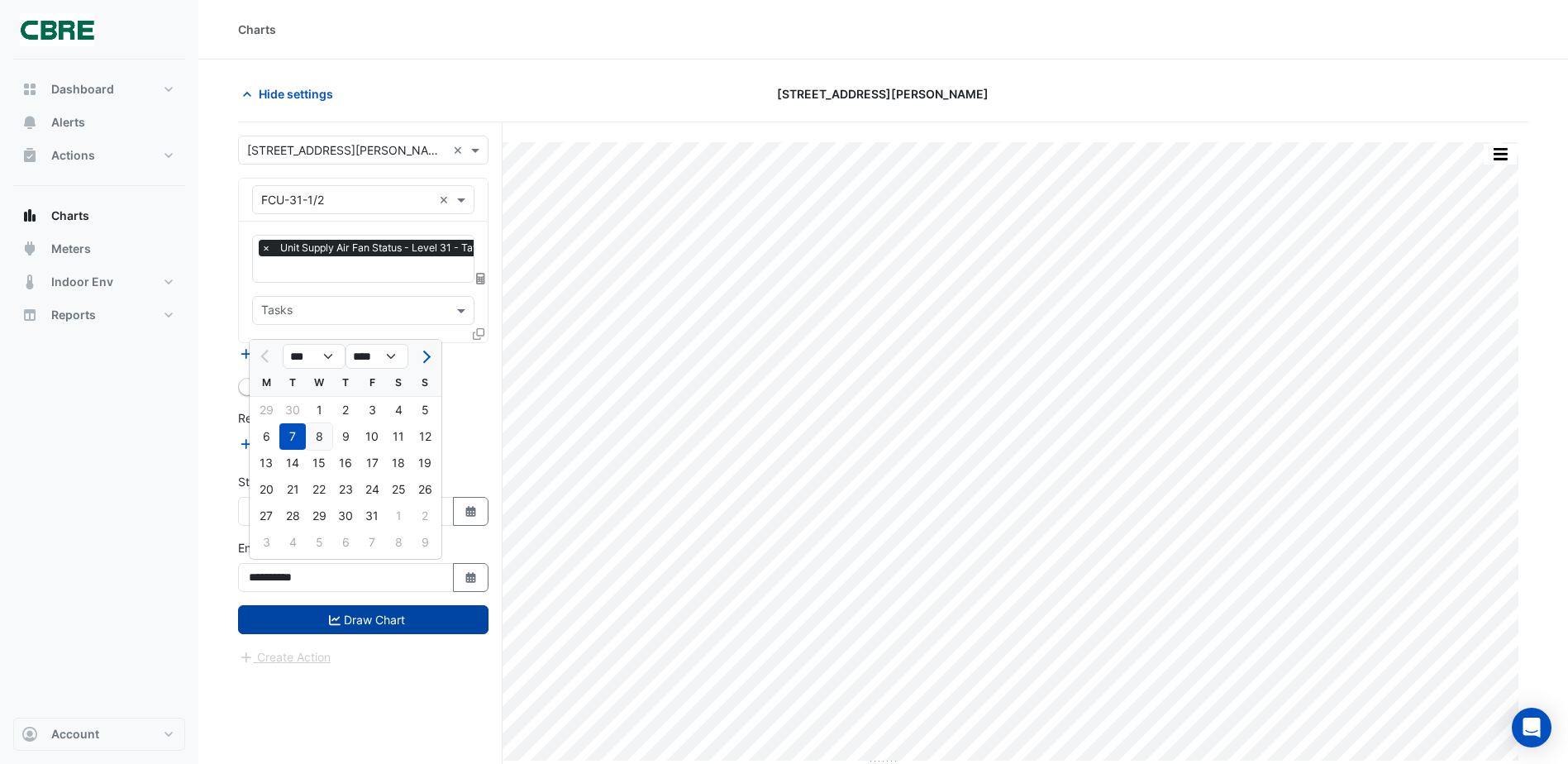
click at [326, 433] on div "8" at bounding box center [319, 436] width 27 height 27
type input "**********"
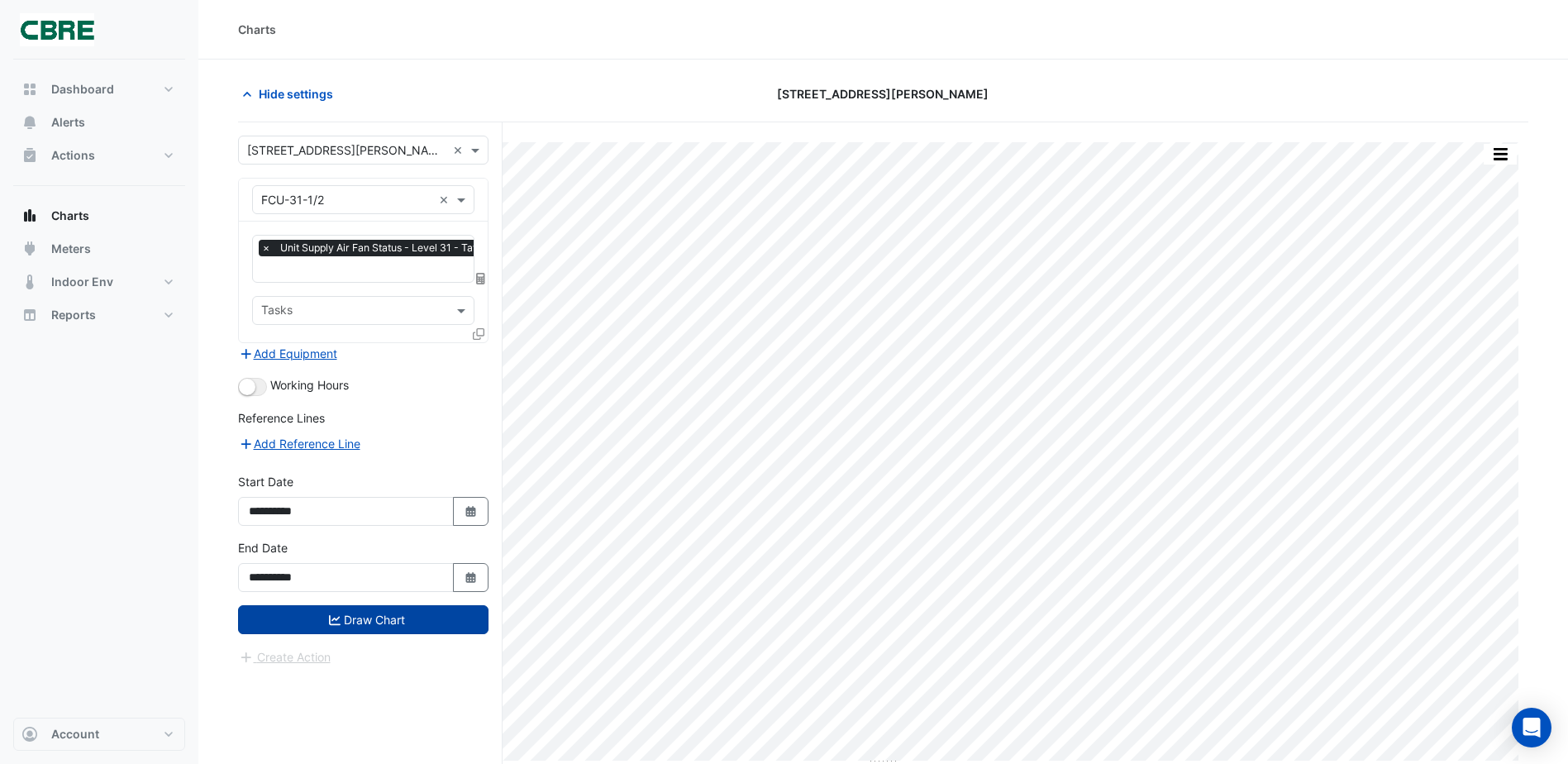
click at [352, 617] on button "Draw Chart" at bounding box center [364, 620] width 250 height 29
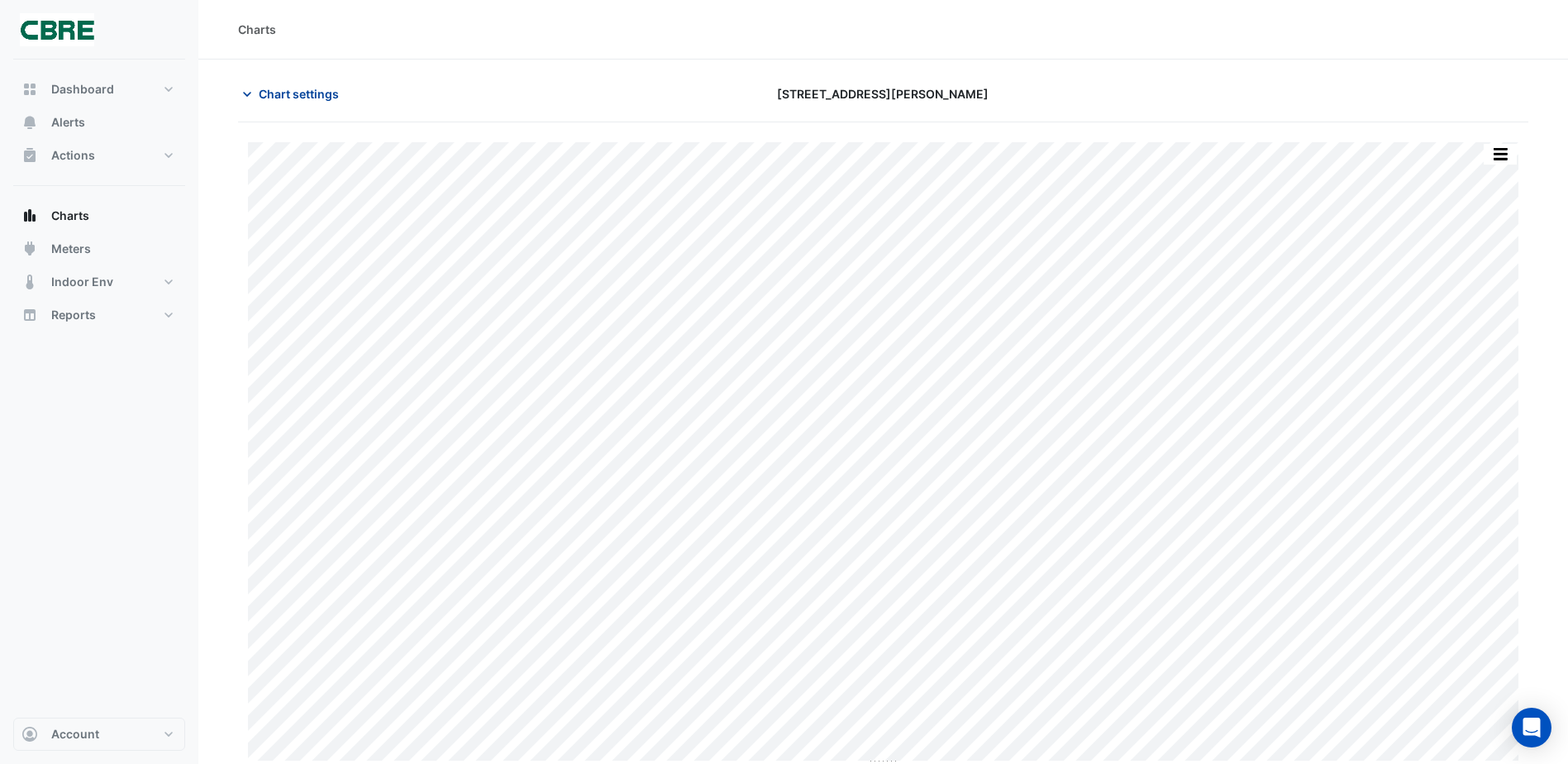
click at [280, 100] on span "Chart settings" at bounding box center [299, 94] width 80 height 17
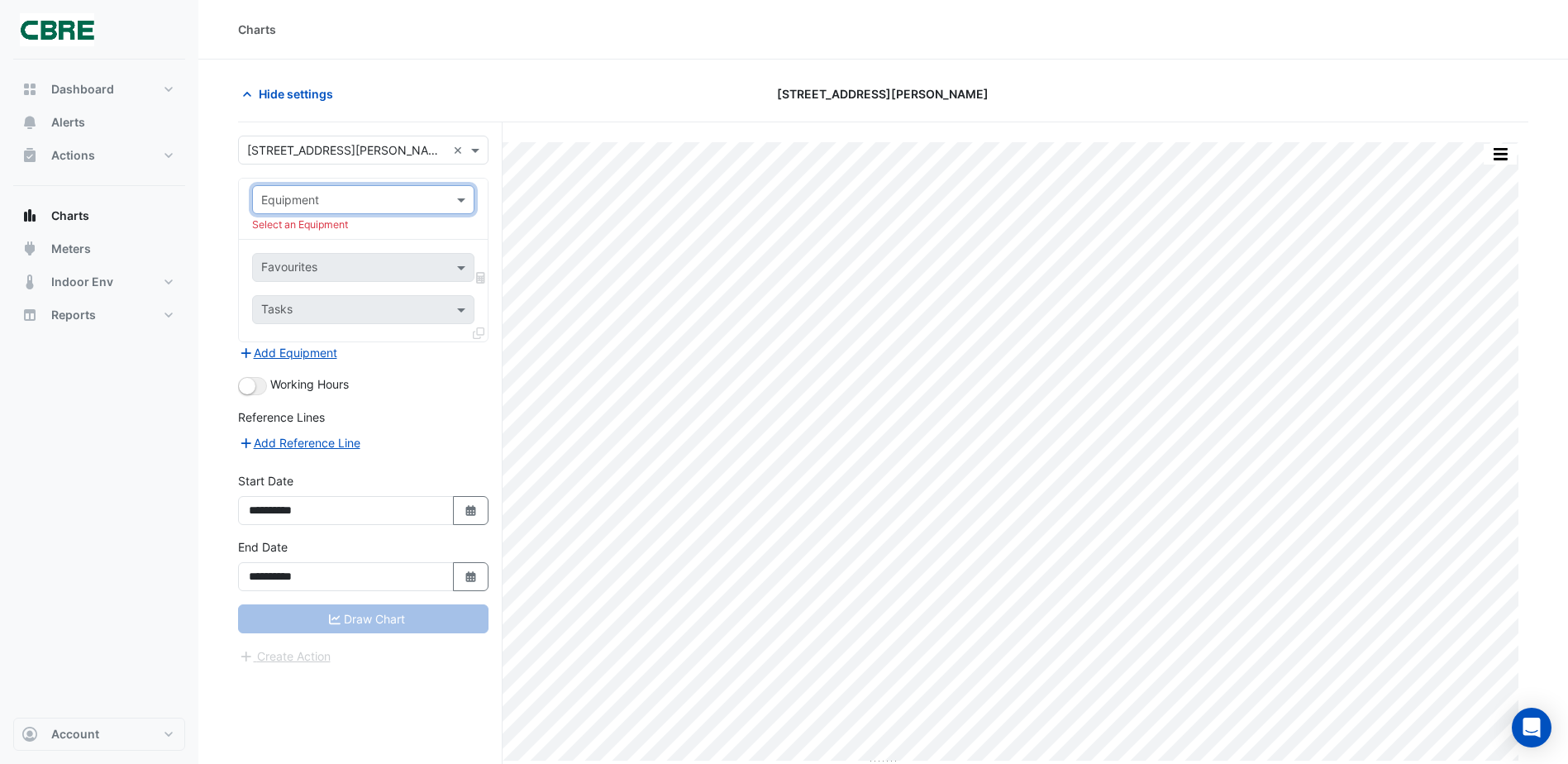
click at [406, 197] on input "text" at bounding box center [347, 200] width 171 height 17
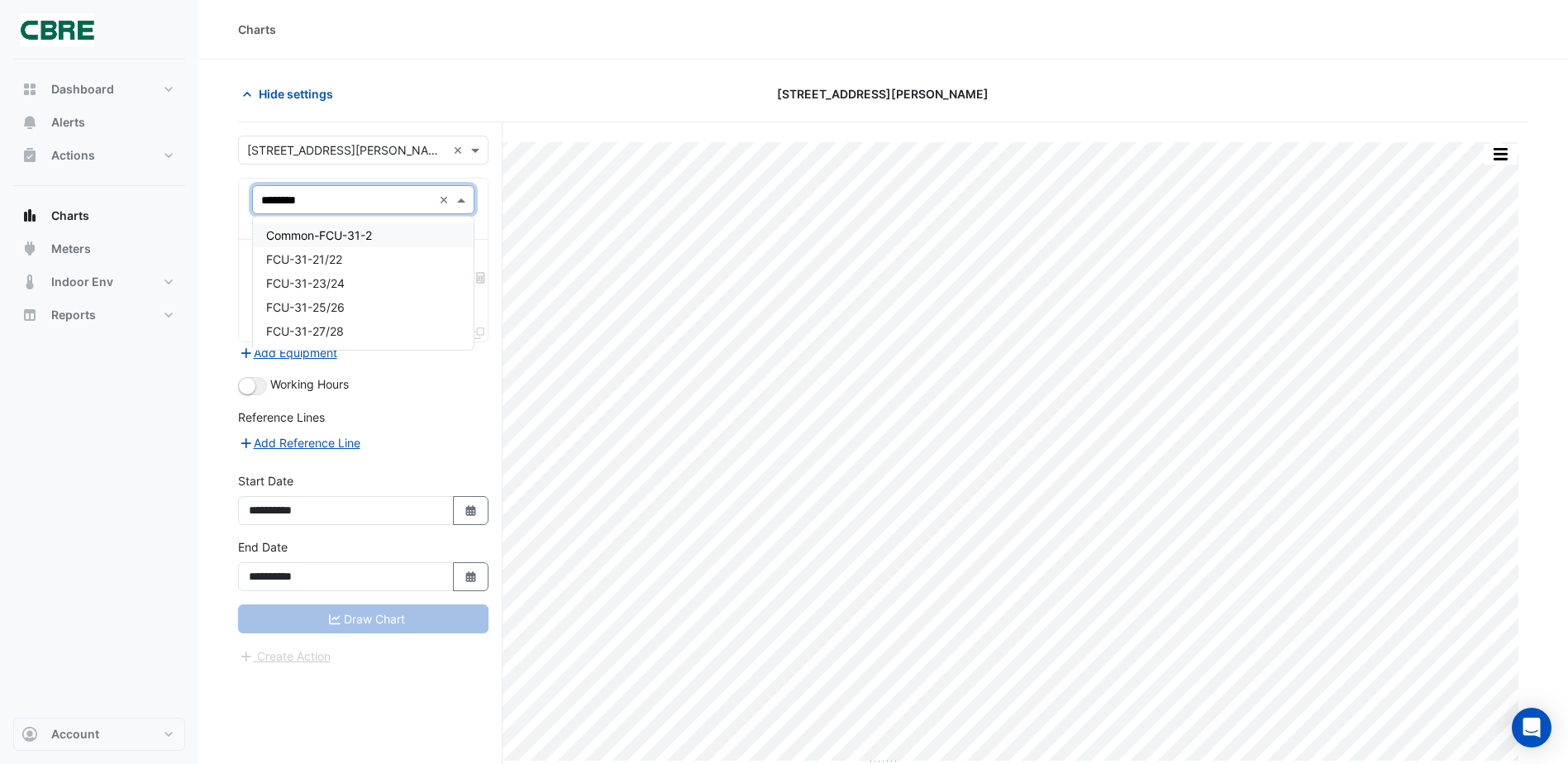
type input "*********"
click at [379, 224] on div "FCU-31-23/24" at bounding box center [364, 236] width 221 height 24
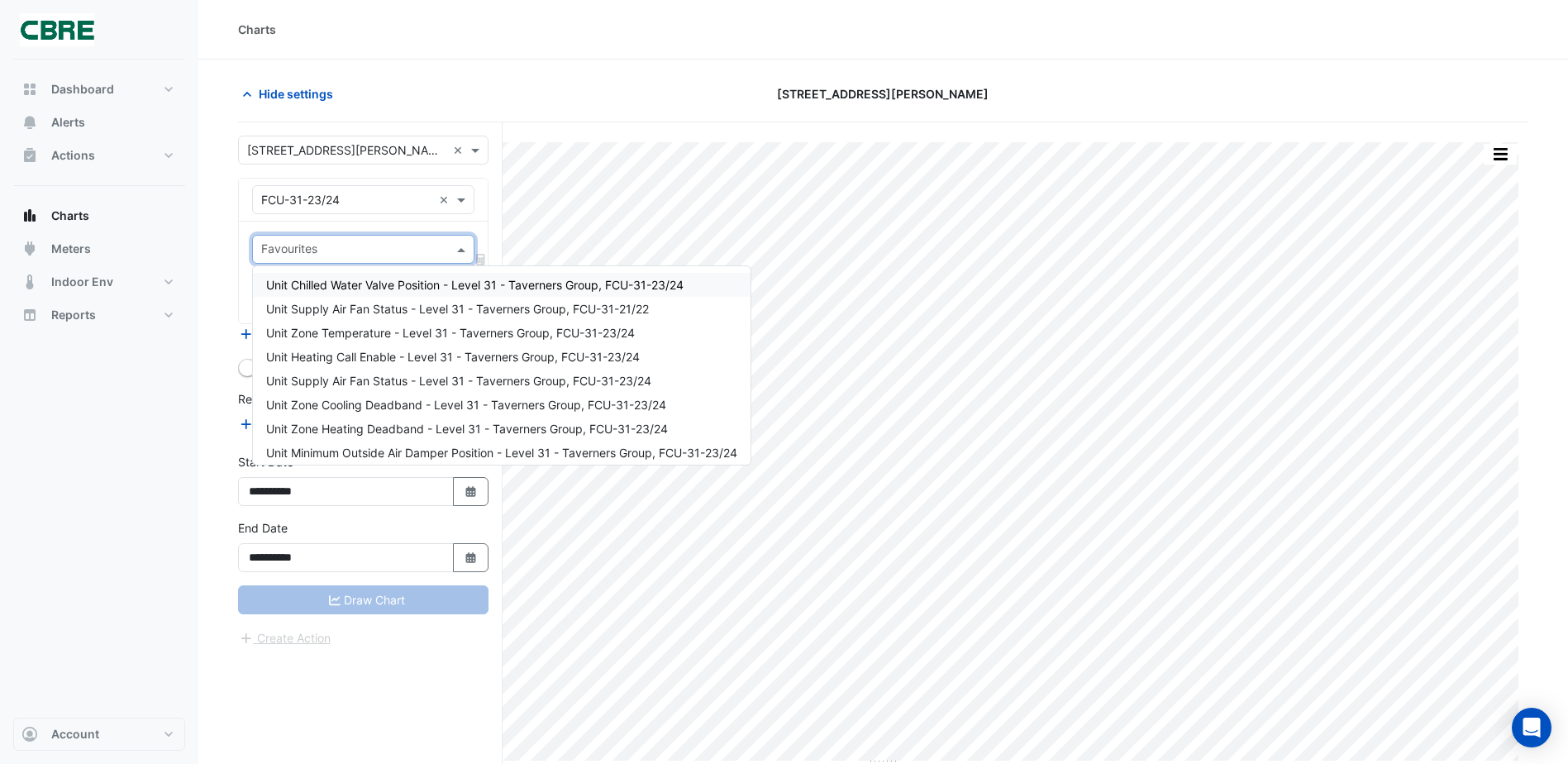
click at [359, 256] on input "text" at bounding box center [354, 251] width 185 height 17
click at [369, 309] on span "Unit Supply Air Fan Status - Level 31 - Taverners Group, FCU-31-21/22" at bounding box center [457, 309] width 383 height 14
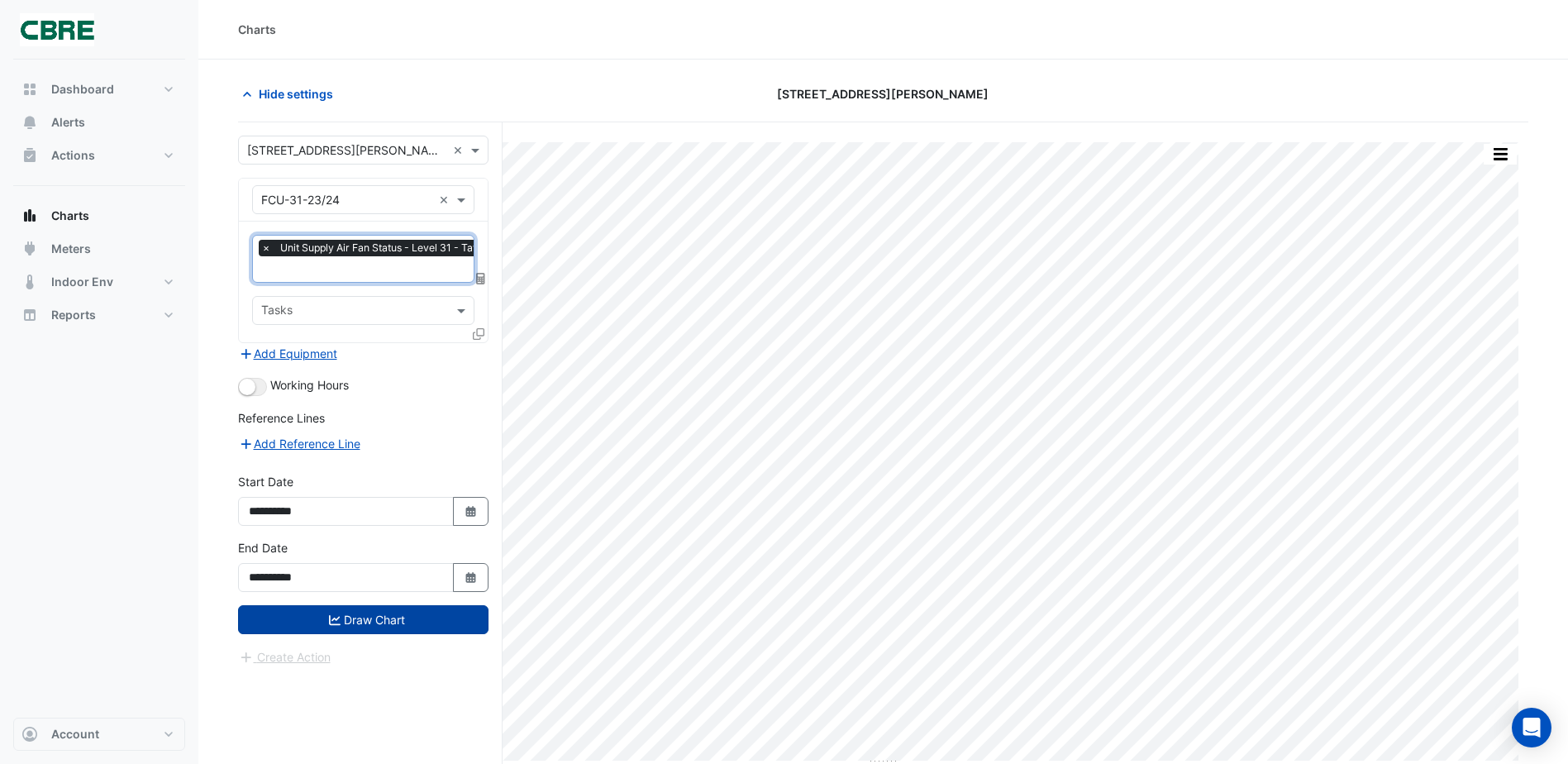
click at [349, 625] on button "Draw Chart" at bounding box center [364, 620] width 250 height 29
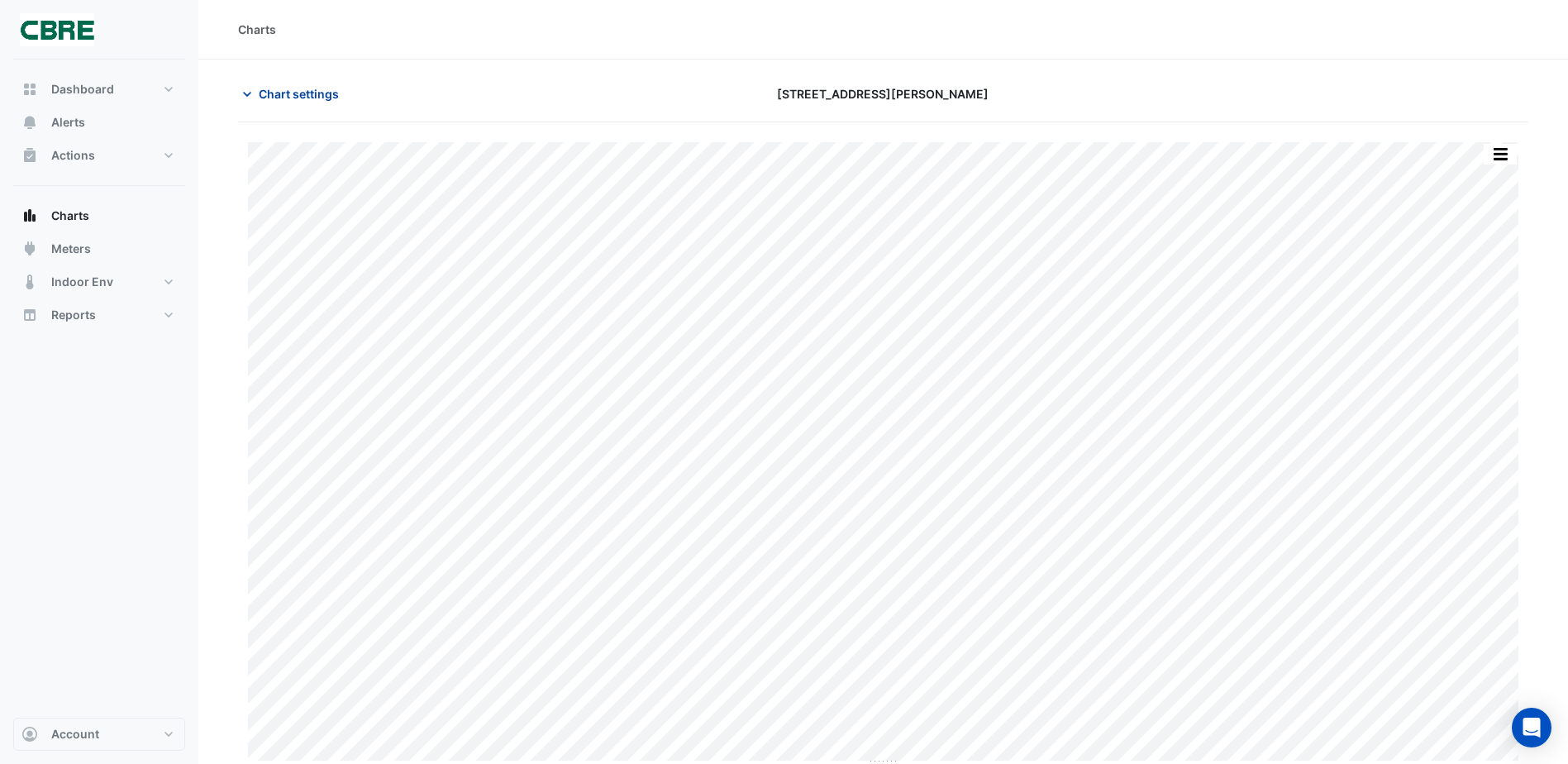
click at [289, 88] on span "Chart settings" at bounding box center [299, 94] width 80 height 17
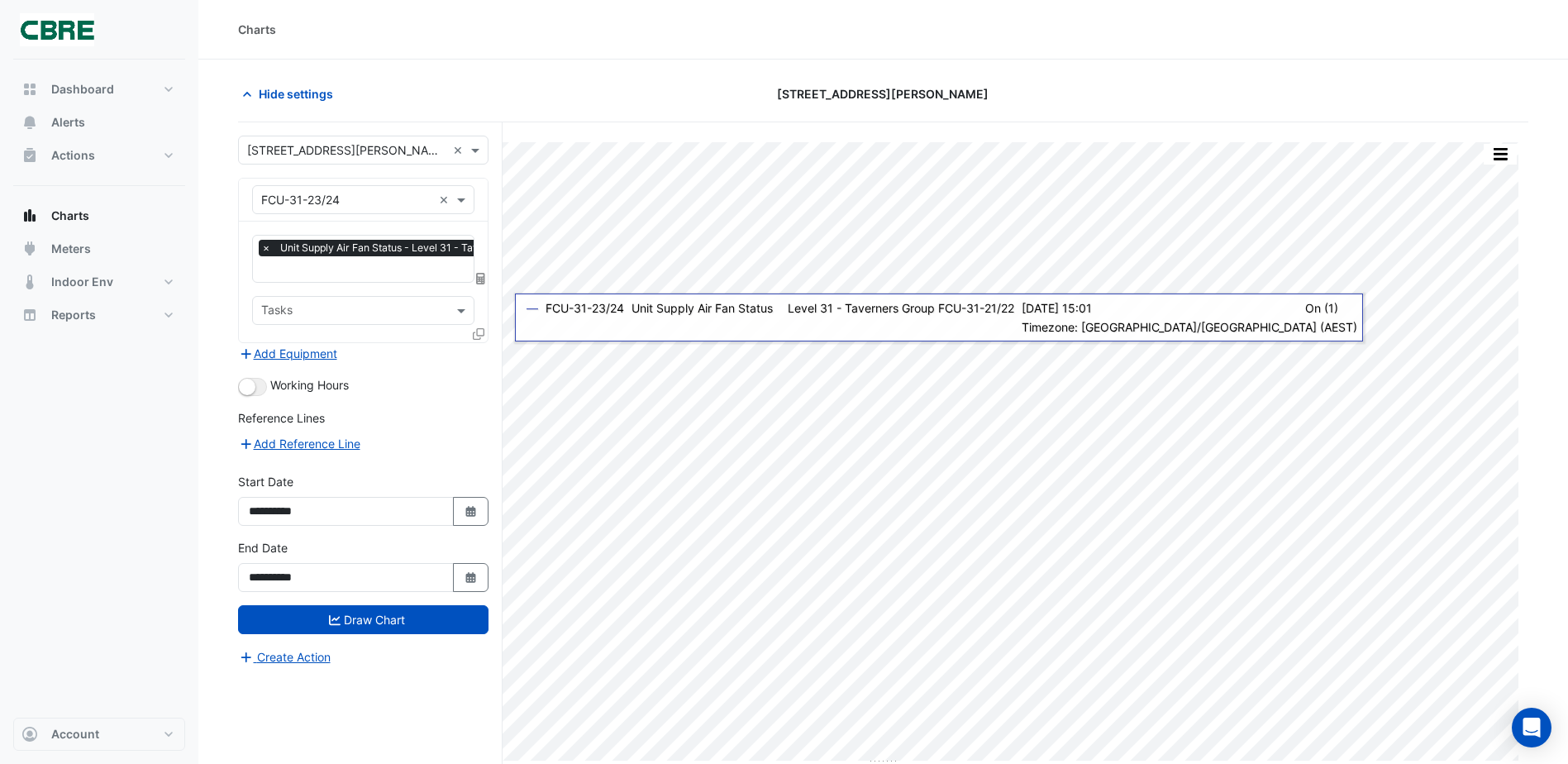
click at [413, 321] on div at bounding box center [352, 313] width 187 height 22
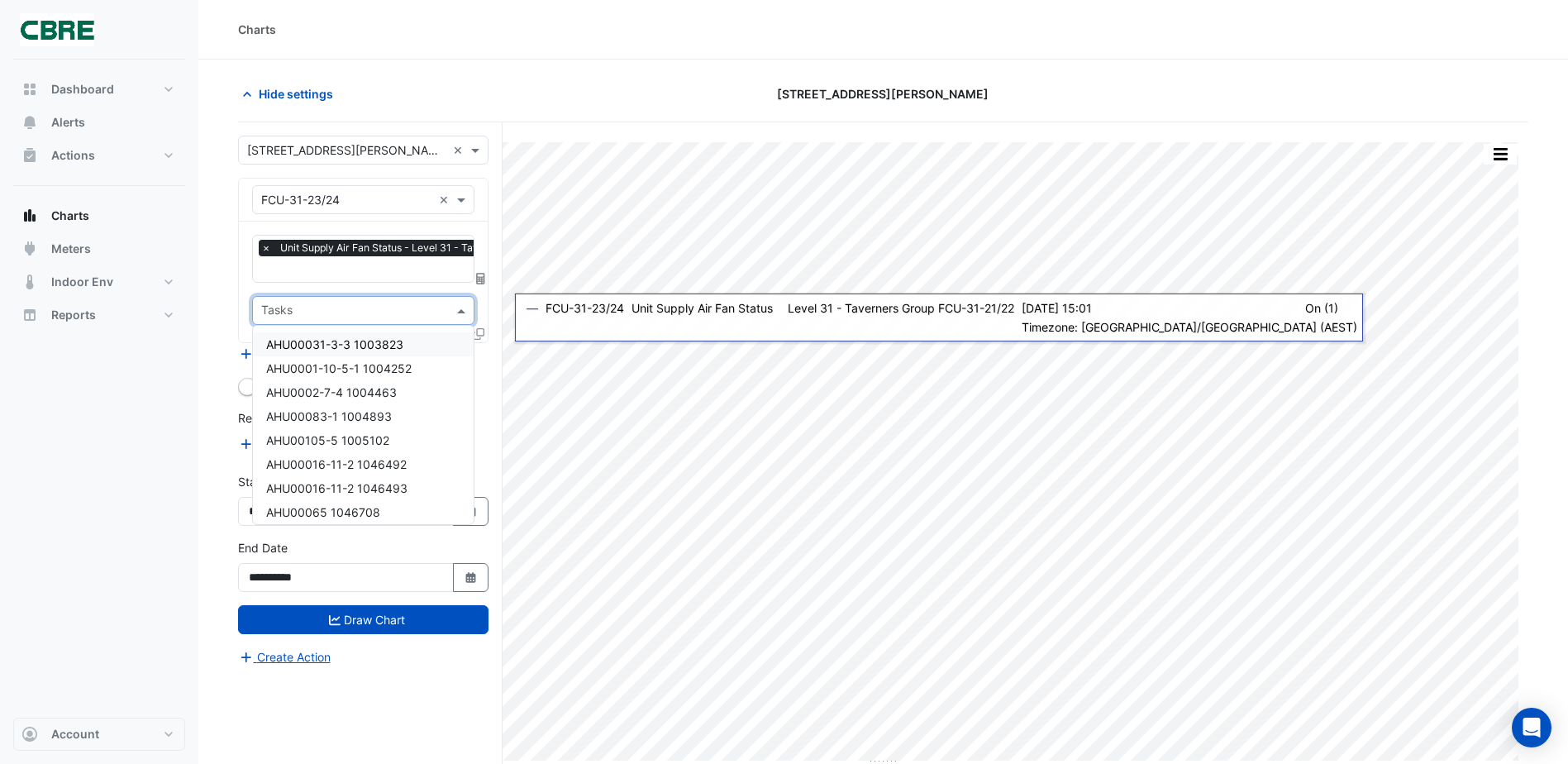
click at [414, 317] on input "text" at bounding box center [354, 312] width 185 height 17
click at [406, 257] on div "× Unit Supply Air Fan Status - Level 31 - Taverners Group, FCU-31-21/22" at bounding box center [440, 250] width 363 height 21
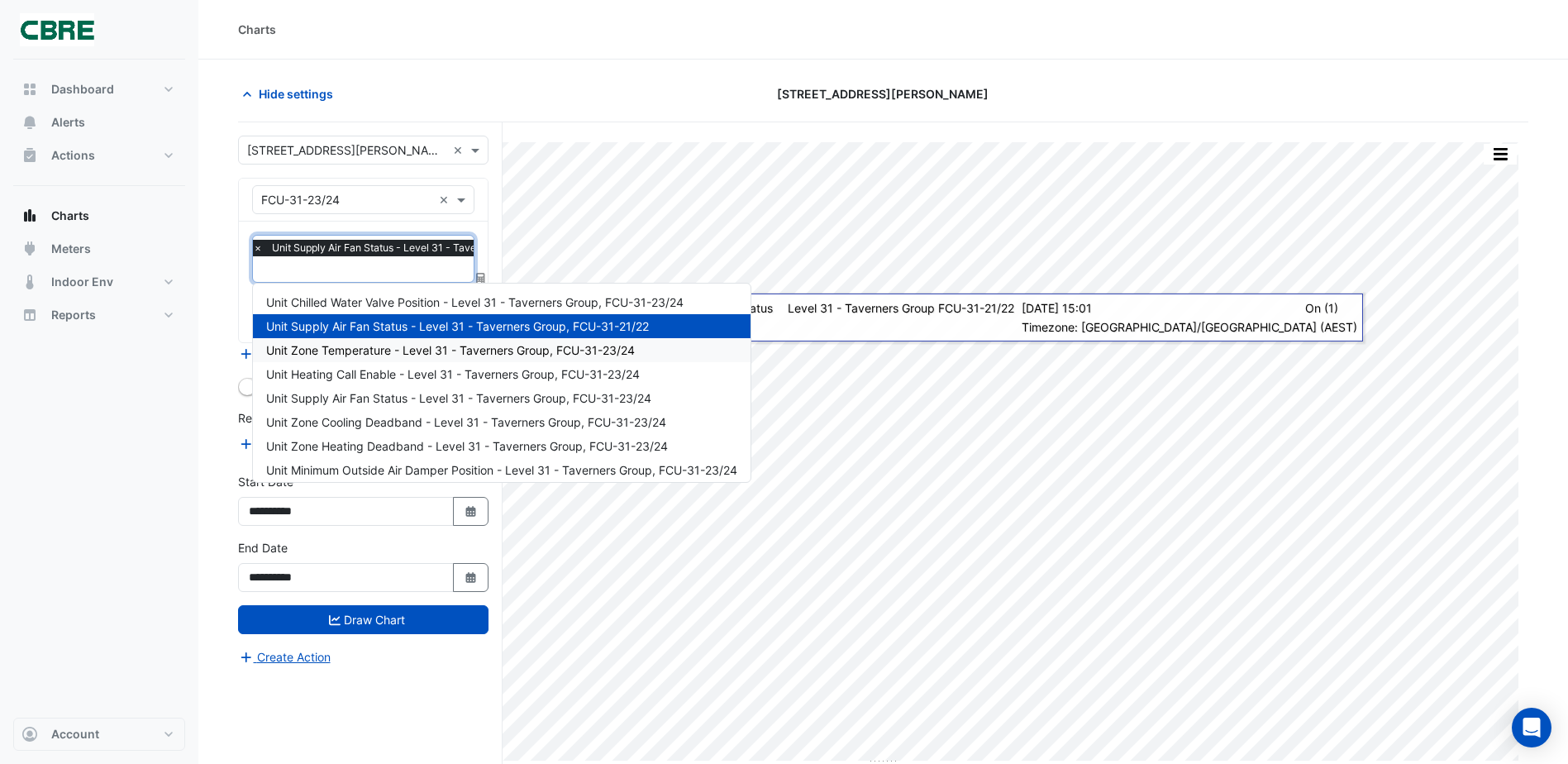
click at [370, 348] on span "Unit Zone Temperature - Level 31 - Taverners Group, FCU-31-23/24" at bounding box center [450, 350] width 369 height 14
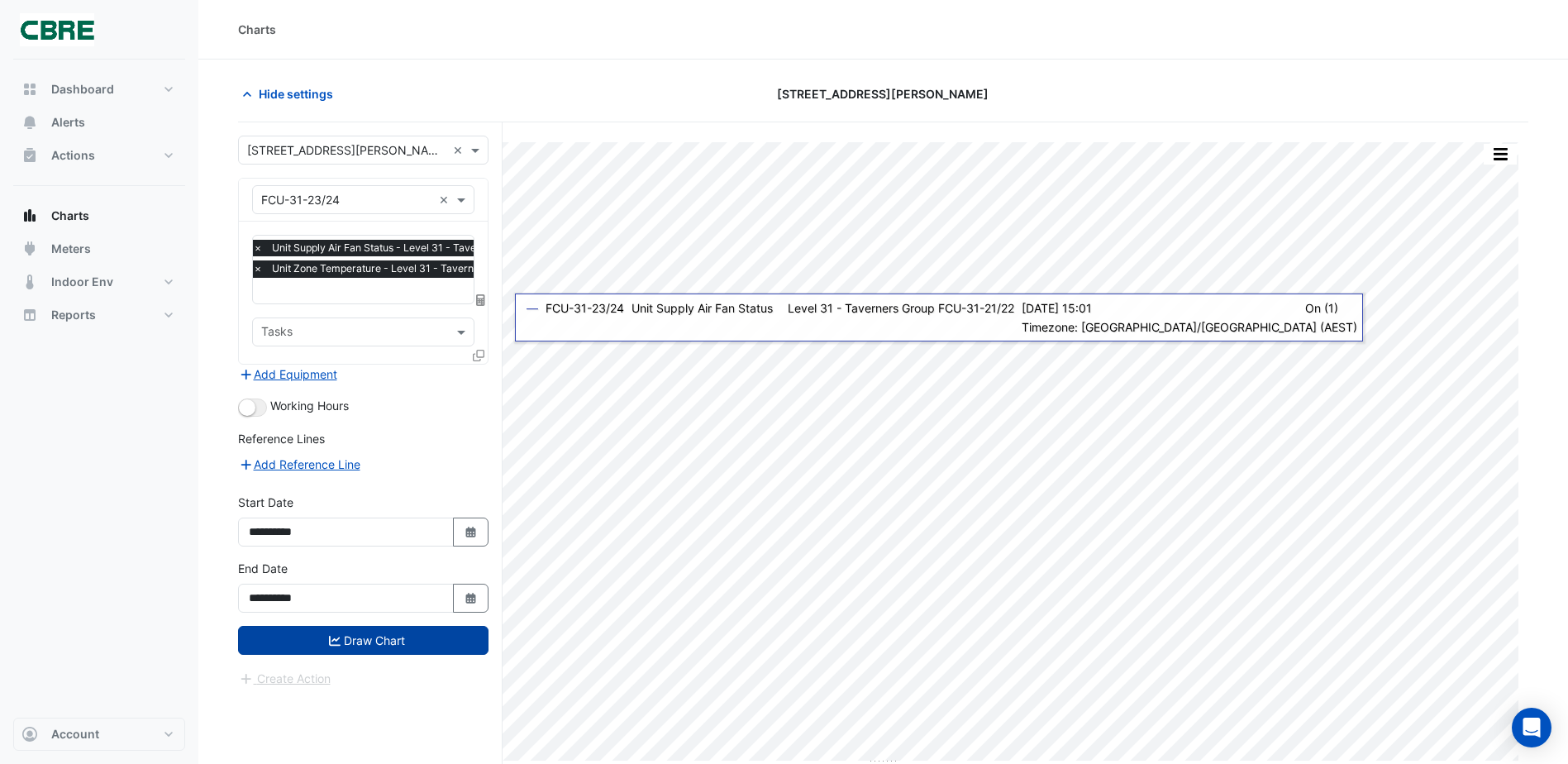
click at [378, 645] on button "Draw Chart" at bounding box center [364, 641] width 250 height 29
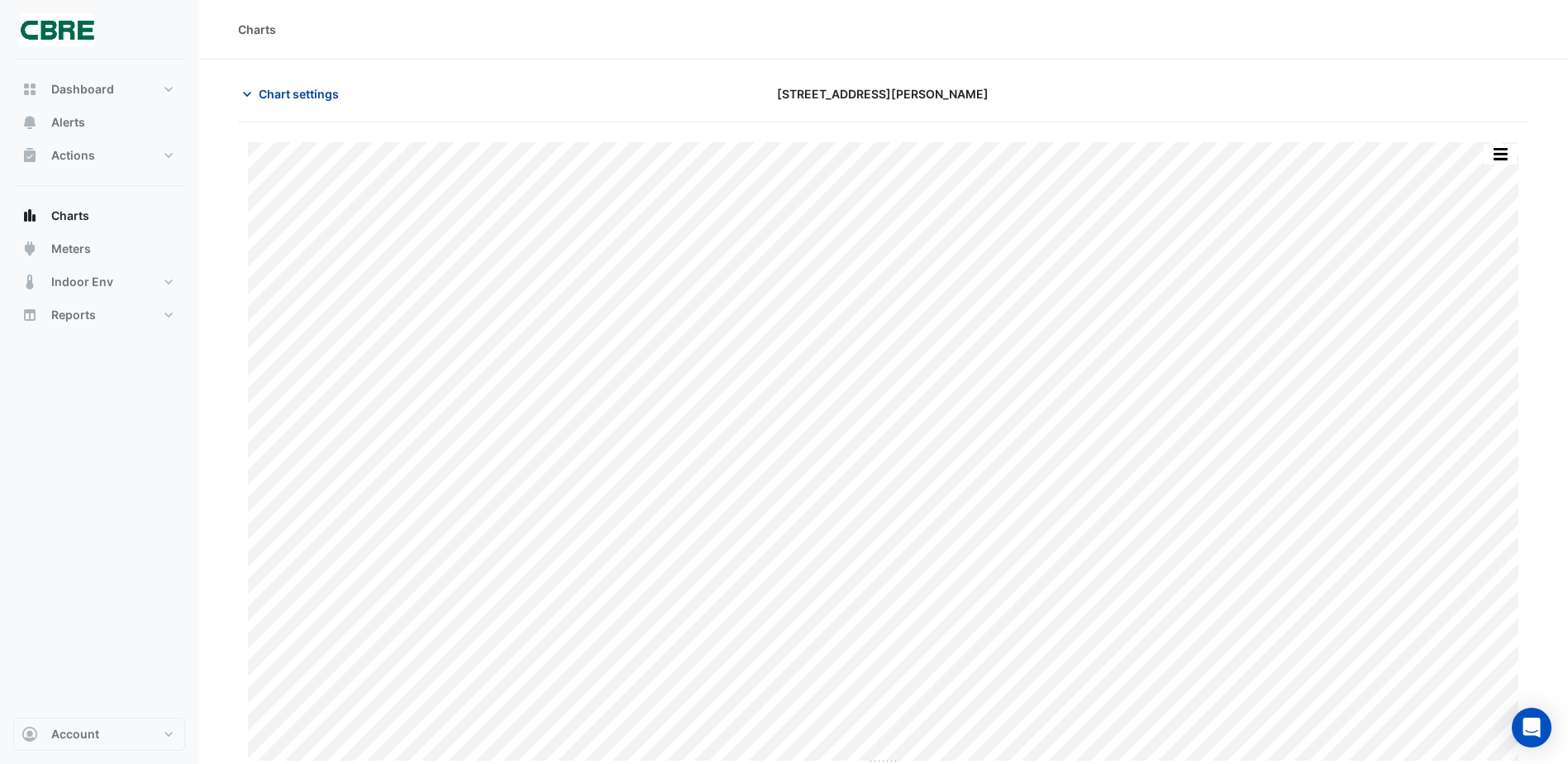
click at [304, 101] on span "Chart settings" at bounding box center [299, 94] width 80 height 17
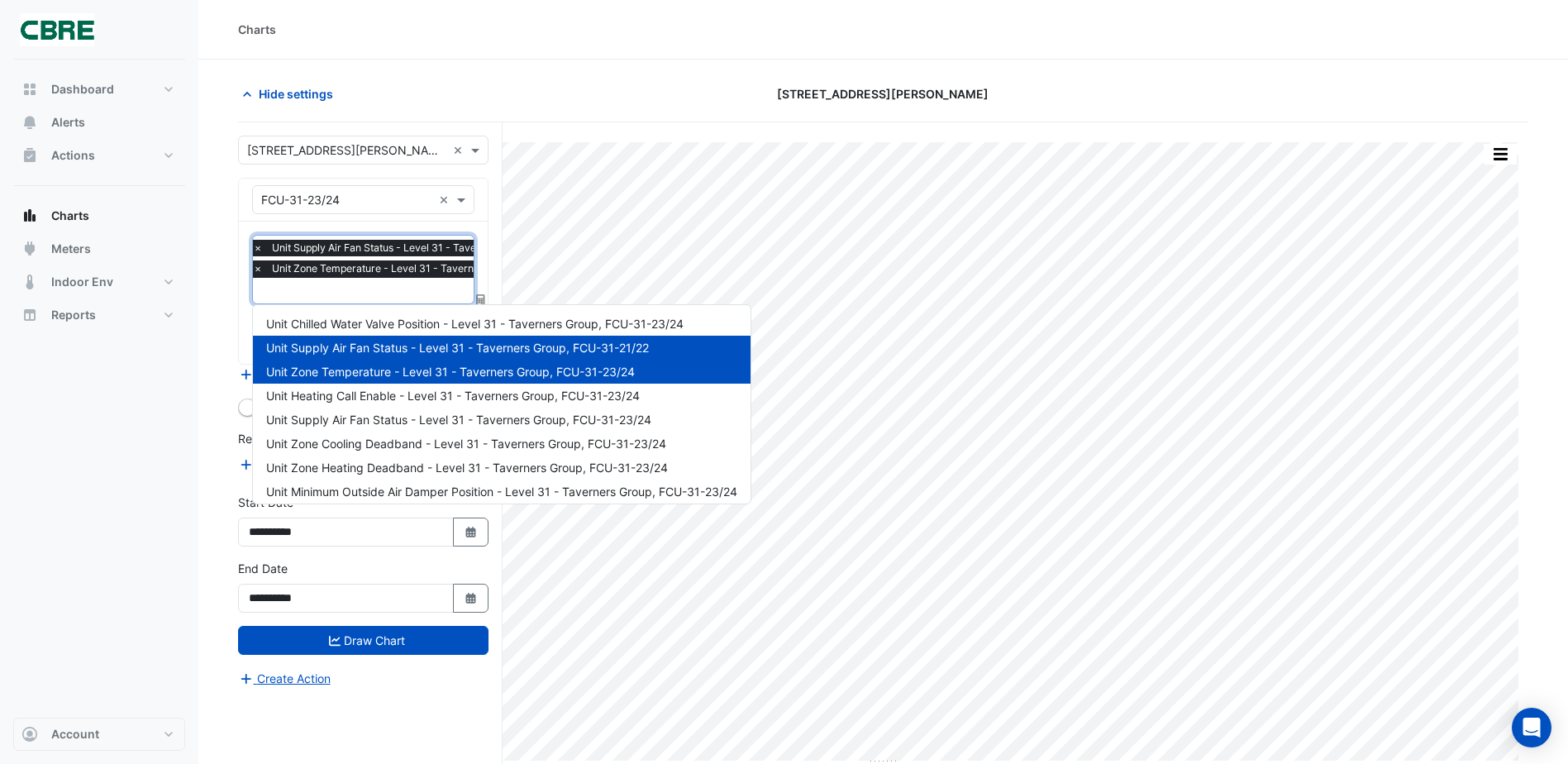
click at [296, 291] on input "text" at bounding box center [433, 292] width 360 height 17
click at [389, 317] on span "Unit Chilled Water Valve Position - Level 31 - Taverners Group, FCU-31-23/24" at bounding box center [475, 324] width 418 height 14
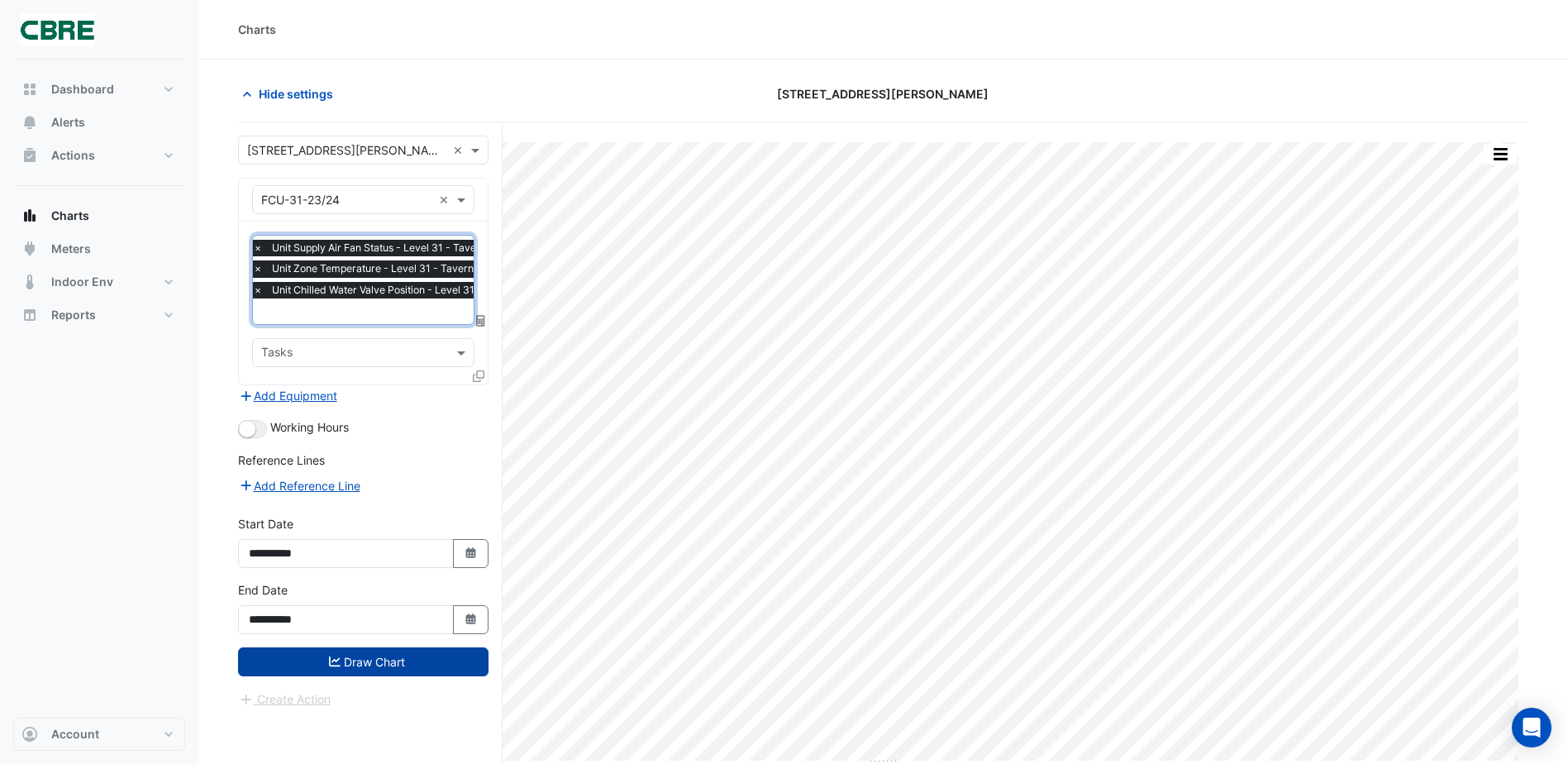
click at [405, 659] on button "Draw Chart" at bounding box center [364, 662] width 250 height 29
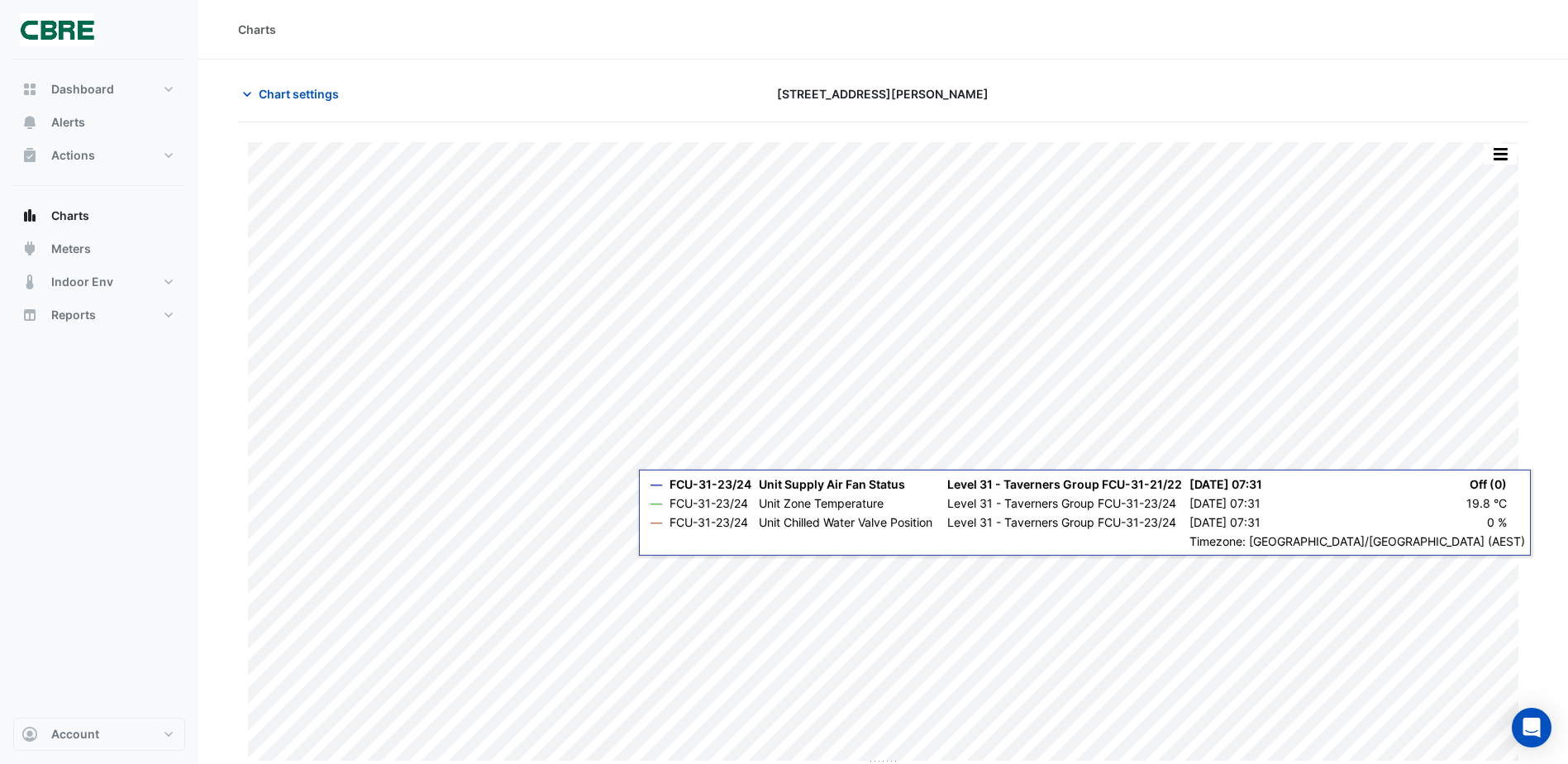
scroll to position [63, 0]
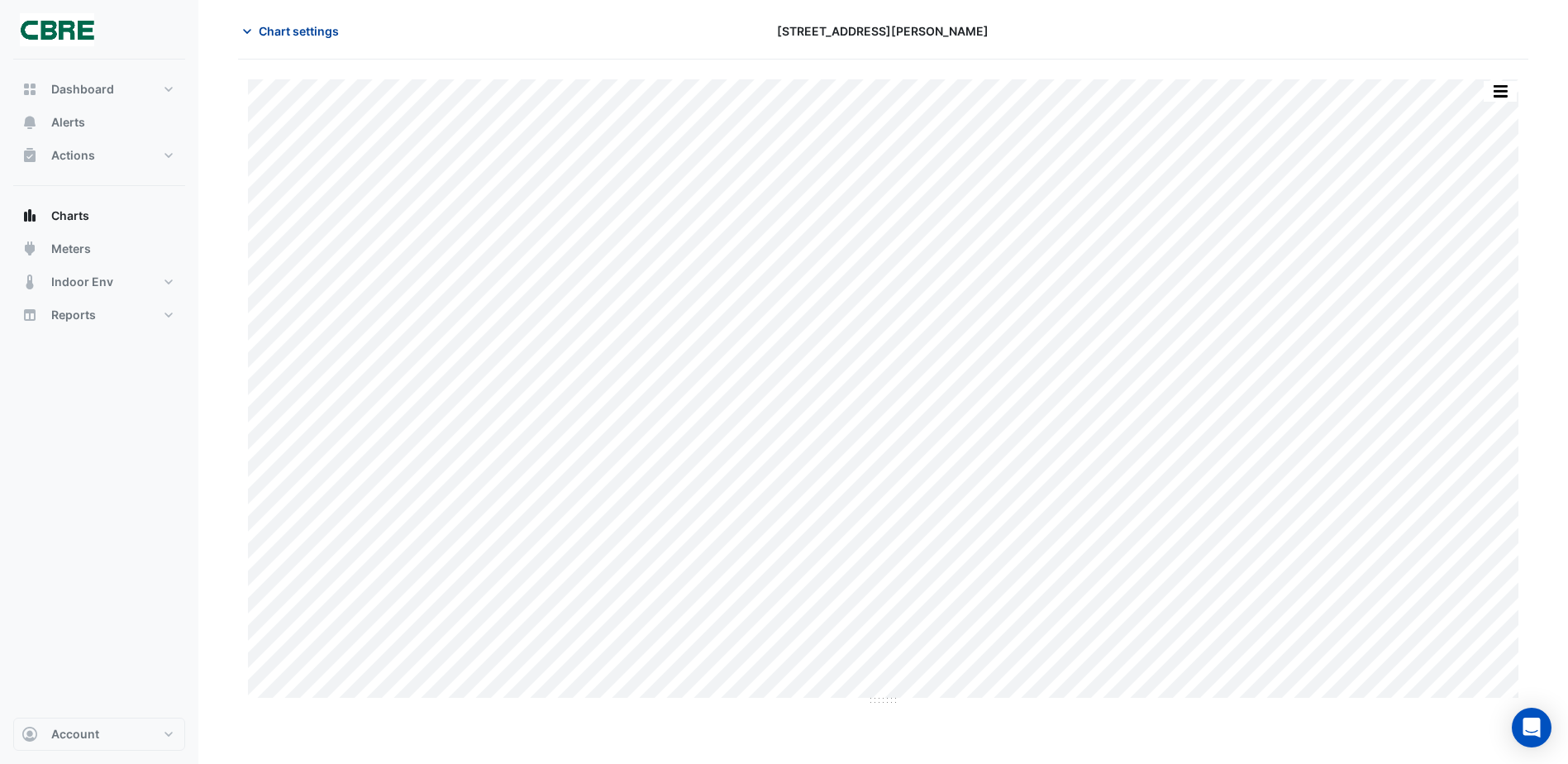
click at [256, 29] on button "Chart settings" at bounding box center [294, 31] width 111 height 29
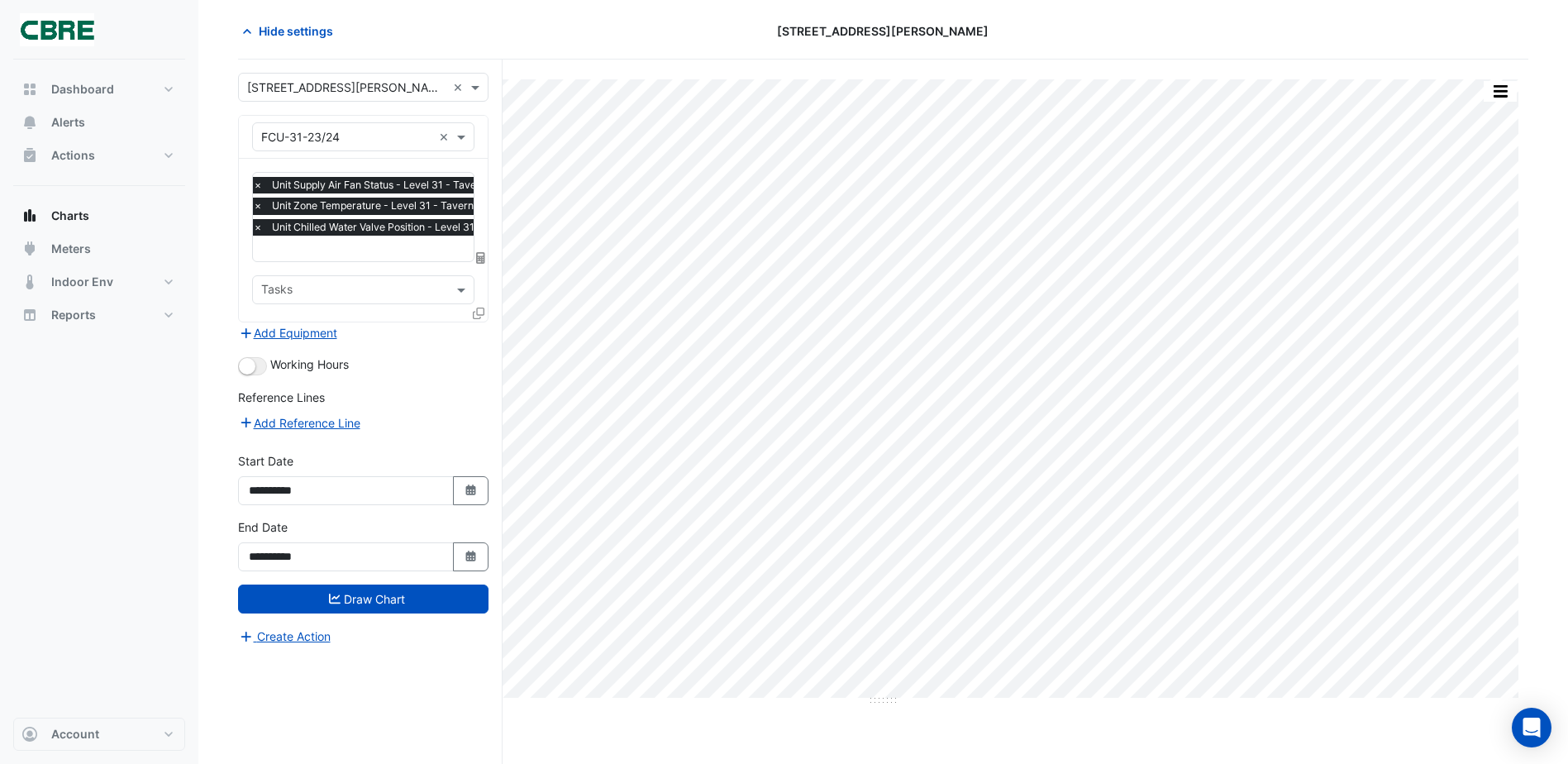
click at [261, 205] on span "×" at bounding box center [257, 205] width 15 height 16
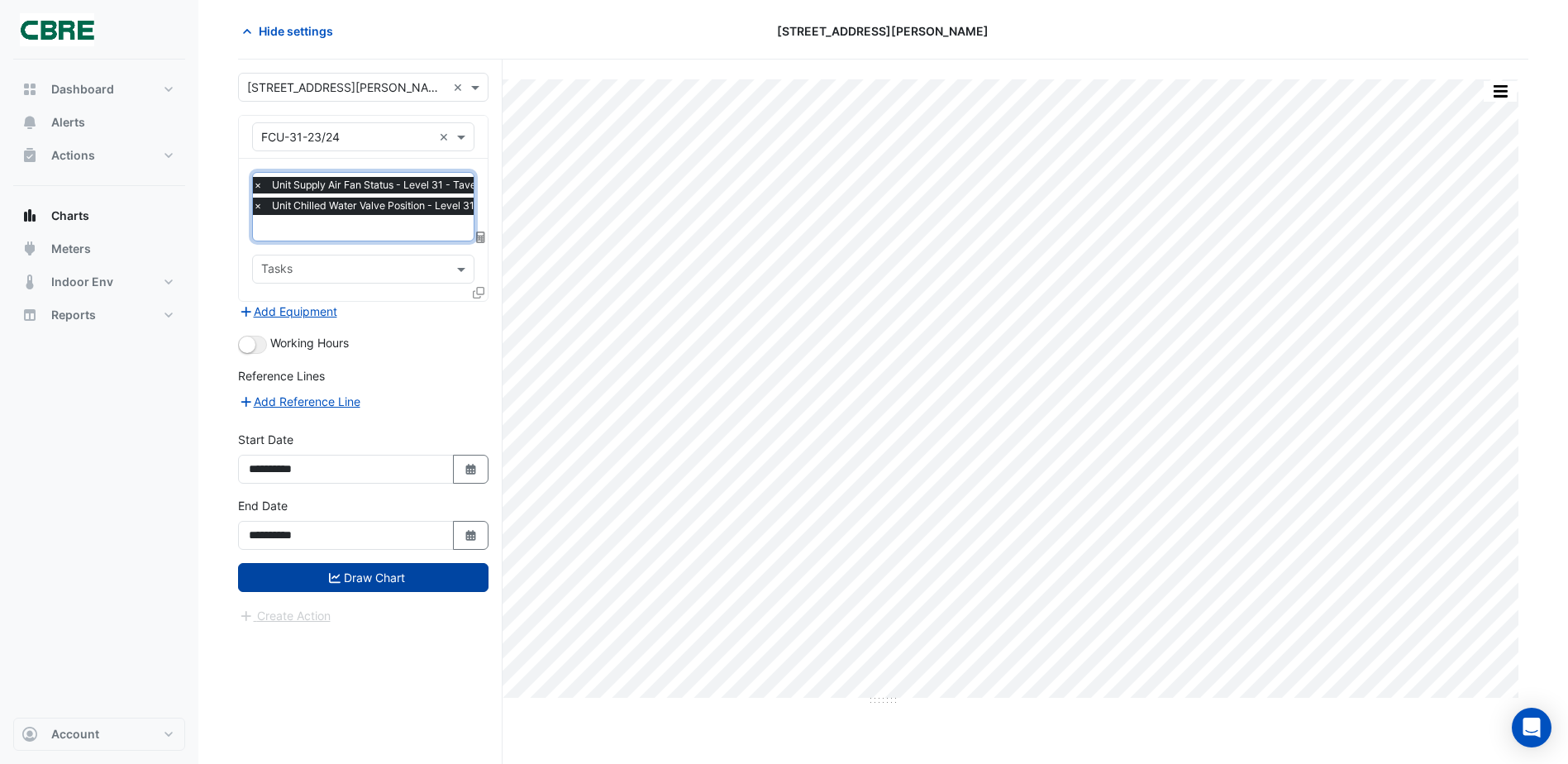
click at [387, 578] on button "Draw Chart" at bounding box center [364, 578] width 250 height 29
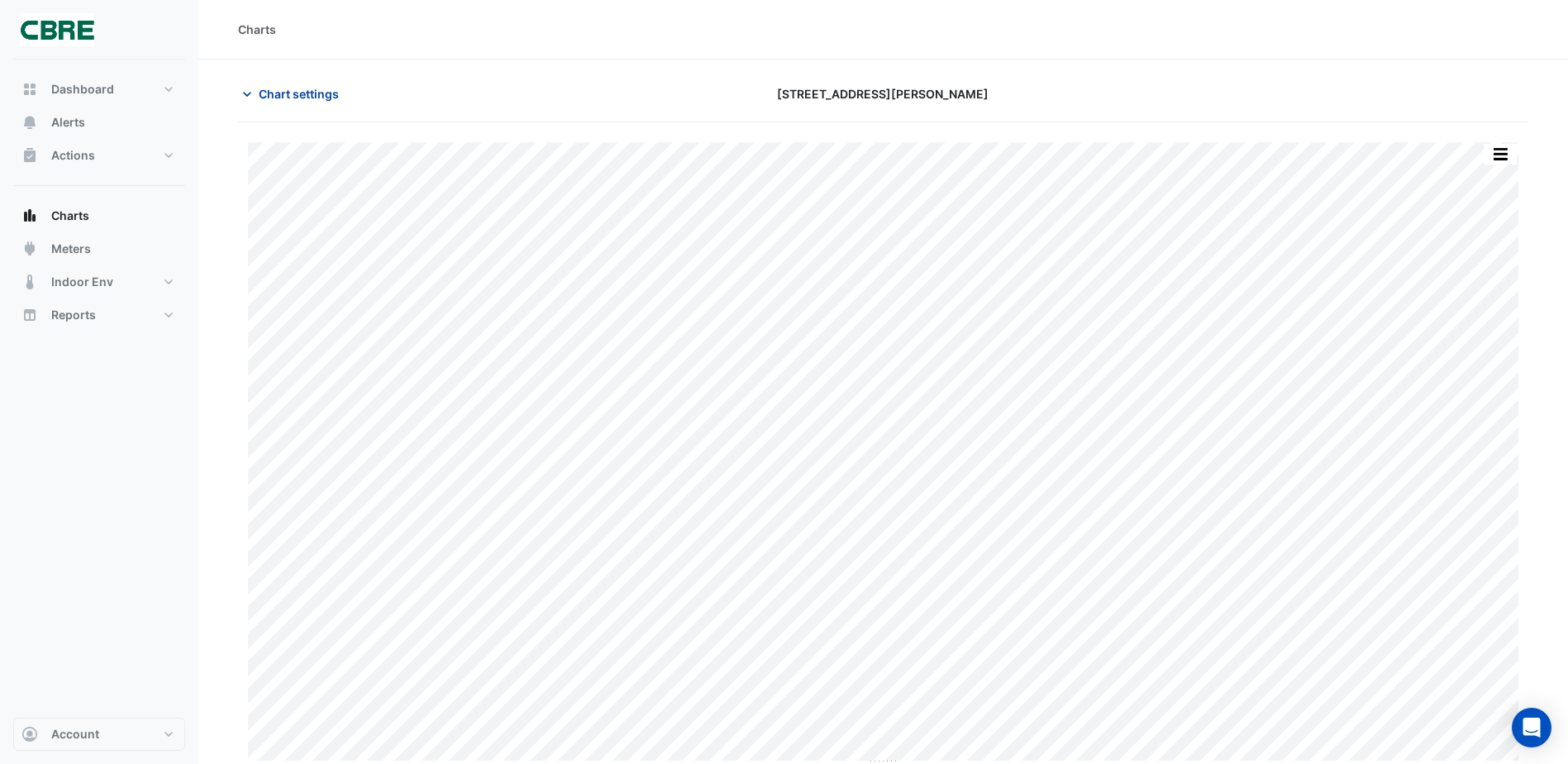
click at [284, 97] on span "Chart settings" at bounding box center [299, 94] width 80 height 17
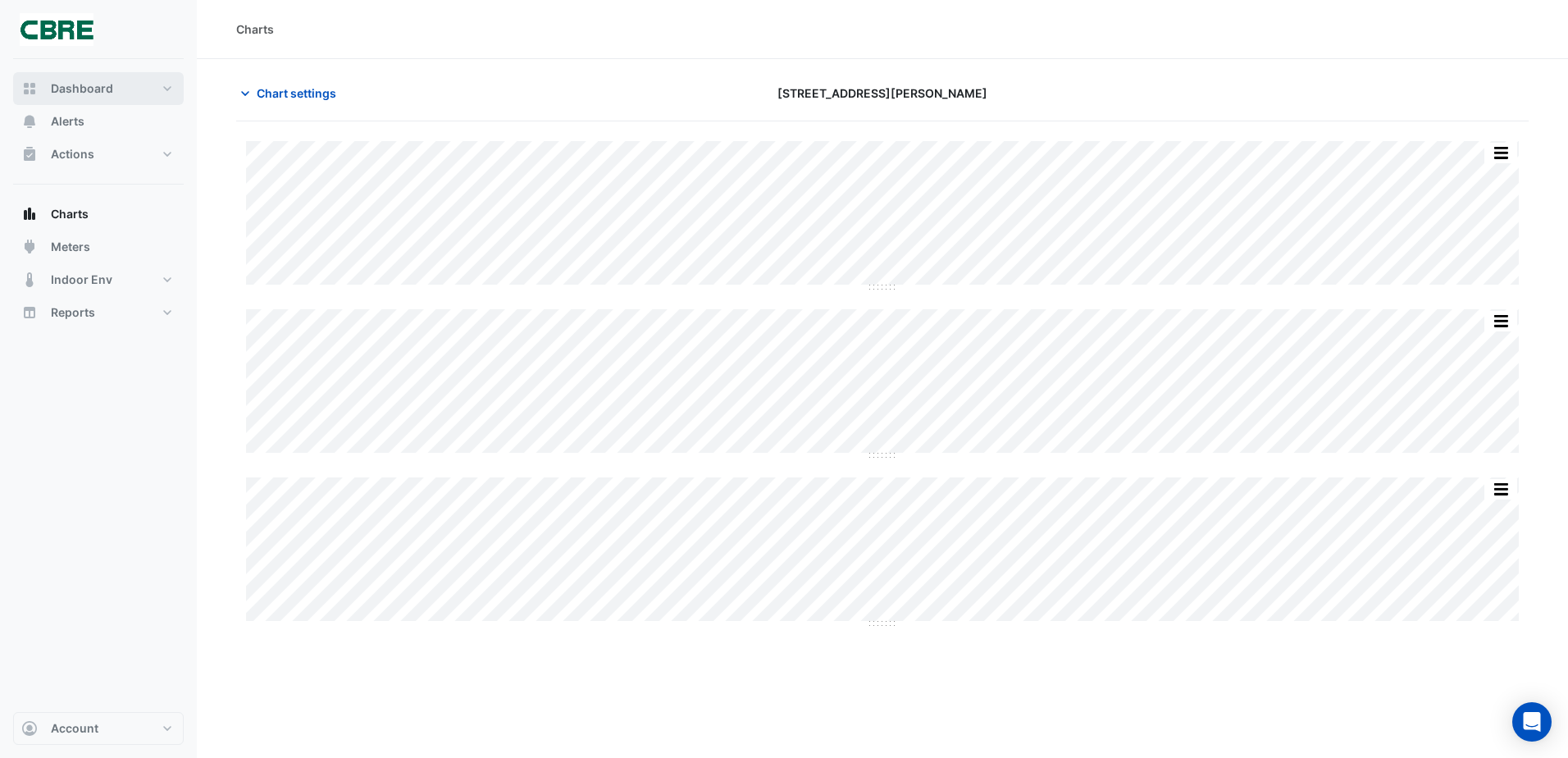
click at [86, 87] on span "Dashboard" at bounding box center [81, 88] width 63 height 16
select select "**"
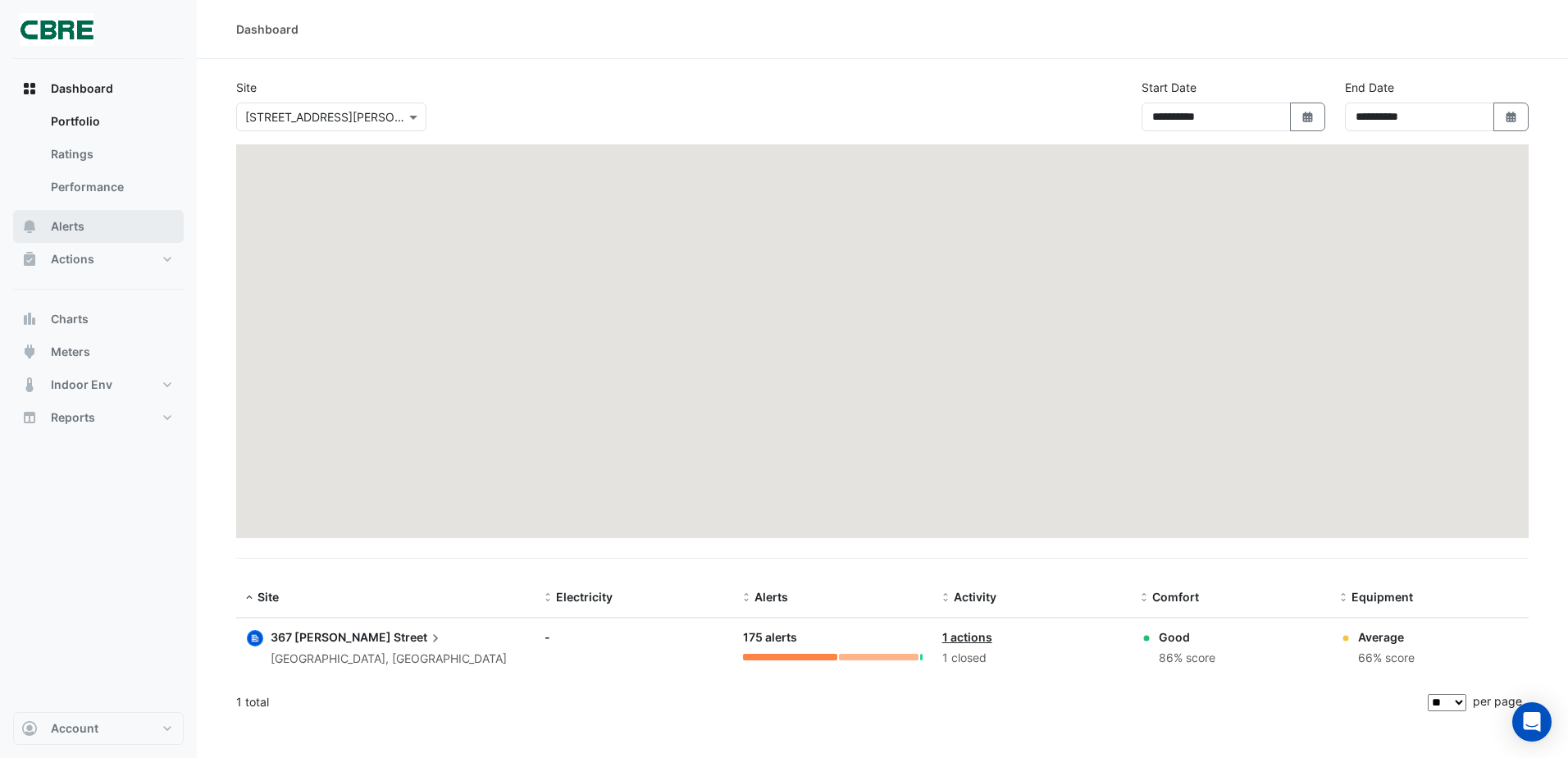
click at [69, 230] on span "Alerts" at bounding box center [67, 226] width 33 height 16
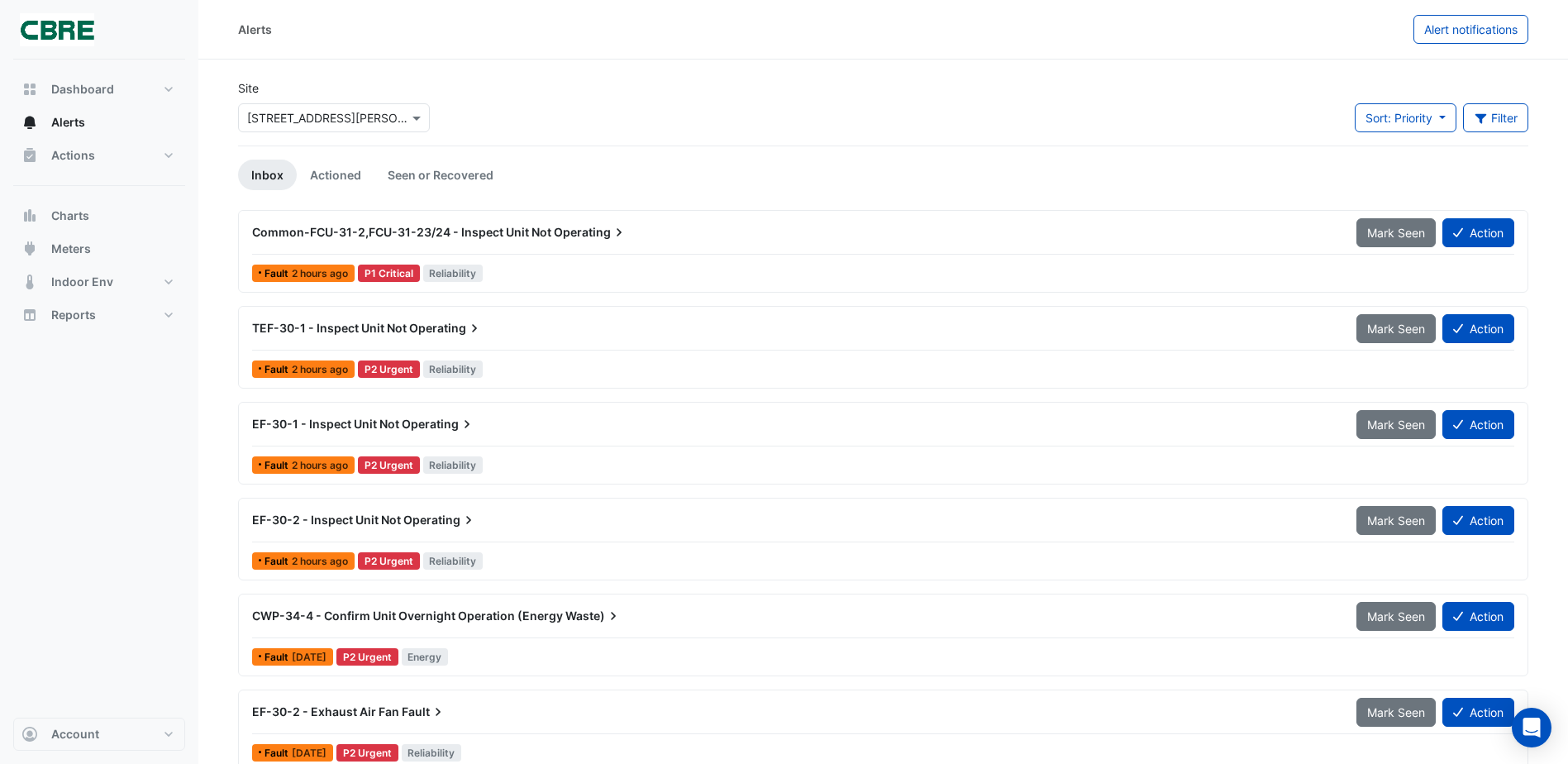
click at [477, 221] on div "Common-FCU-31-2,FCU-31-23/24 - Inspect Unit Not Operating" at bounding box center [794, 232] width 1104 height 29
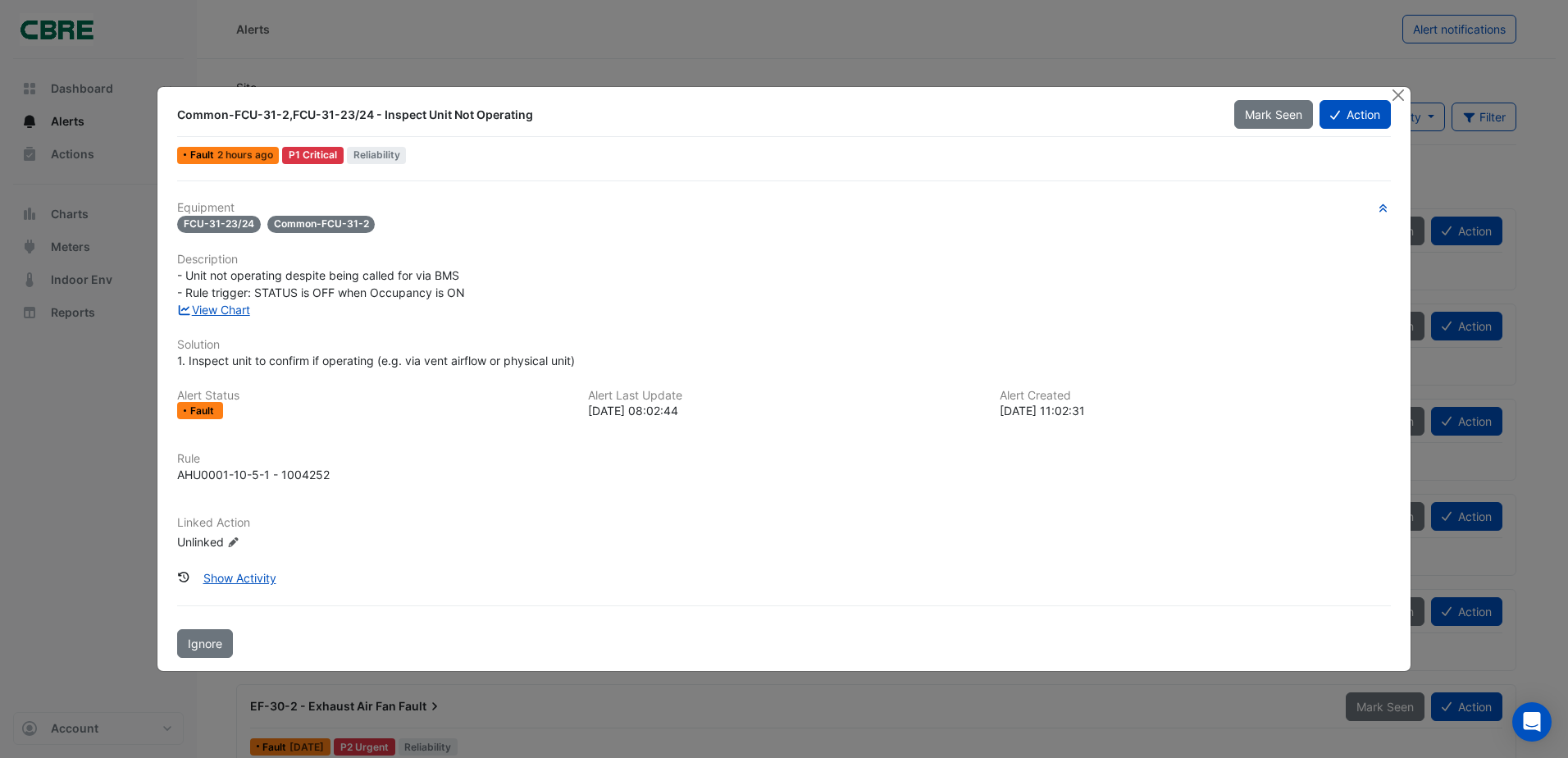
click at [216, 301] on div "View Chart" at bounding box center [784, 309] width 1233 height 17
drag, startPoint x: 216, startPoint y: 301, endPoint x: 226, endPoint y: 310, distance: 13.5
click at [226, 310] on link "View Chart" at bounding box center [213, 309] width 73 height 14
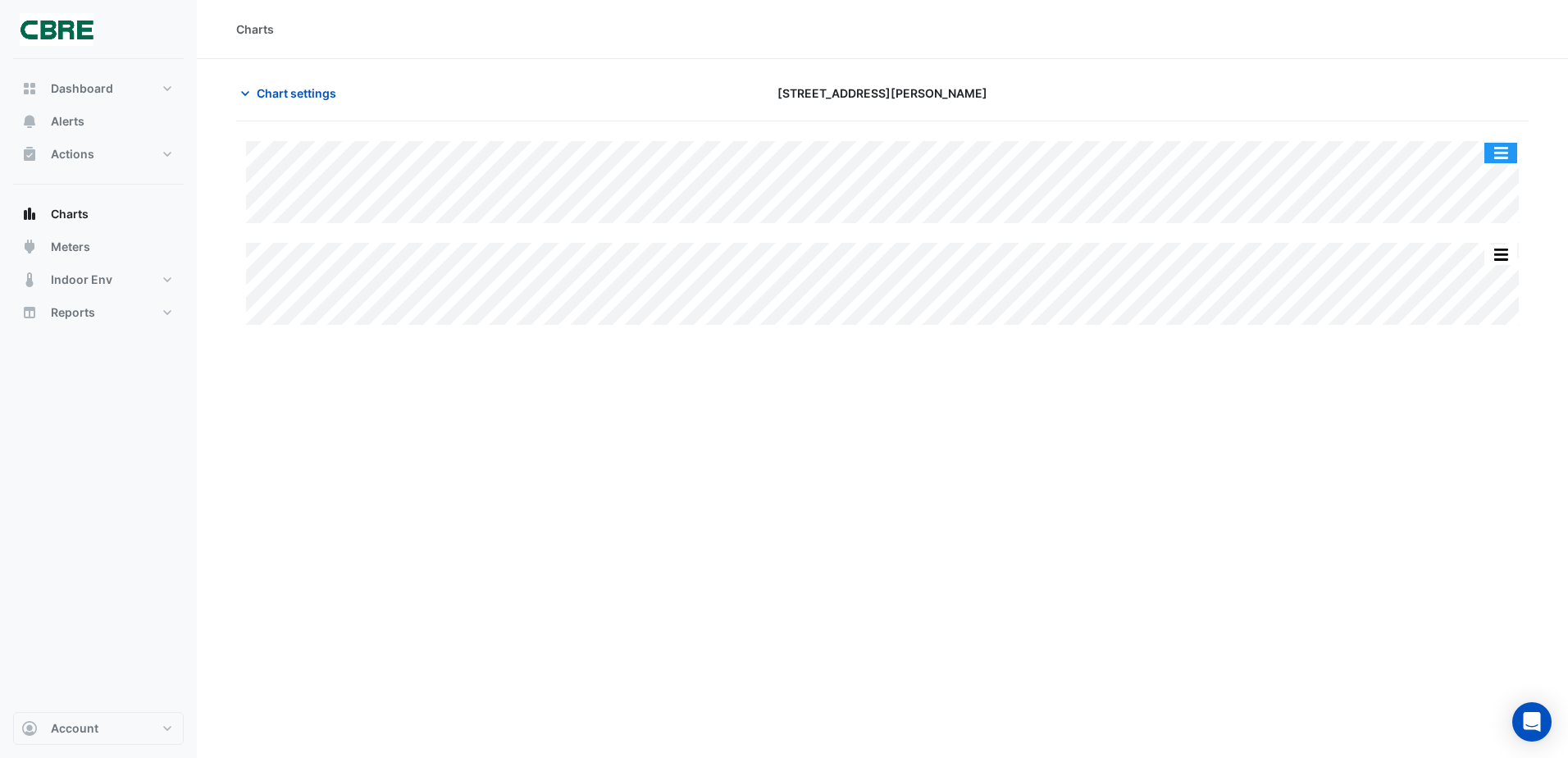
click at [1526, 152] on div "Split by Equip Split All Split None Print Save as JPEG Save as PNG Pivot Data T…" at bounding box center [882, 233] width 1292 height 183
click at [1499, 152] on button "button" at bounding box center [1500, 153] width 33 height 21
click at [604, 87] on div "Chart settings" at bounding box center [444, 93] width 437 height 29
